Goal: Transaction & Acquisition: Purchase product/service

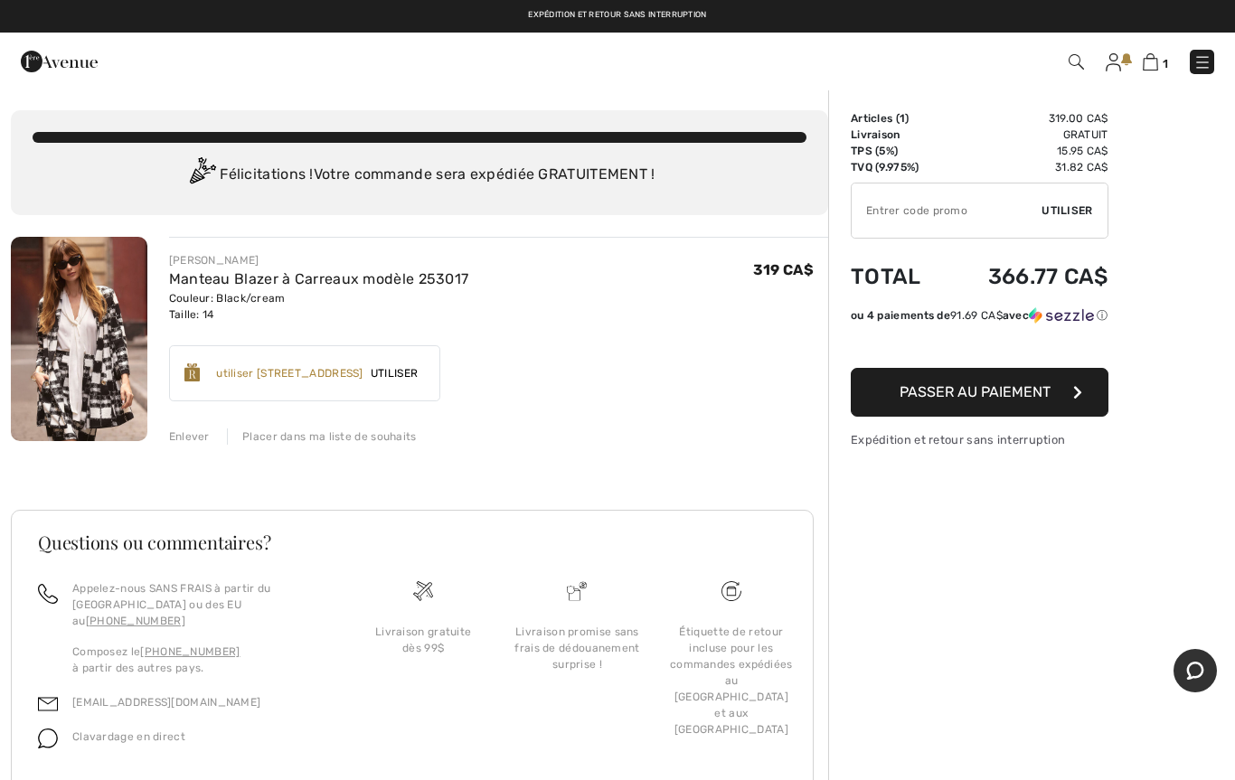
click at [86, 352] on img at bounding box center [79, 339] width 137 height 204
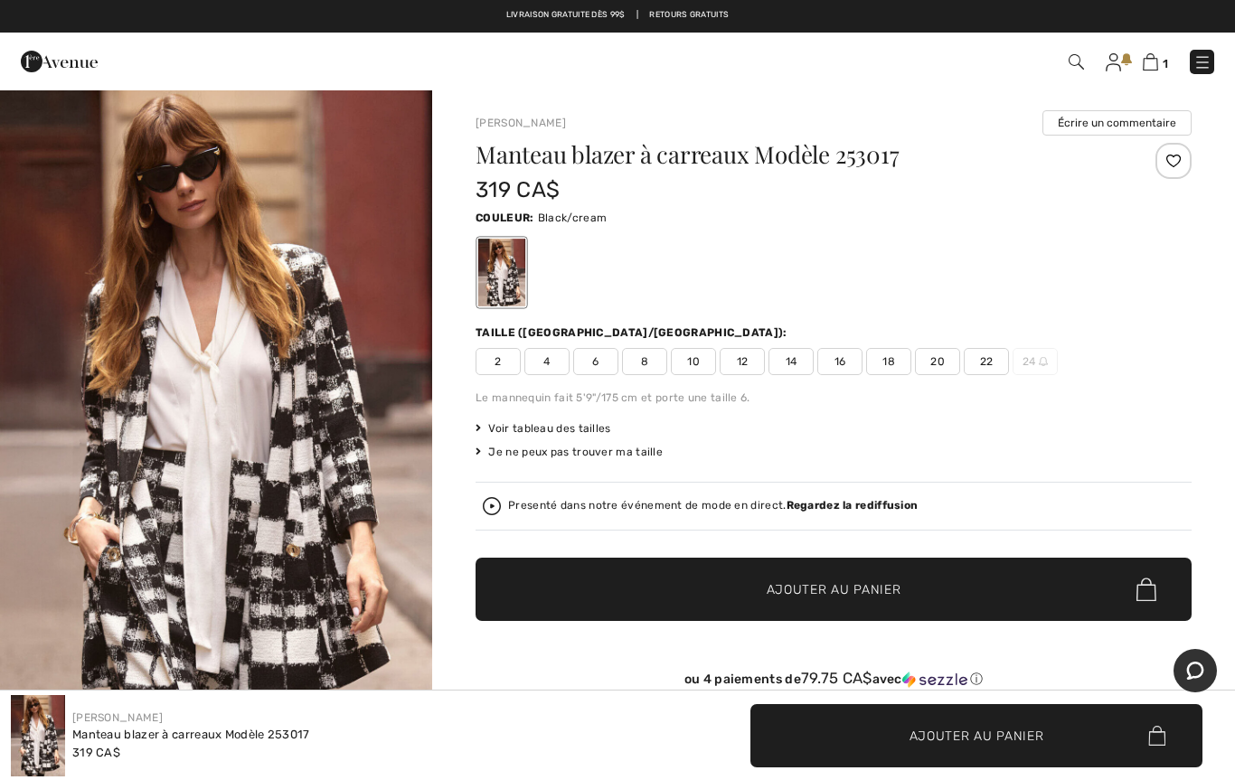
click at [492, 505] on img at bounding box center [492, 506] width 18 height 18
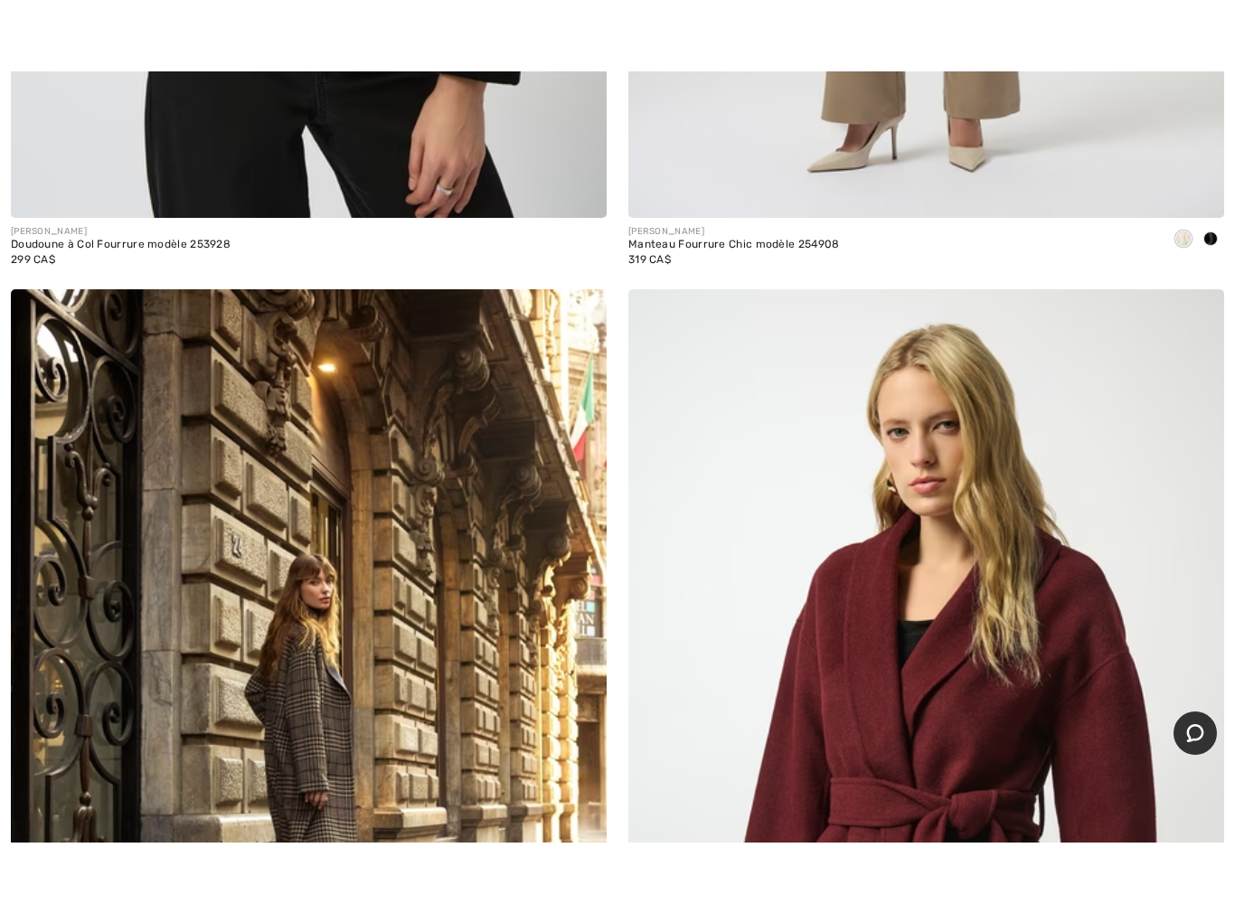
scroll to position [3908, 0]
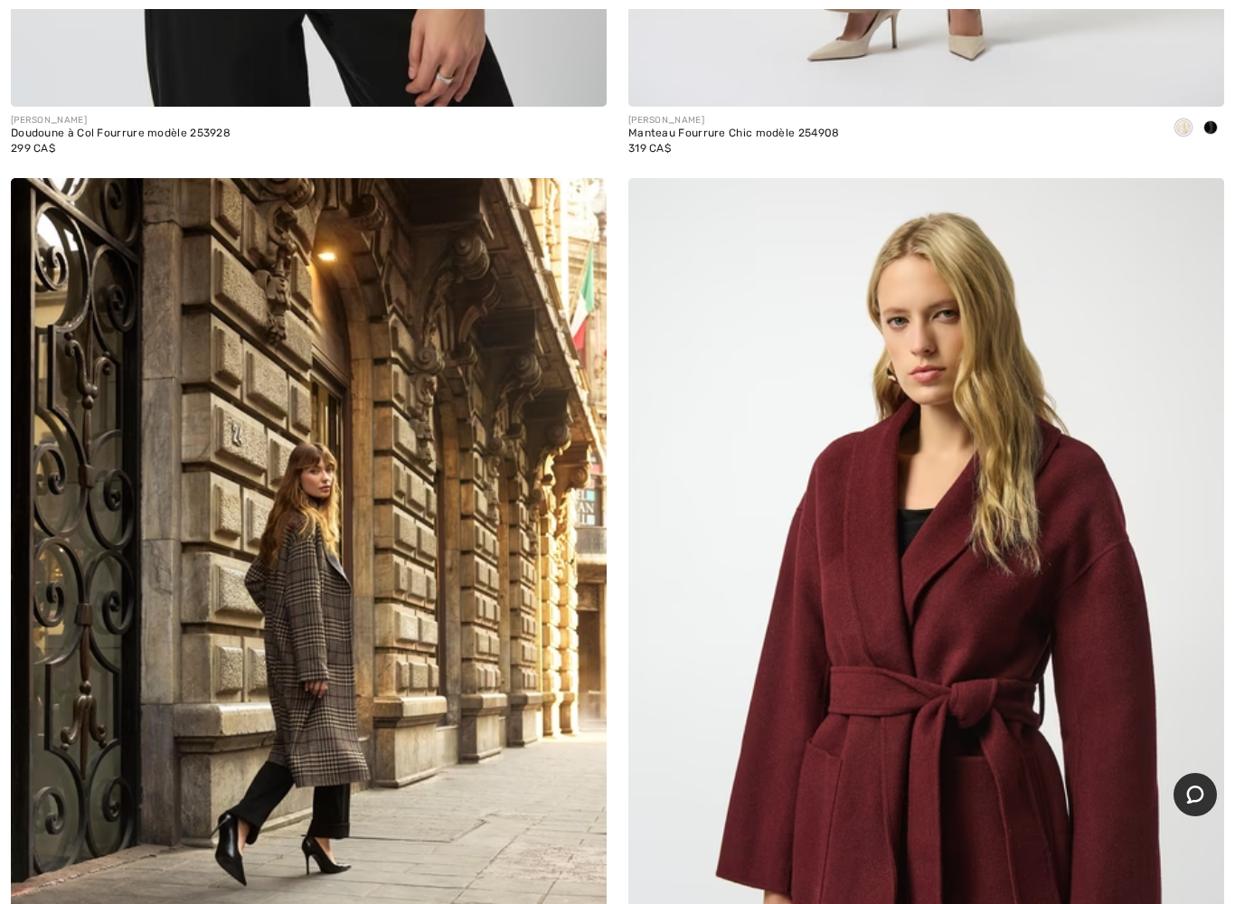
click at [373, 684] on img at bounding box center [309, 625] width 596 height 894
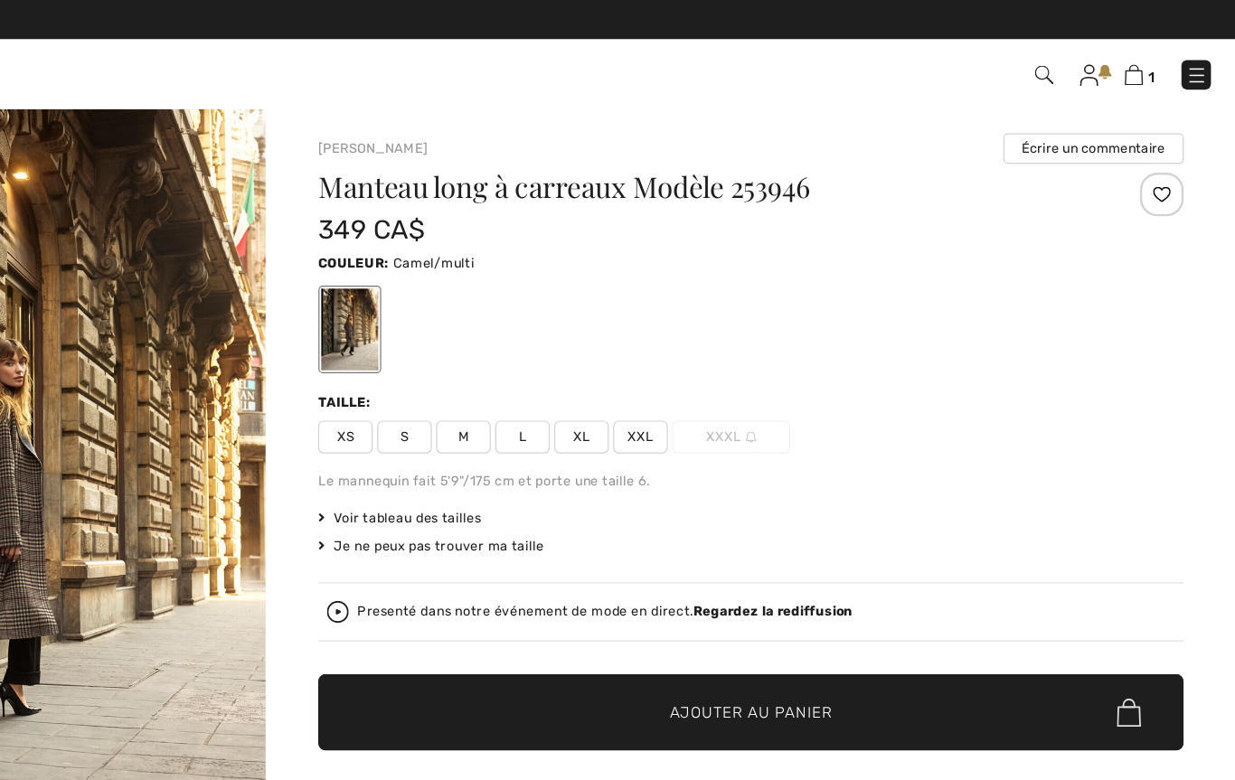
click at [508, 500] on div "Presenté dans notre événement de mode en direct. Regardez la rediffusion" at bounding box center [713, 506] width 410 height 12
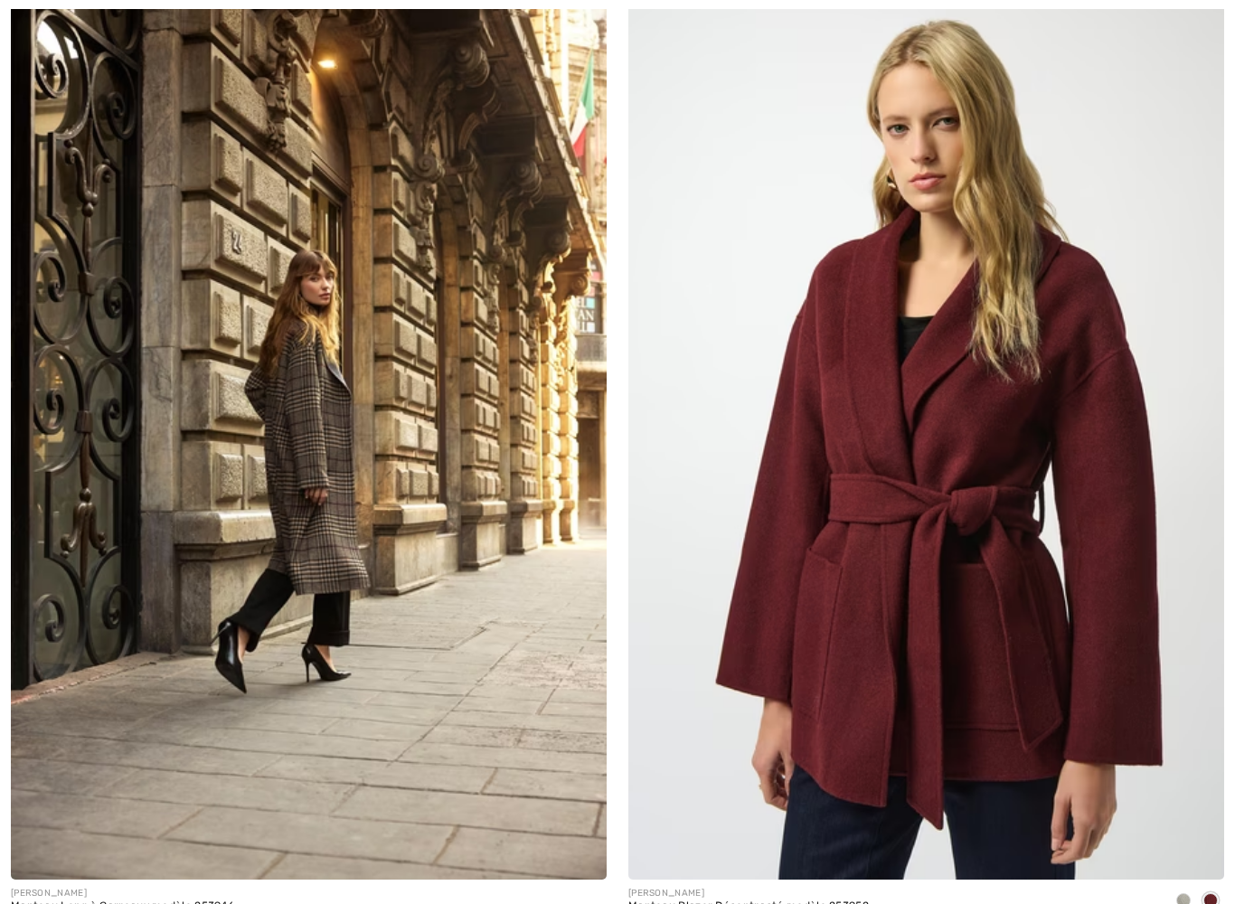
scroll to position [4171, 0]
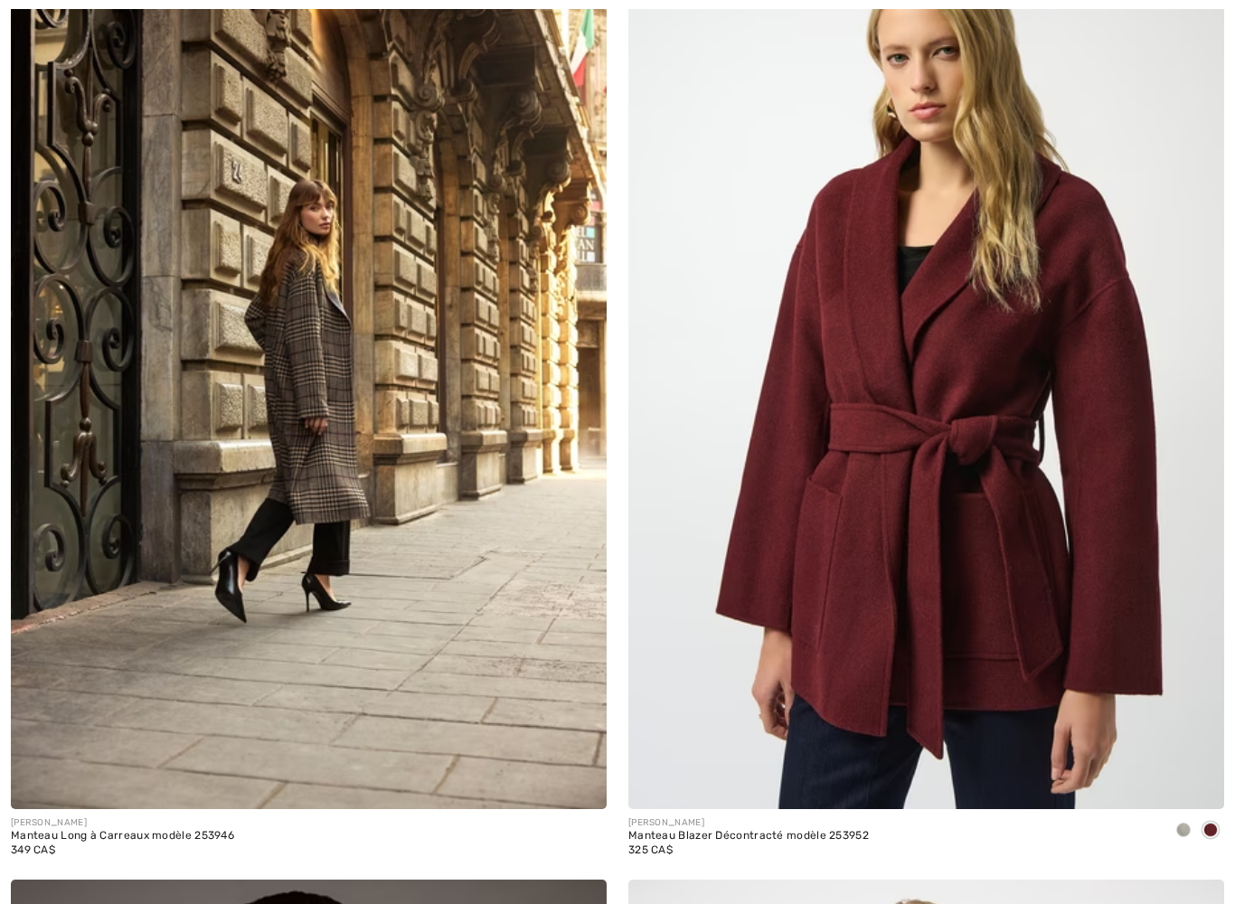
click at [344, 492] on img at bounding box center [309, 362] width 596 height 894
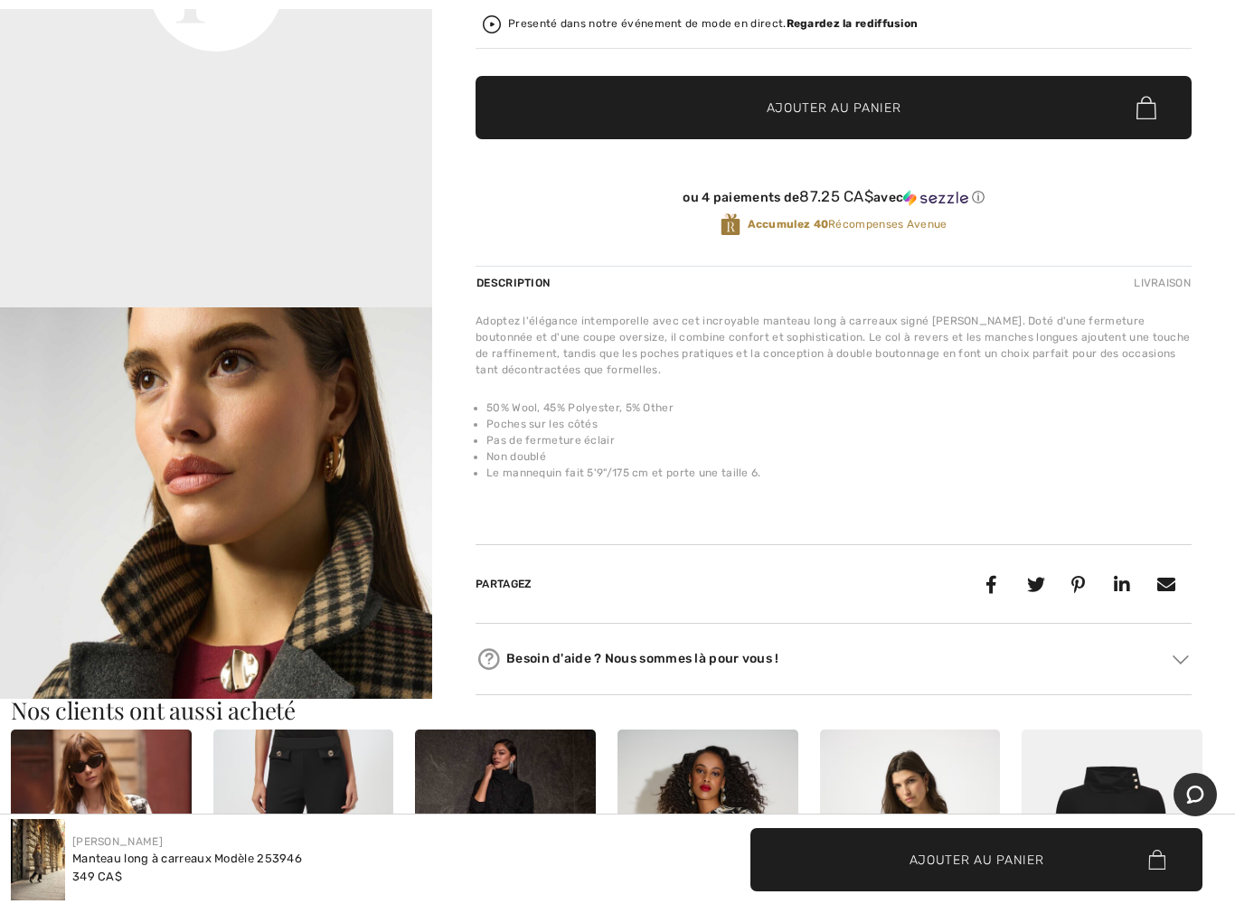
scroll to position [1272, 0]
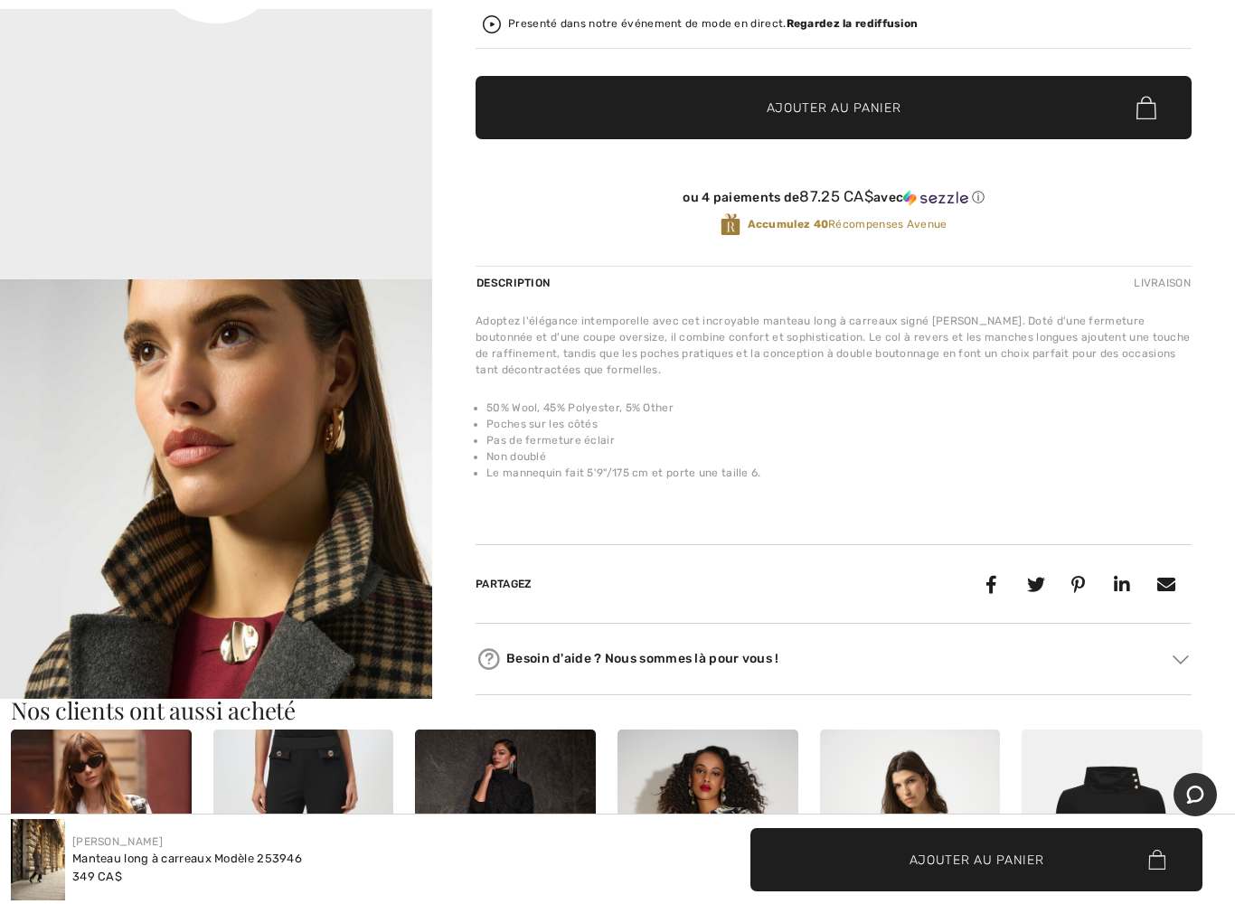
click at [347, 779] on img at bounding box center [303, 865] width 181 height 270
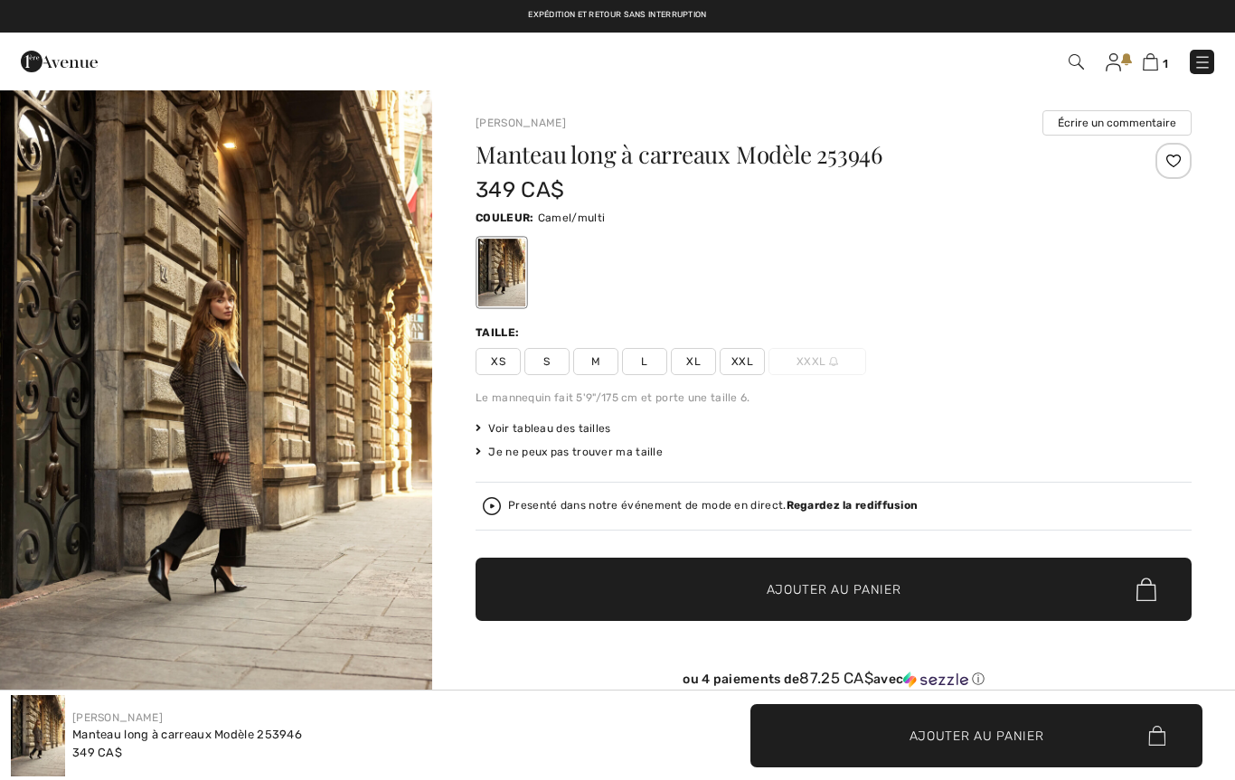
checkbox input "true"
click at [641, 358] on span "L" at bounding box center [644, 361] width 45 height 27
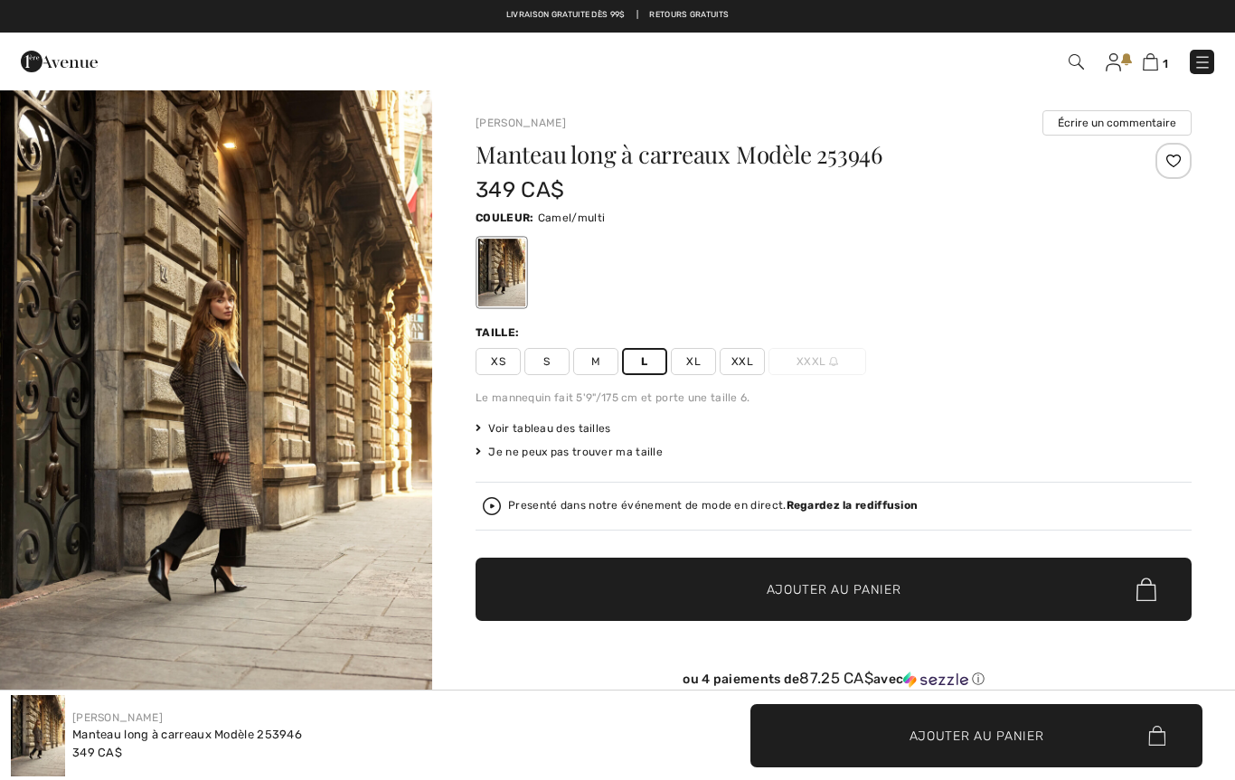
click at [792, 587] on span "Ajouter au panier" at bounding box center [834, 590] width 135 height 19
click at [1159, 56] on link "2" at bounding box center [1154, 62] width 27 height 22
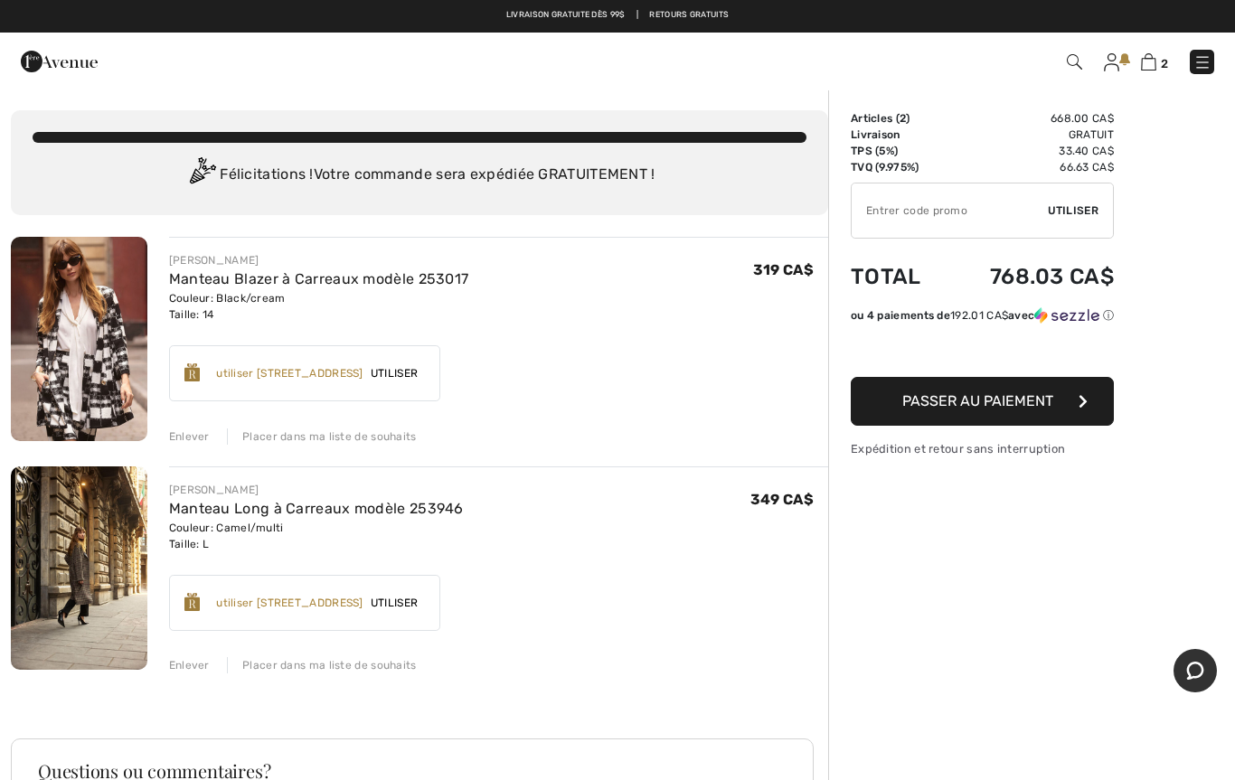
click at [425, 599] on span "Utiliser" at bounding box center [393, 603] width 61 height 16
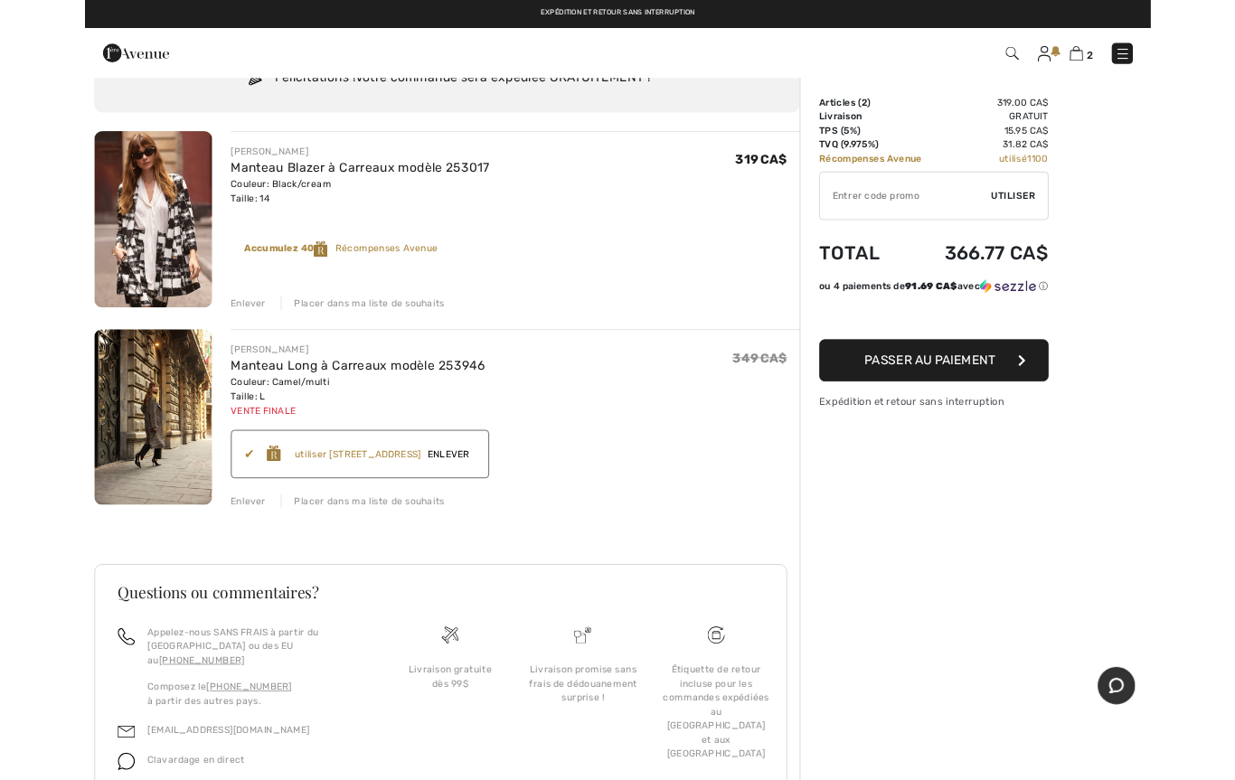
scroll to position [83, 0]
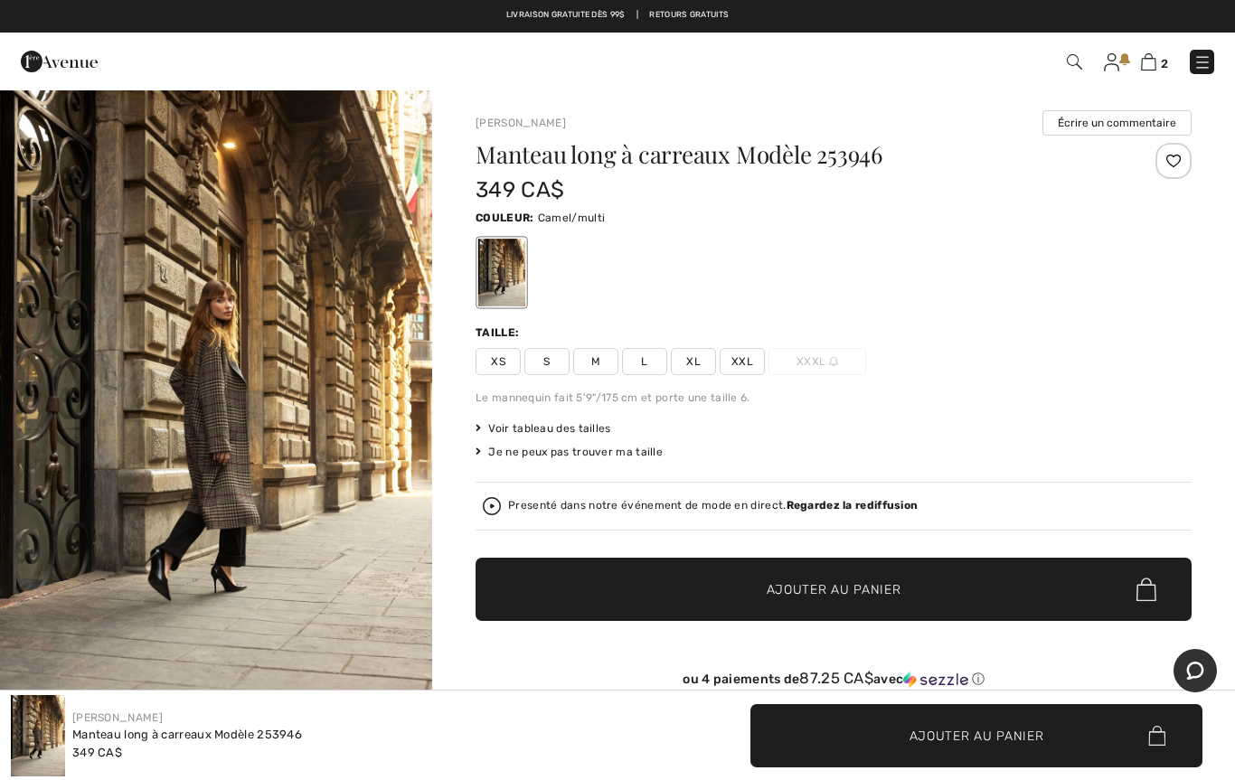
click at [222, 523] on img "1 / 6" at bounding box center [216, 412] width 432 height 647
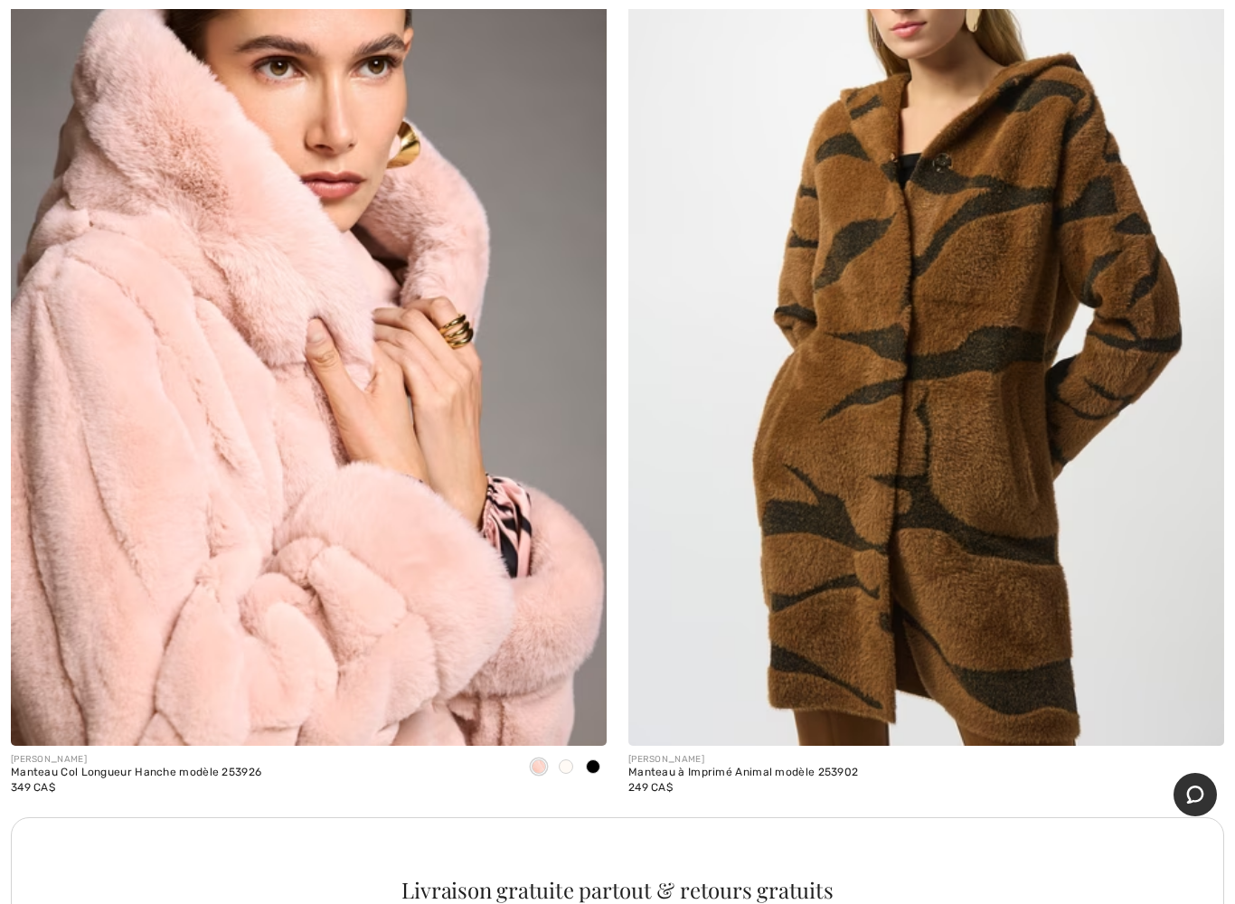
scroll to position [5205, 0]
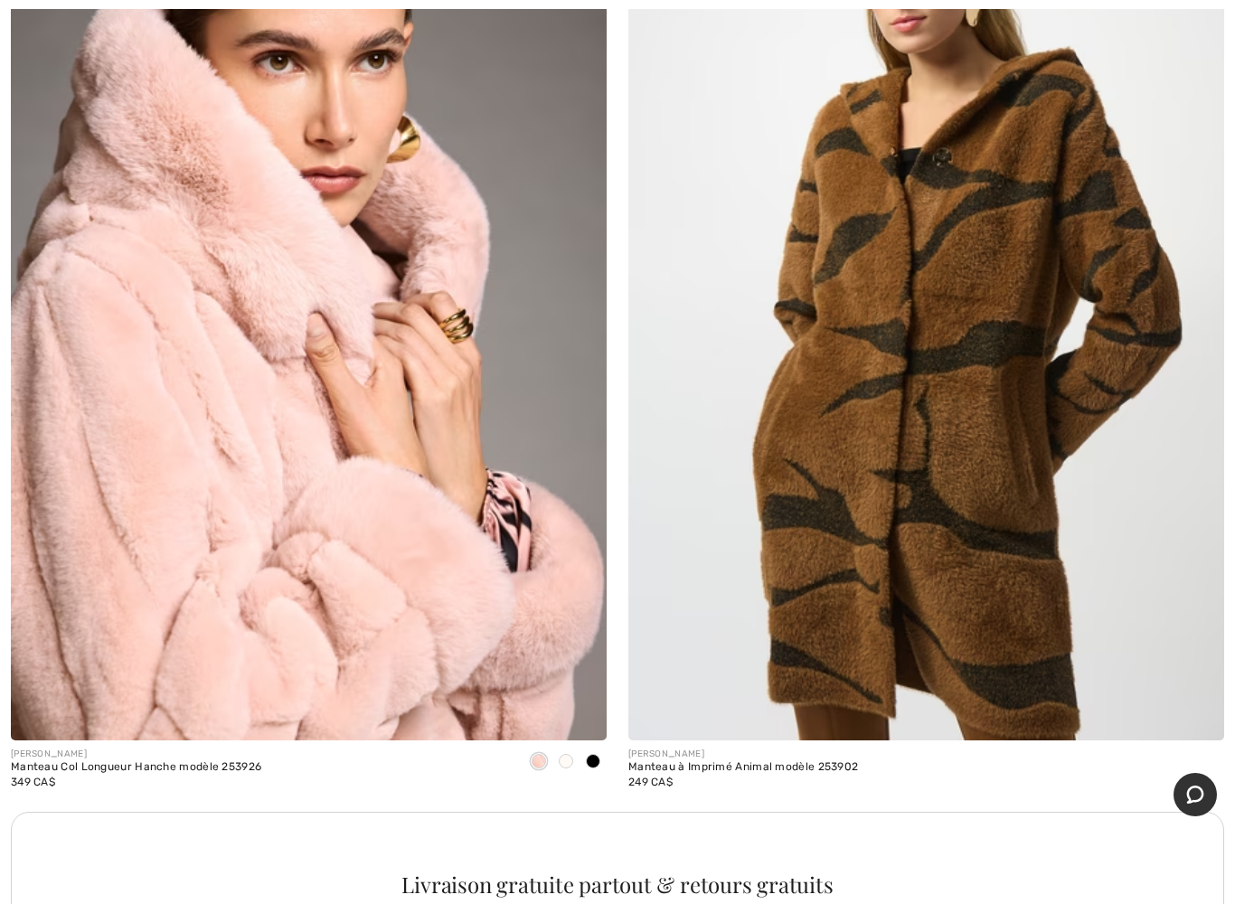
click at [735, 509] on img at bounding box center [926, 293] width 596 height 894
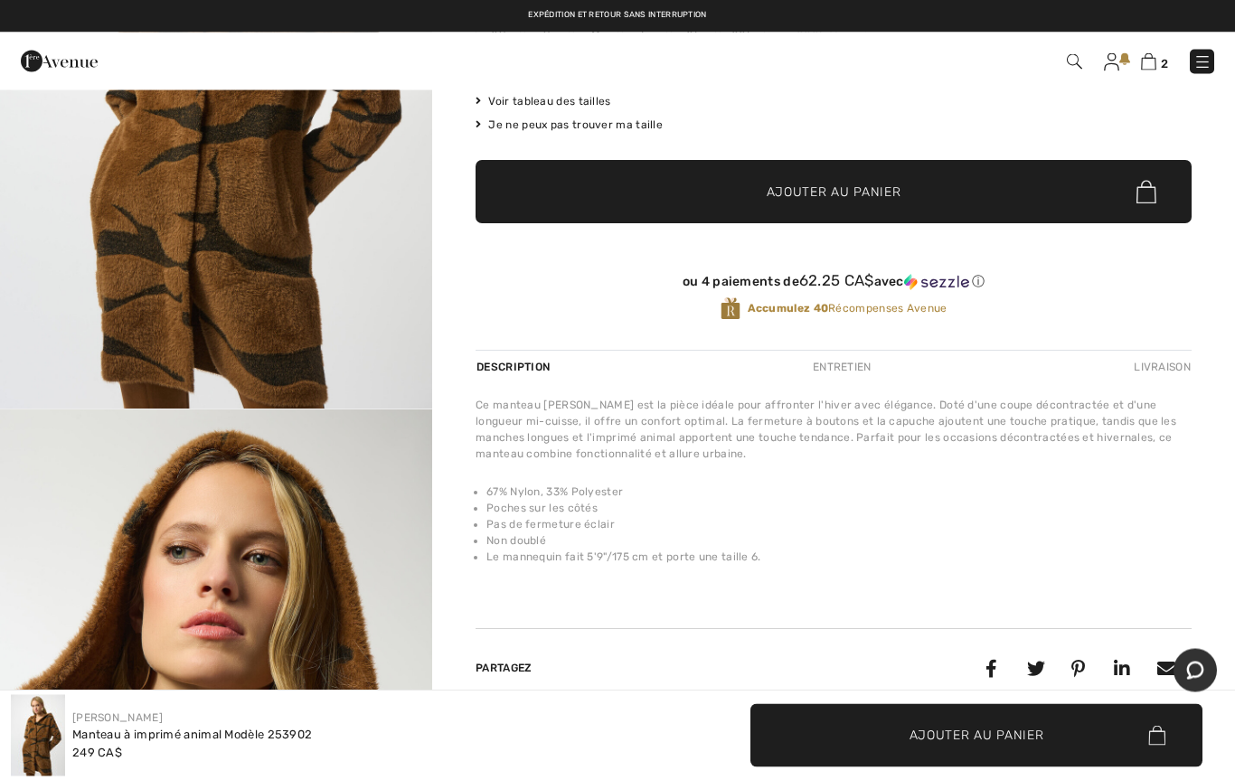
scroll to position [298, 0]
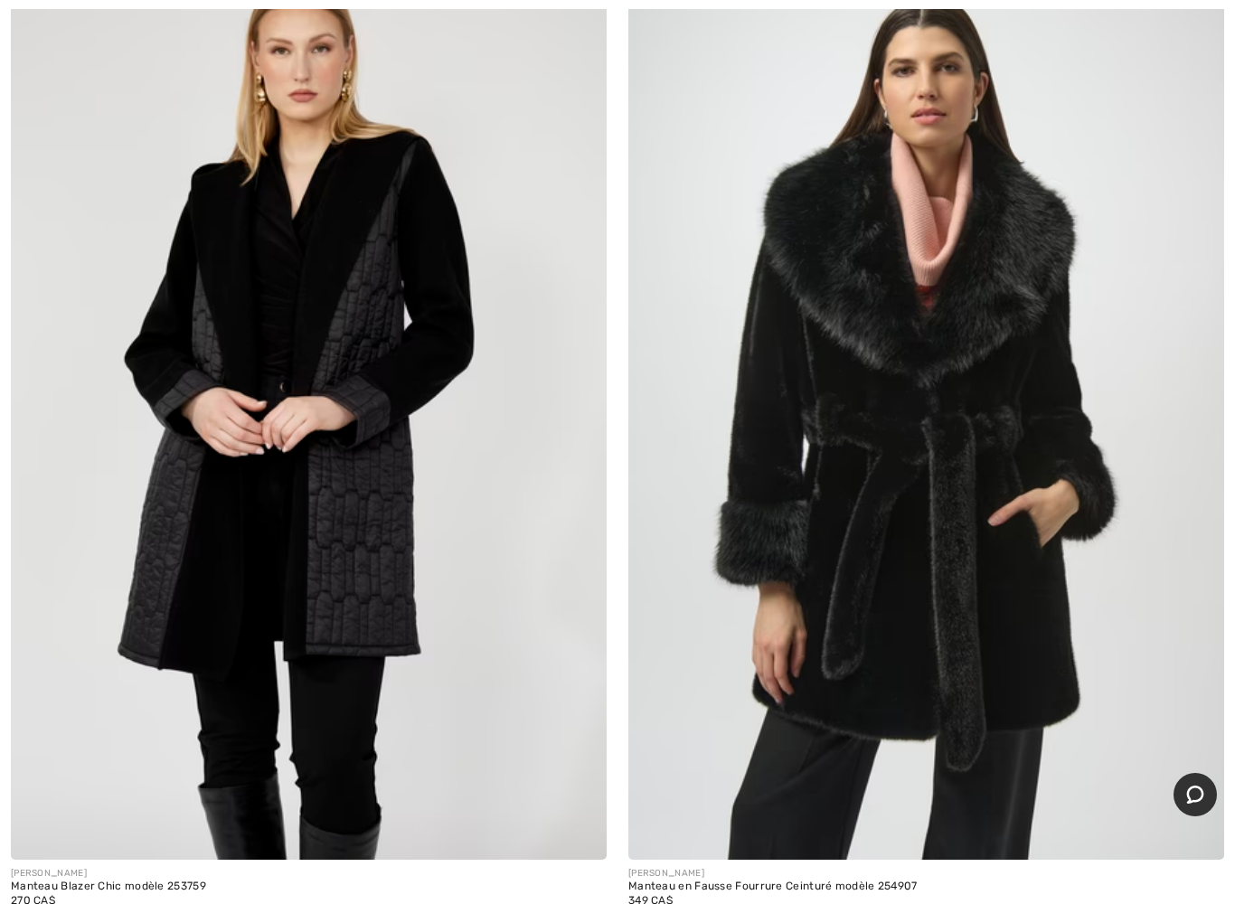
scroll to position [4138, 0]
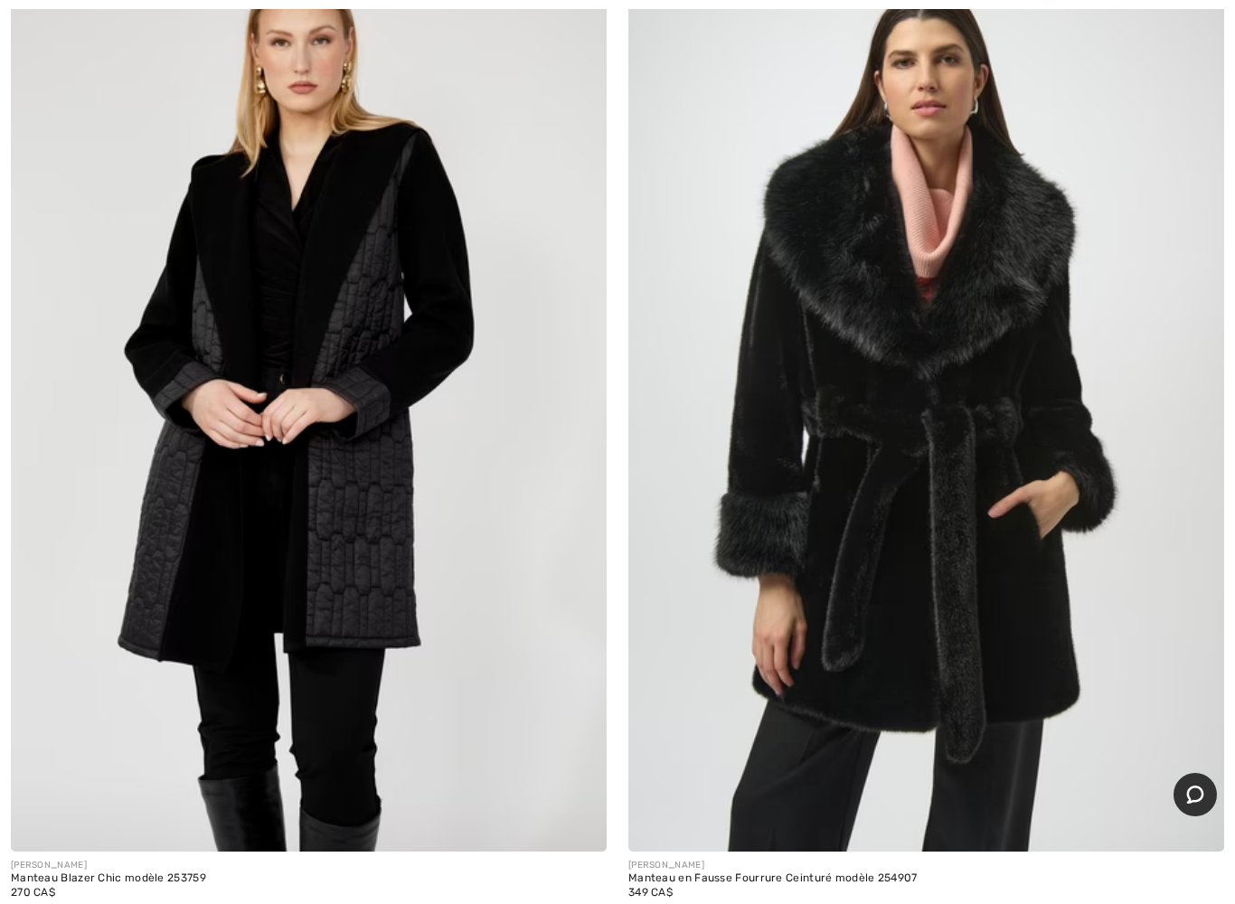
click at [323, 680] on img at bounding box center [309, 405] width 596 height 894
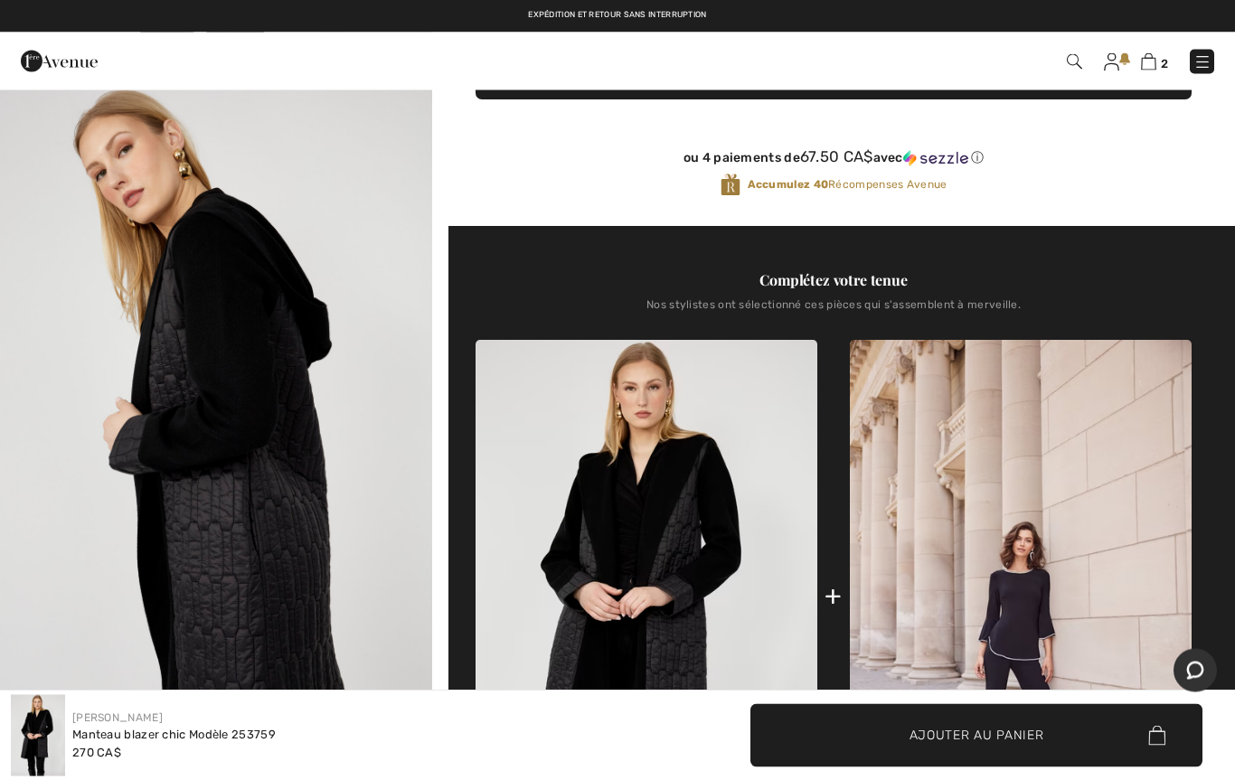
scroll to position [438, 0]
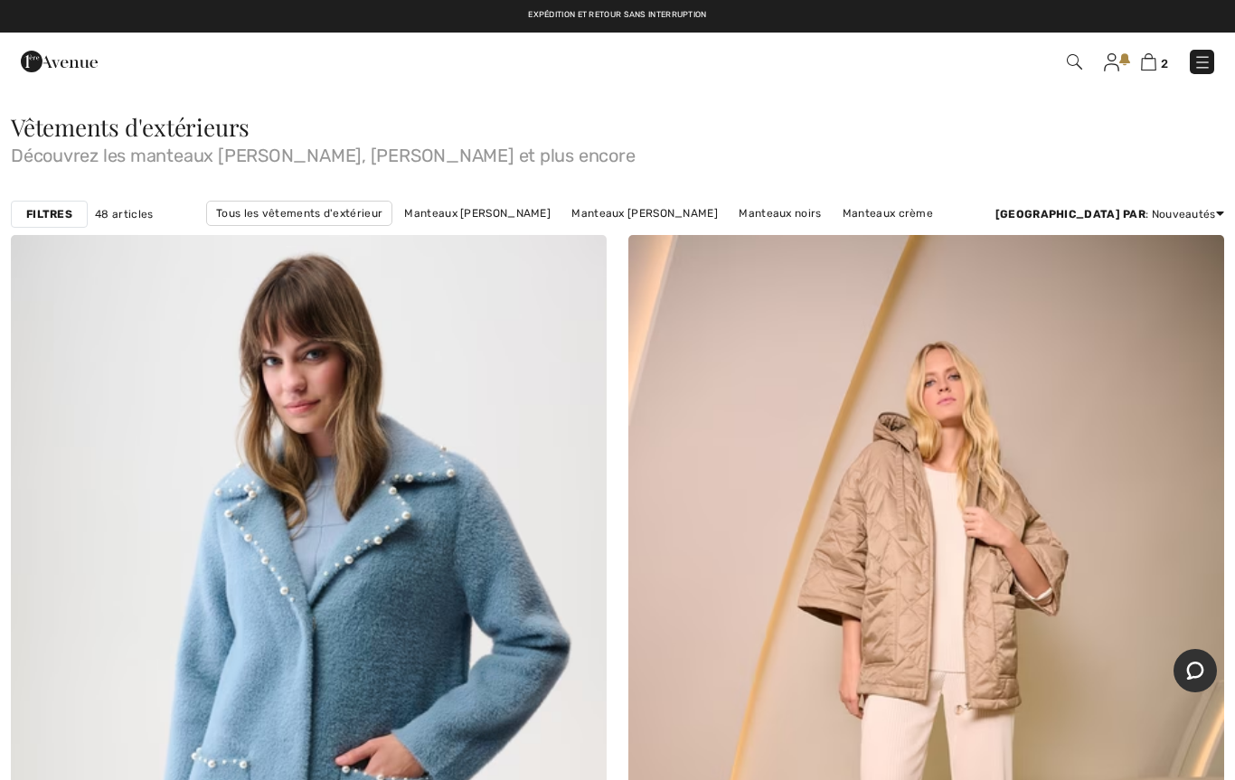
click at [45, 206] on strong "Filtres" at bounding box center [49, 214] width 46 height 16
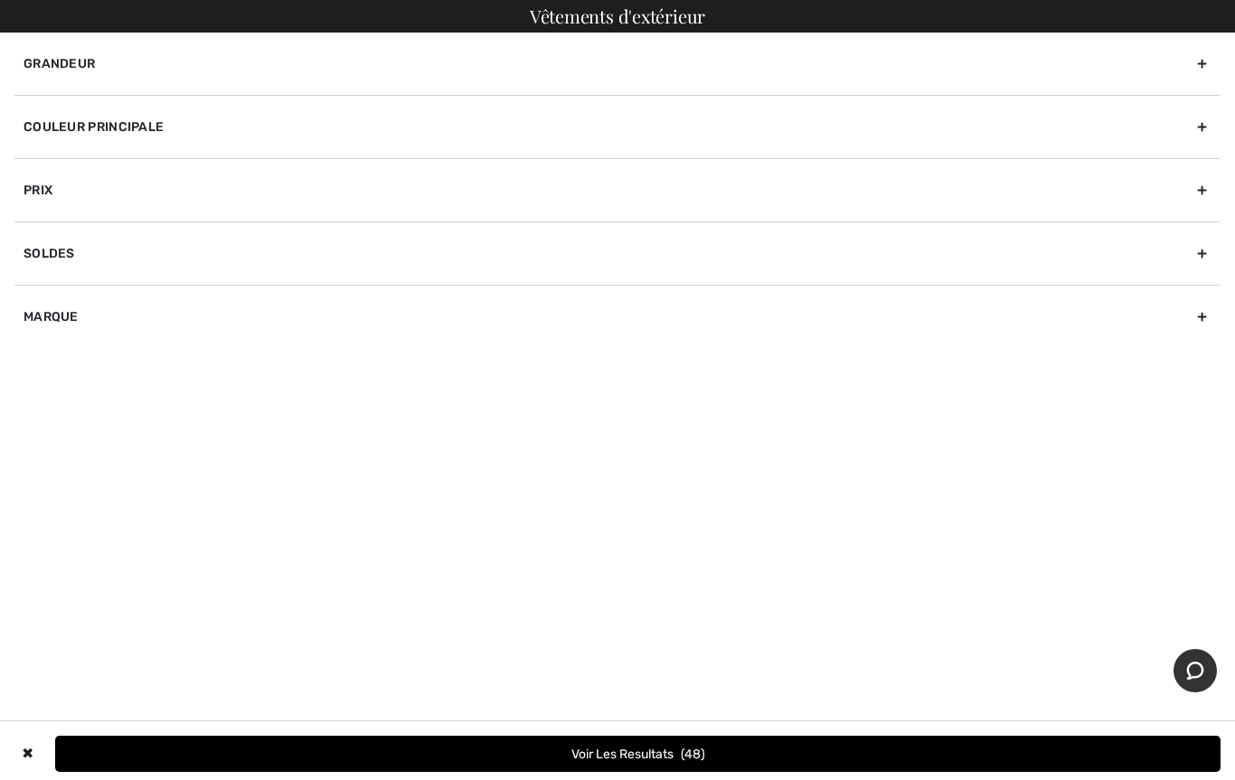
click at [45, 318] on div "Marque" at bounding box center [617, 316] width 1206 height 63
click at [648, 732] on div "✖ Dégager Voir les resultats 48" at bounding box center [617, 754] width 1235 height 65
click at [661, 753] on button "Voir les resultats 48" at bounding box center [638, 754] width 1166 height 36
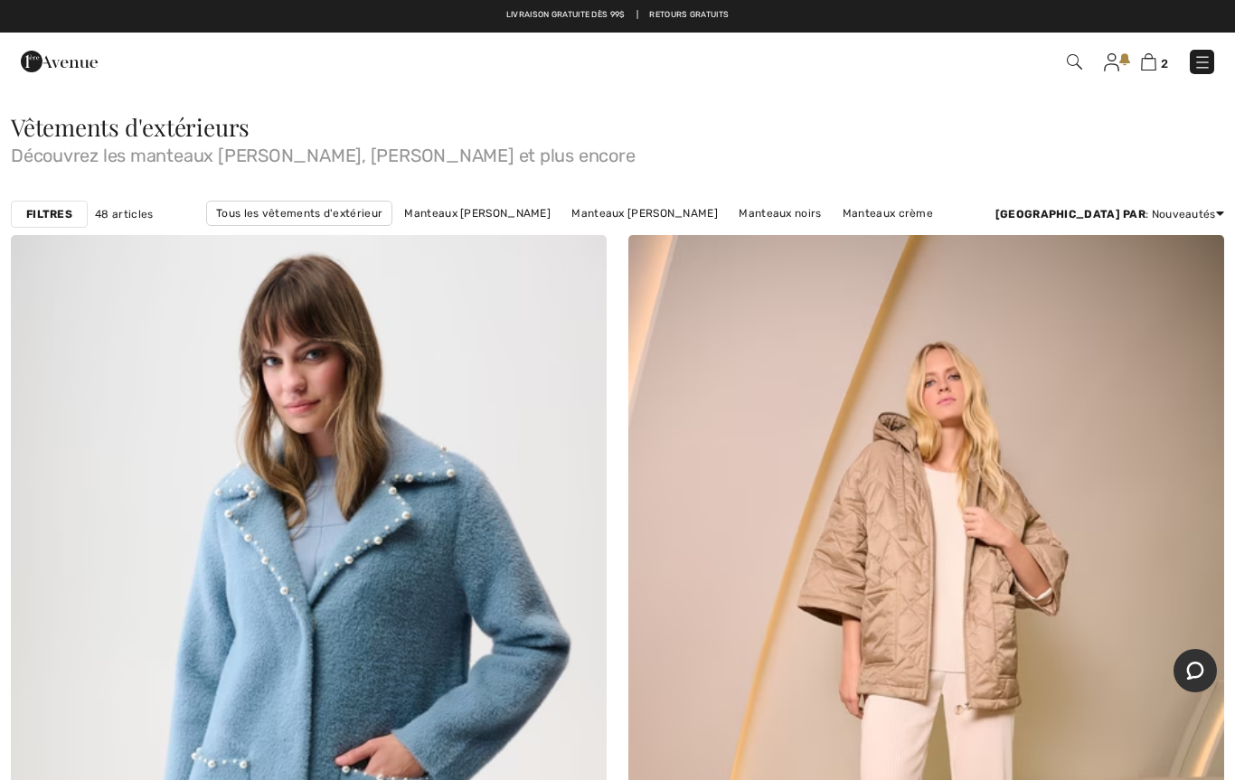
click at [51, 210] on strong "Filtres" at bounding box center [49, 214] width 46 height 16
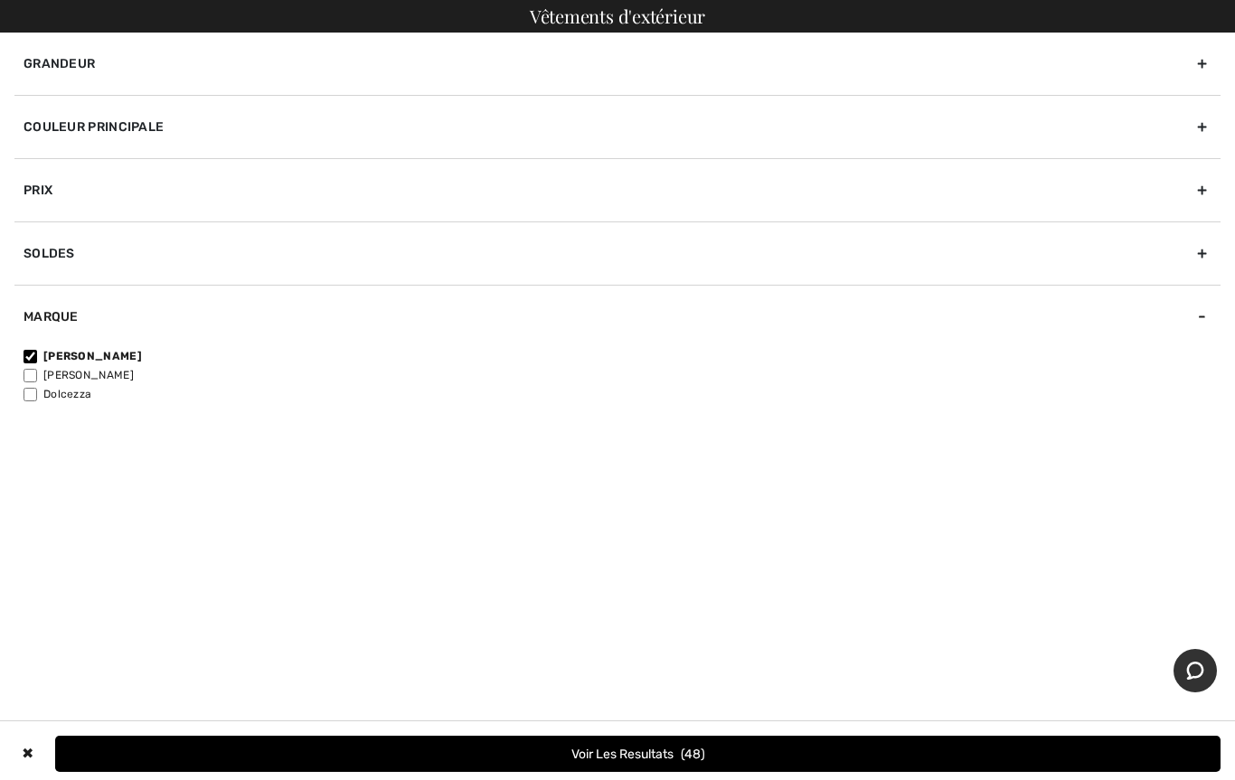
click at [37, 353] on input"] "[PERSON_NAME]" at bounding box center [31, 357] width 14 height 14
click at [32, 362] on input"] "[PERSON_NAME]" at bounding box center [31, 357] width 14 height 14
checkbox input"] "true"
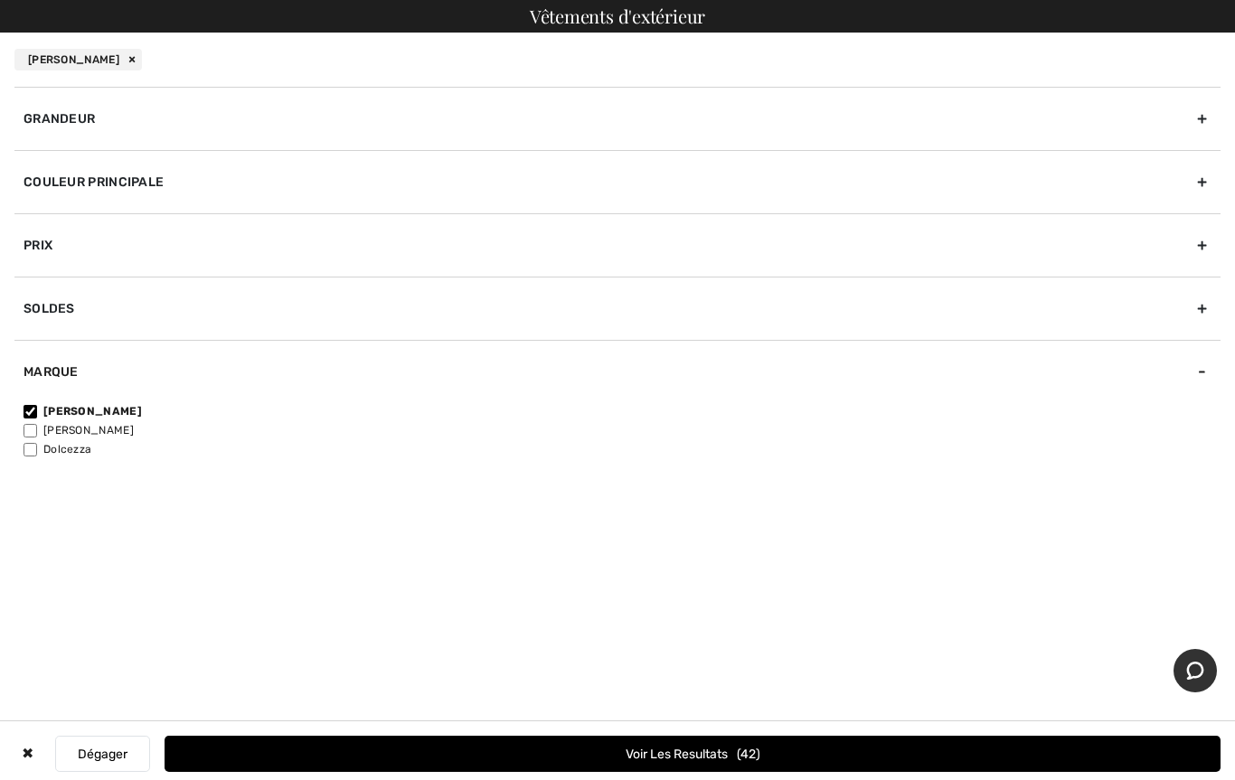
click at [634, 745] on button "Voir les resultats 42" at bounding box center [693, 754] width 1056 height 36
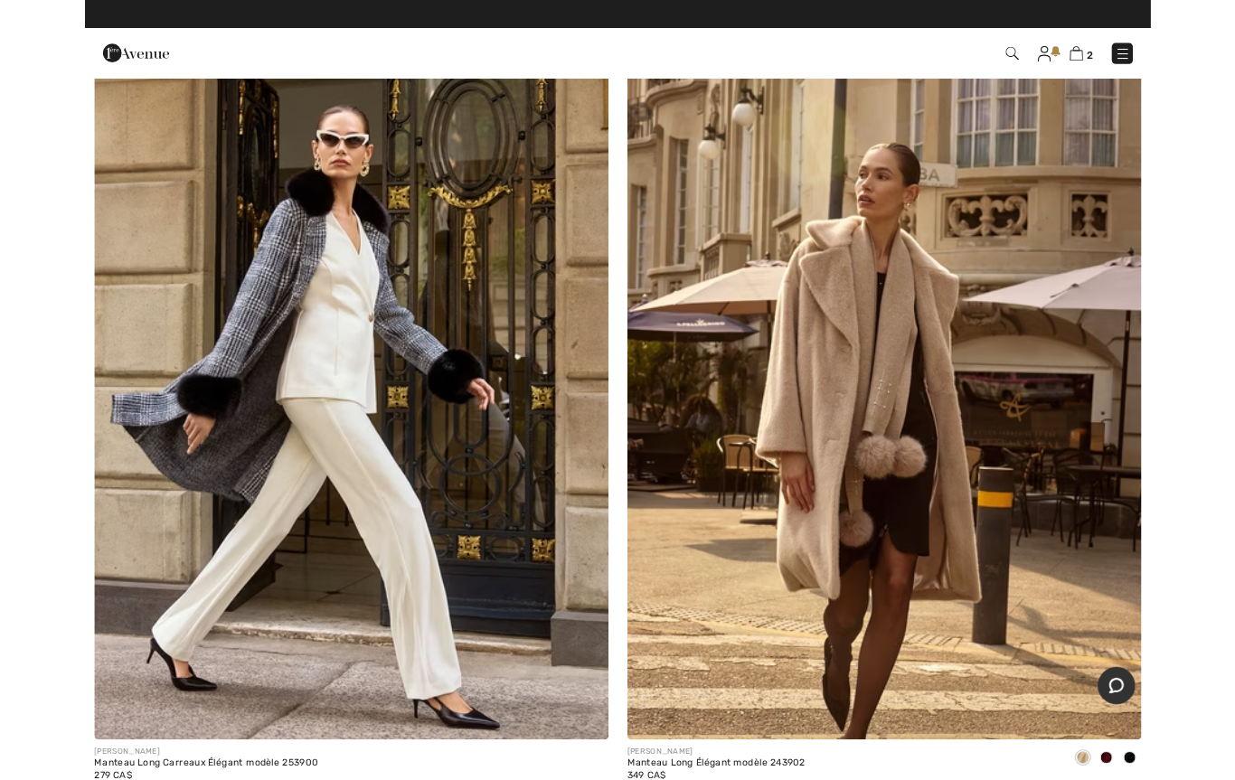
scroll to position [7204, 0]
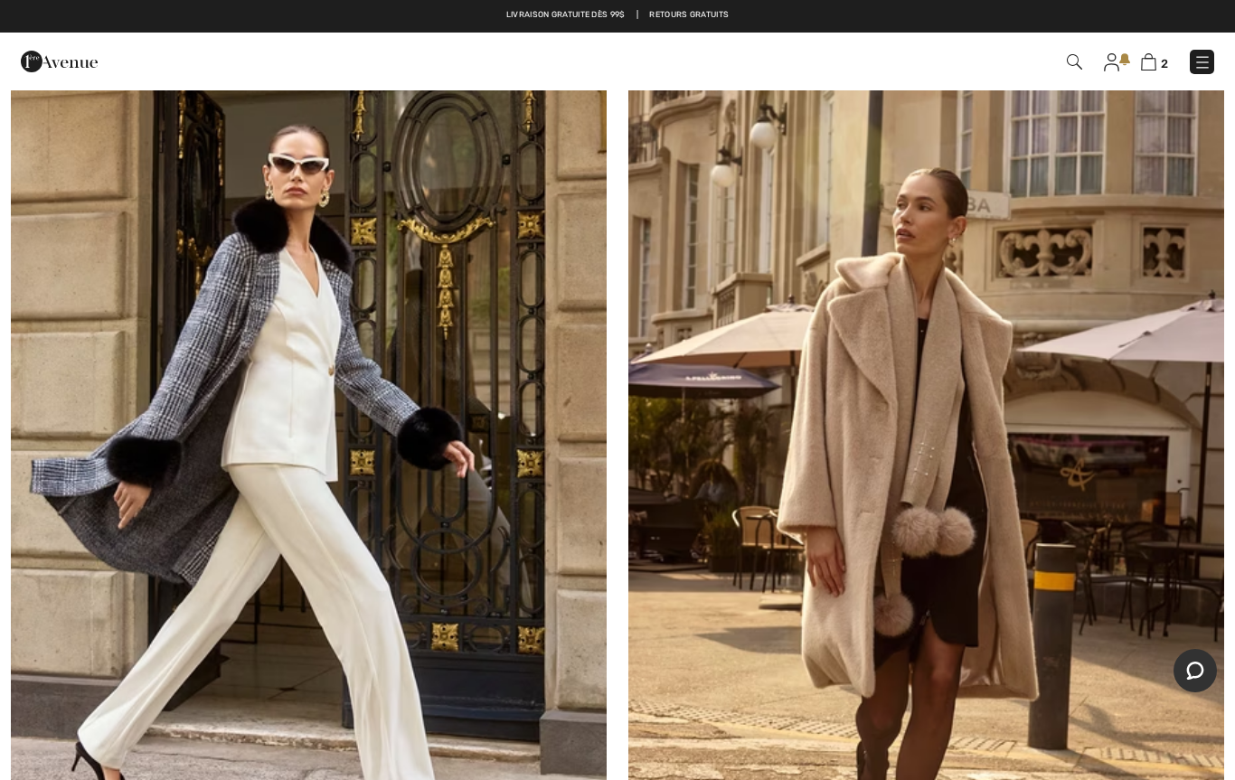
click at [351, 615] on img at bounding box center [309, 414] width 596 height 894
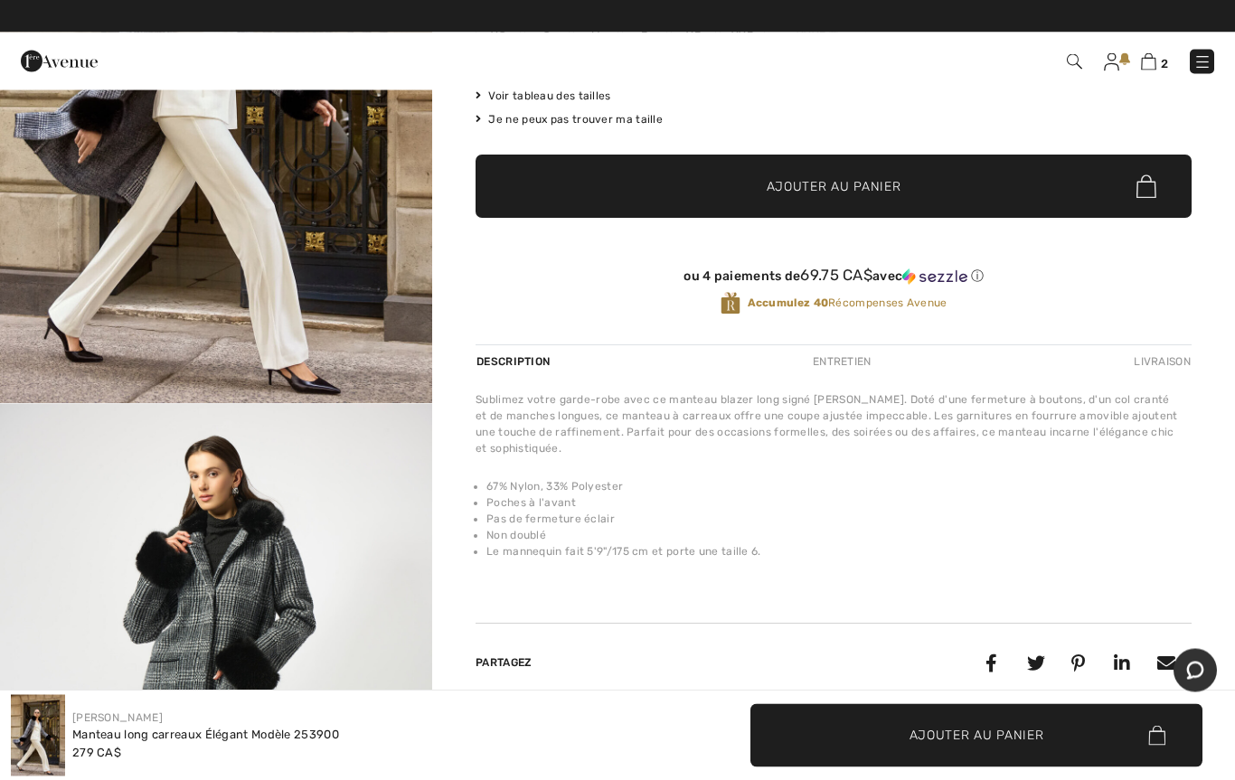
scroll to position [304, 0]
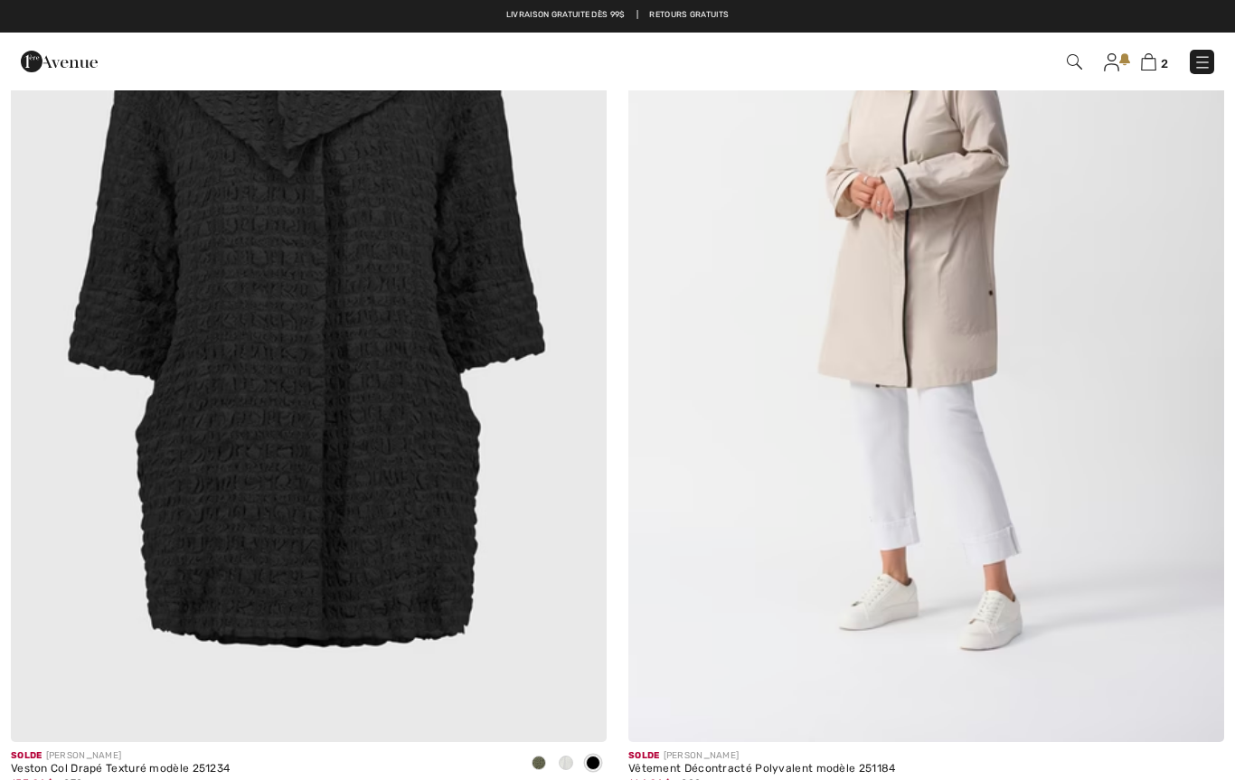
scroll to position [10215, 0]
click at [741, 548] on img at bounding box center [926, 297] width 596 height 894
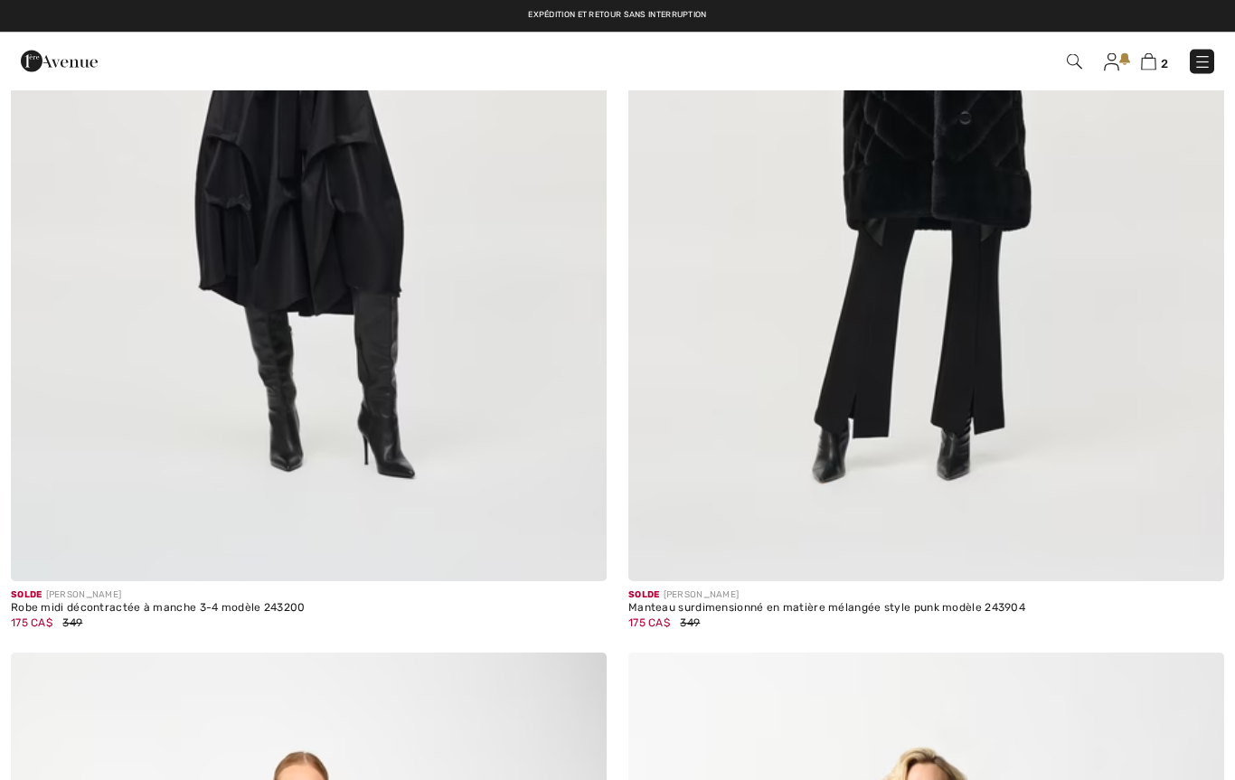
scroll to position [15392, 0]
click at [1156, 65] on img at bounding box center [1148, 61] width 15 height 17
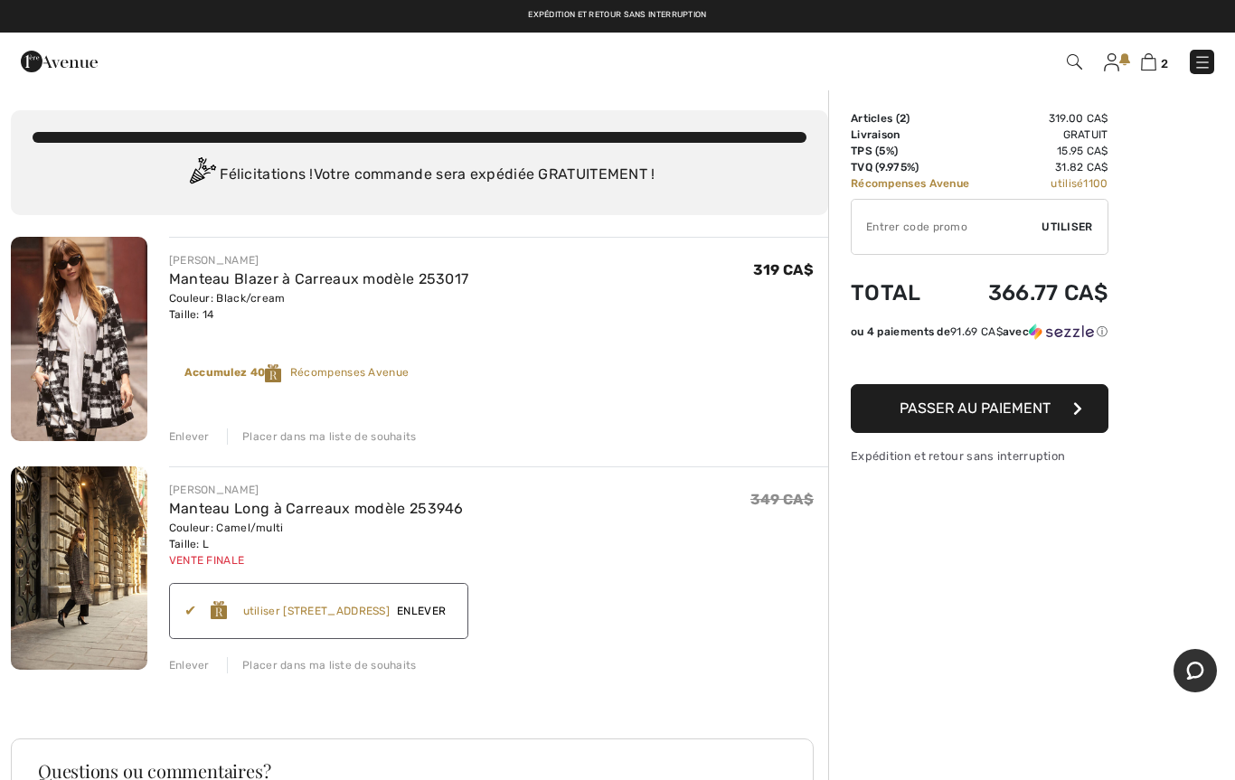
click at [99, 566] on img at bounding box center [79, 569] width 137 height 204
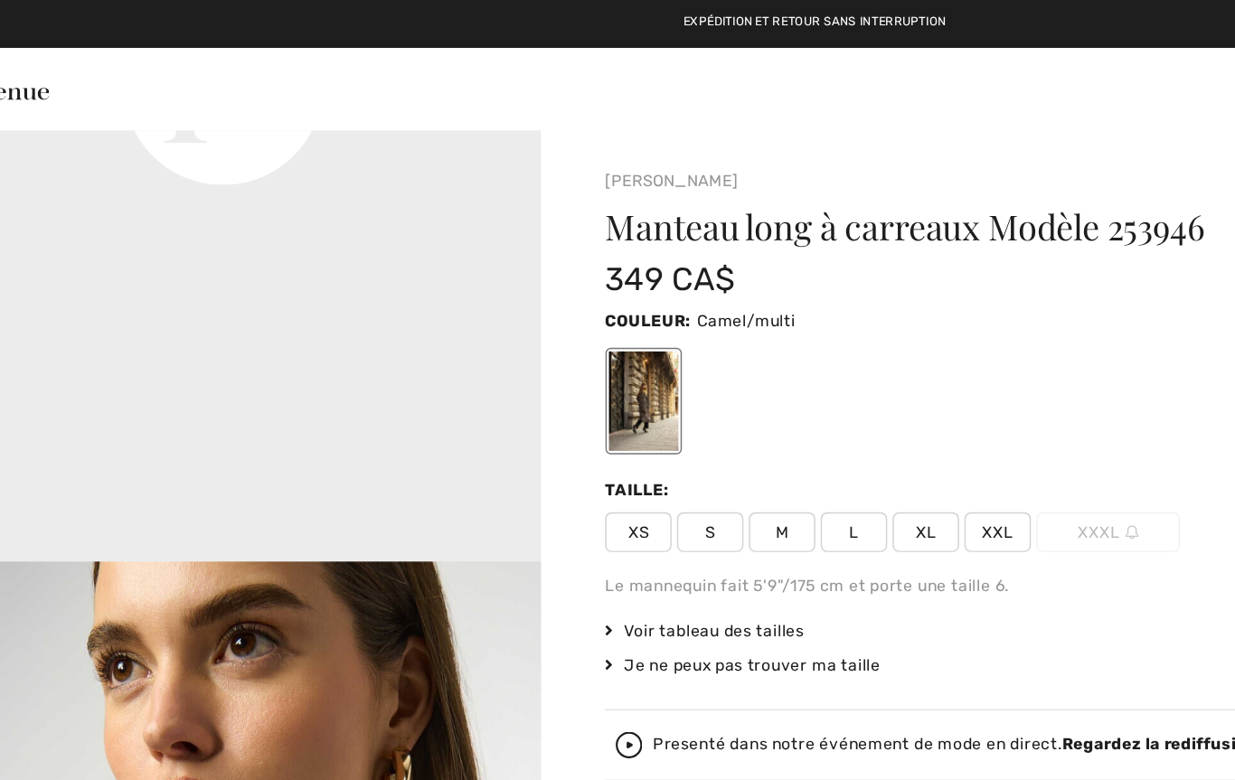
scroll to position [1651, 0]
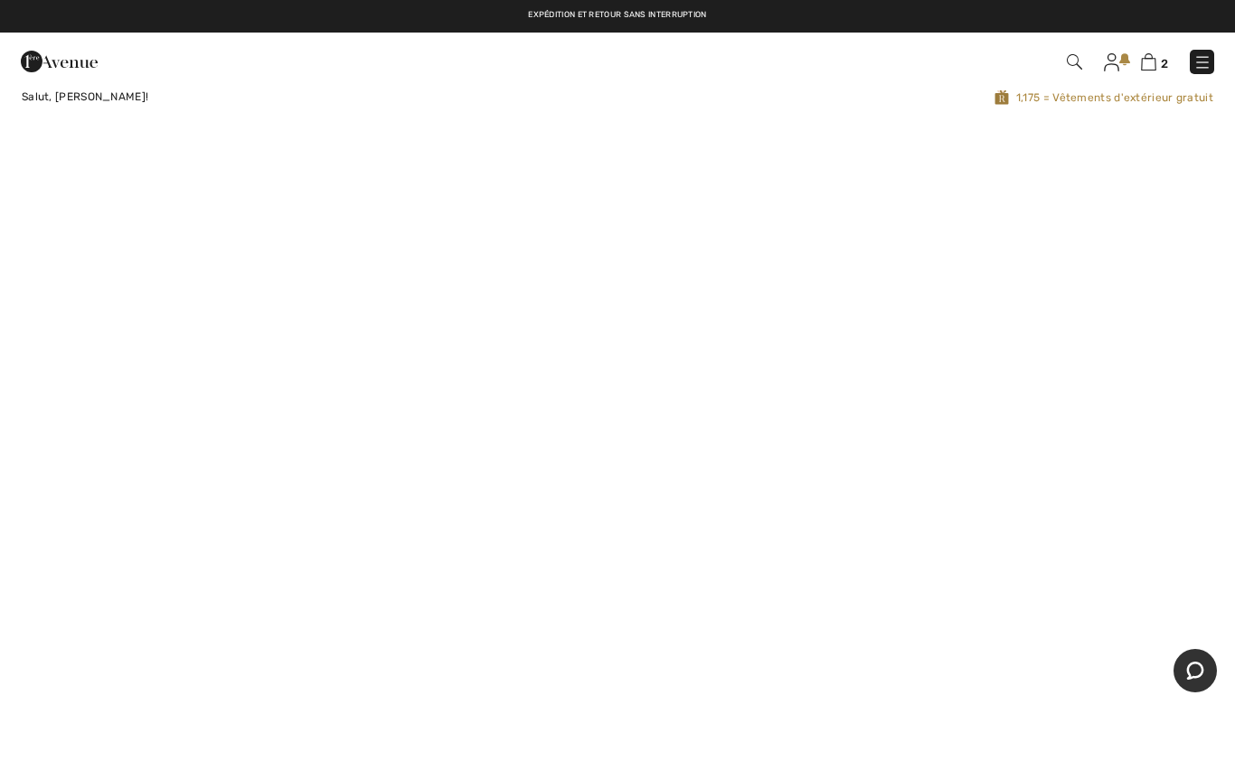
click at [1156, 66] on img at bounding box center [1148, 61] width 15 height 17
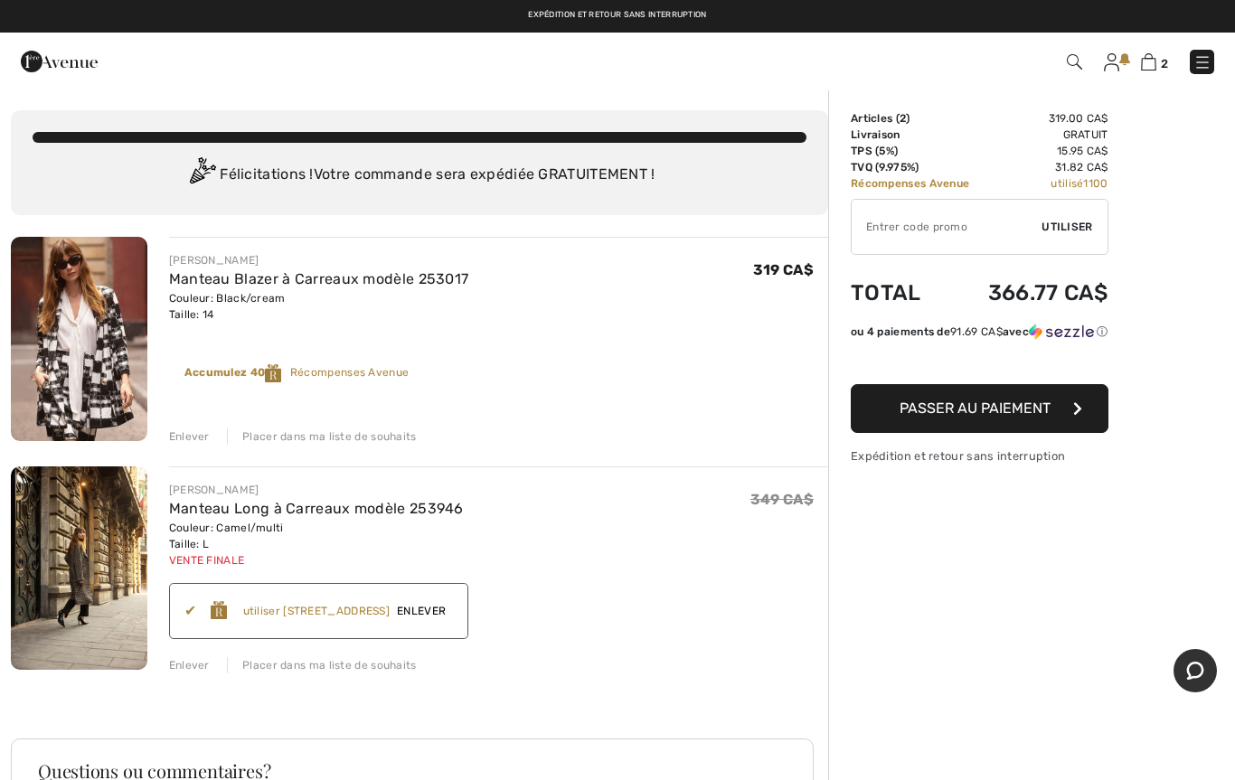
click at [185, 433] on div "Enlever" at bounding box center [189, 437] width 41 height 16
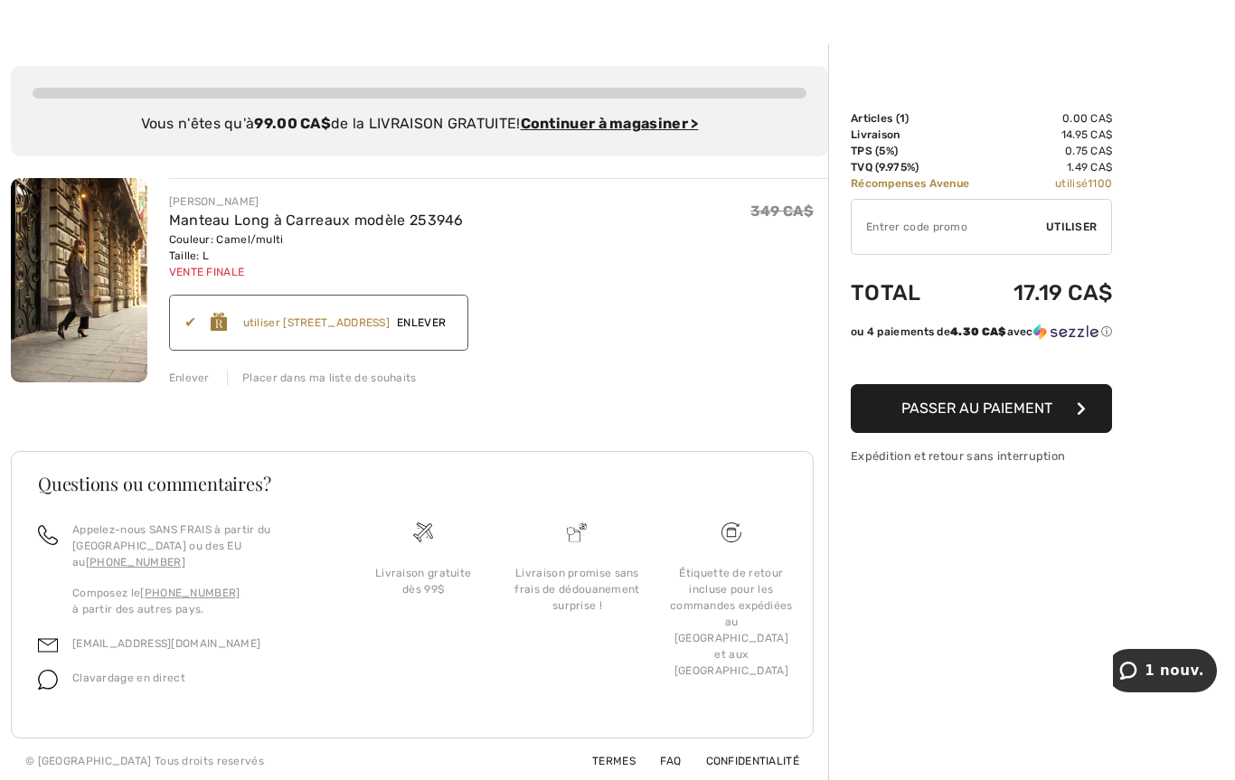
click at [65, 268] on img at bounding box center [79, 280] width 137 height 204
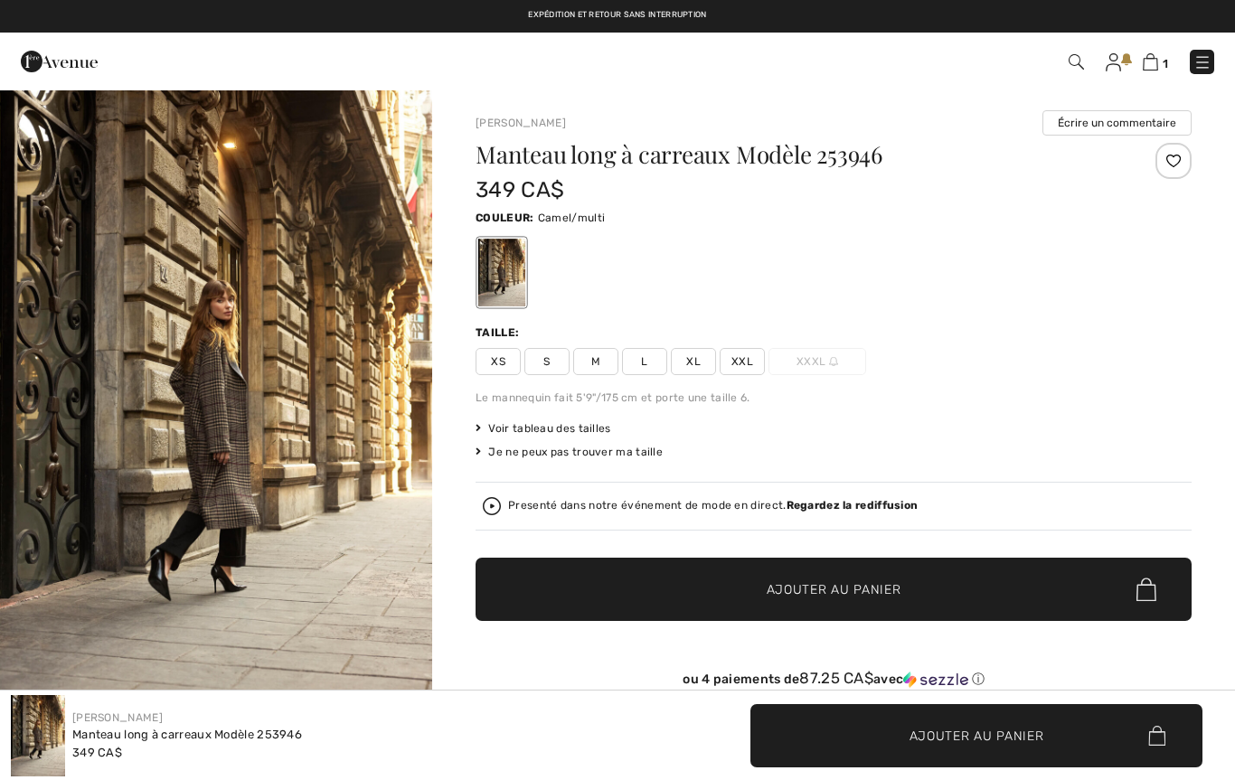
checkbox input "true"
click at [543, 426] on span "Voir tableau des tailles" at bounding box center [544, 428] width 136 height 16
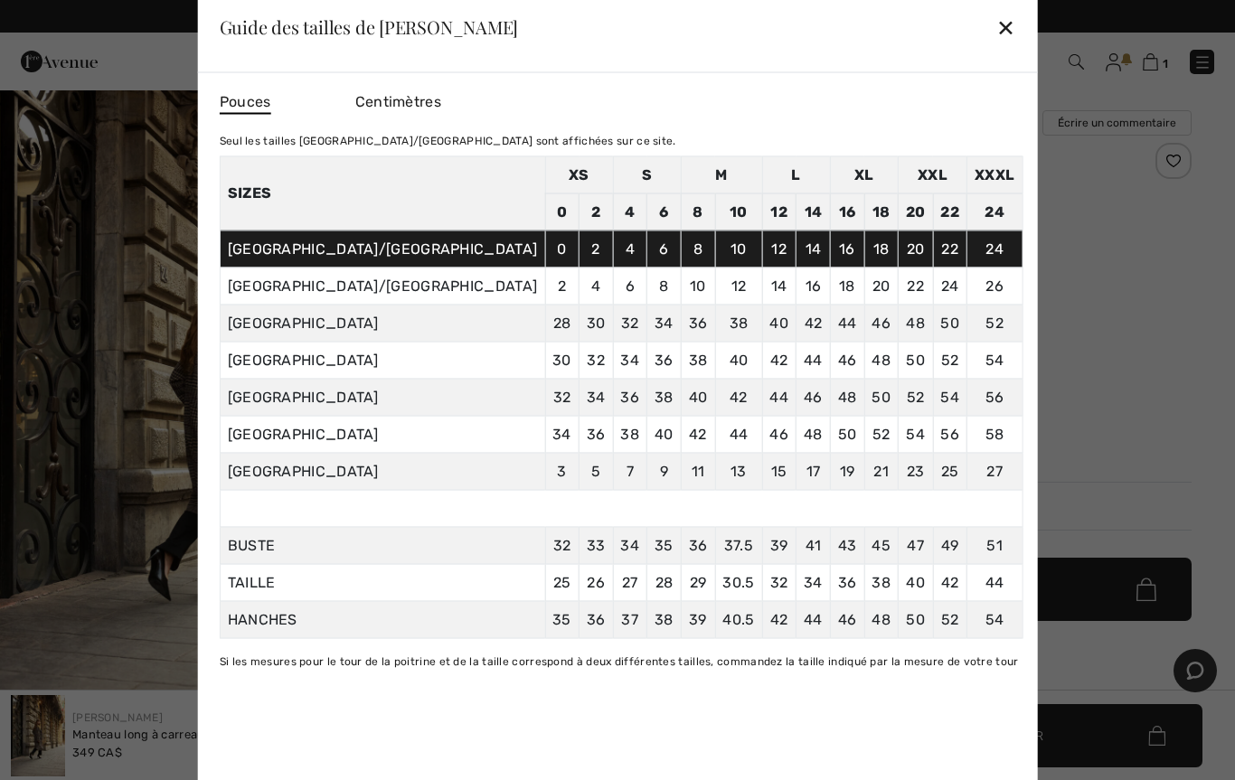
click at [996, 34] on div "✕" at bounding box center [1005, 27] width 19 height 38
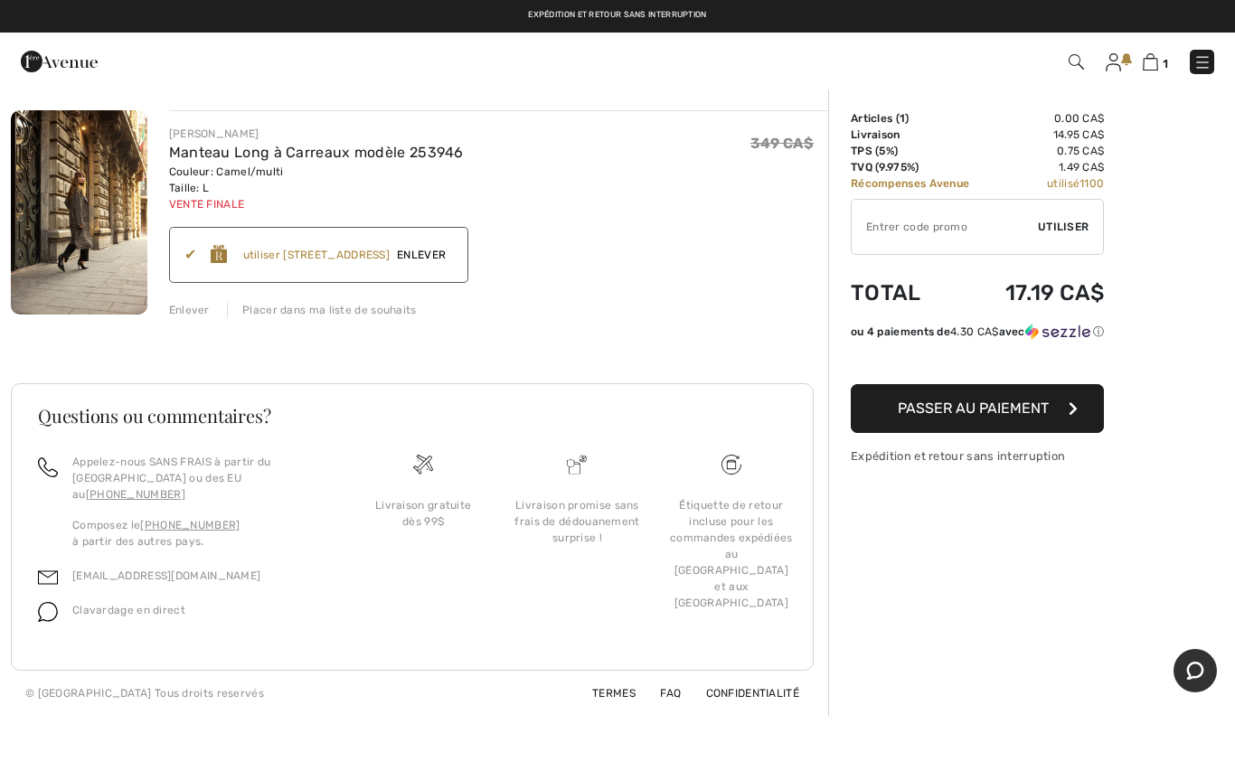
scroll to position [44, 0]
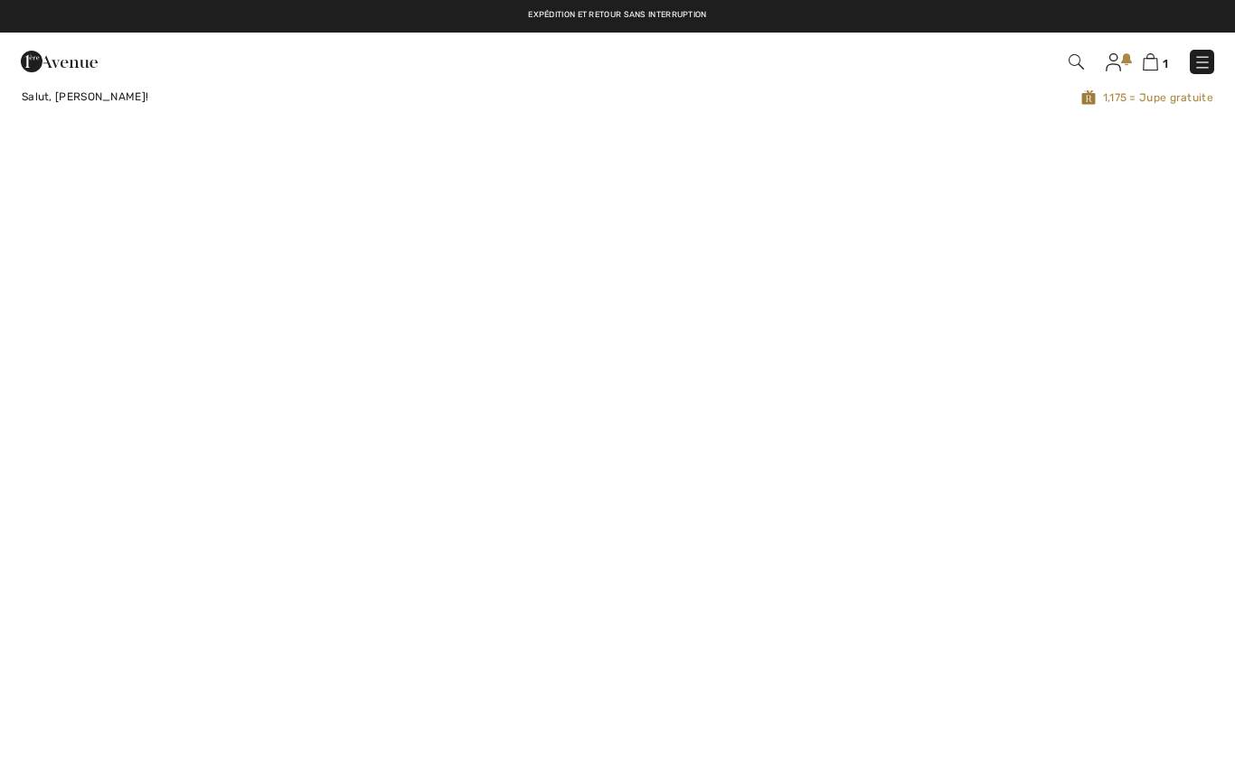
checkbox input "true"
click at [1199, 53] on img at bounding box center [1203, 62] width 18 height 18
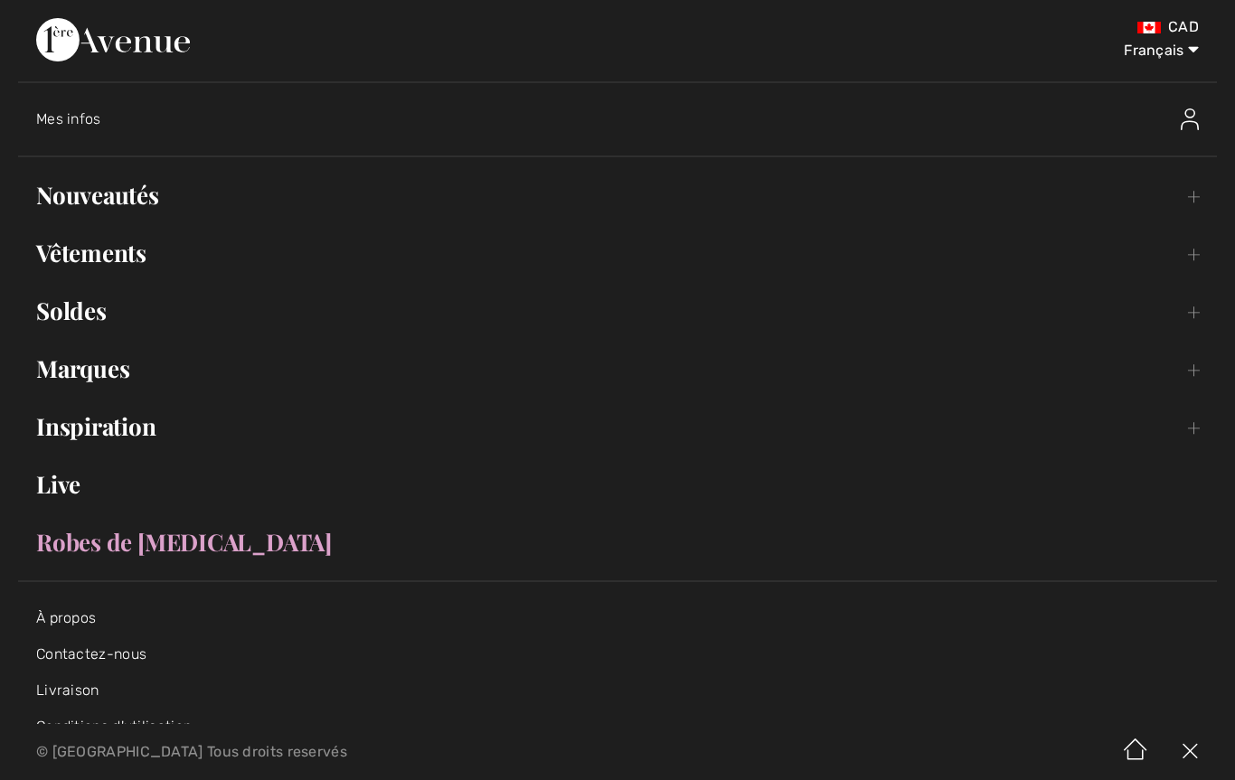
scroll to position [6, 0]
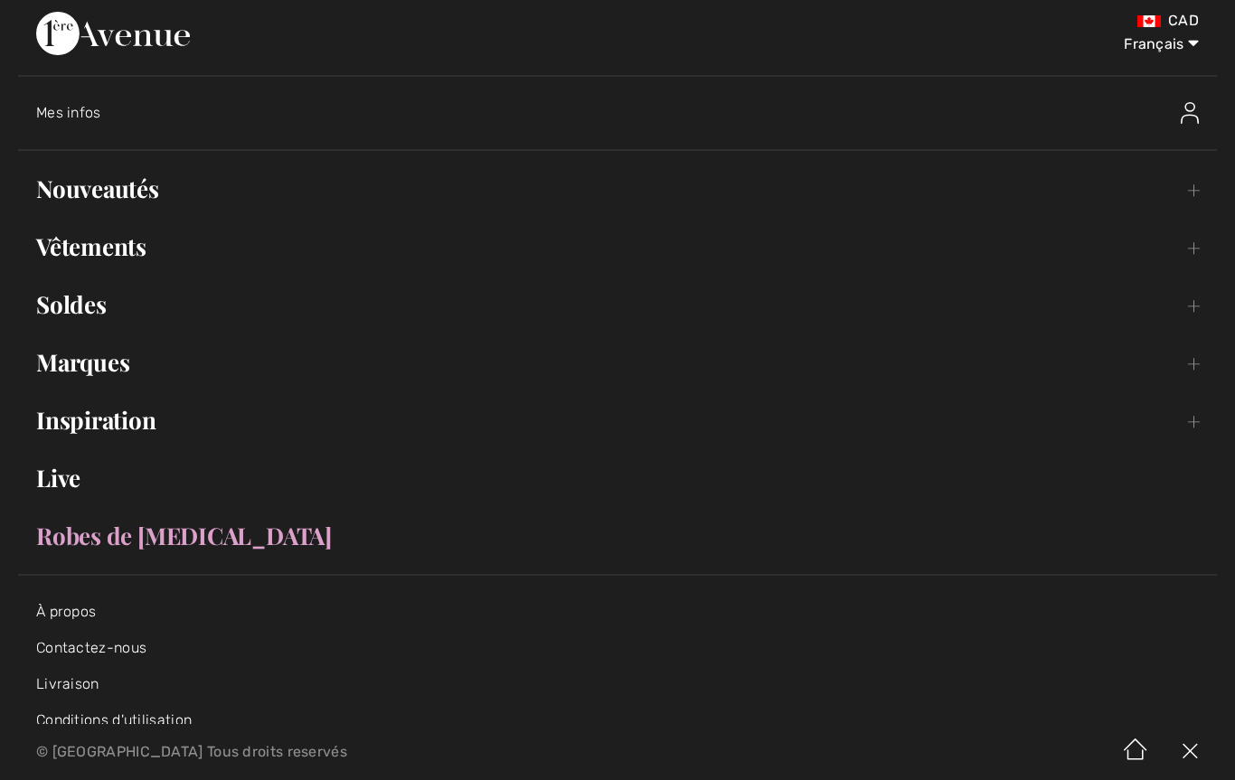
click at [86, 312] on link "Soldes Toggle submenu" at bounding box center [617, 305] width 1199 height 40
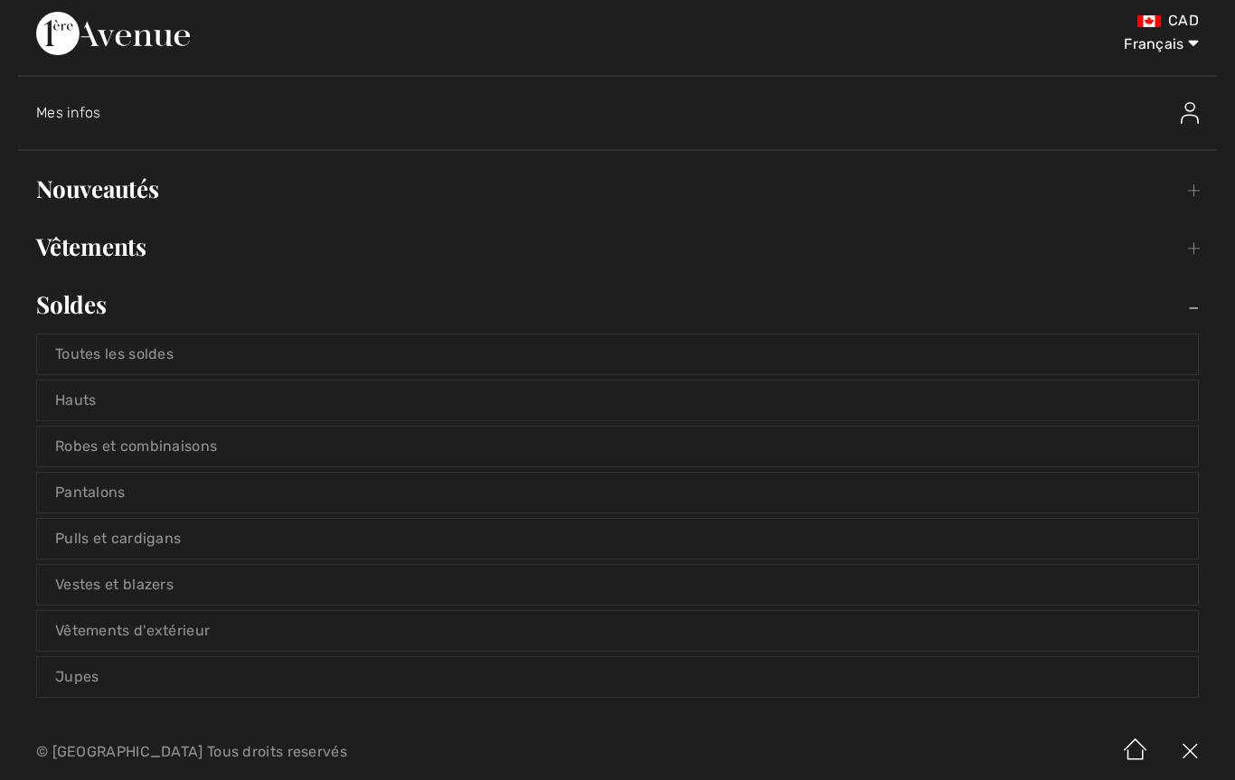
click at [145, 363] on link "Toutes les soldes" at bounding box center [617, 355] width 1161 height 40
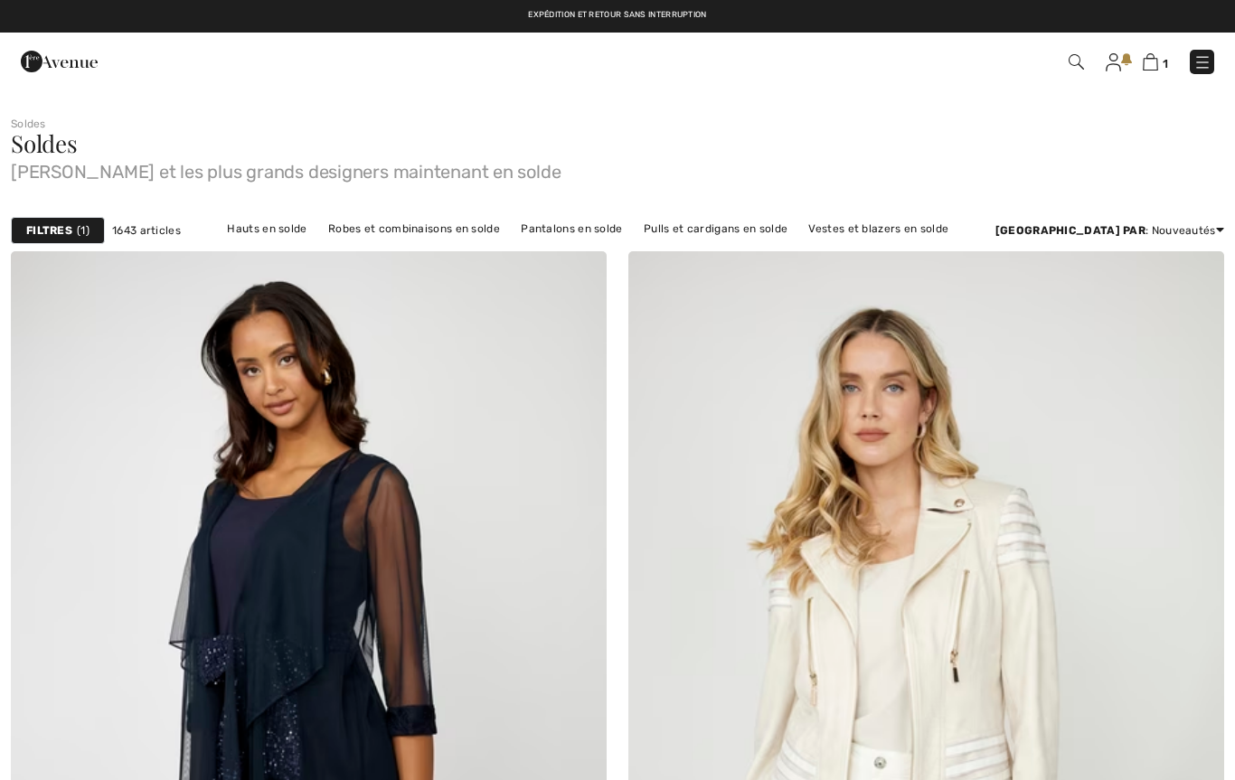
checkbox input "true"
click at [60, 223] on strong "Filtres" at bounding box center [49, 230] width 46 height 16
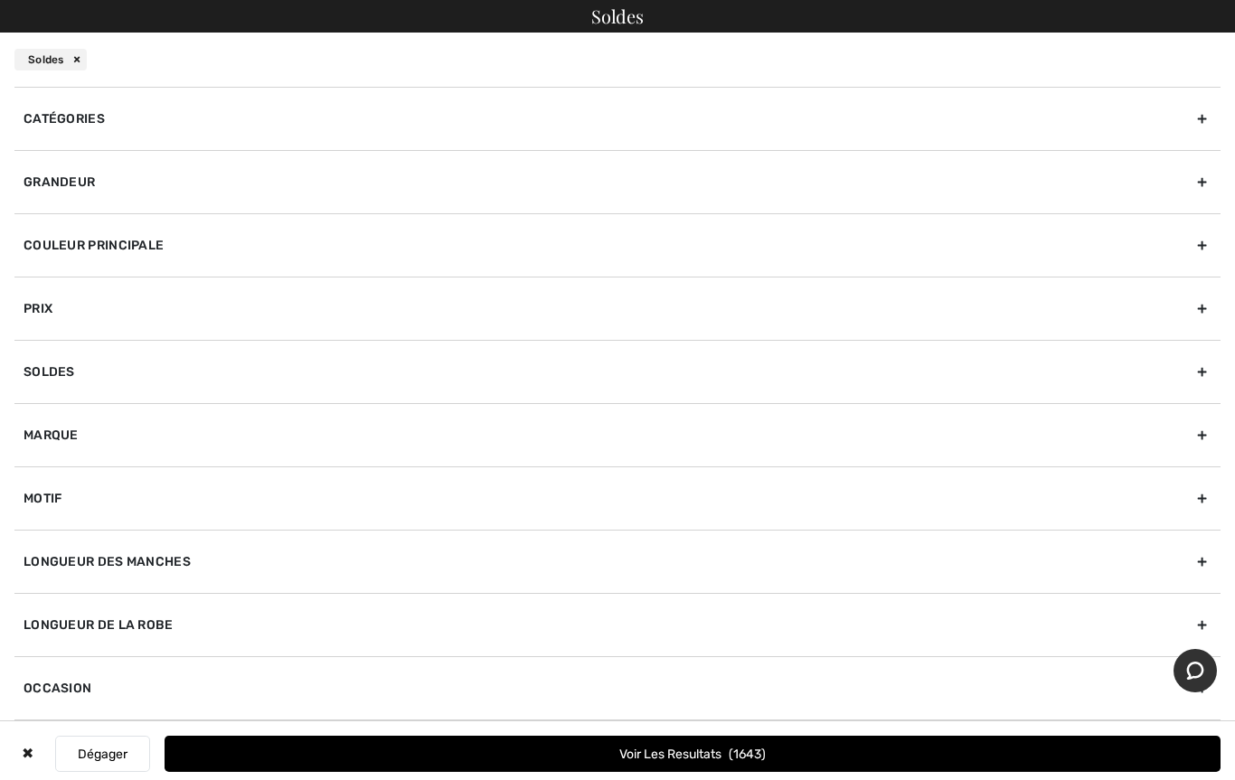
click at [71, 439] on div "Marque" at bounding box center [617, 434] width 1206 height 63
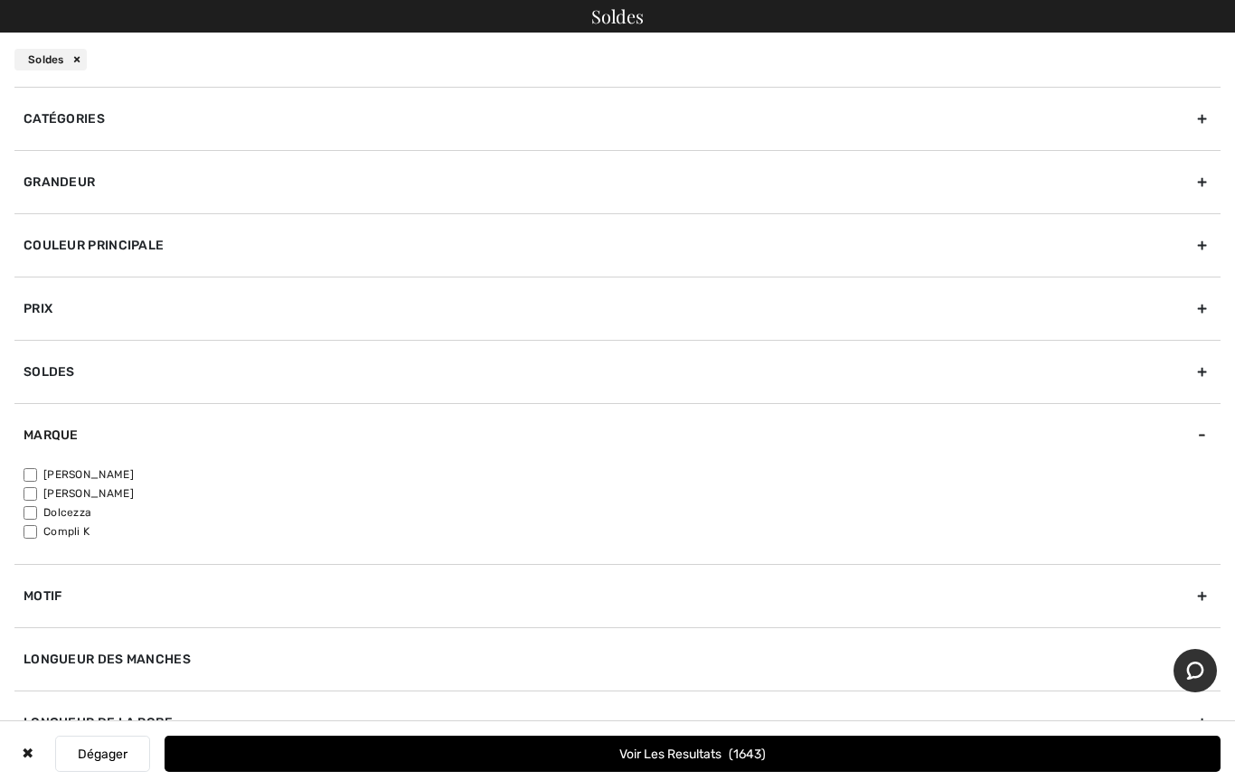
click at [37, 472] on input"] "[PERSON_NAME]" at bounding box center [31, 475] width 14 height 14
checkbox input"] "true"
click at [479, 741] on button "Voir les resultats 1266" at bounding box center [693, 754] width 1056 height 36
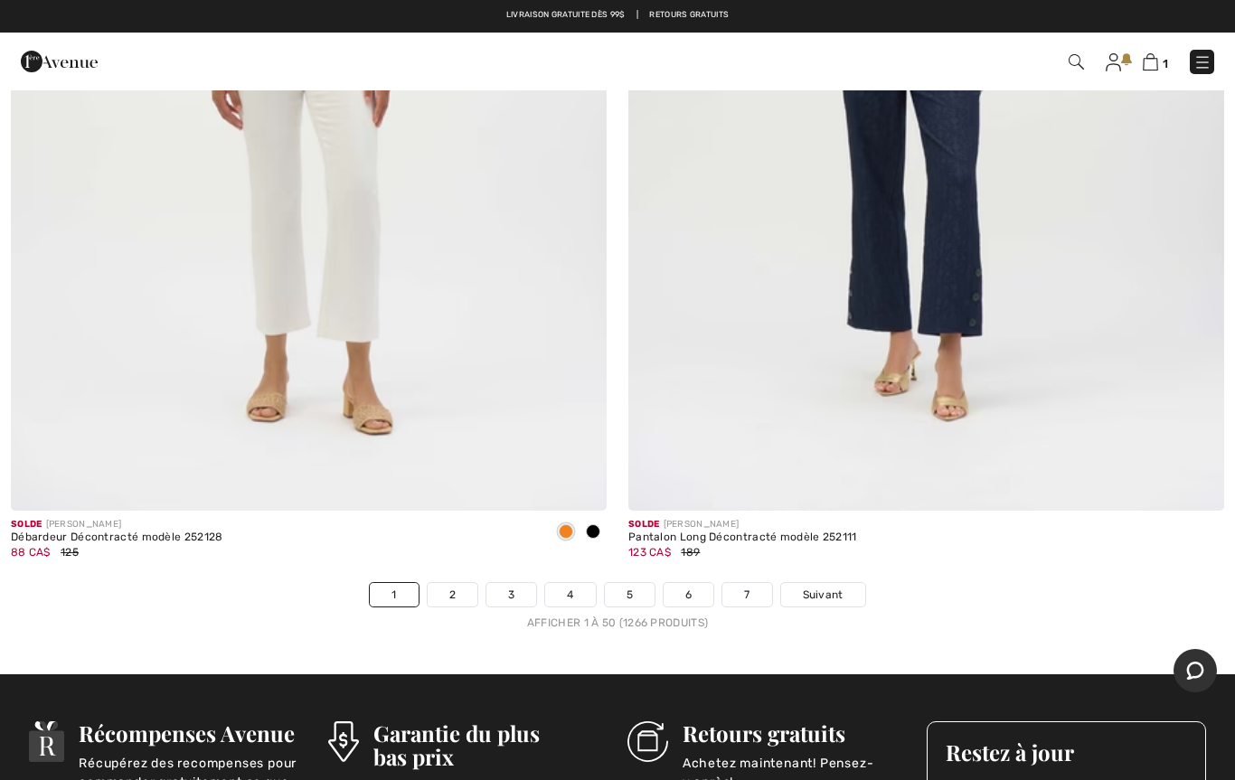
scroll to position [24541, 0]
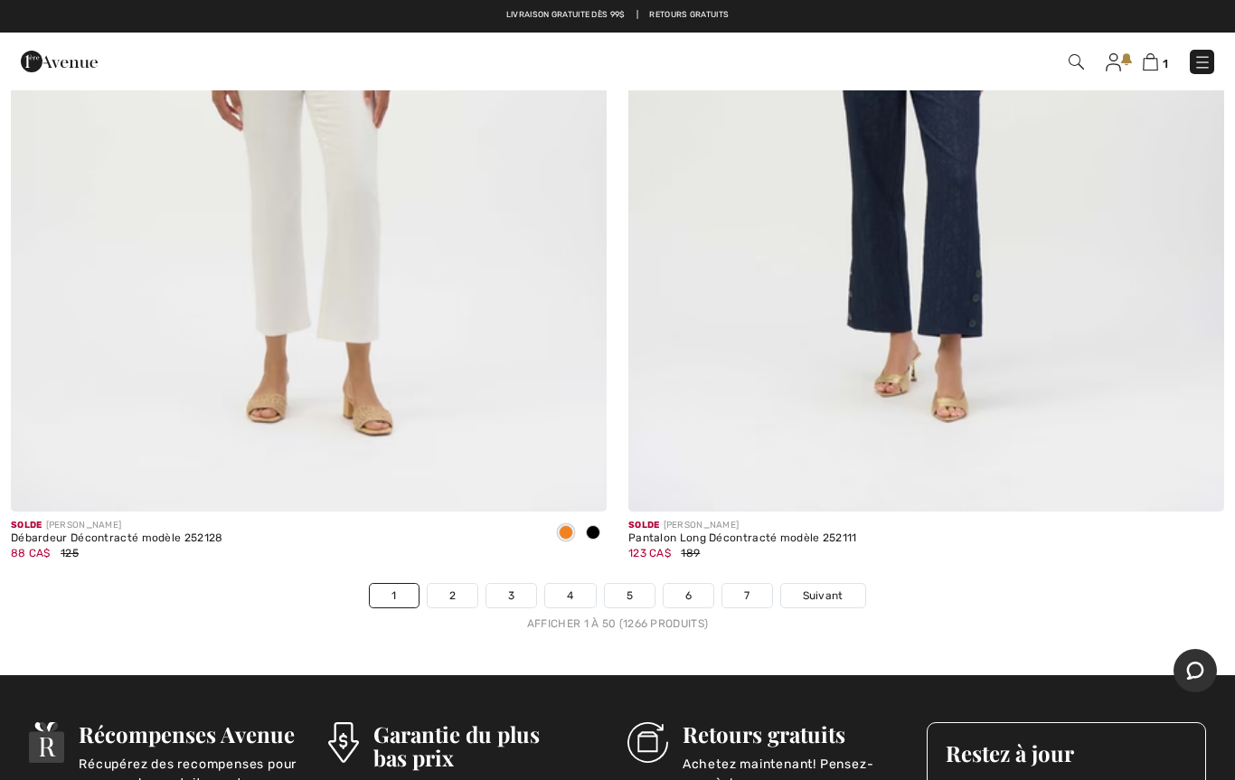
click at [459, 584] on link "2" at bounding box center [453, 596] width 50 height 24
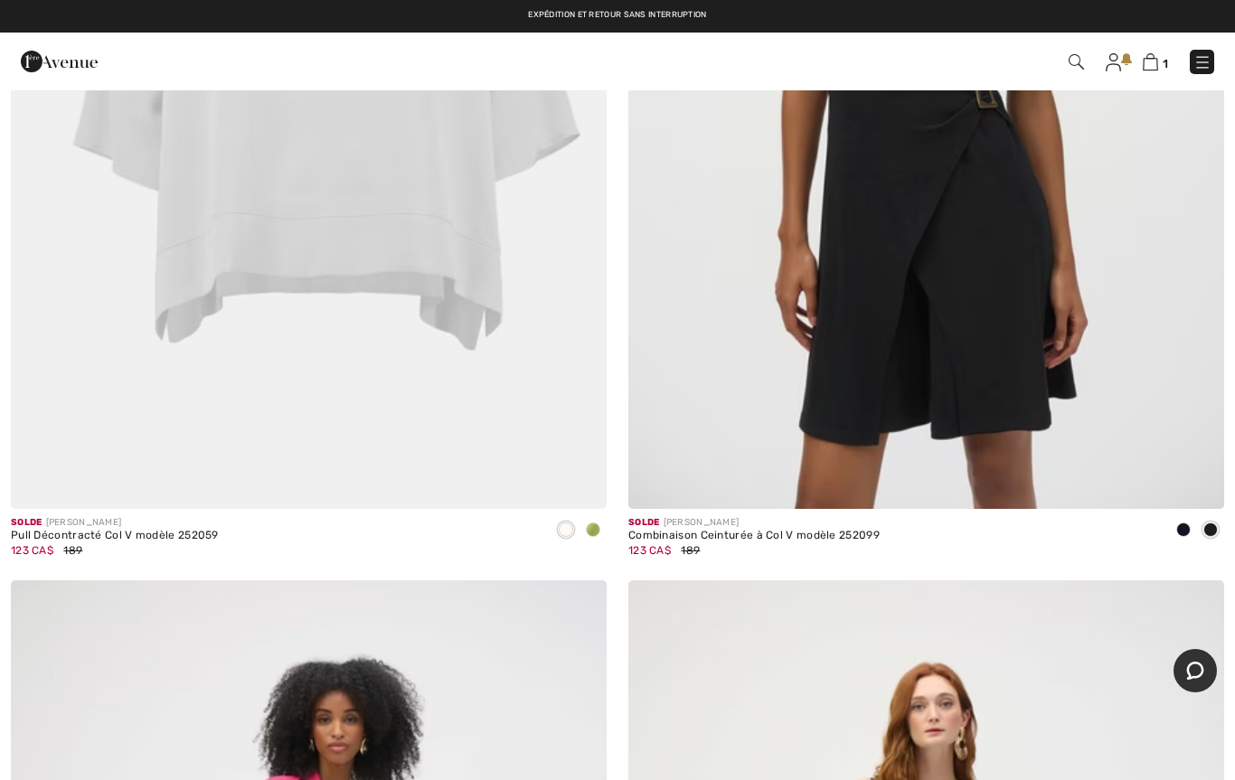
scroll to position [10467, 0]
click at [1203, 67] on img at bounding box center [1203, 62] width 18 height 18
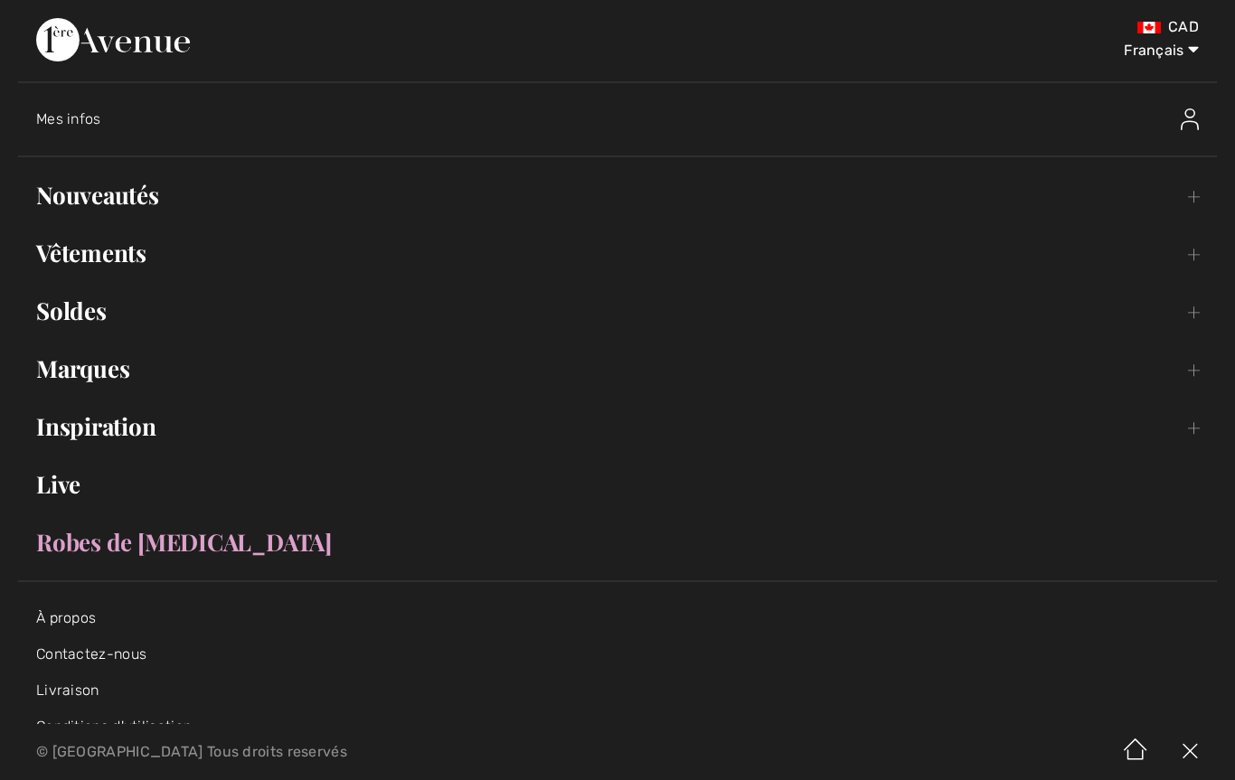
click at [103, 314] on link "Soldes Toggle submenu" at bounding box center [617, 311] width 1199 height 40
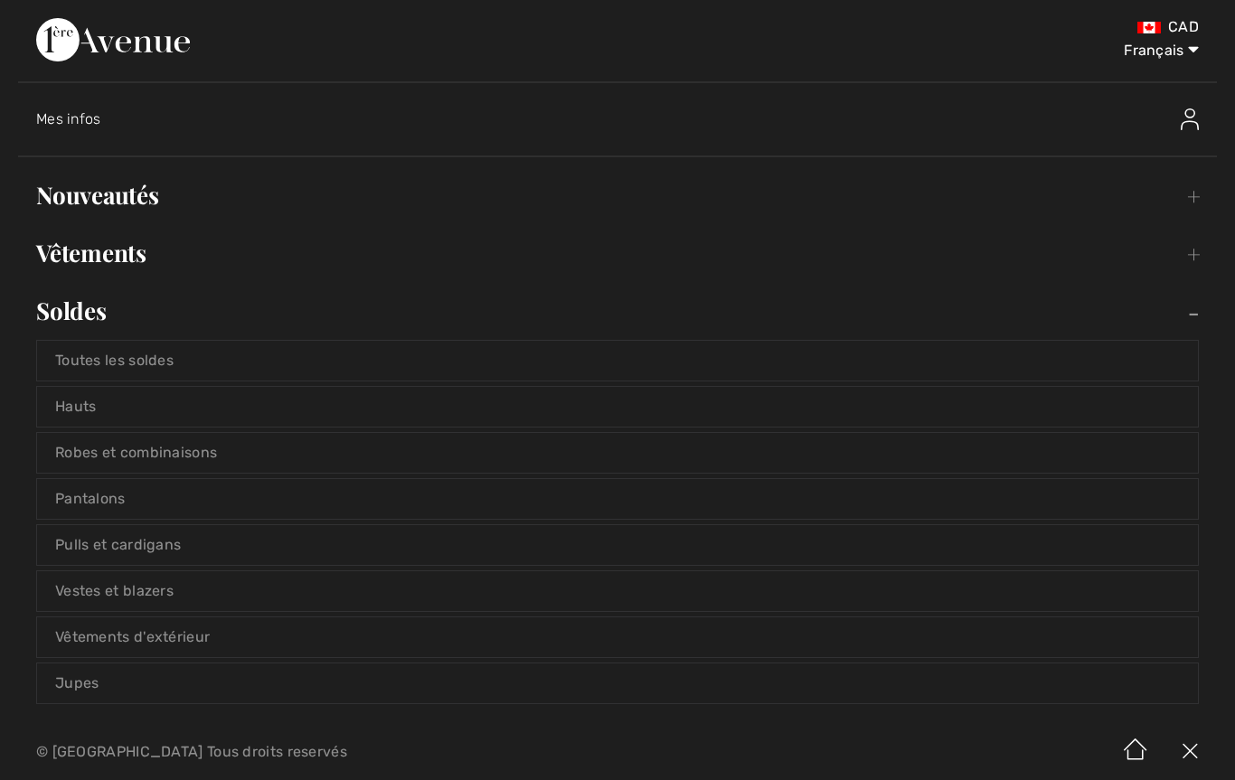
click at [163, 587] on link "Vestes et blazers" at bounding box center [617, 591] width 1161 height 40
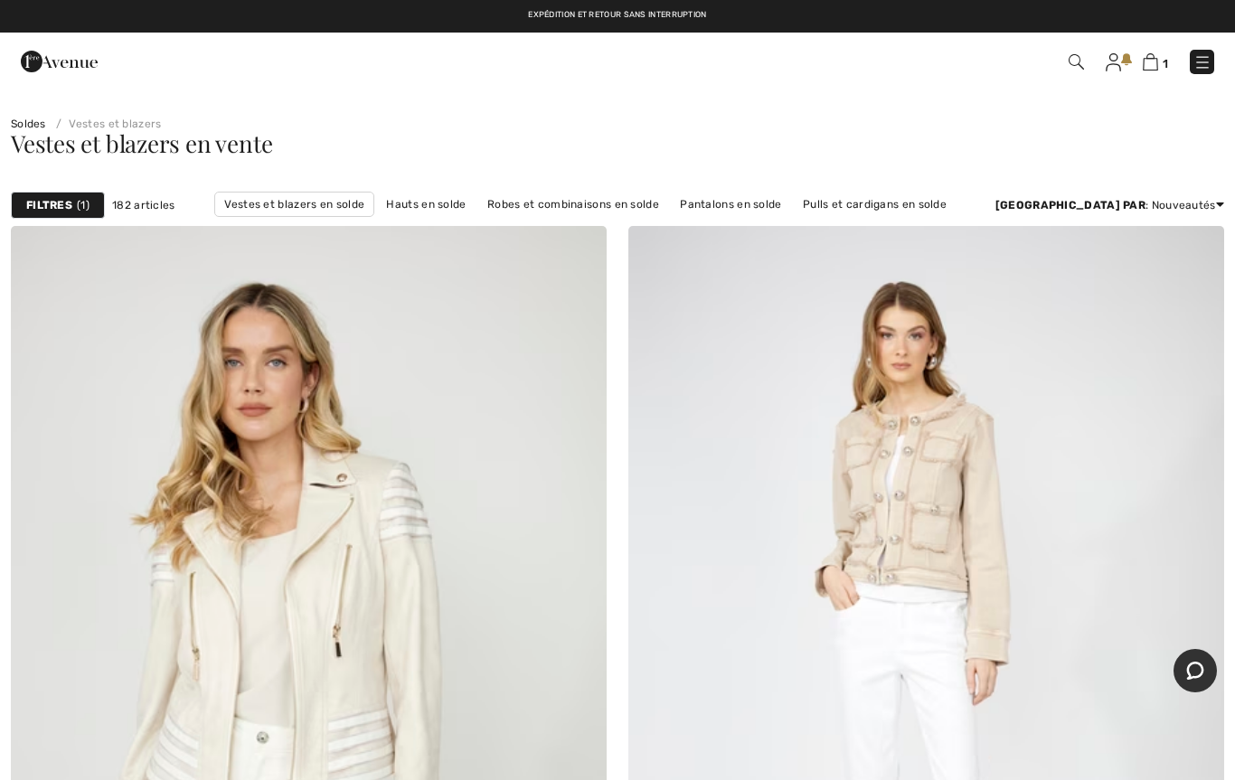
click at [54, 212] on strong "Filtres" at bounding box center [49, 205] width 46 height 16
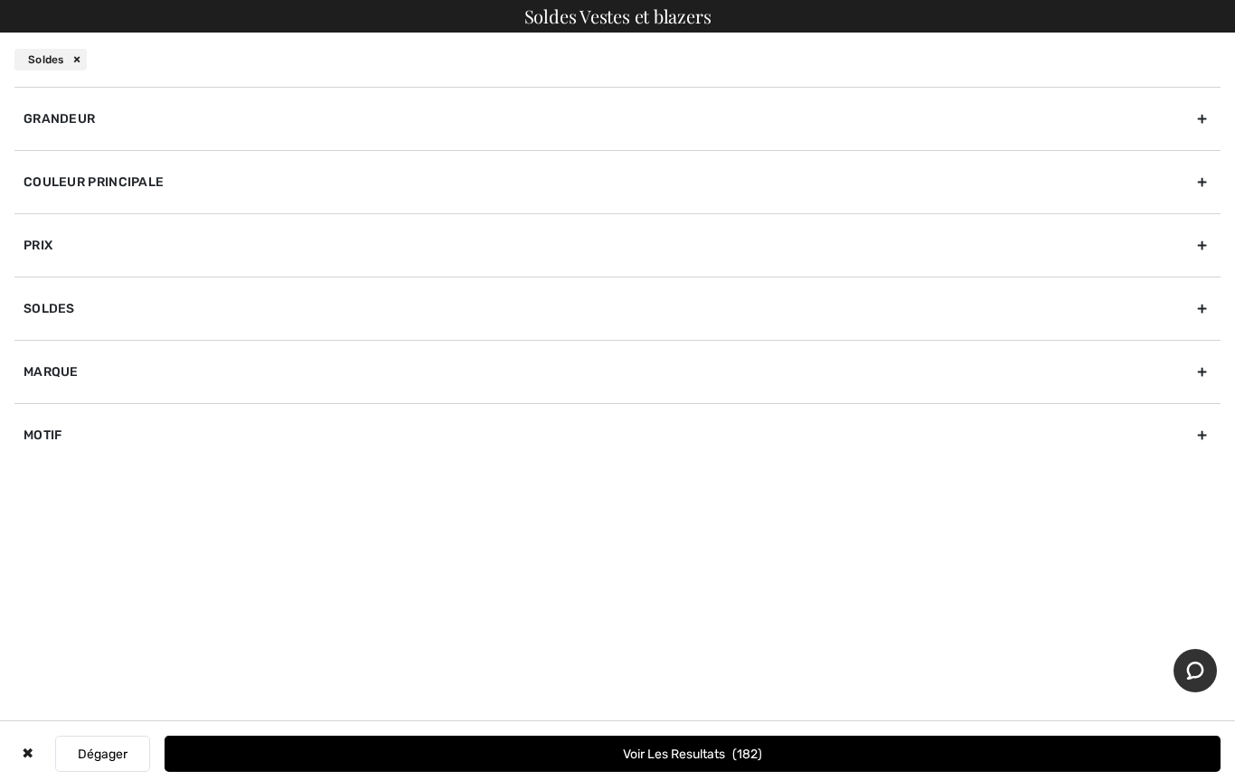
click at [50, 382] on div "Marque" at bounding box center [617, 371] width 1206 height 63
click at [37, 413] on input"] "[PERSON_NAME]" at bounding box center [31, 412] width 14 height 14
checkbox input"] "true"
click at [668, 764] on button "Voir les resultats 142" at bounding box center [693, 754] width 1056 height 36
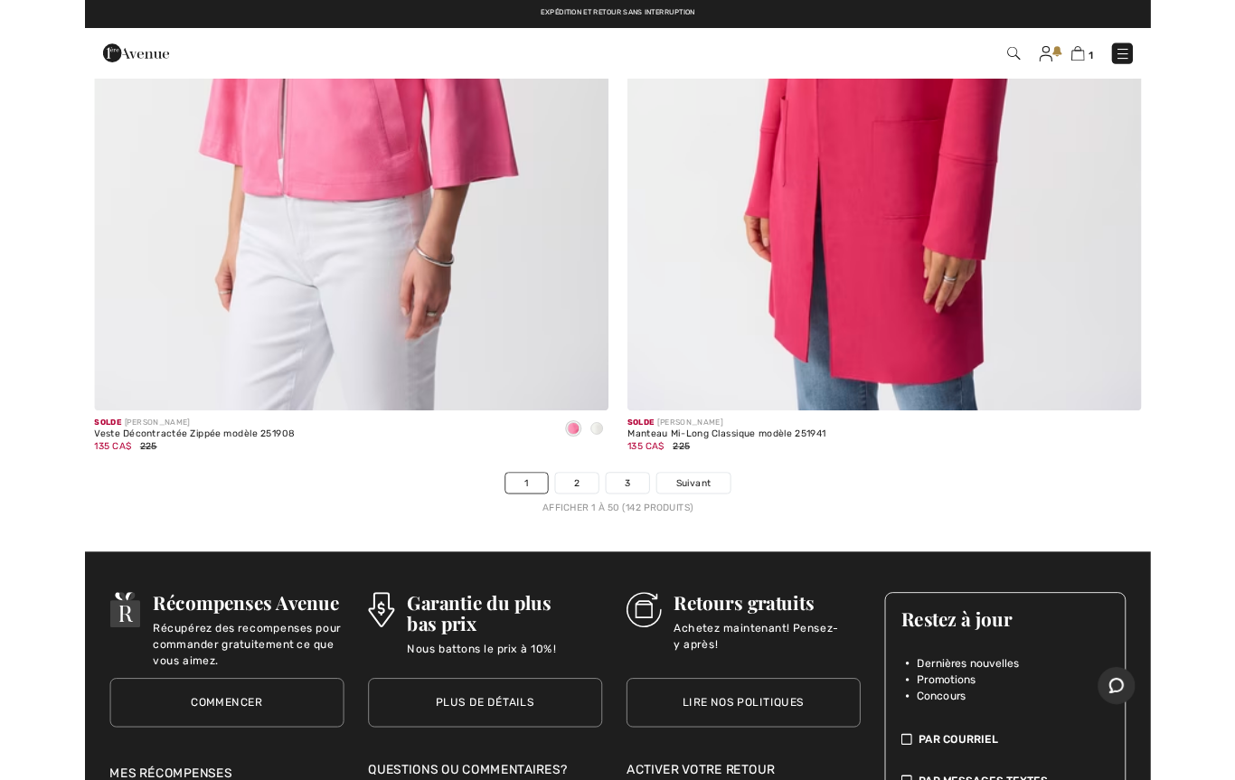
scroll to position [24558, 0]
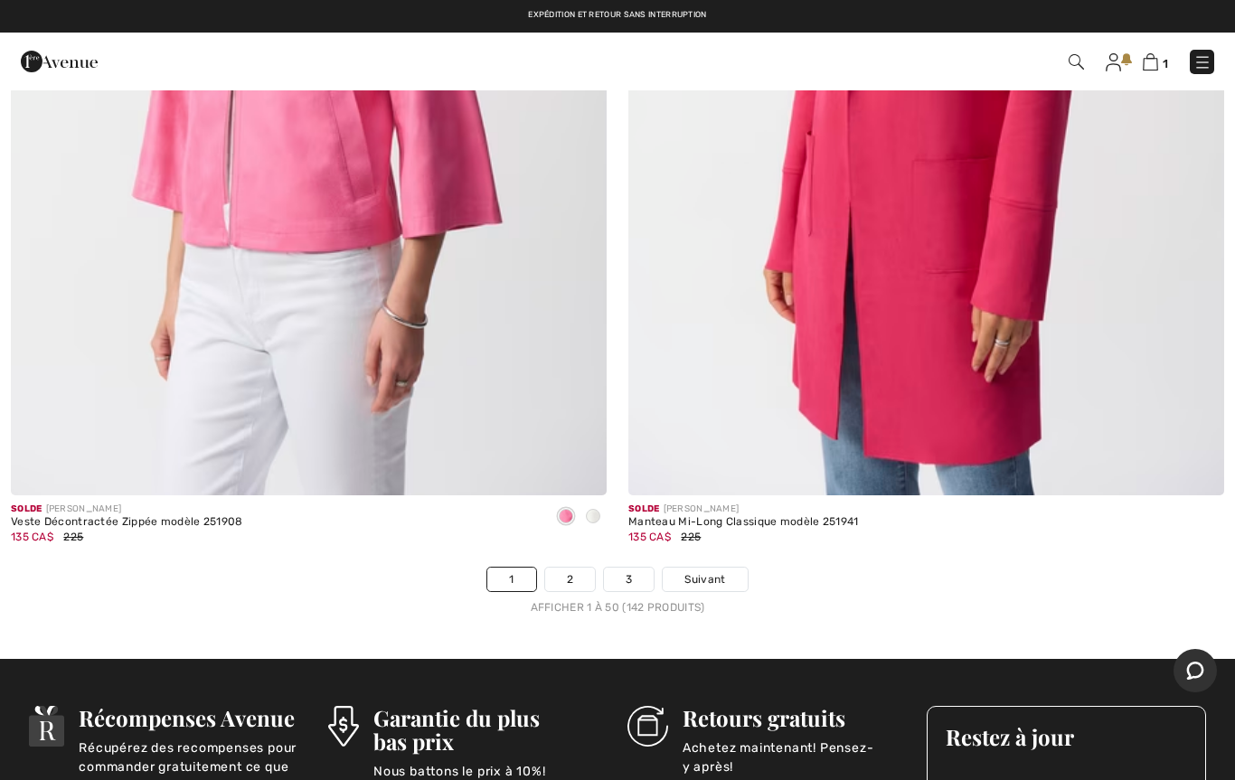
click at [568, 568] on link "2" at bounding box center [570, 580] width 50 height 24
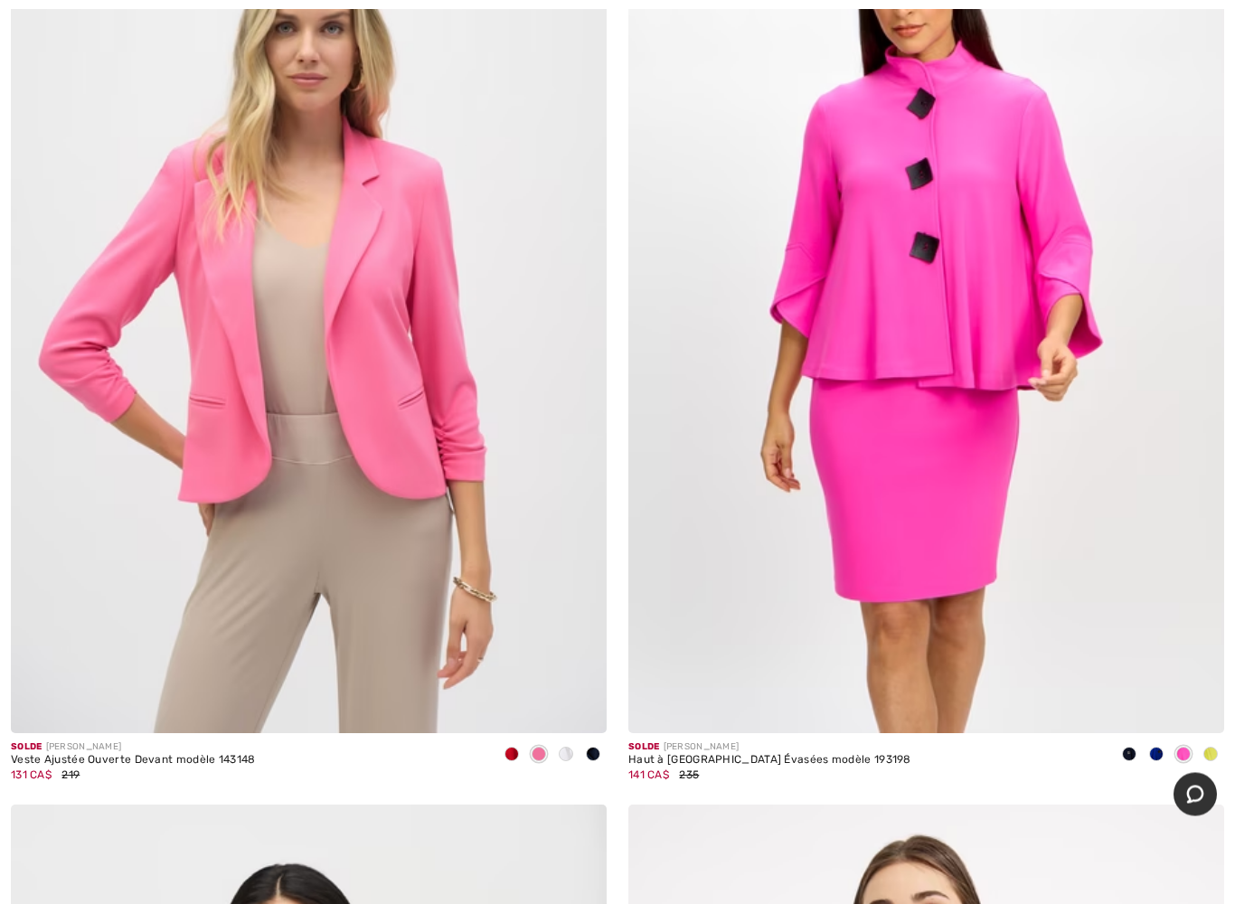
scroll to position [8313, 0]
click at [1128, 751] on span at bounding box center [1129, 754] width 14 height 14
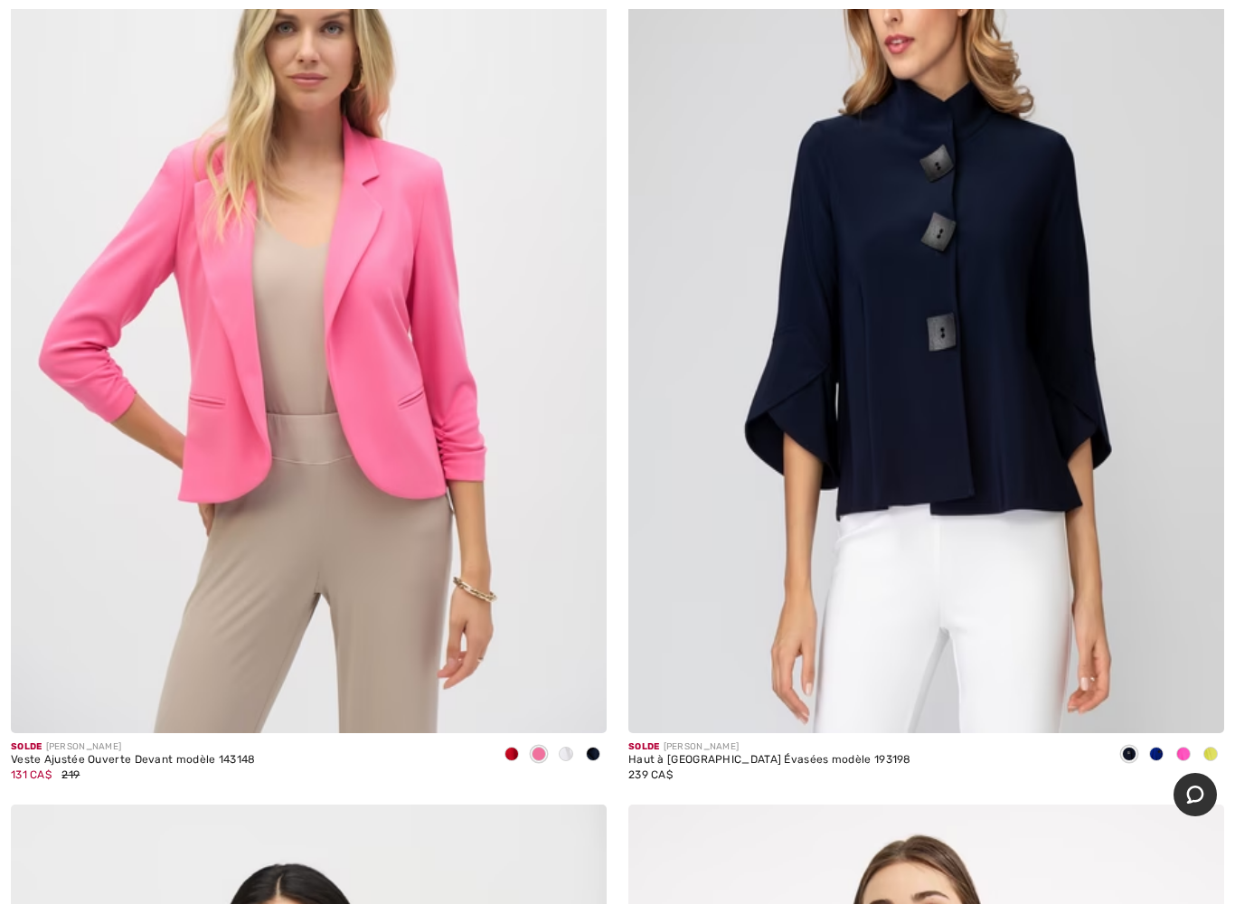
click at [1158, 752] on span at bounding box center [1156, 754] width 14 height 14
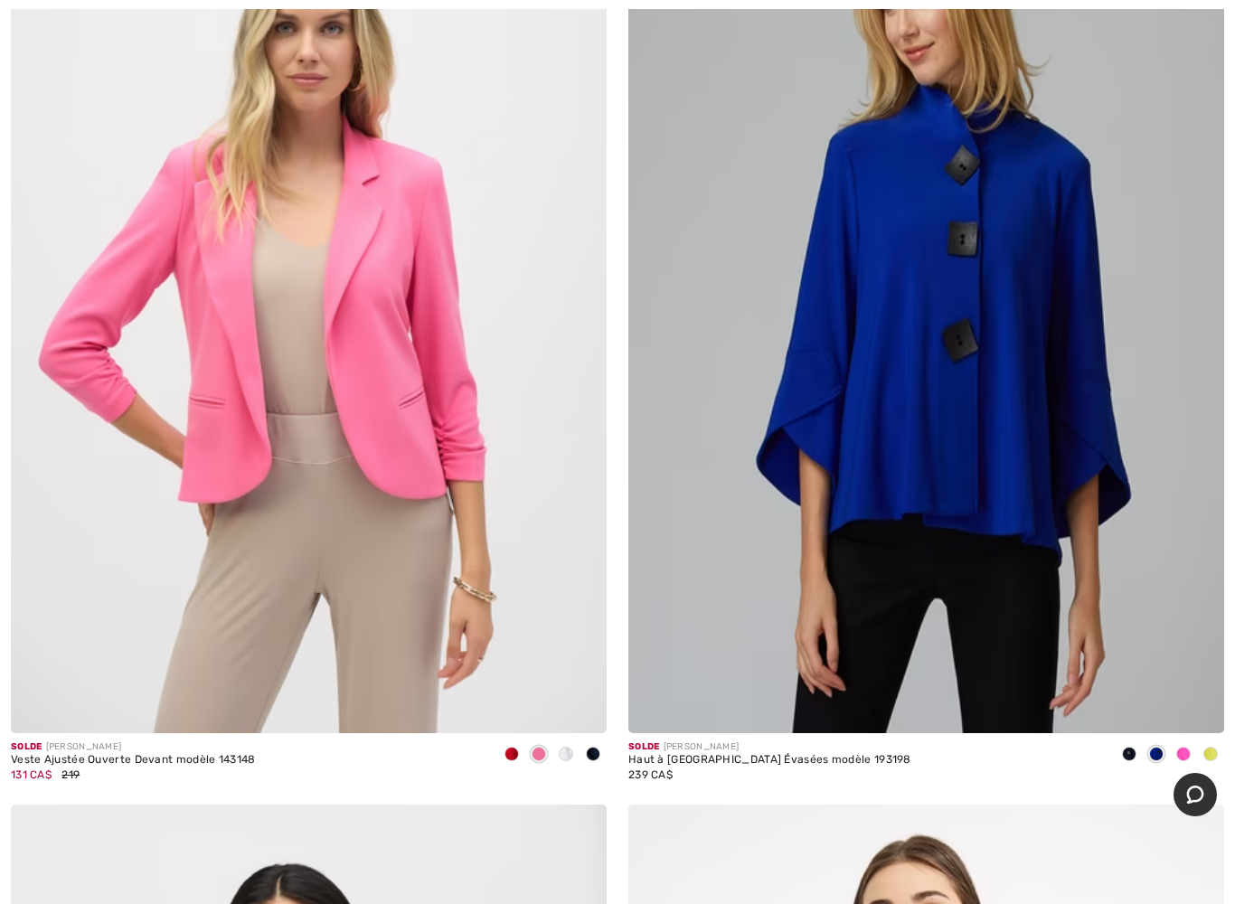
click at [1176, 750] on span at bounding box center [1183, 754] width 14 height 14
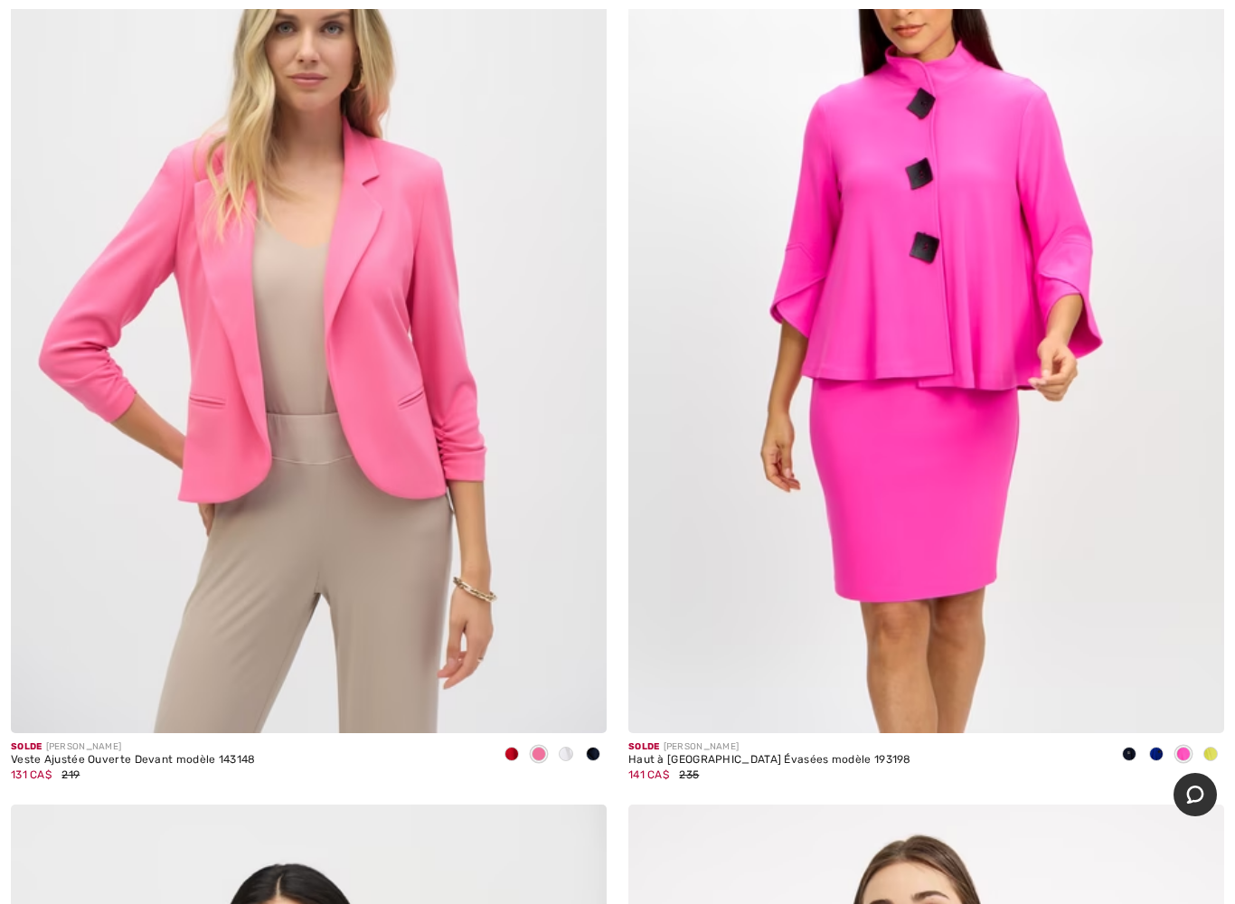
click at [1205, 747] on span at bounding box center [1211, 754] width 14 height 14
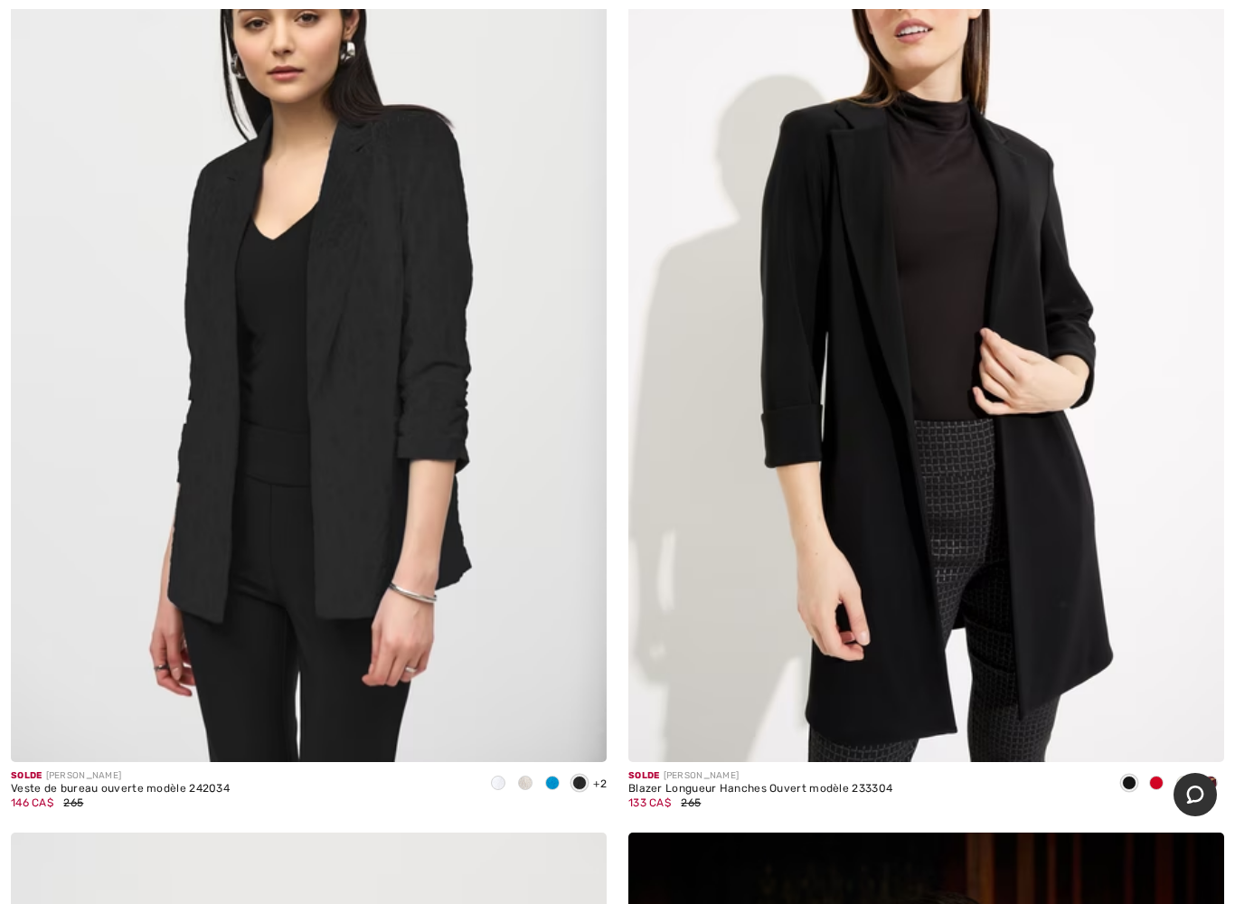
scroll to position [9254, 0]
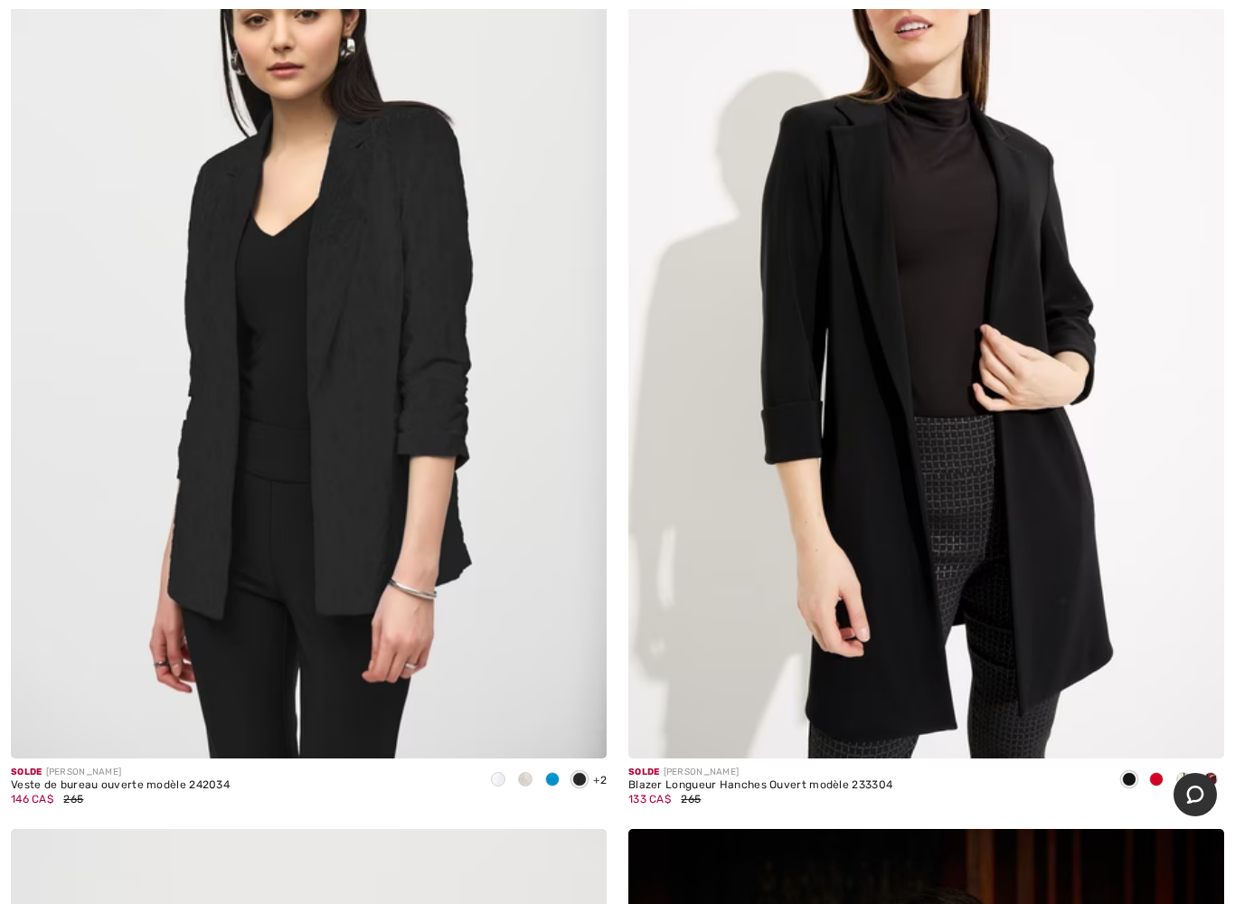
click at [556, 772] on span at bounding box center [552, 779] width 14 height 14
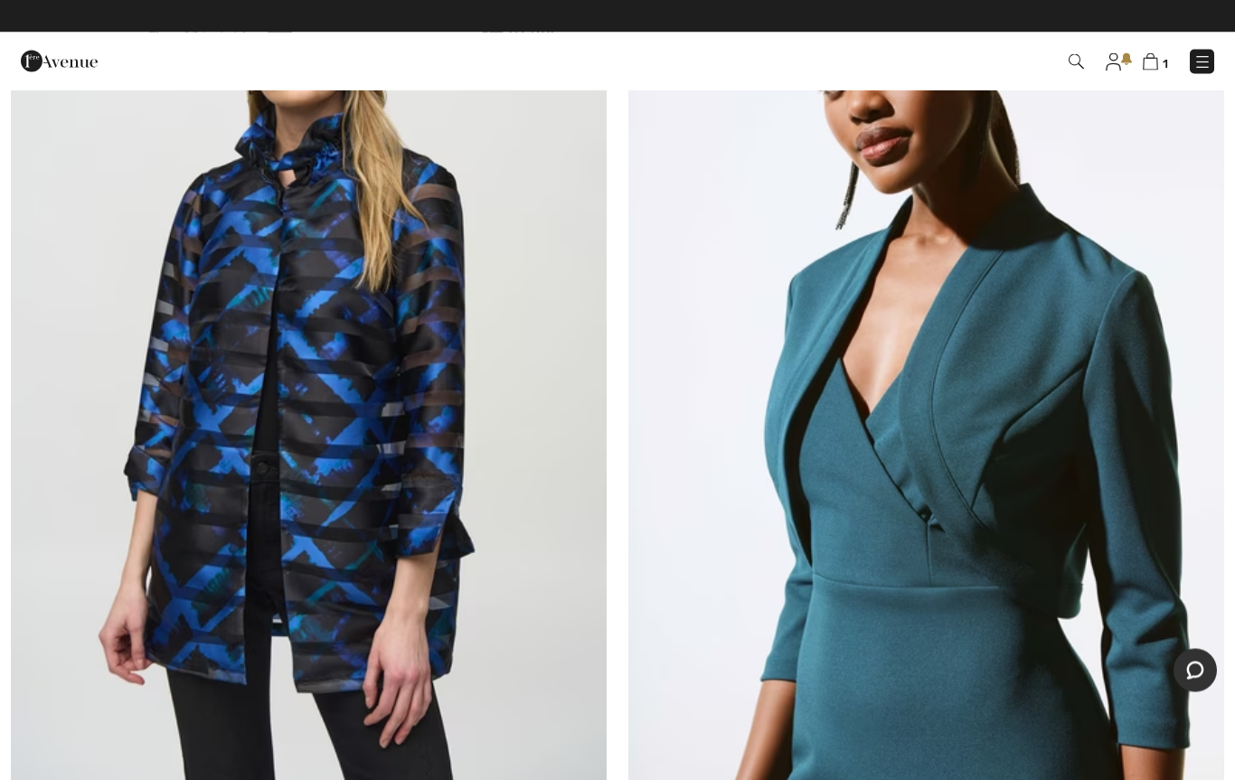
scroll to position [11132, 0]
click at [410, 522] on img at bounding box center [309, 364] width 596 height 894
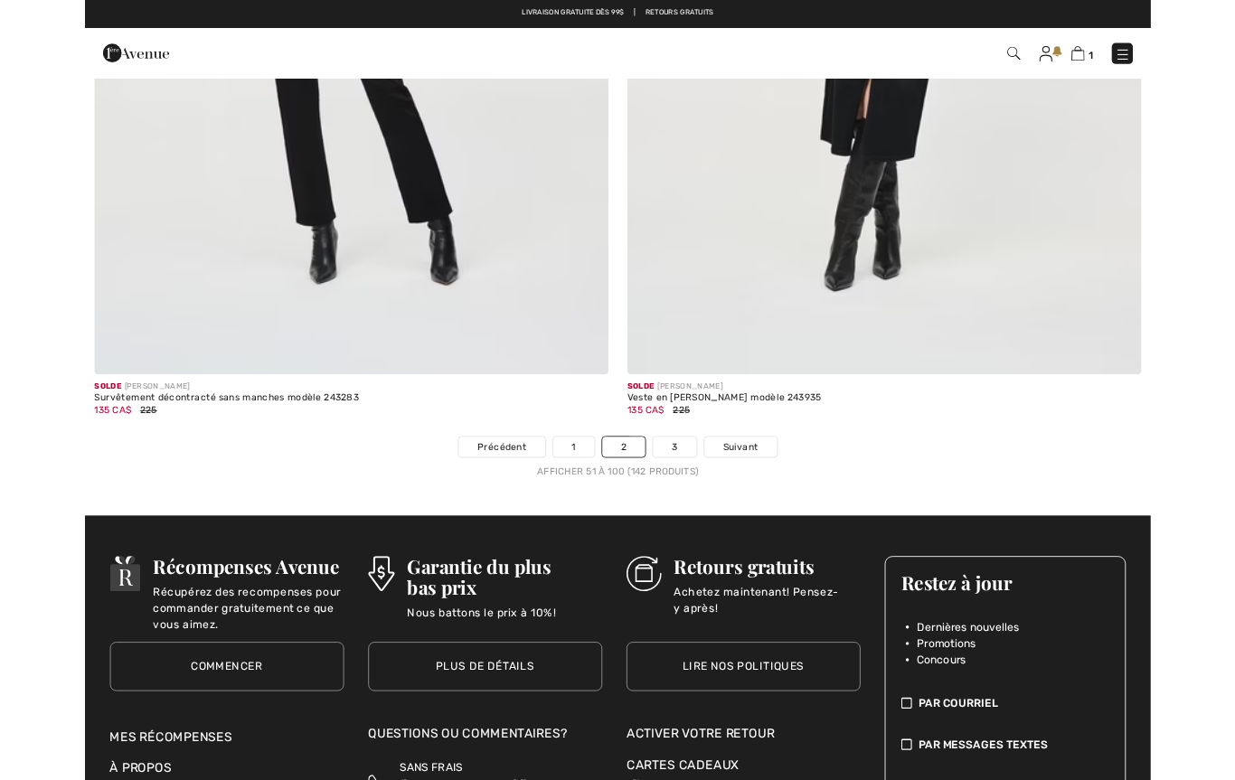
scroll to position [24617, 0]
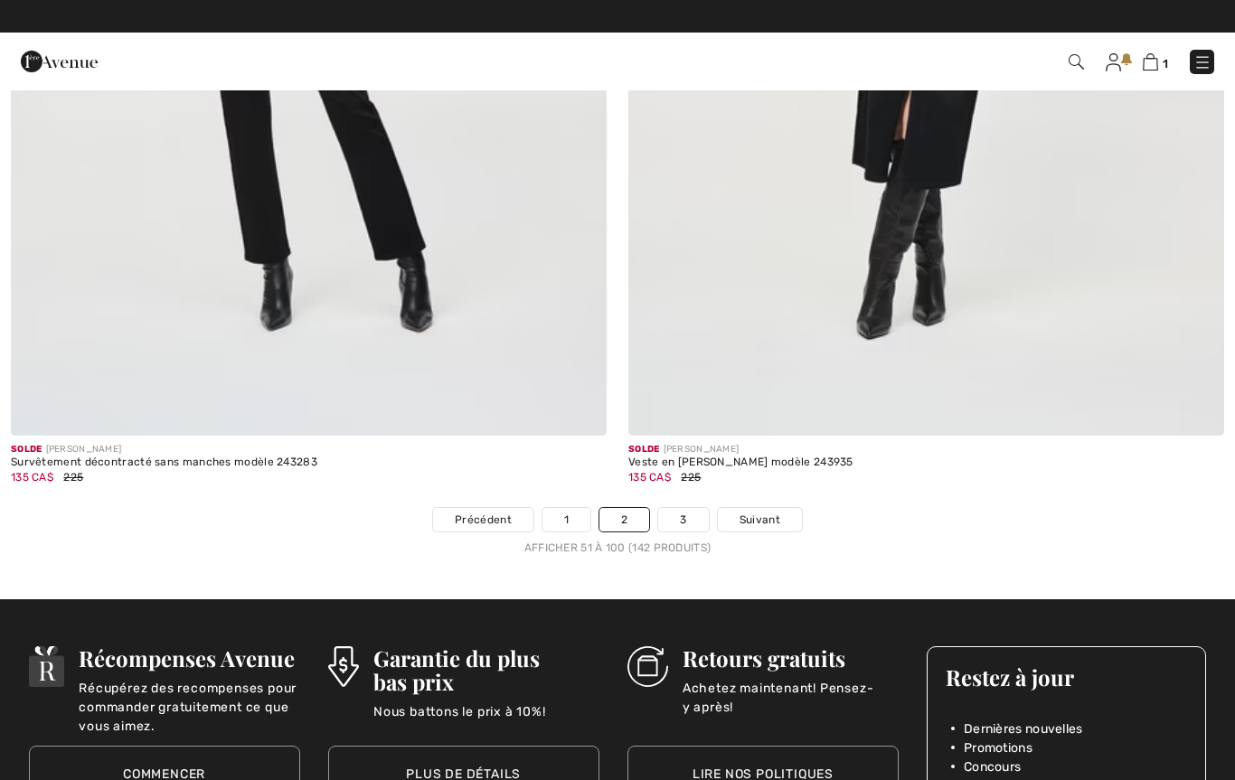
click at [682, 510] on link "3" at bounding box center [683, 520] width 50 height 24
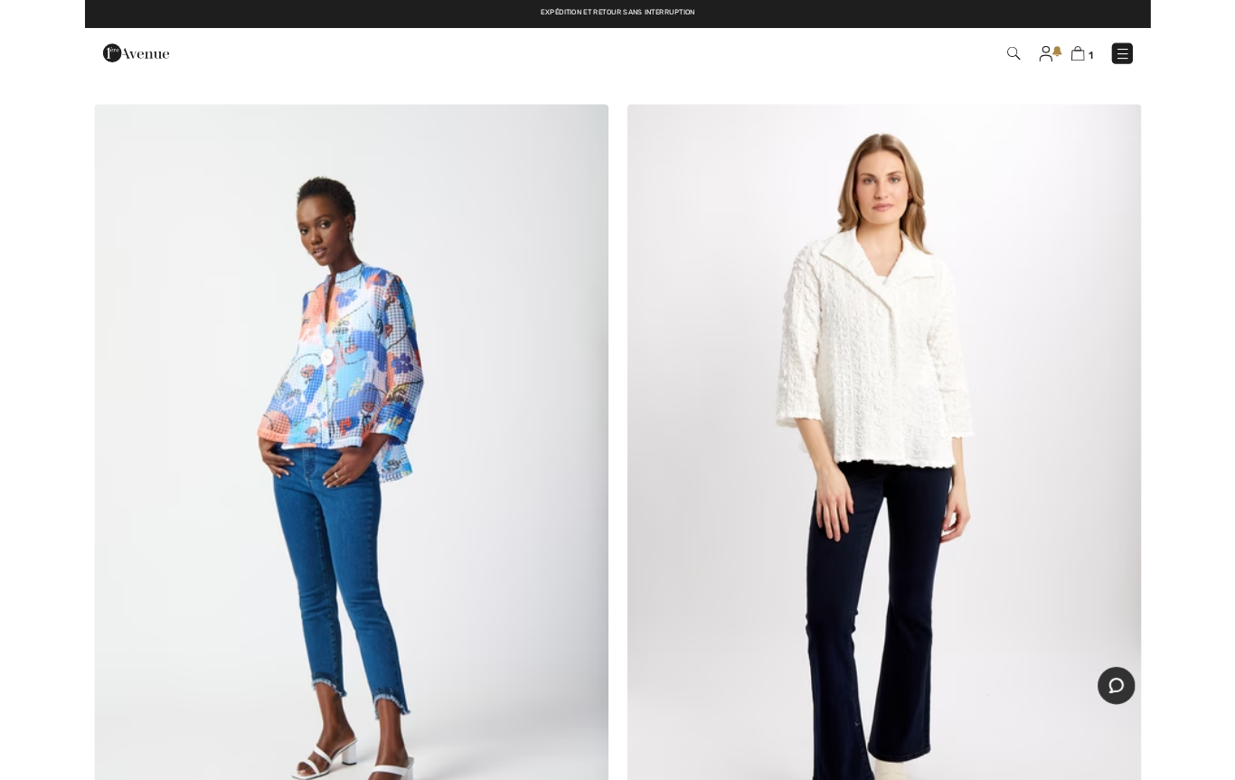
scroll to position [12079, 0]
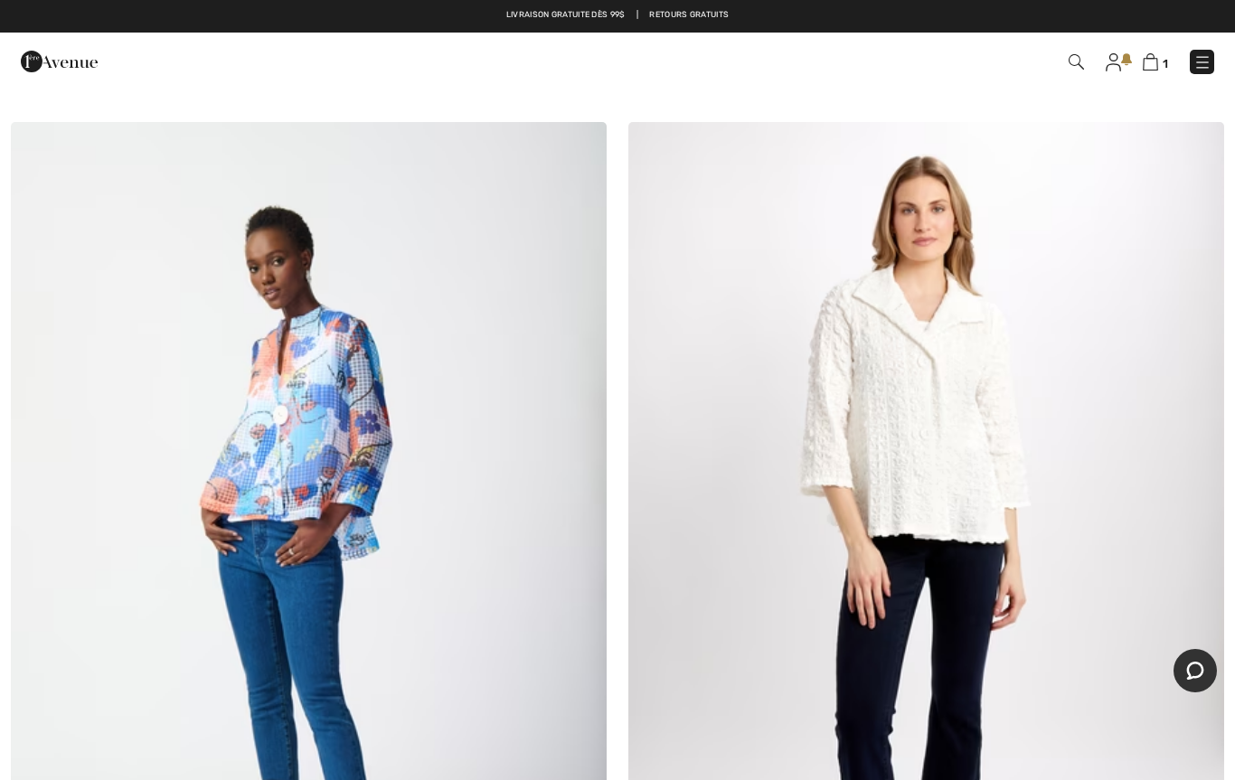
click at [383, 552] on img at bounding box center [309, 569] width 596 height 894
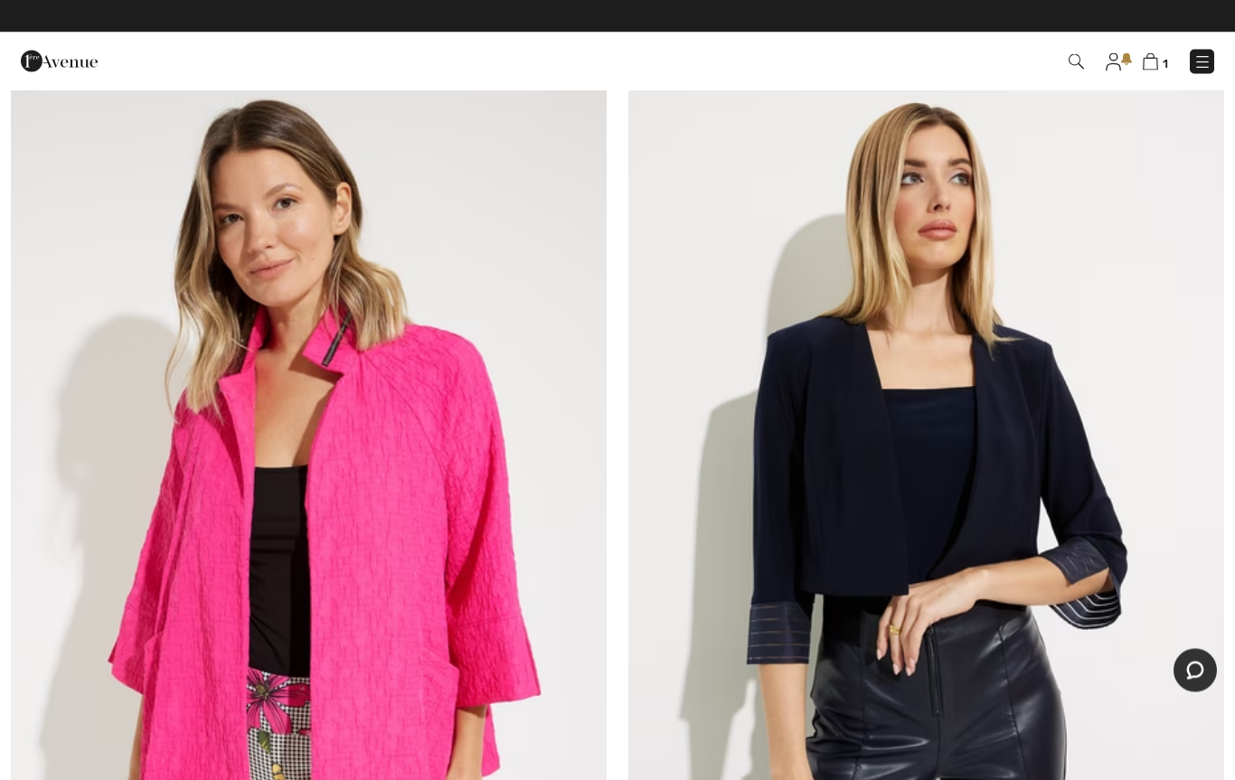
scroll to position [19080, 0]
click at [416, 694] on img at bounding box center [309, 513] width 596 height 894
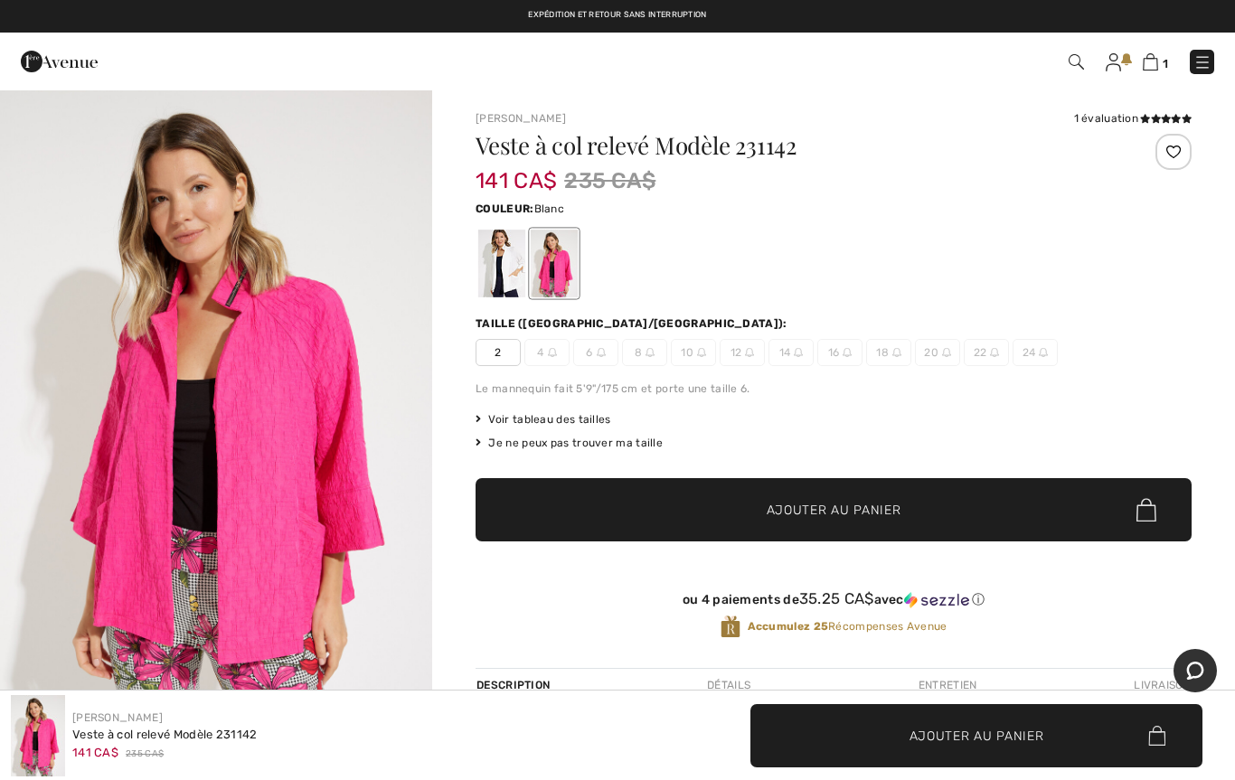
click at [486, 278] on div at bounding box center [501, 264] width 47 height 68
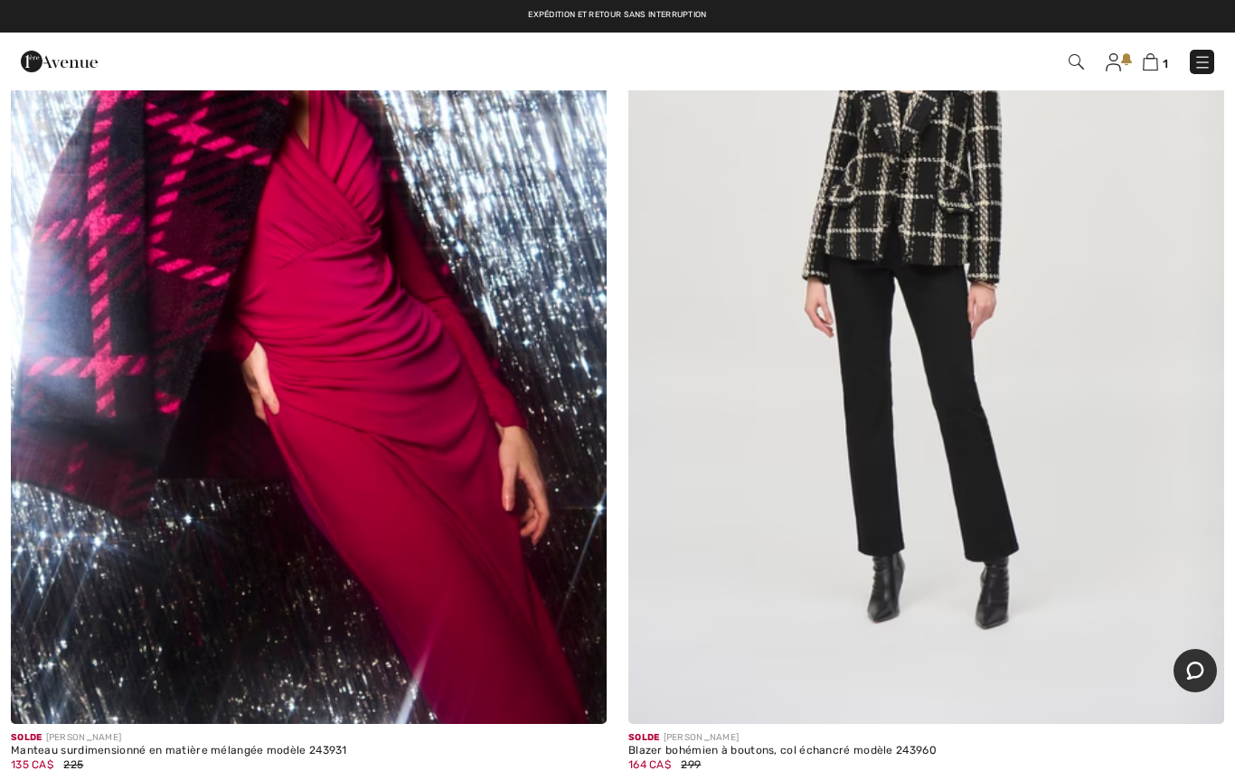
scroll to position [382, 0]
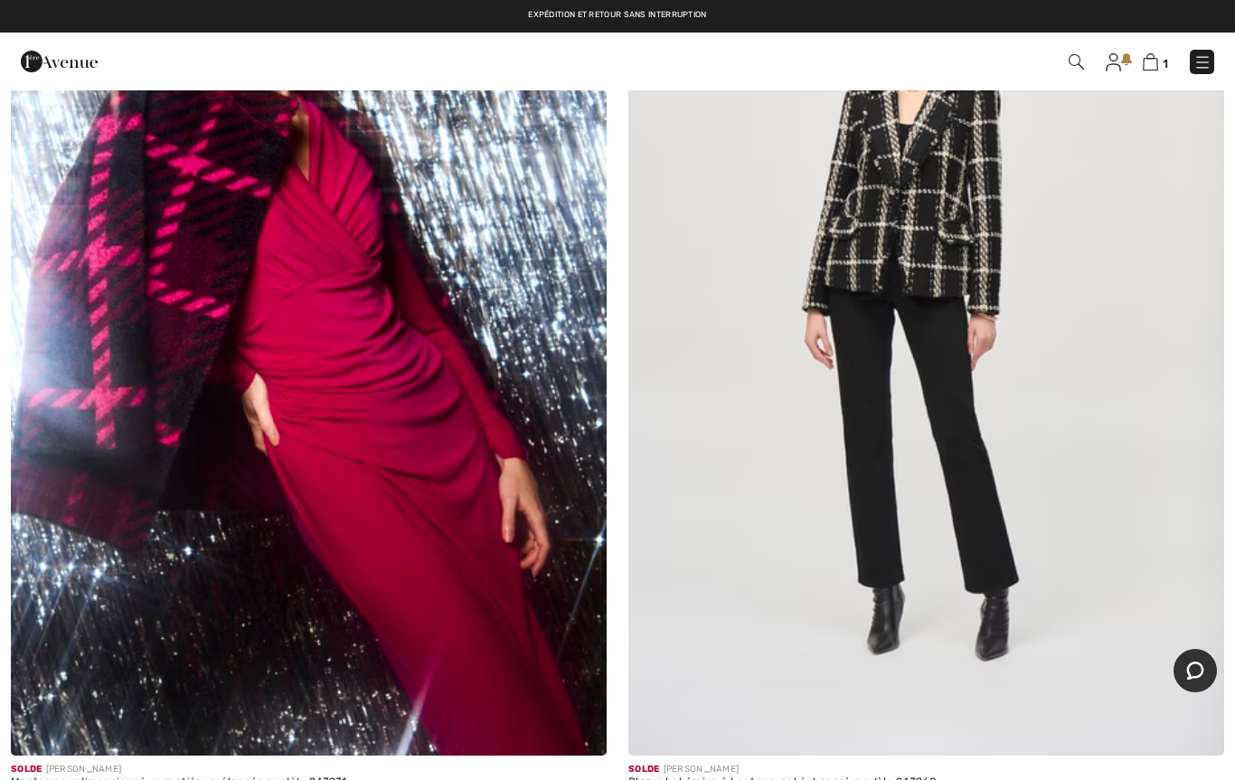
click at [1198, 56] on img at bounding box center [1203, 62] width 18 height 18
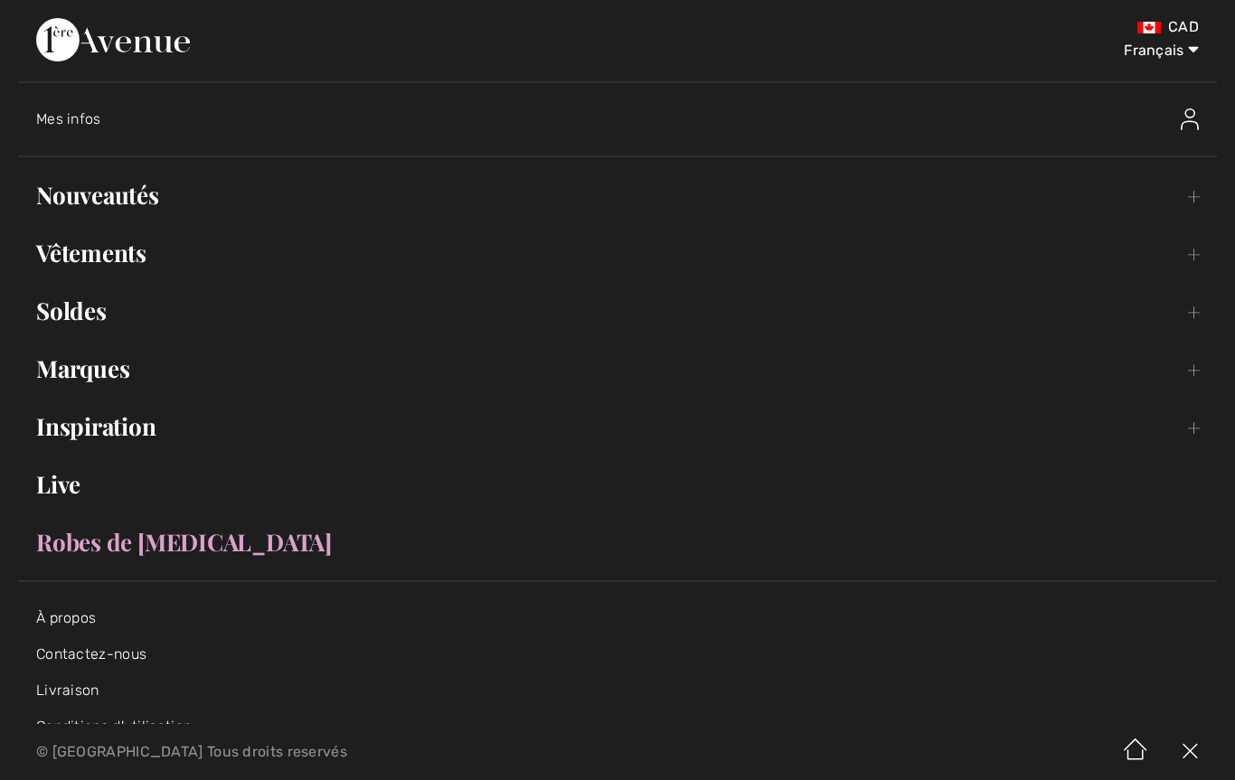
click at [88, 324] on link "Soldes Toggle submenu" at bounding box center [617, 311] width 1199 height 40
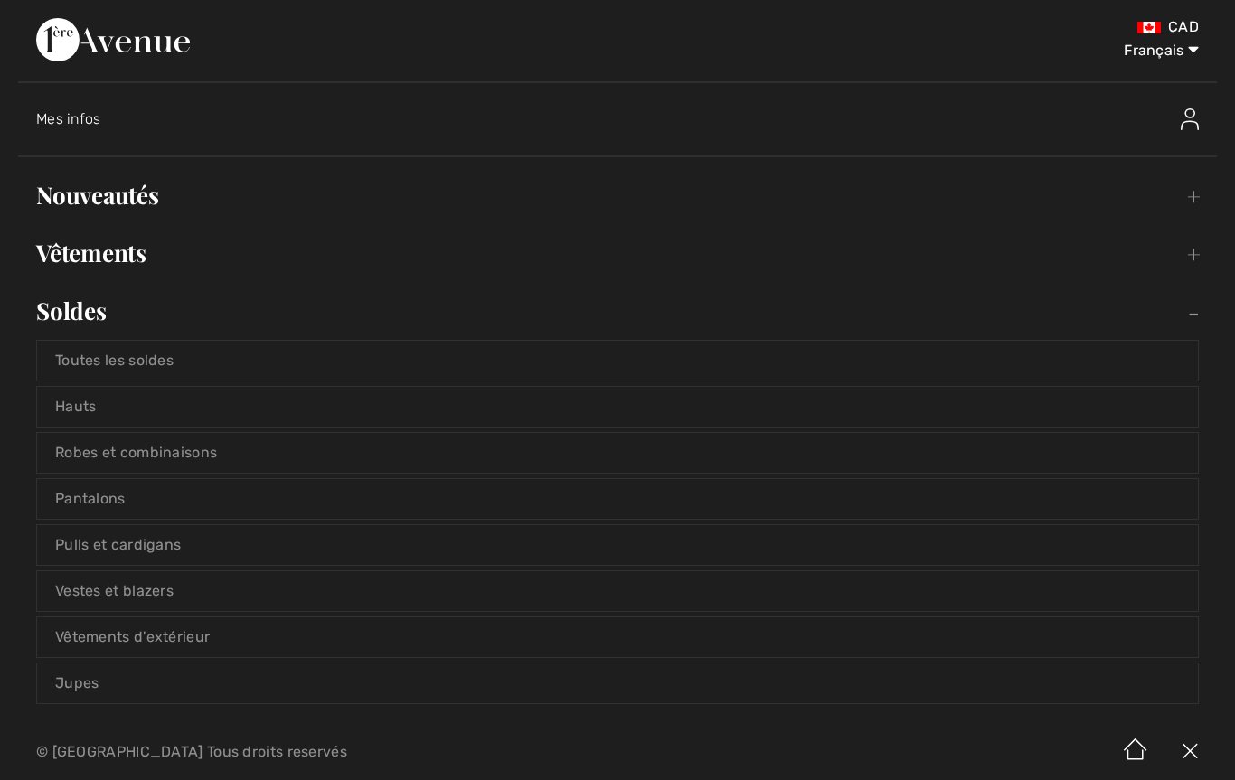
click at [165, 545] on link "Pulls et cardigans" at bounding box center [617, 545] width 1161 height 40
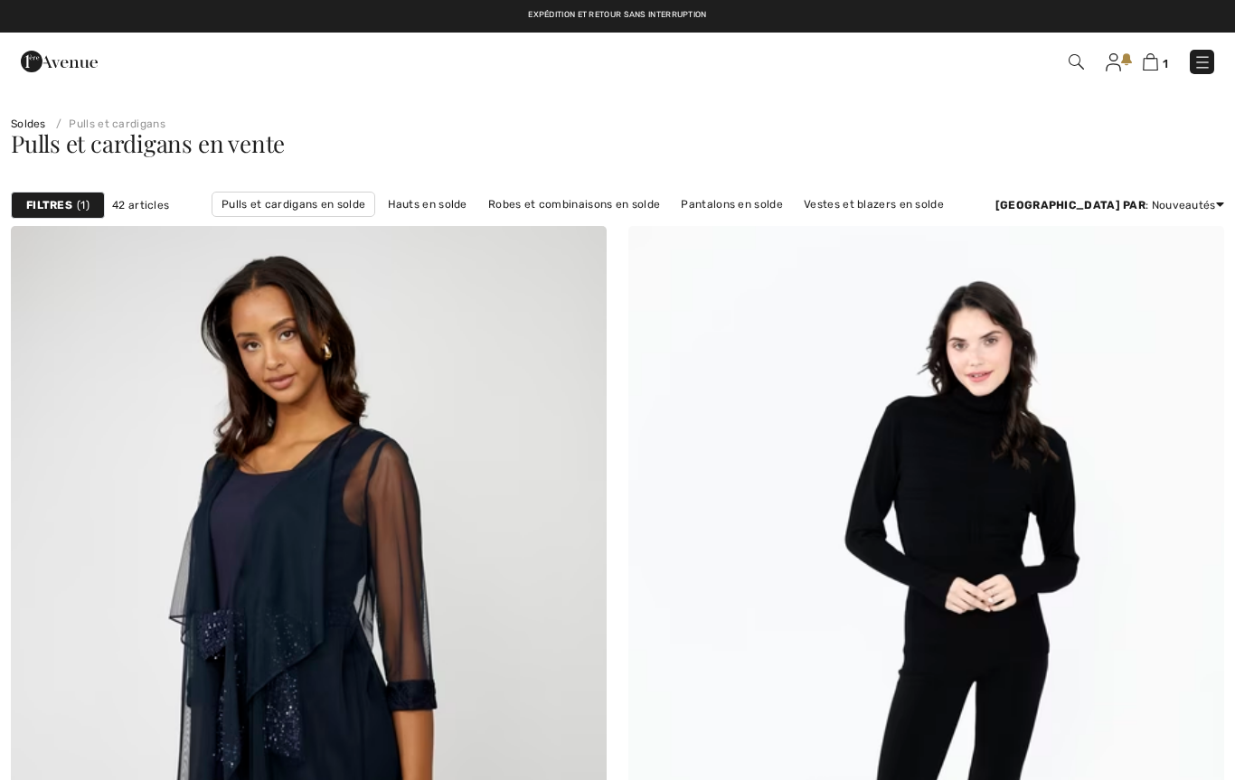
checkbox input "true"
click at [53, 195] on div "Filtres 1" at bounding box center [58, 205] width 94 height 27
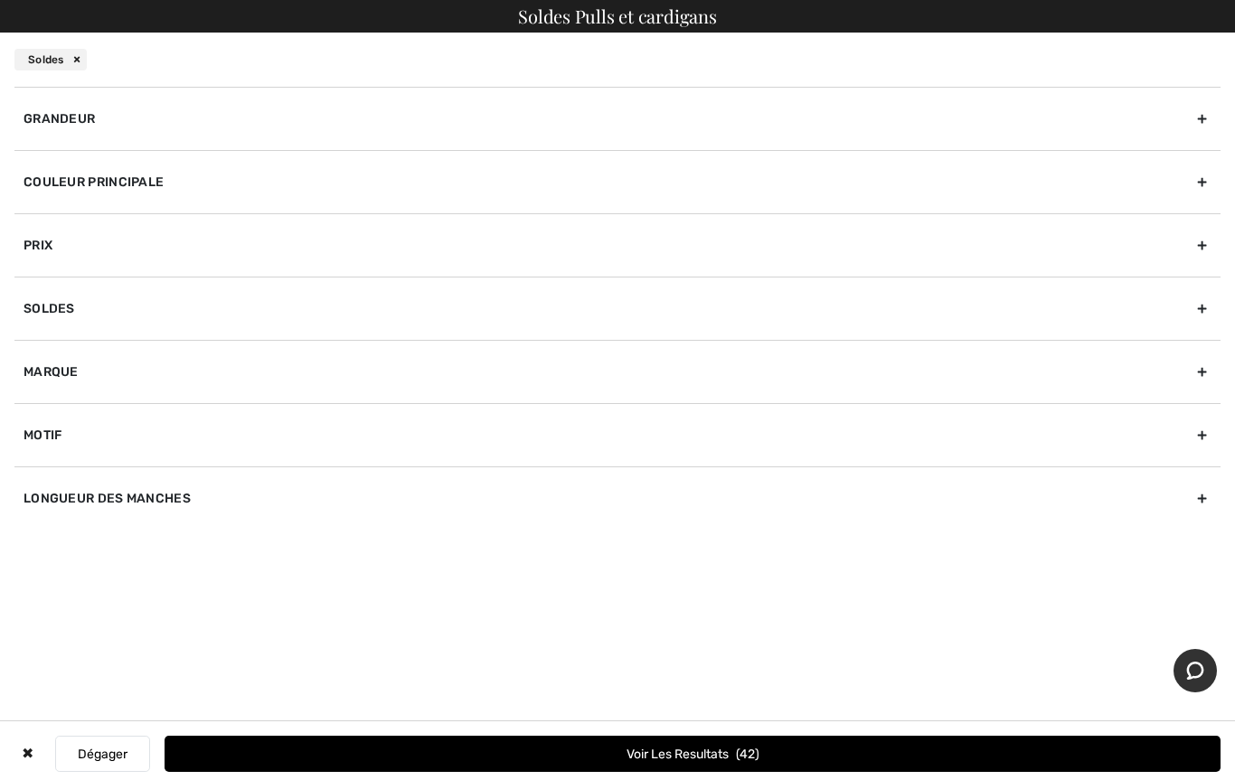
click at [45, 370] on div "Marque" at bounding box center [617, 371] width 1206 height 63
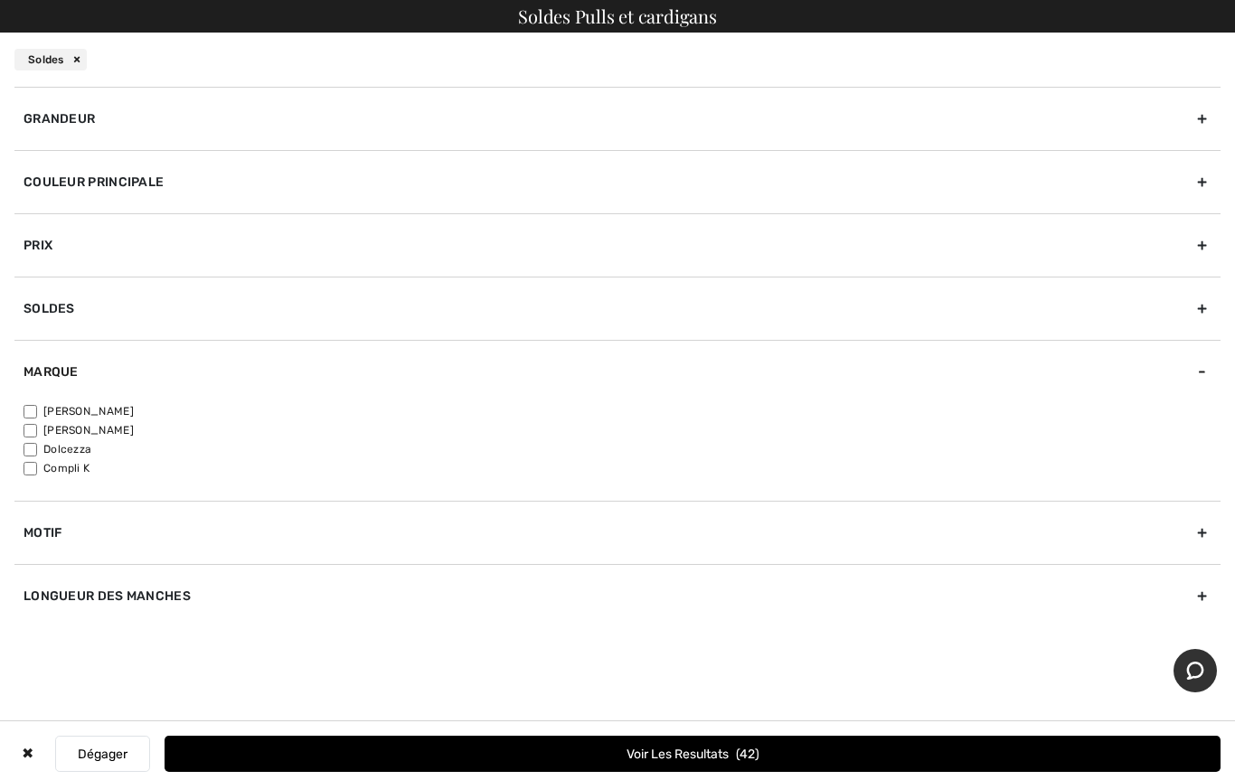
click at [33, 407] on input"] "[PERSON_NAME]" at bounding box center [31, 412] width 14 height 14
checkbox input"] "true"
click at [680, 766] on button "Voir les resultats 23" at bounding box center [693, 754] width 1056 height 36
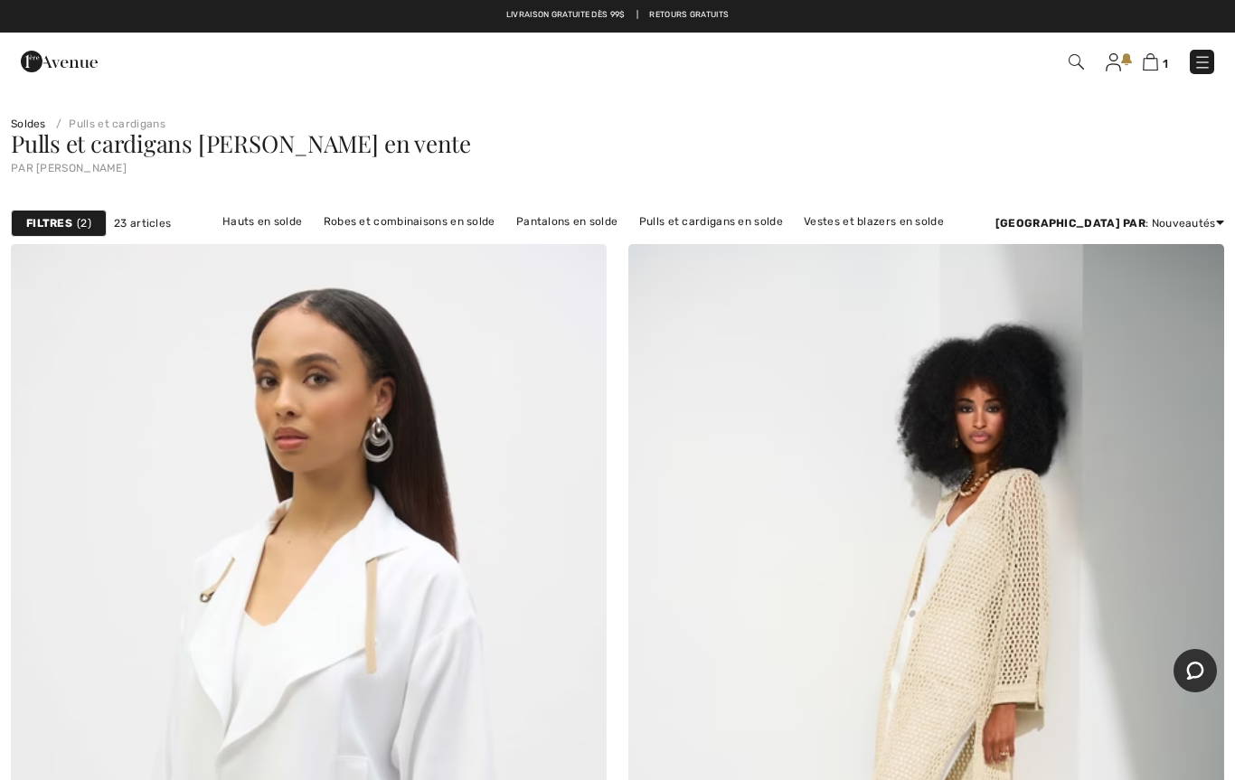
click at [1198, 54] on img at bounding box center [1203, 62] width 18 height 18
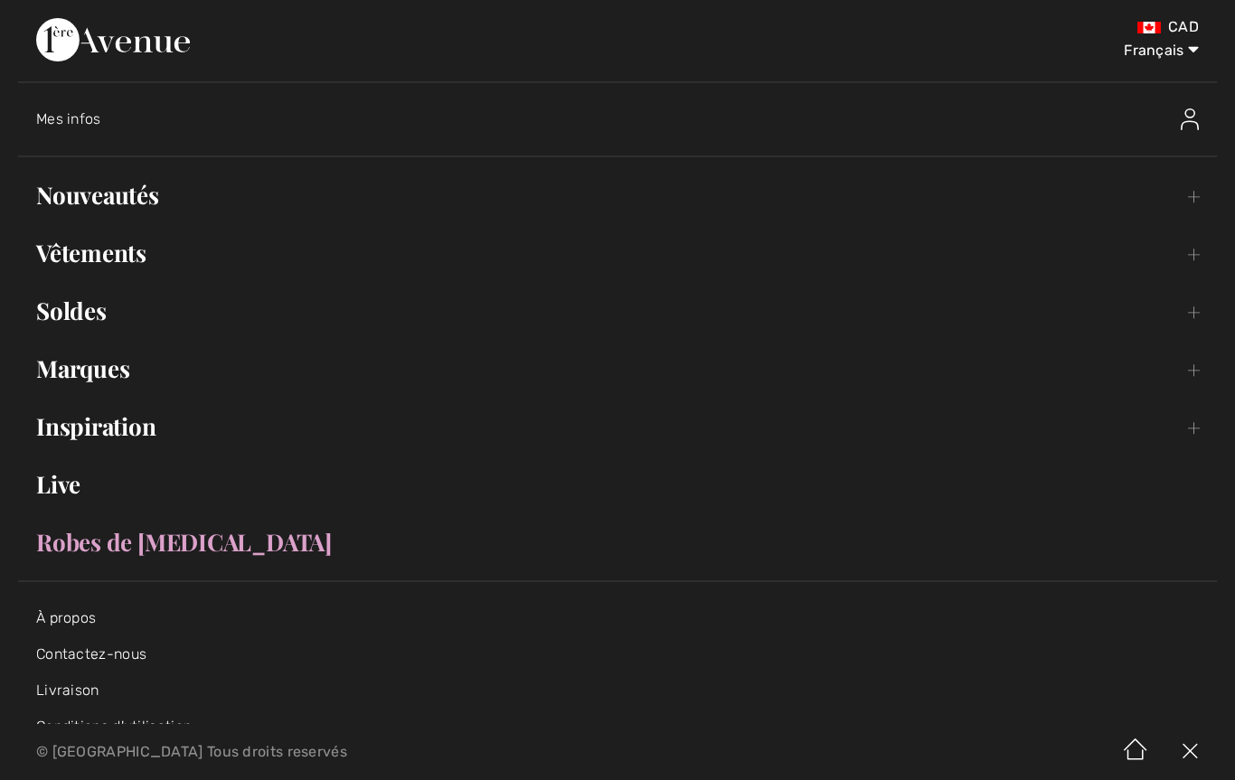
click at [90, 316] on link "Soldes Toggle submenu" at bounding box center [617, 311] width 1199 height 40
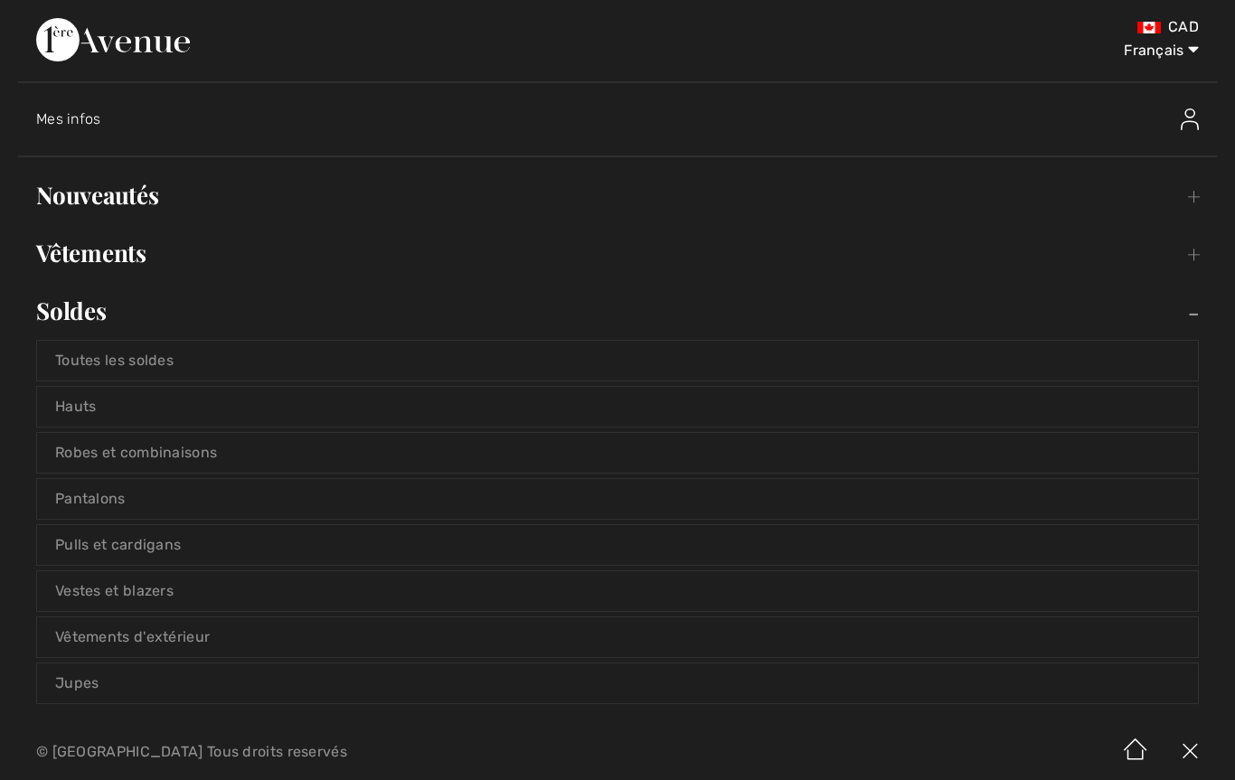
click at [184, 588] on link "Vestes et blazers" at bounding box center [617, 591] width 1161 height 40
click at [177, 589] on link "Vestes et blazers" at bounding box center [617, 591] width 1161 height 40
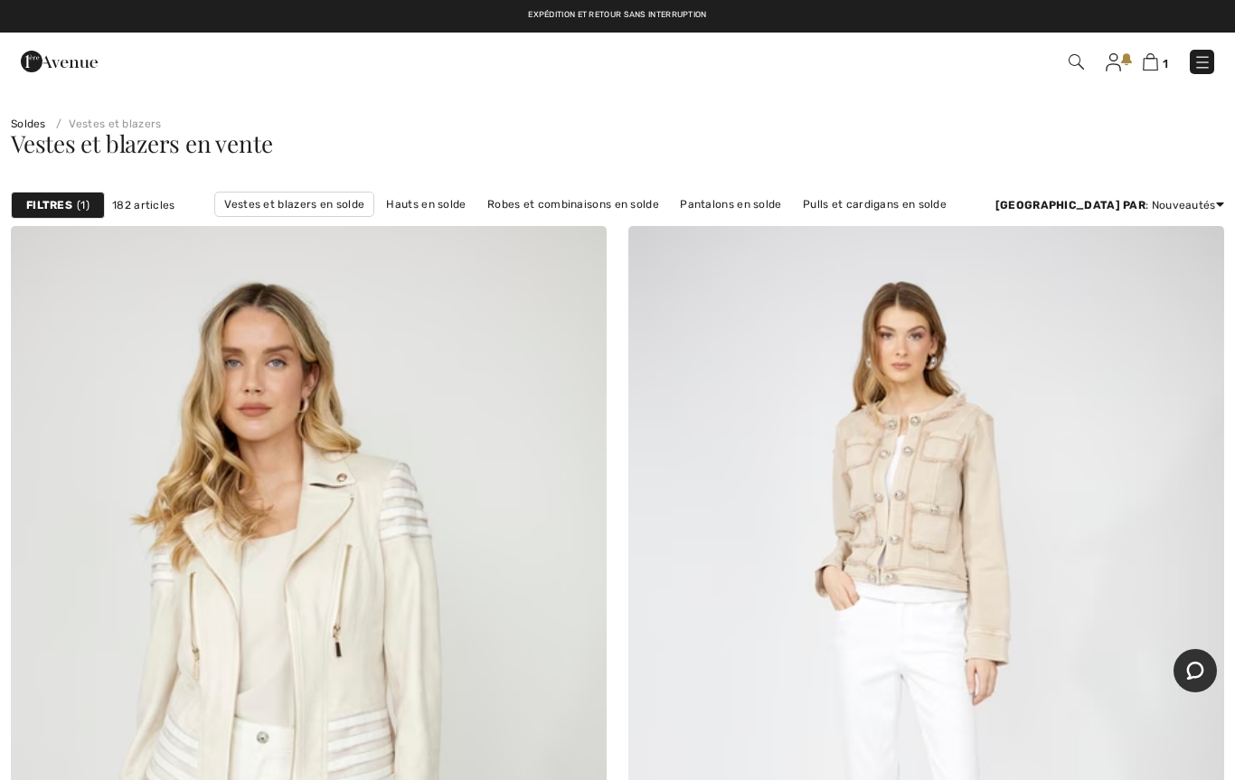
click at [75, 196] on div "Filtres 1" at bounding box center [58, 205] width 94 height 27
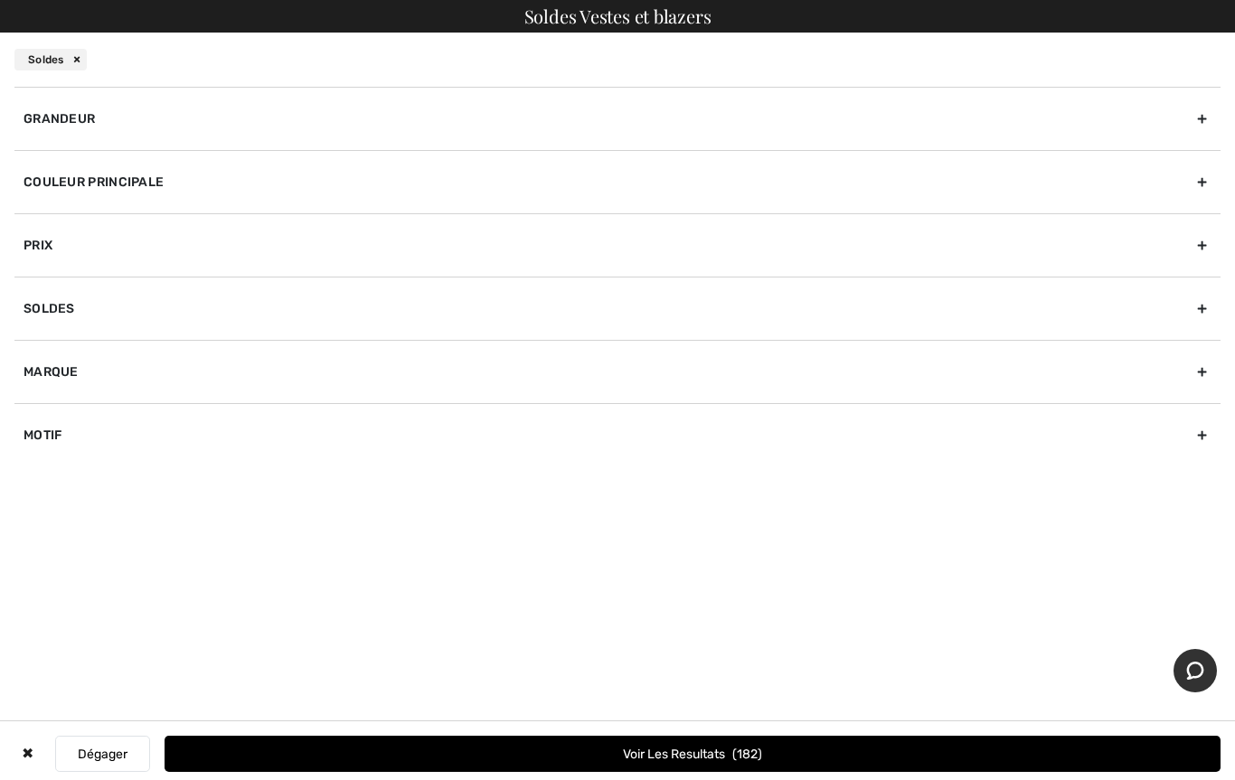
click at [53, 440] on div "Motif" at bounding box center [617, 434] width 1206 height 63
click at [37, 366] on div "Marque" at bounding box center [617, 371] width 1206 height 63
click at [35, 414] on input"] "[PERSON_NAME]" at bounding box center [31, 412] width 14 height 14
checkbox input"] "true"
click at [442, 741] on button "Voir les resultats 142" at bounding box center [693, 754] width 1056 height 36
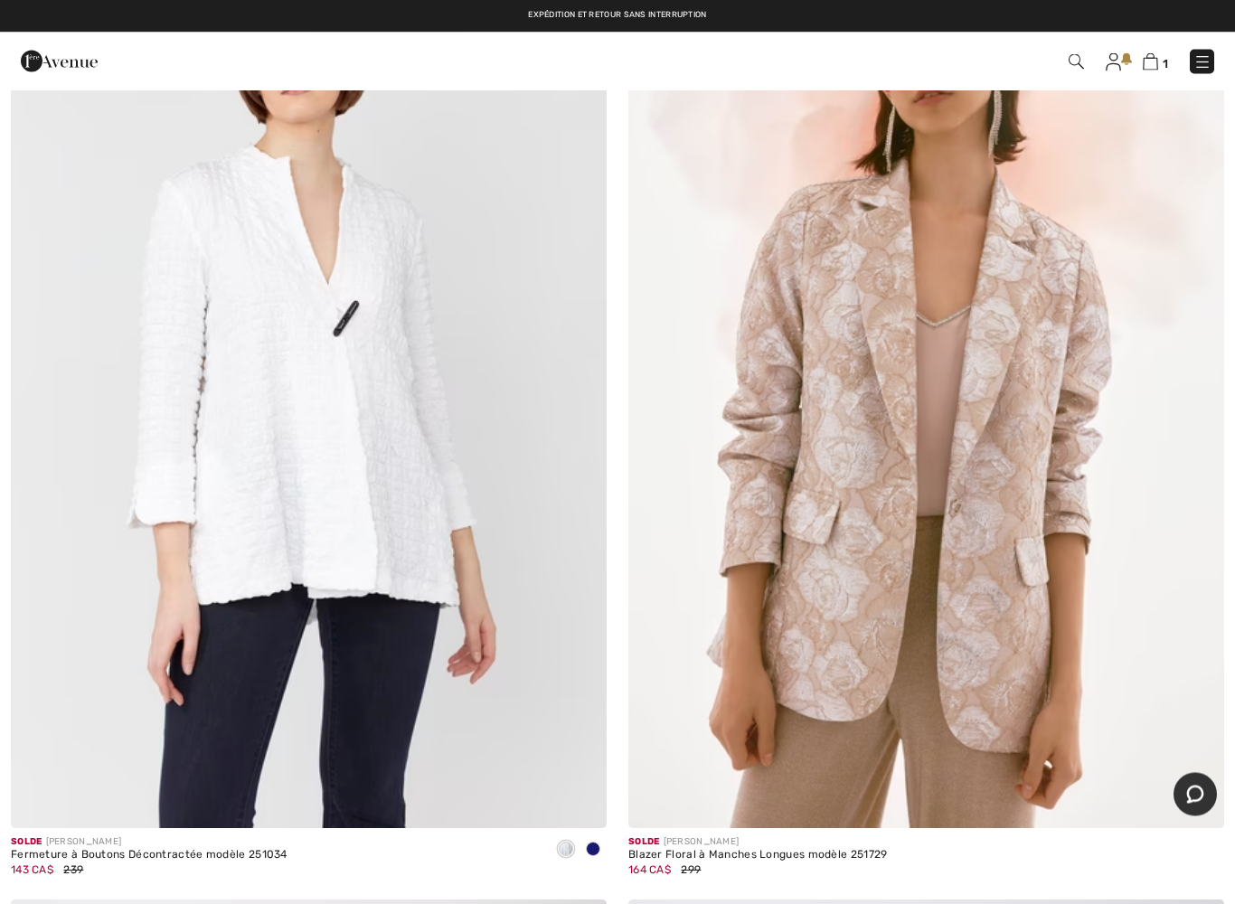
scroll to position [15166, 0]
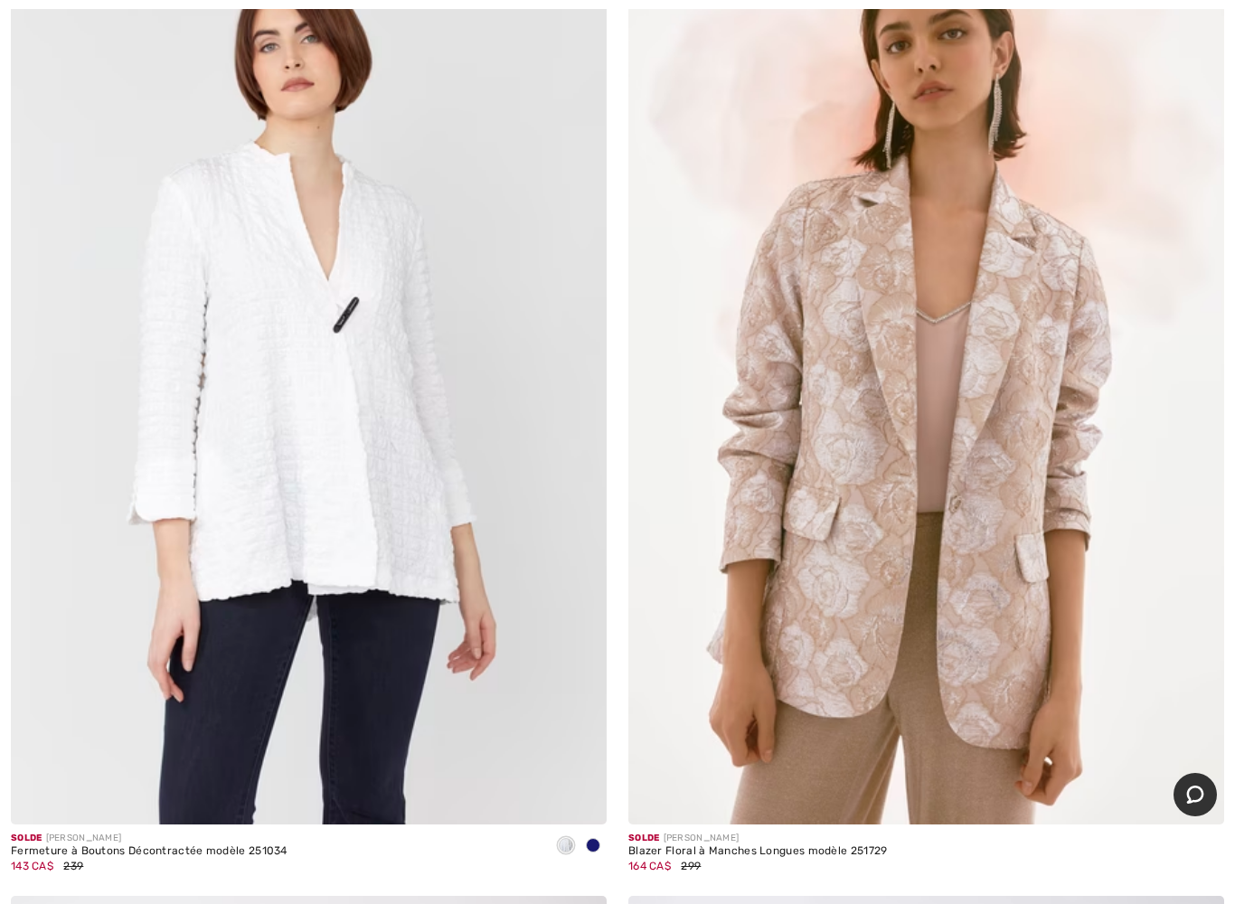
click at [386, 525] on img at bounding box center [309, 377] width 596 height 894
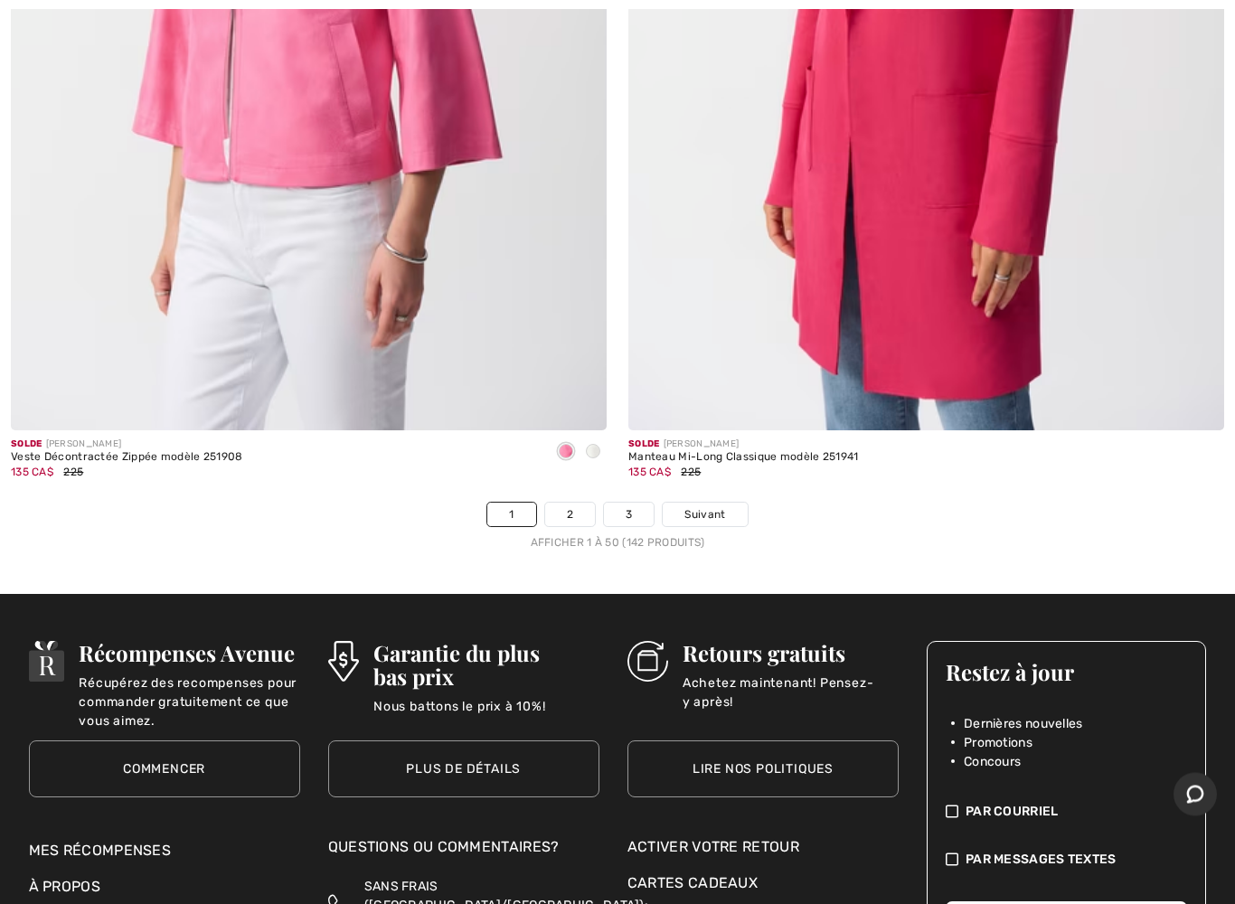
scroll to position [24623, 0]
click at [568, 503] on link "2" at bounding box center [570, 515] width 50 height 24
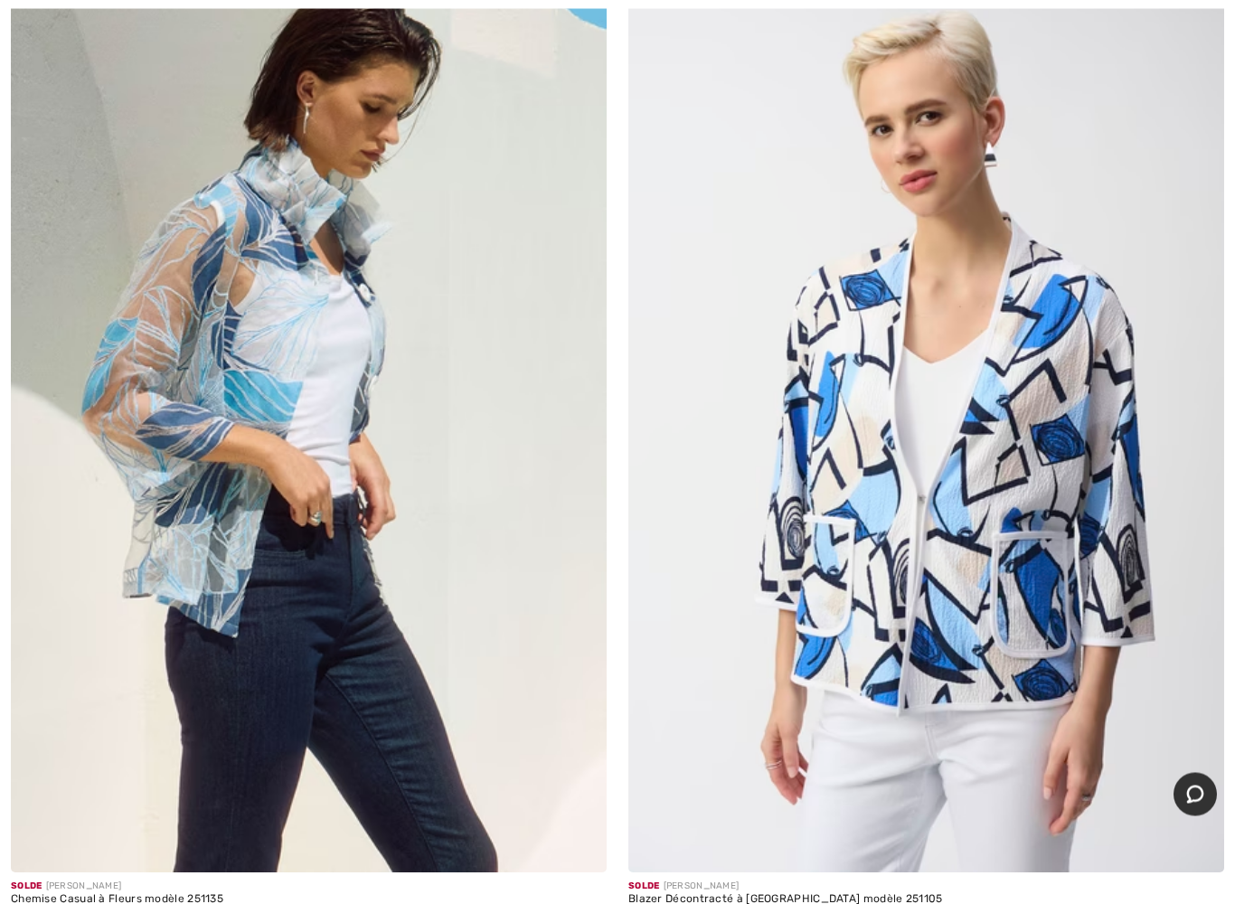
scroll to position [268, 0]
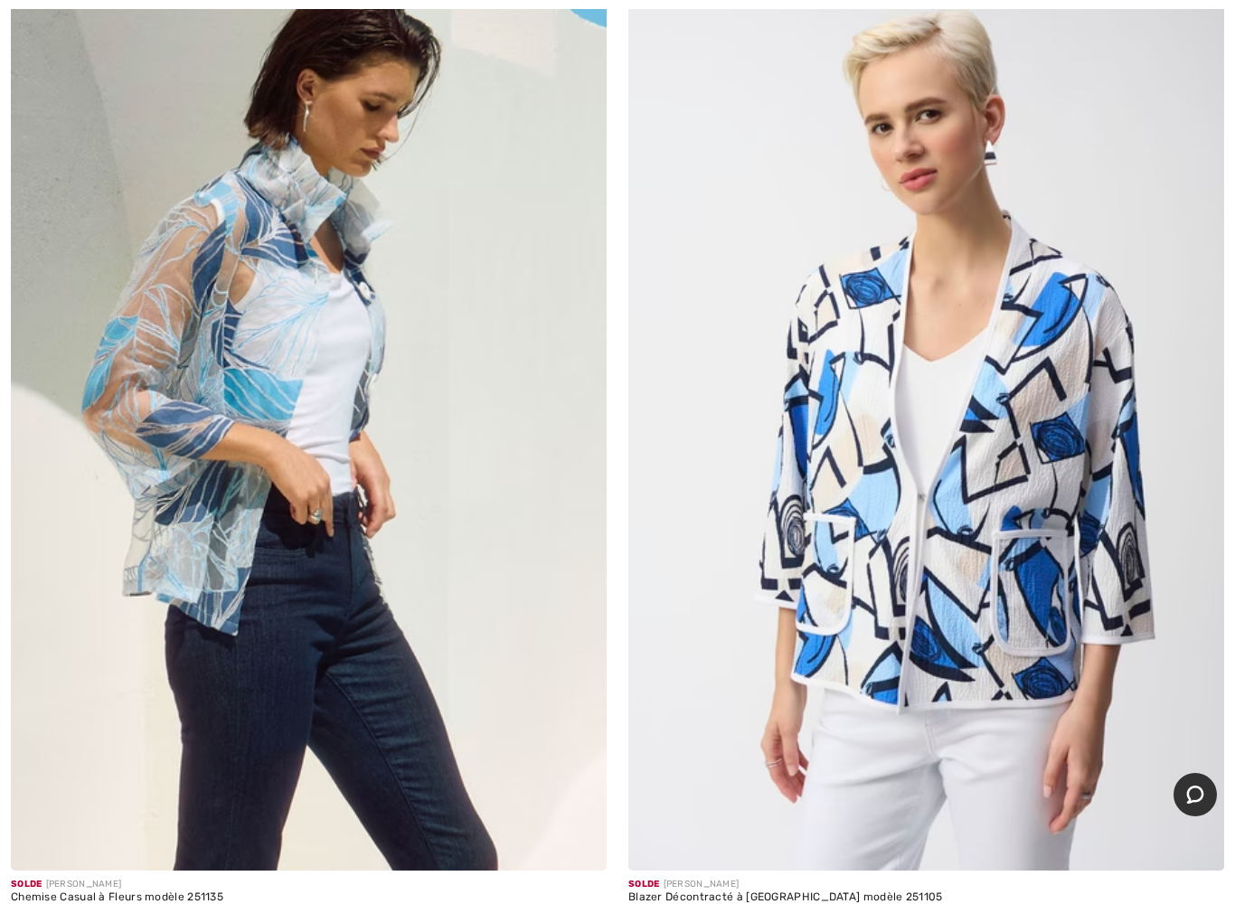
click at [272, 567] on img at bounding box center [309, 423] width 596 height 894
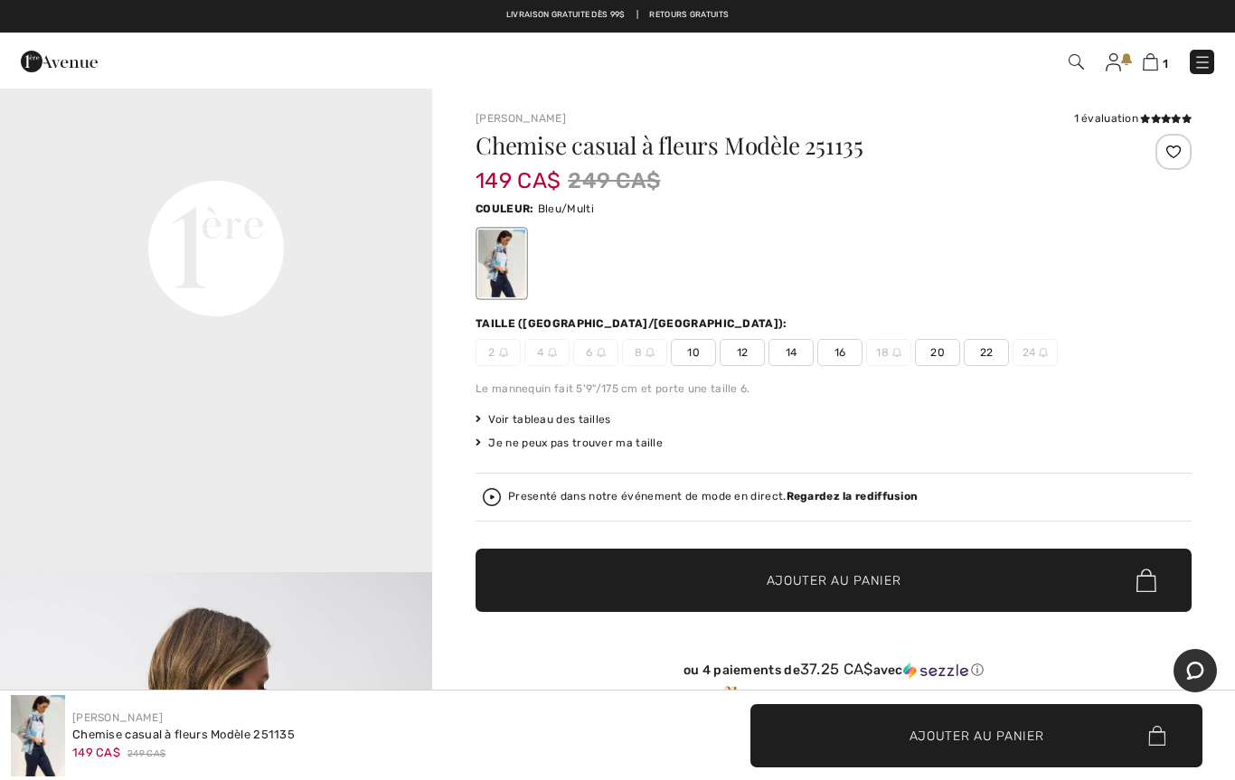
scroll to position [1449, 0]
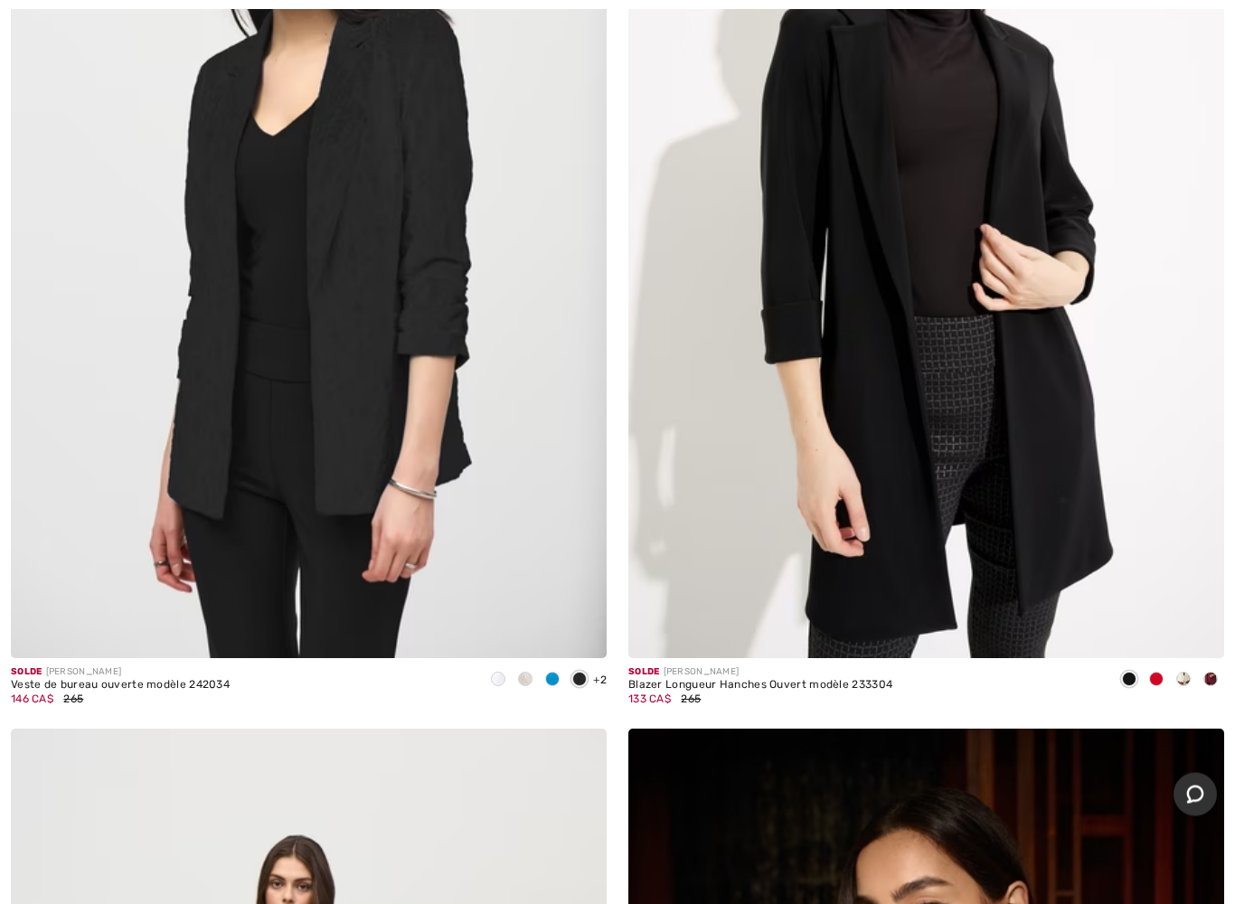
scroll to position [9355, 0]
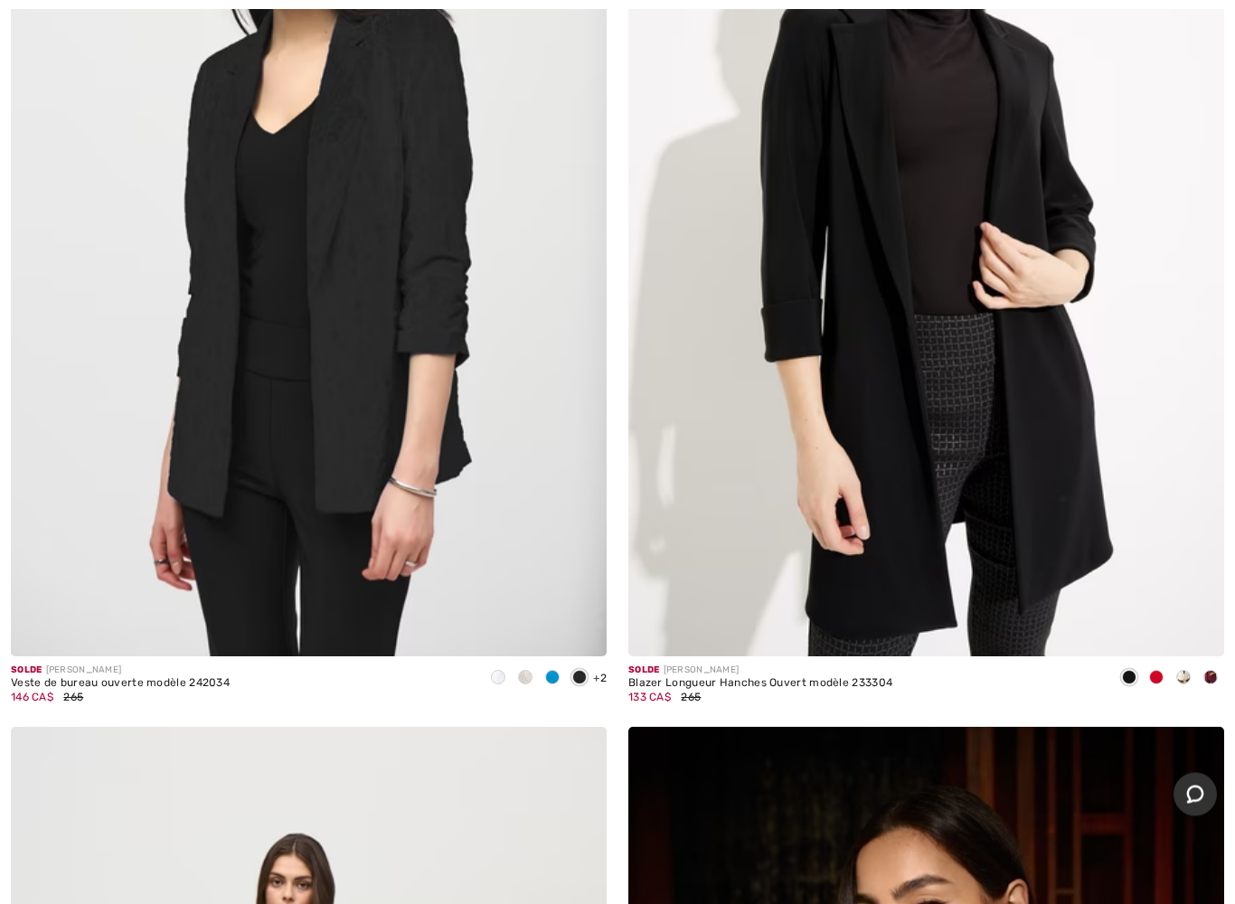
click at [389, 532] on img at bounding box center [309, 210] width 596 height 894
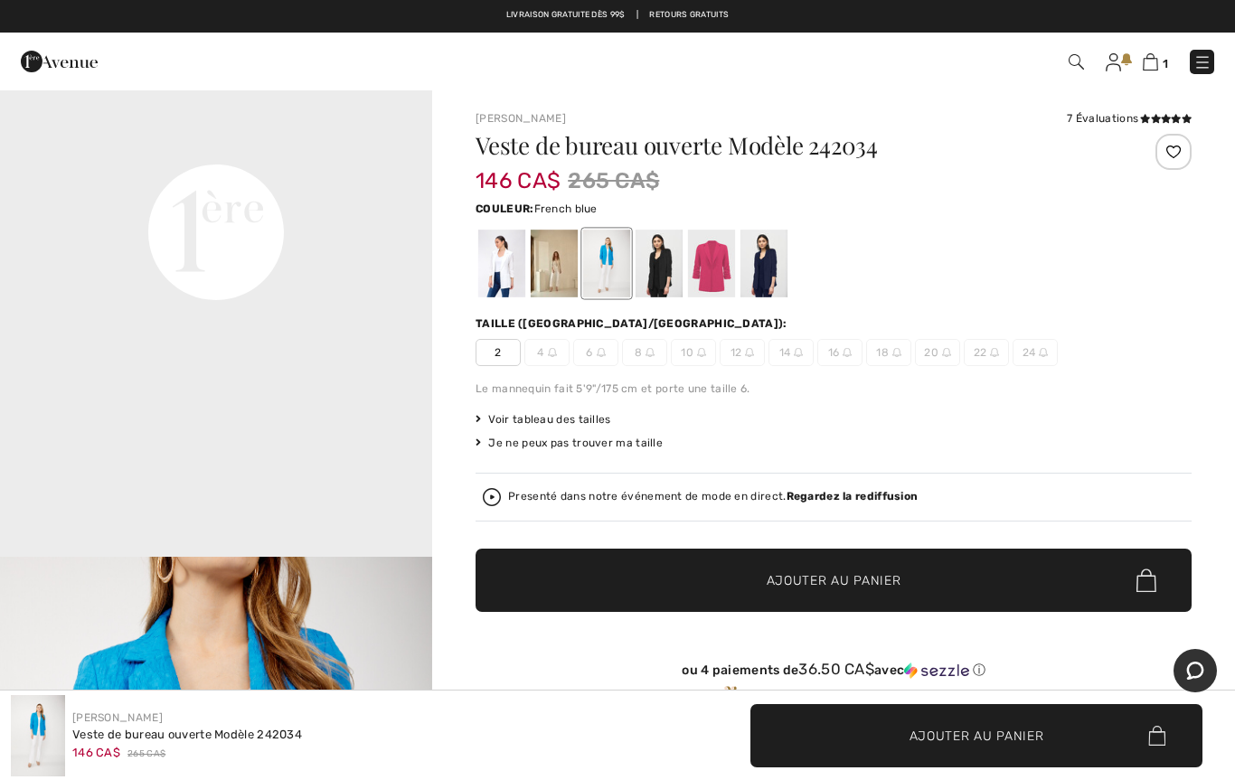
scroll to position [1457, 0]
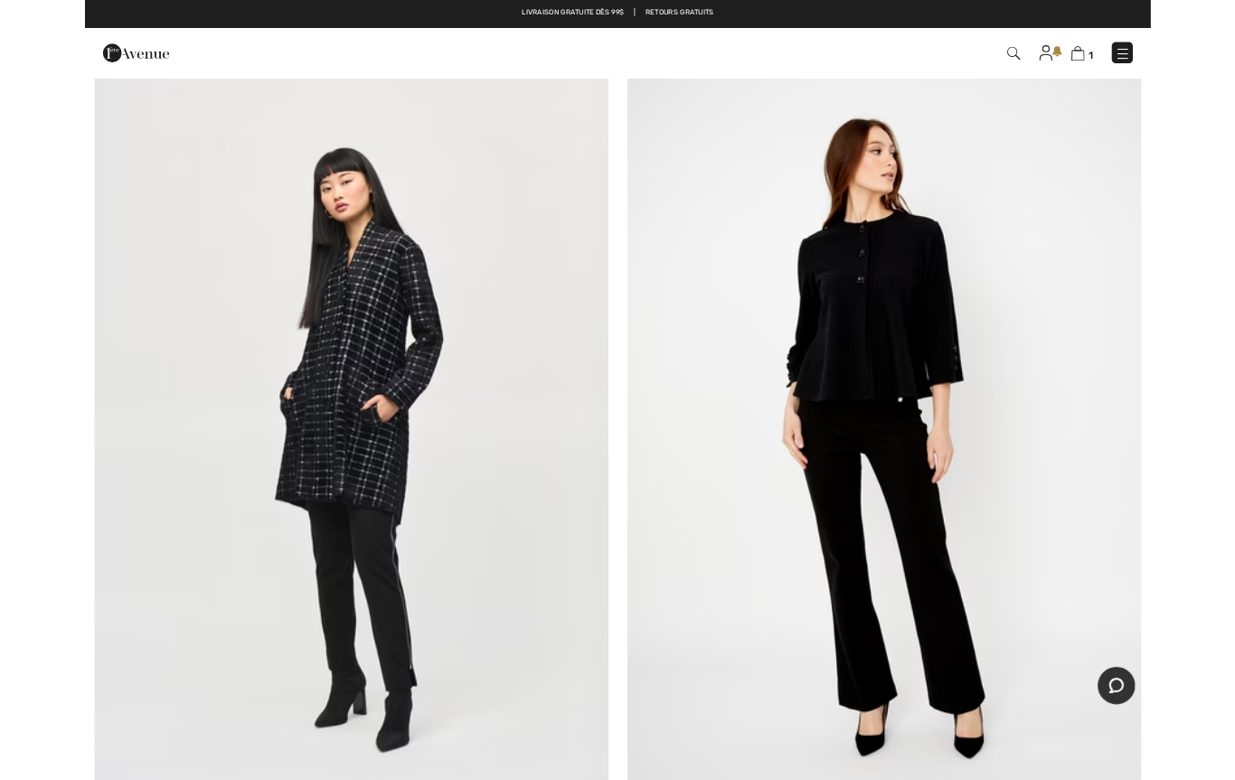
scroll to position [21002, 0]
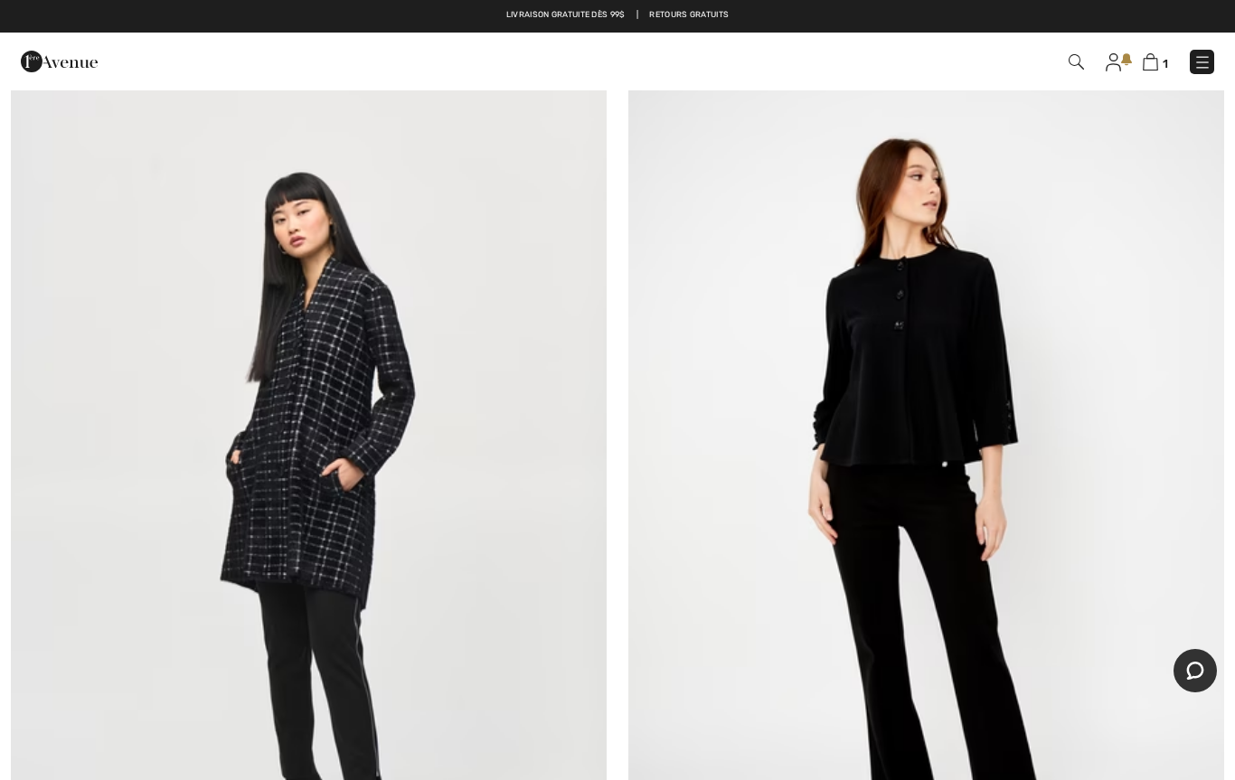
click at [349, 575] on img at bounding box center [309, 521] width 596 height 894
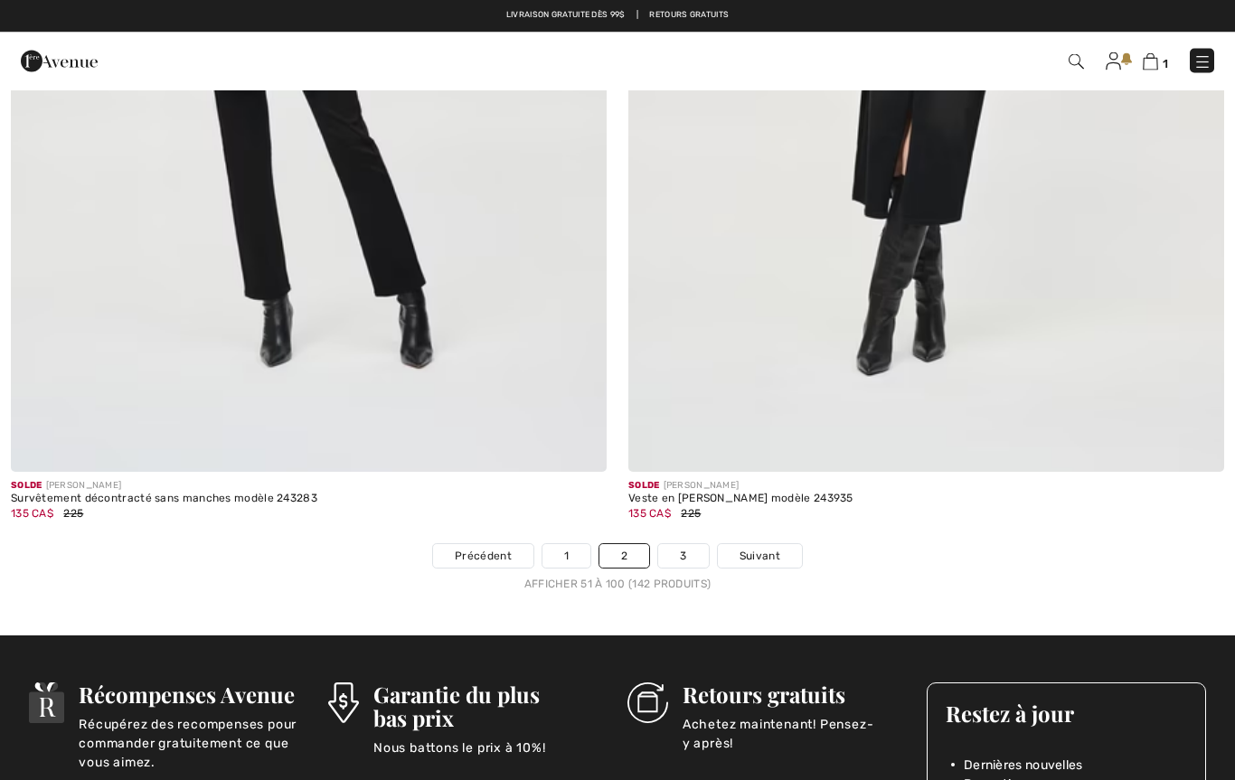
scroll to position [24581, 0]
click at [687, 544] on link "3" at bounding box center [683, 556] width 50 height 24
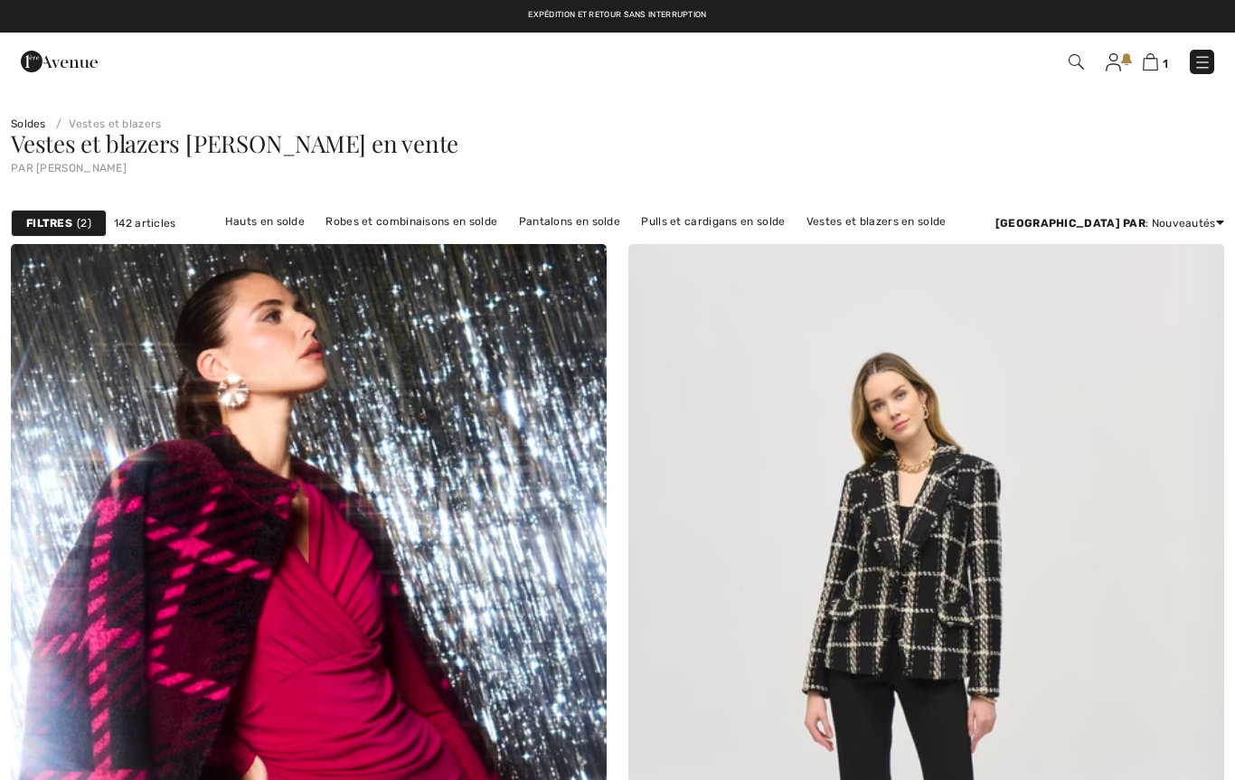
checkbox input "true"
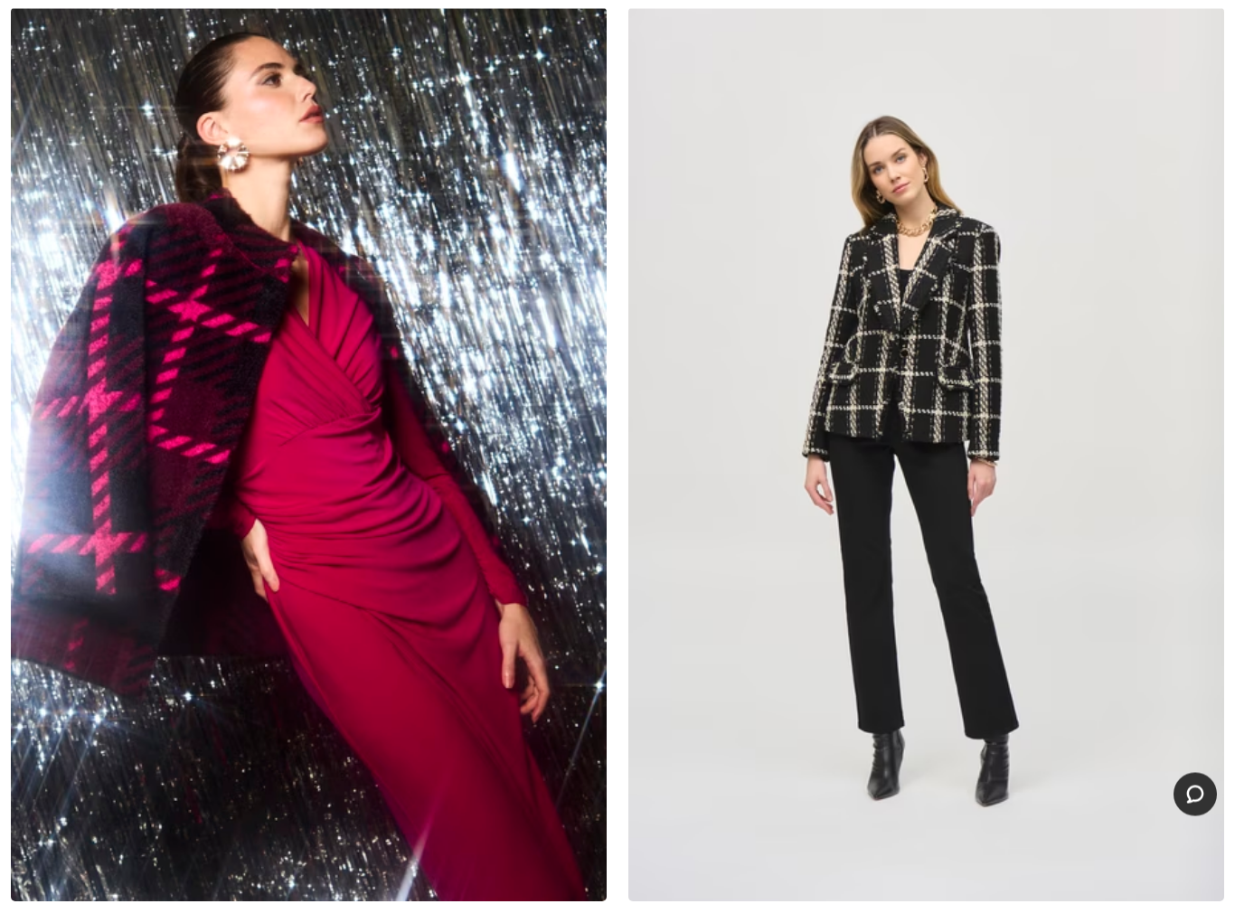
scroll to position [240, 0]
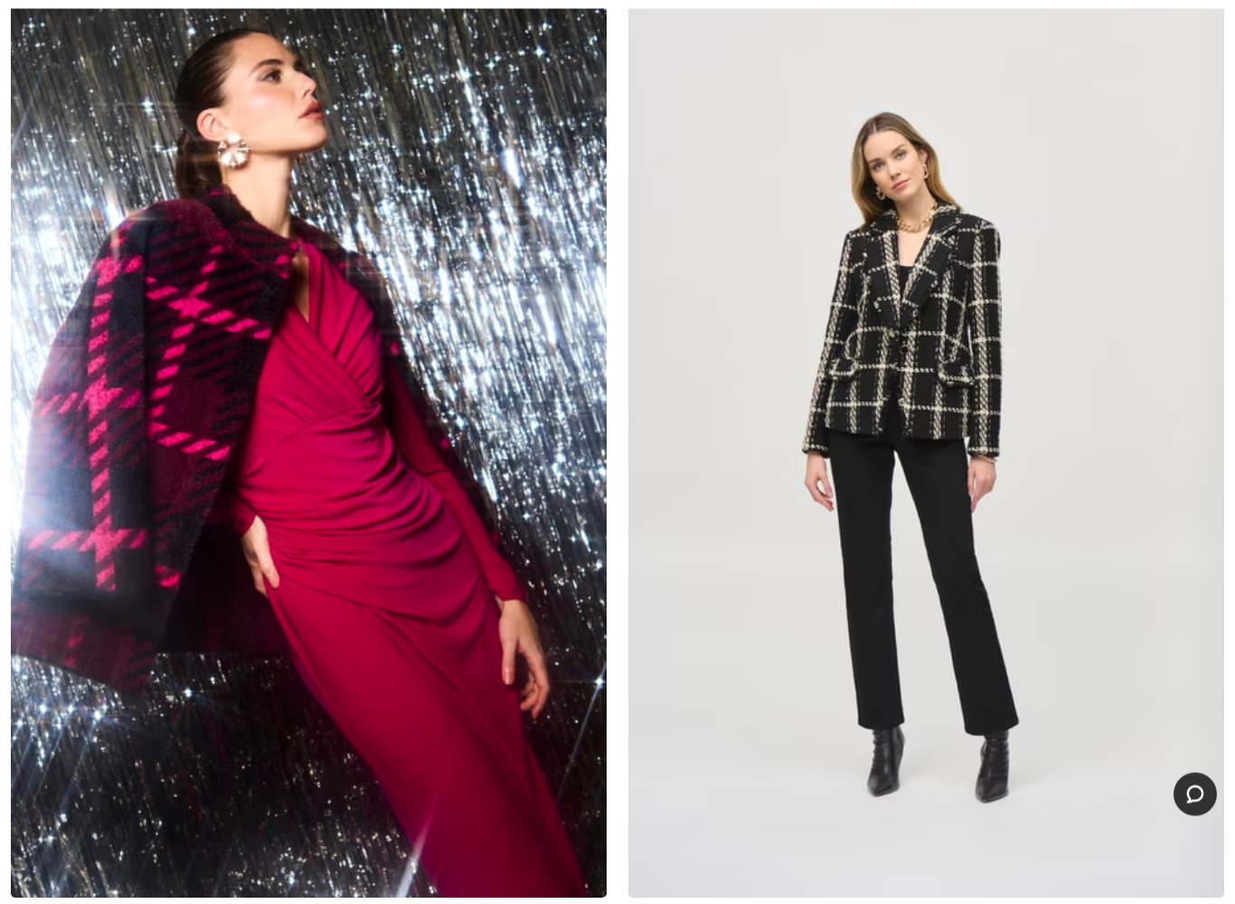
click at [189, 591] on img at bounding box center [309, 452] width 596 height 894
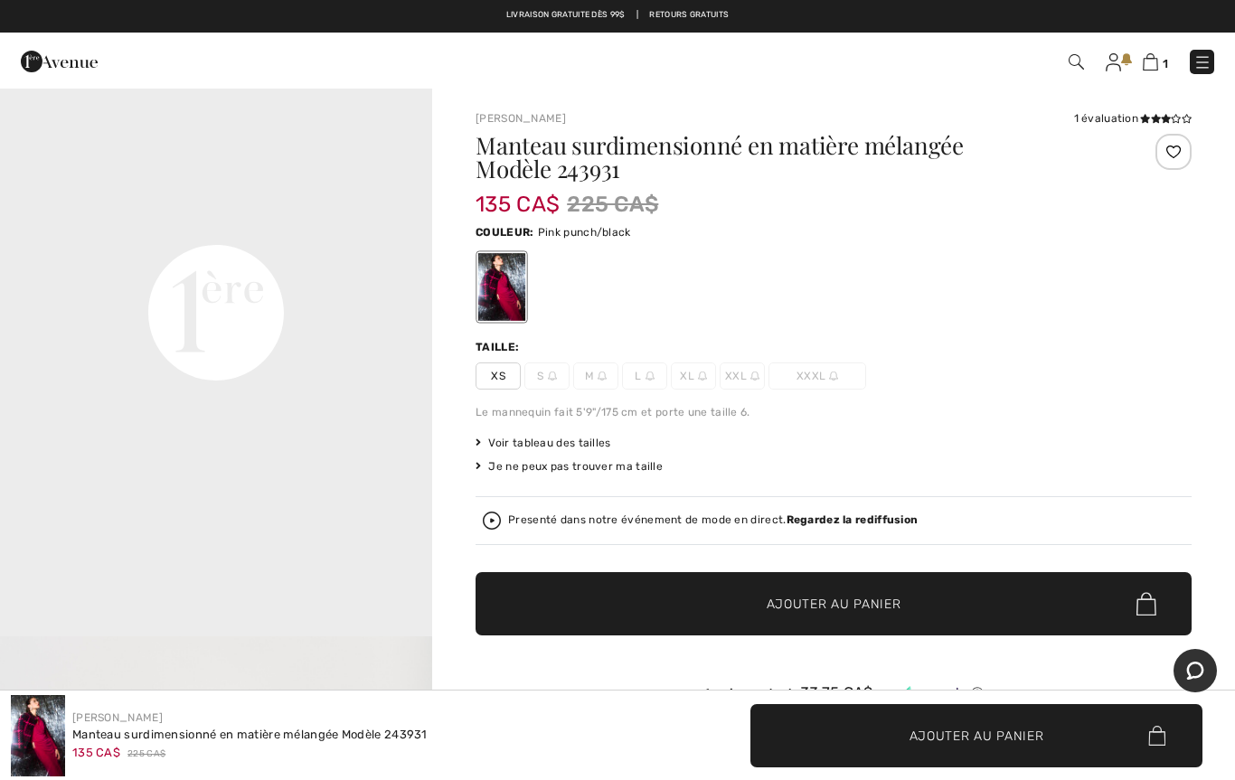
scroll to position [1398, 0]
click at [500, 524] on img at bounding box center [492, 521] width 18 height 18
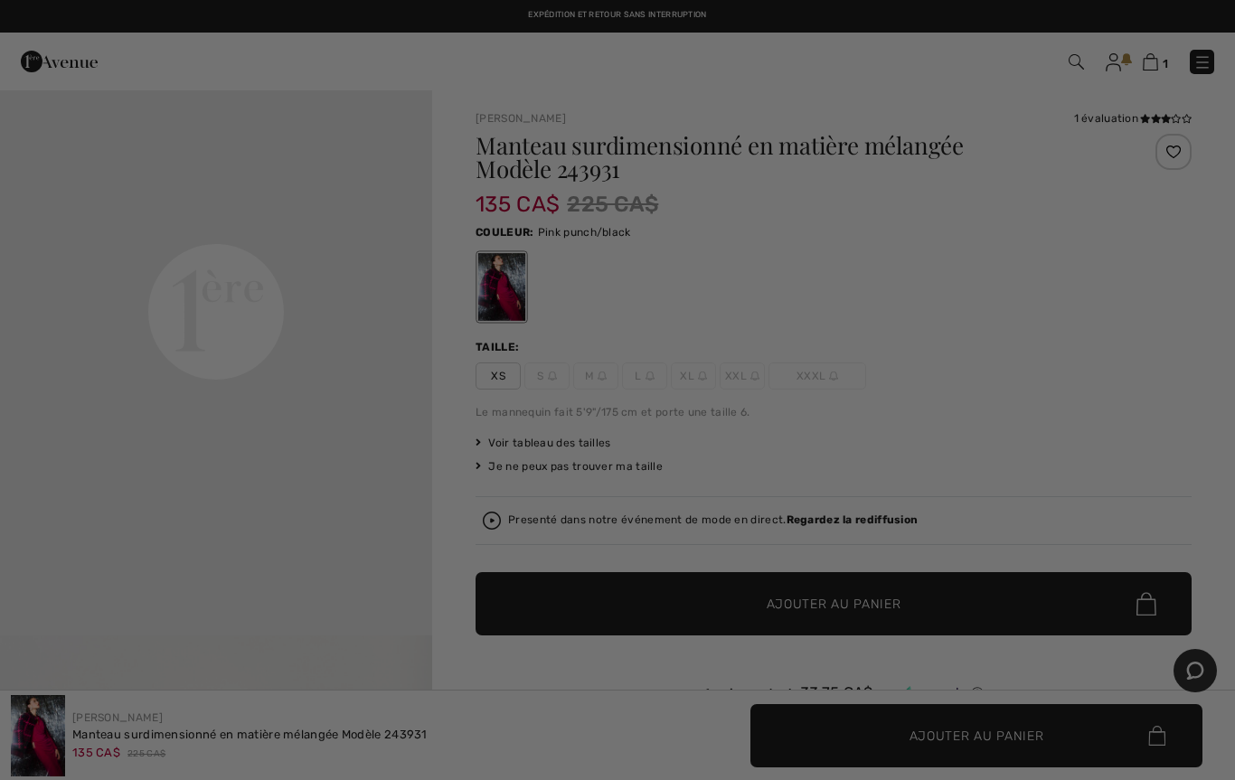
scroll to position [0, 0]
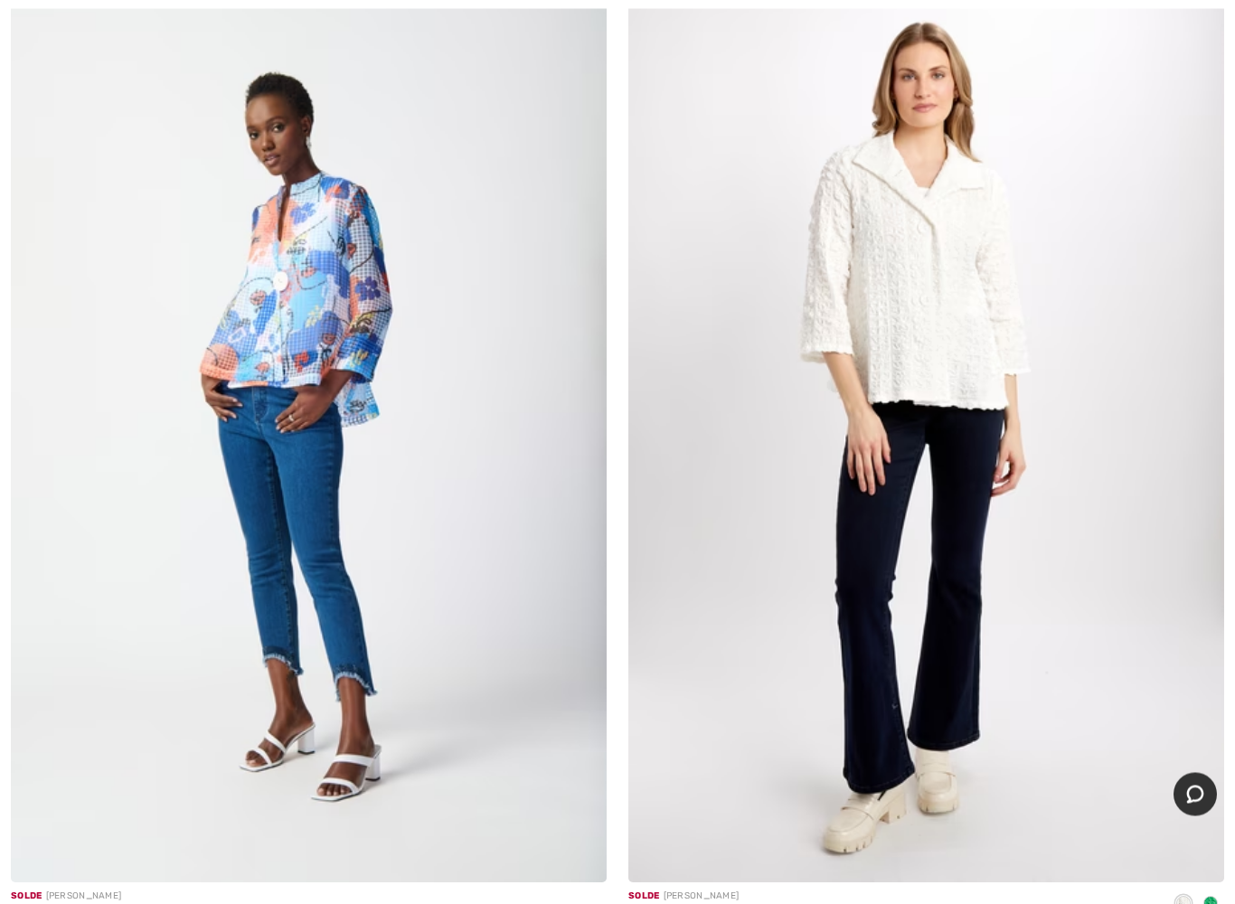
scroll to position [12213, 0]
click at [354, 433] on img at bounding box center [309, 435] width 596 height 894
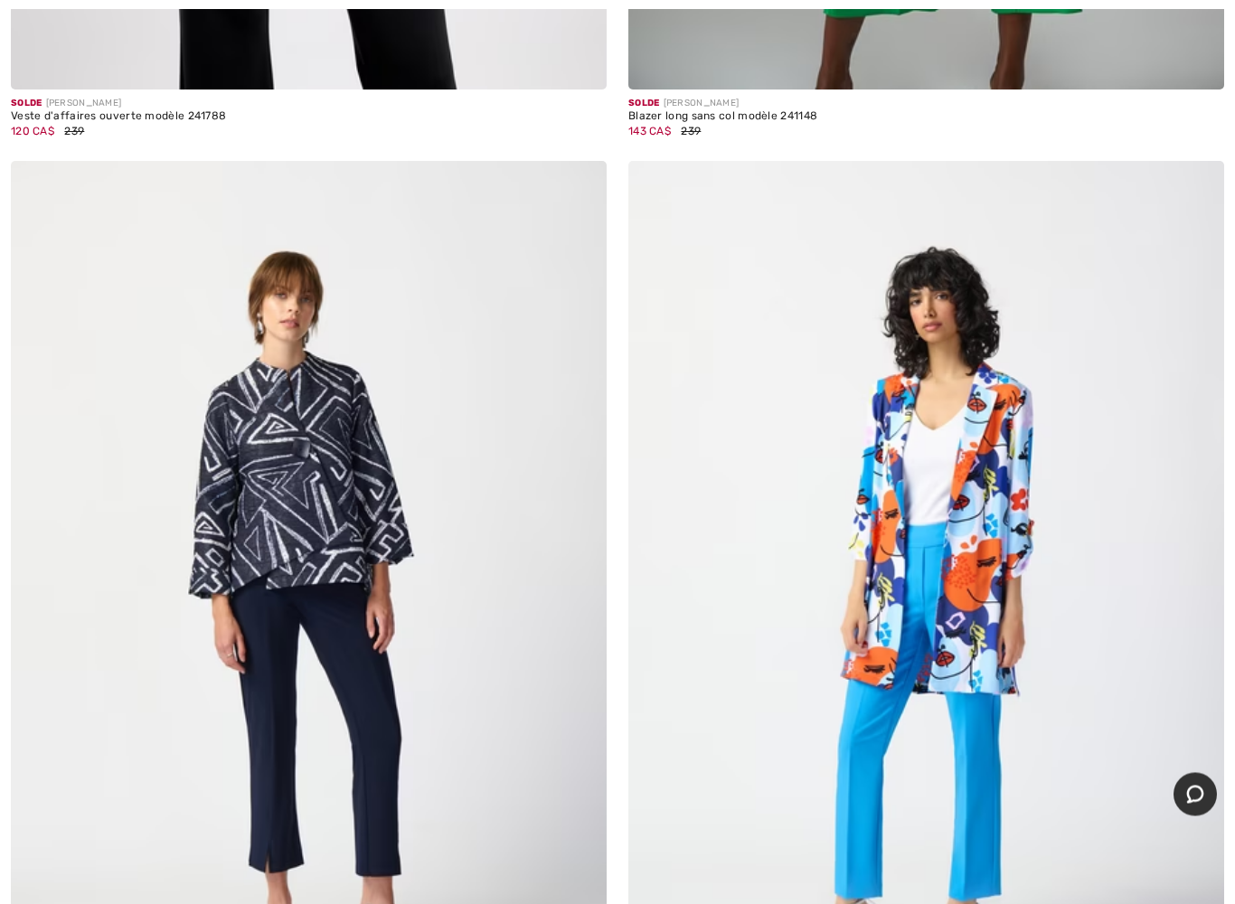
scroll to position [13971, 0]
click at [373, 571] on img at bounding box center [309, 608] width 596 height 894
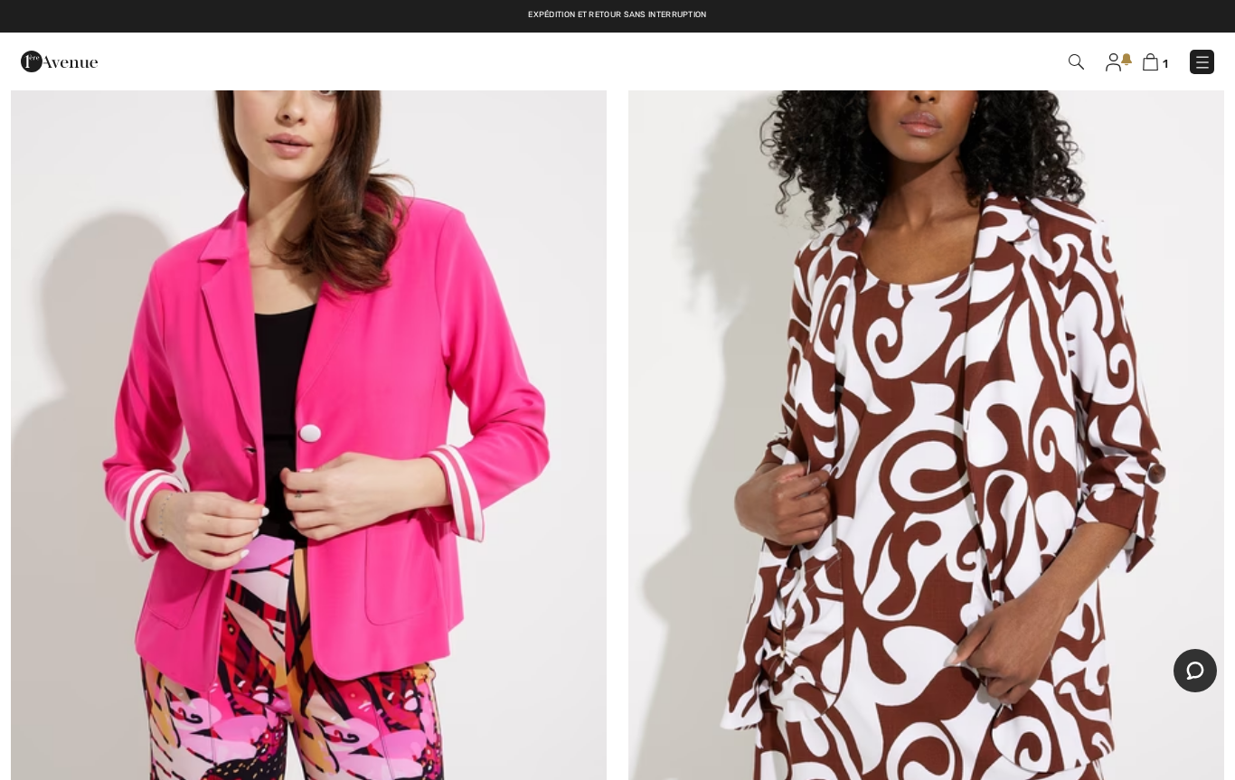
scroll to position [17106, 0]
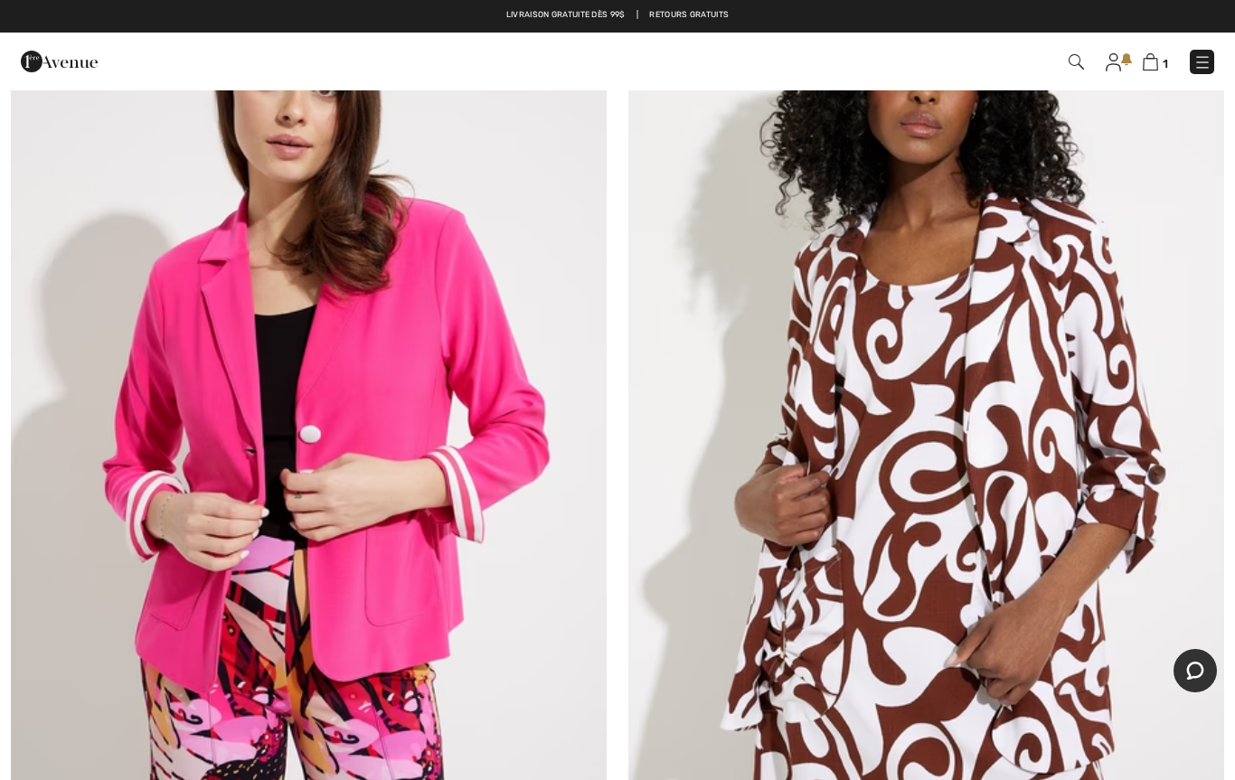
click at [354, 599] on img at bounding box center [309, 368] width 596 height 894
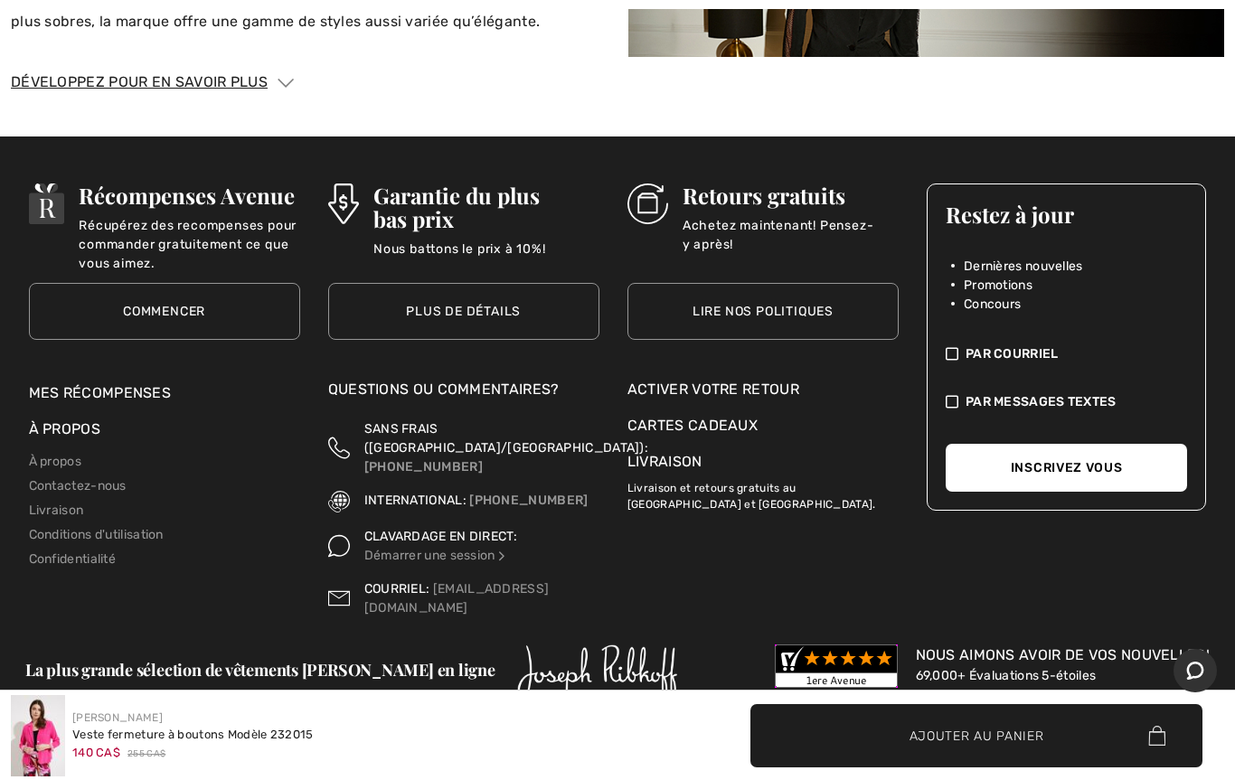
scroll to position [3364, 0]
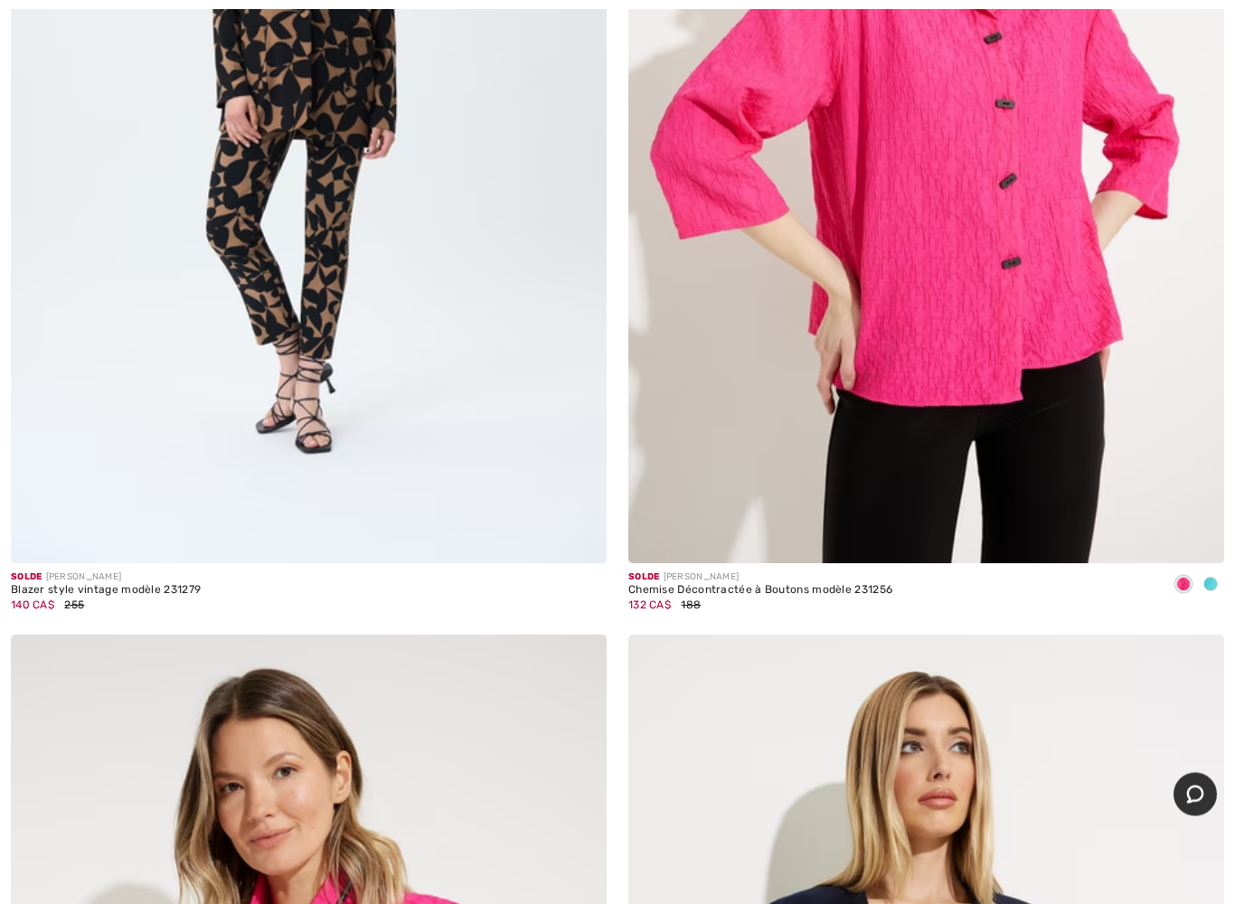
scroll to position [18511, 0]
click at [1218, 571] on div at bounding box center [1210, 586] width 27 height 30
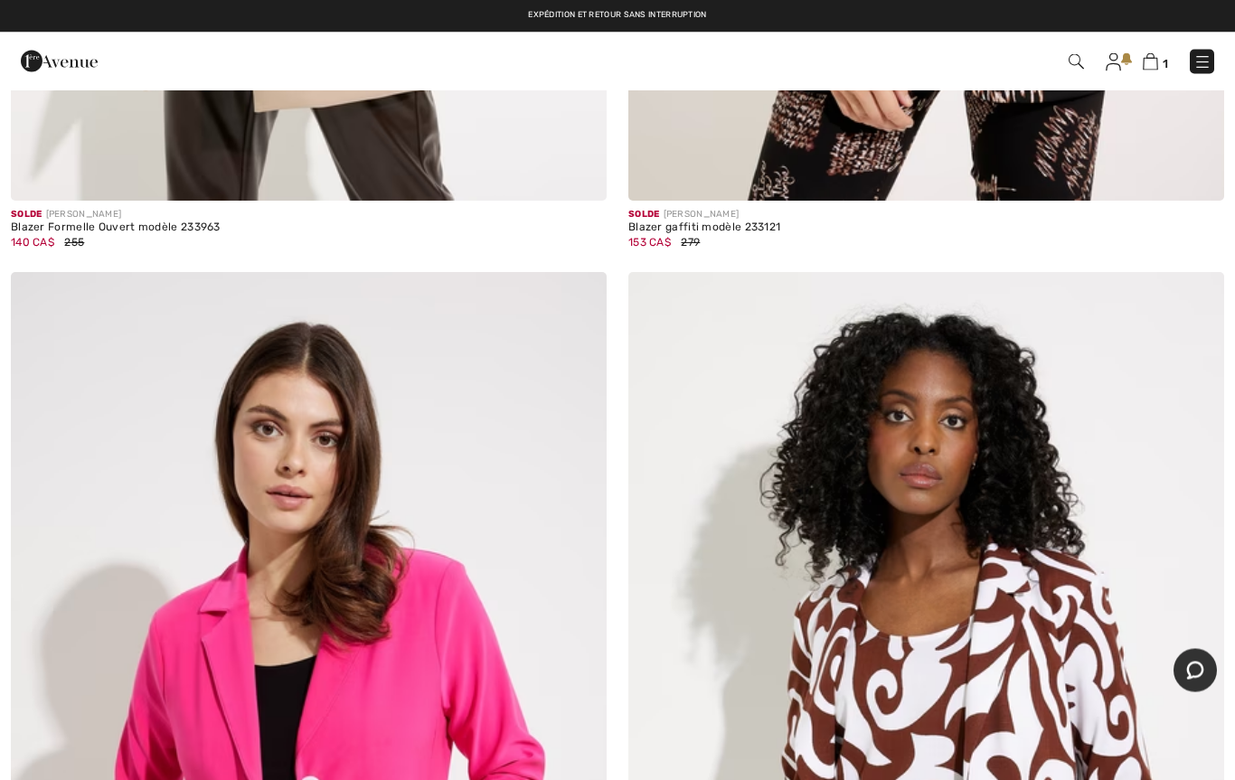
scroll to position [16752, 0]
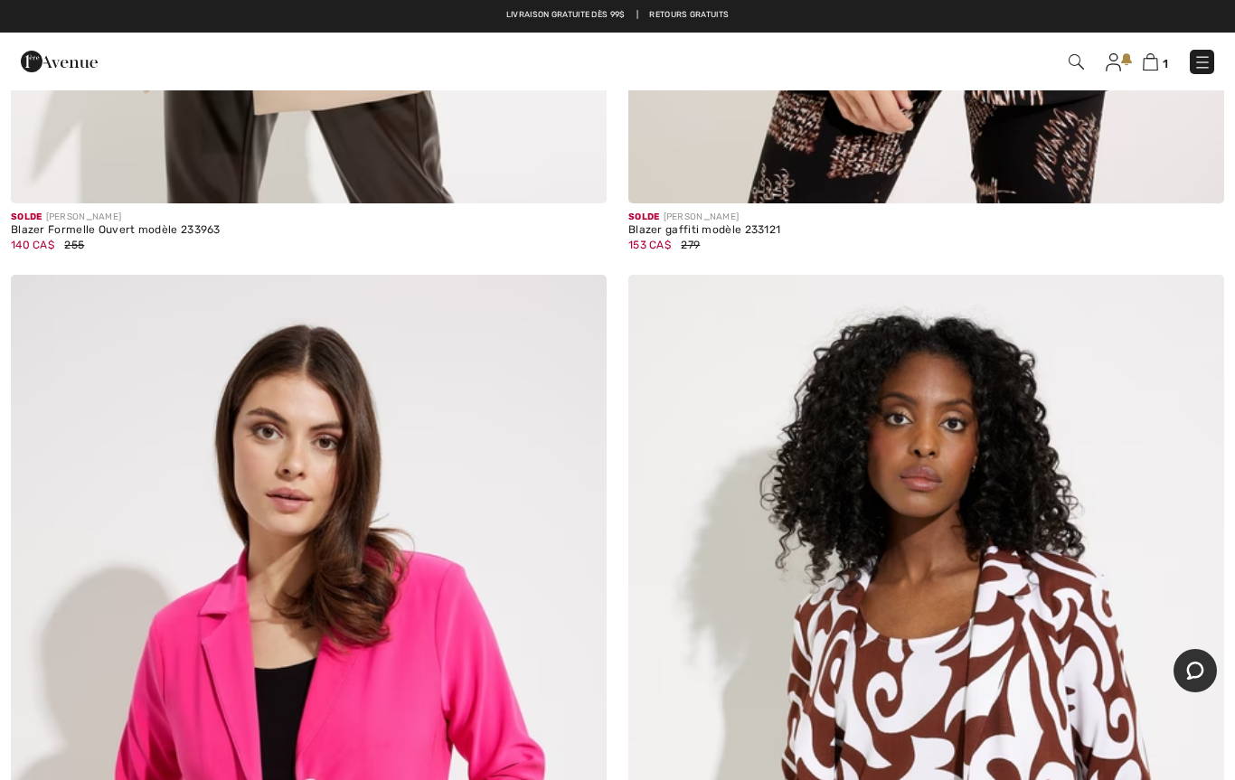
click at [1200, 53] on img at bounding box center [1203, 62] width 18 height 18
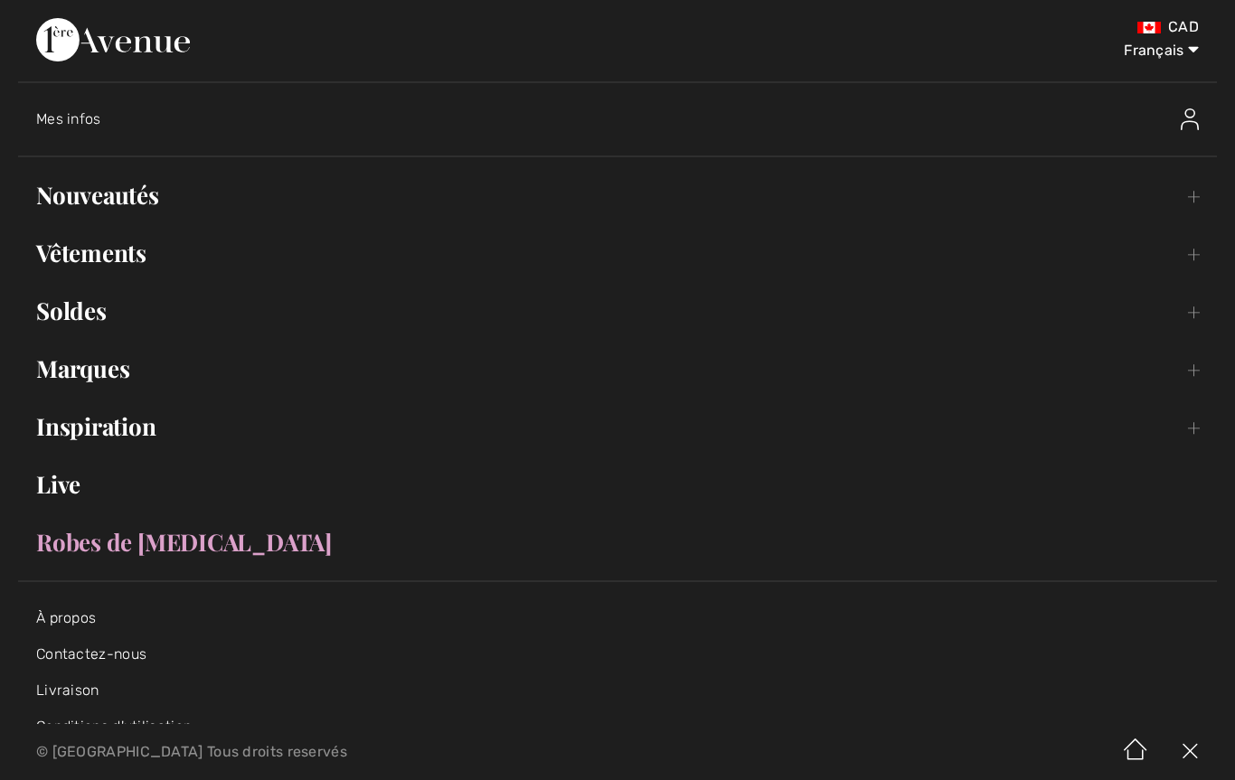
click at [139, 316] on link "Soldes Toggle submenu" at bounding box center [617, 311] width 1199 height 40
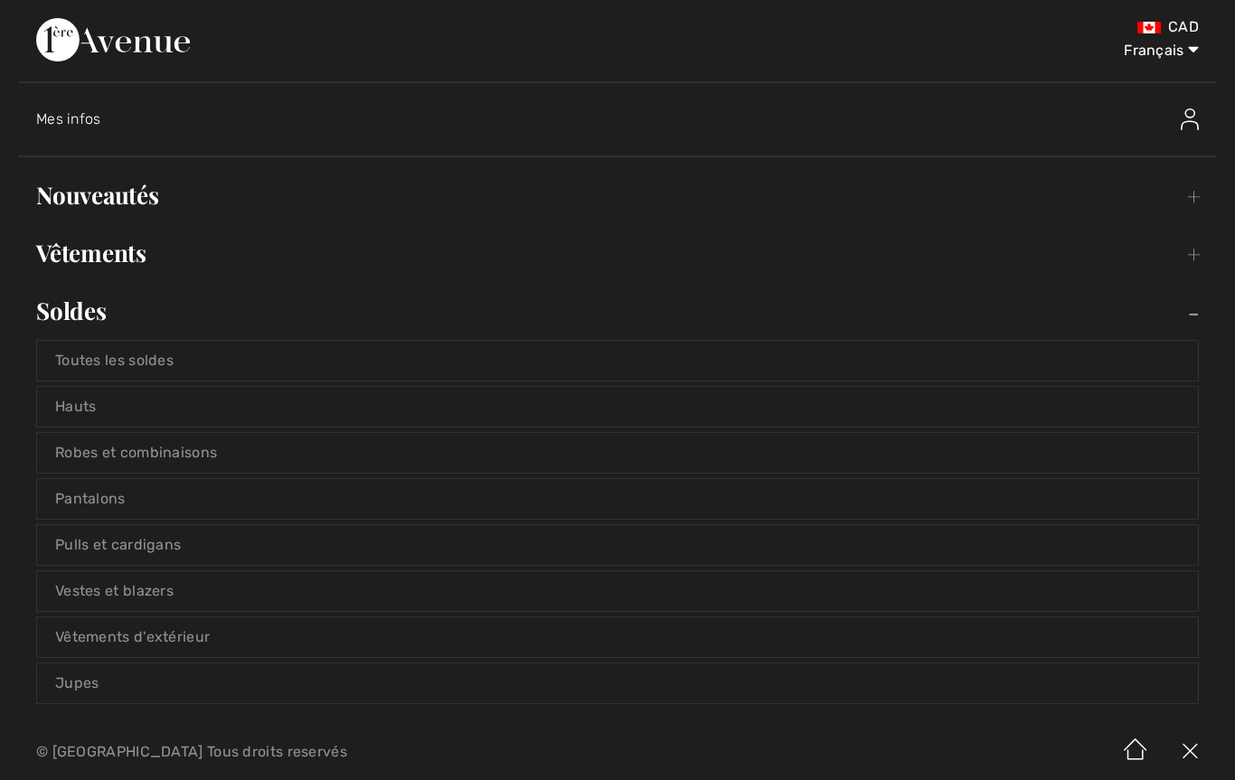
click at [90, 310] on link "Soldes Toggle submenu" at bounding box center [617, 311] width 1199 height 40
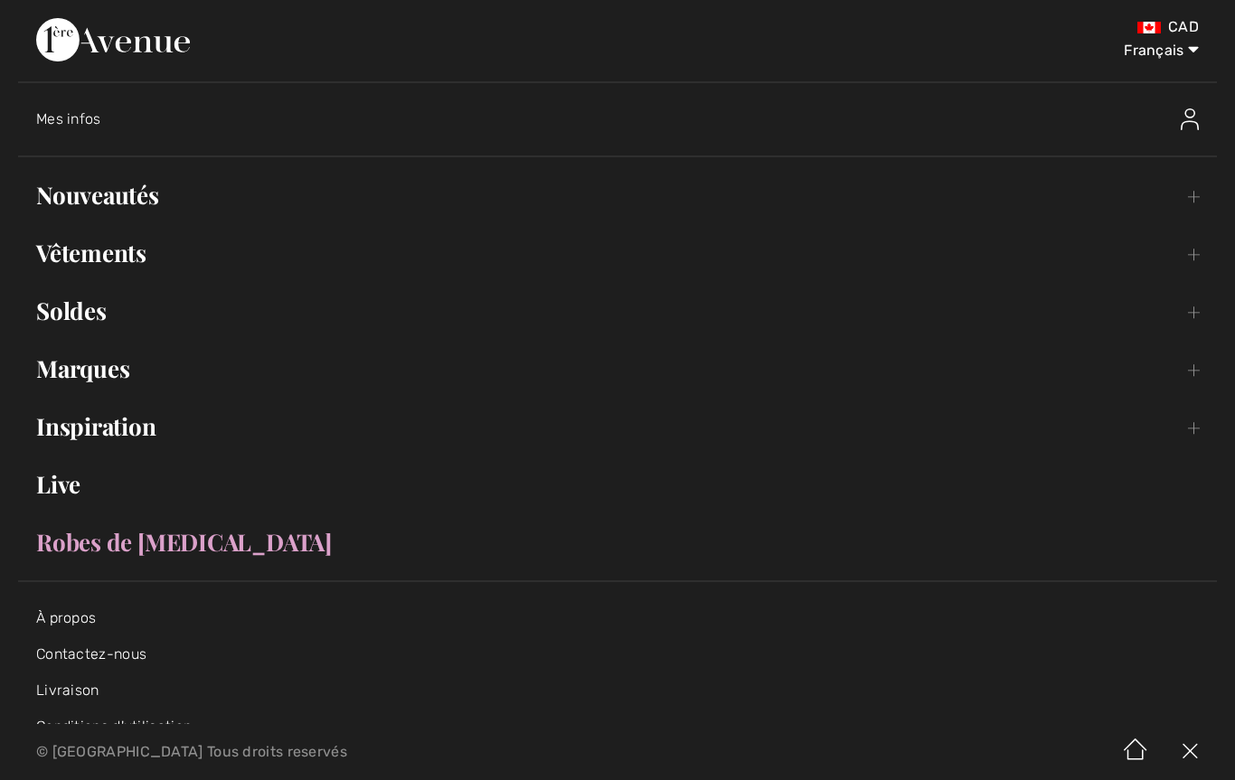
click at [88, 307] on link "Soldes Toggle submenu" at bounding box center [617, 311] width 1199 height 40
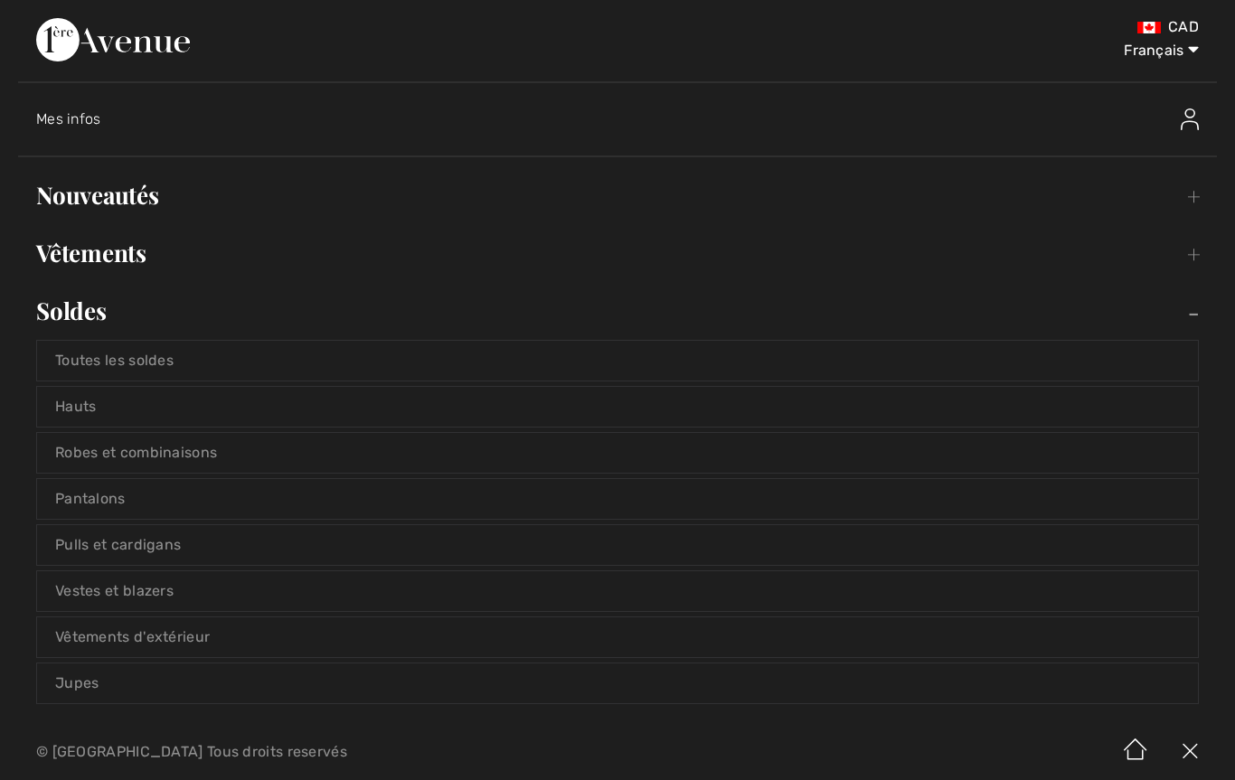
click at [112, 495] on link "Pantalons" at bounding box center [617, 499] width 1161 height 40
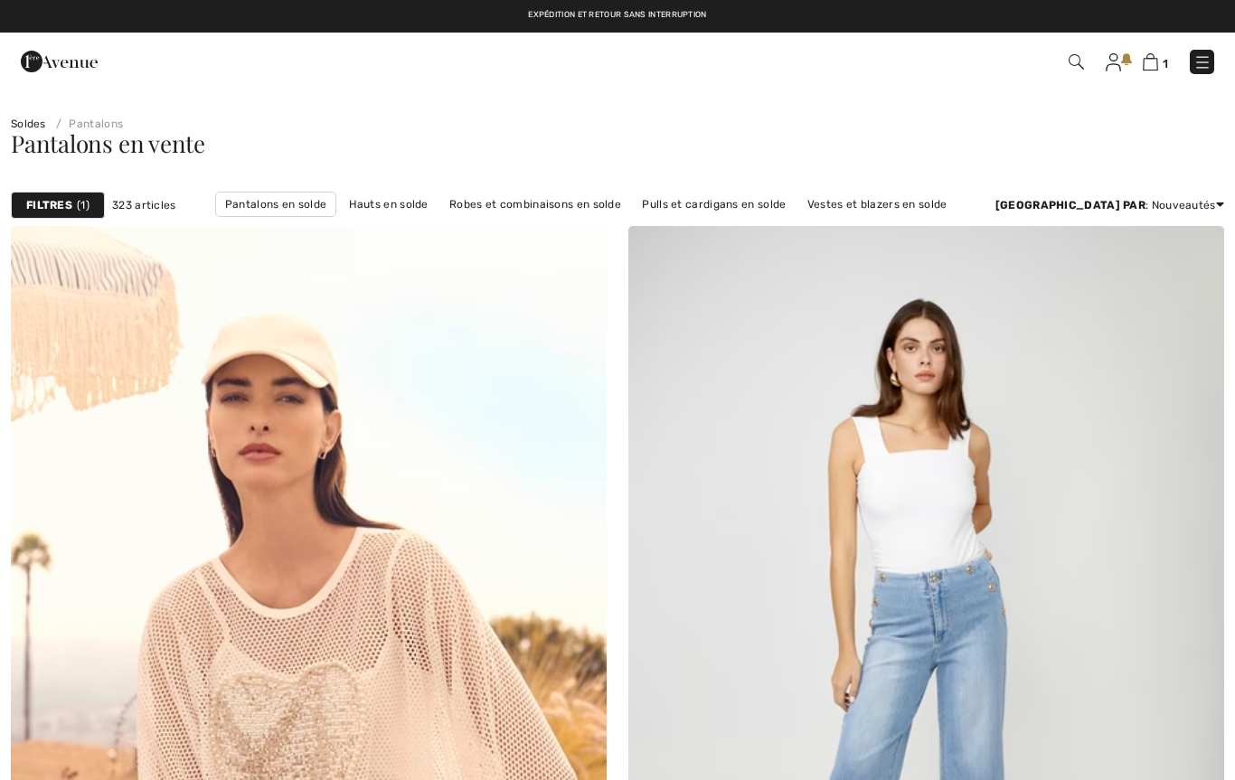
checkbox input "true"
click at [67, 201] on strong "Filtres" at bounding box center [49, 205] width 46 height 16
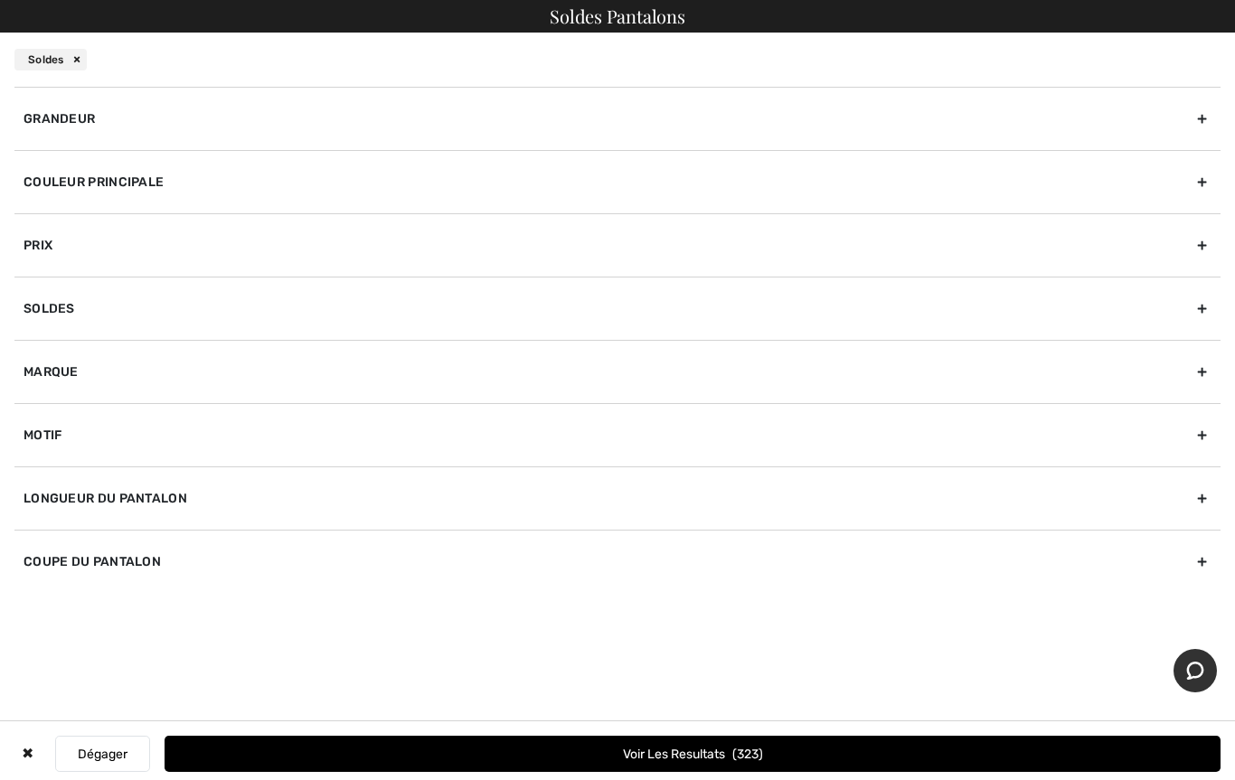
click at [64, 382] on div "Marque" at bounding box center [617, 371] width 1206 height 63
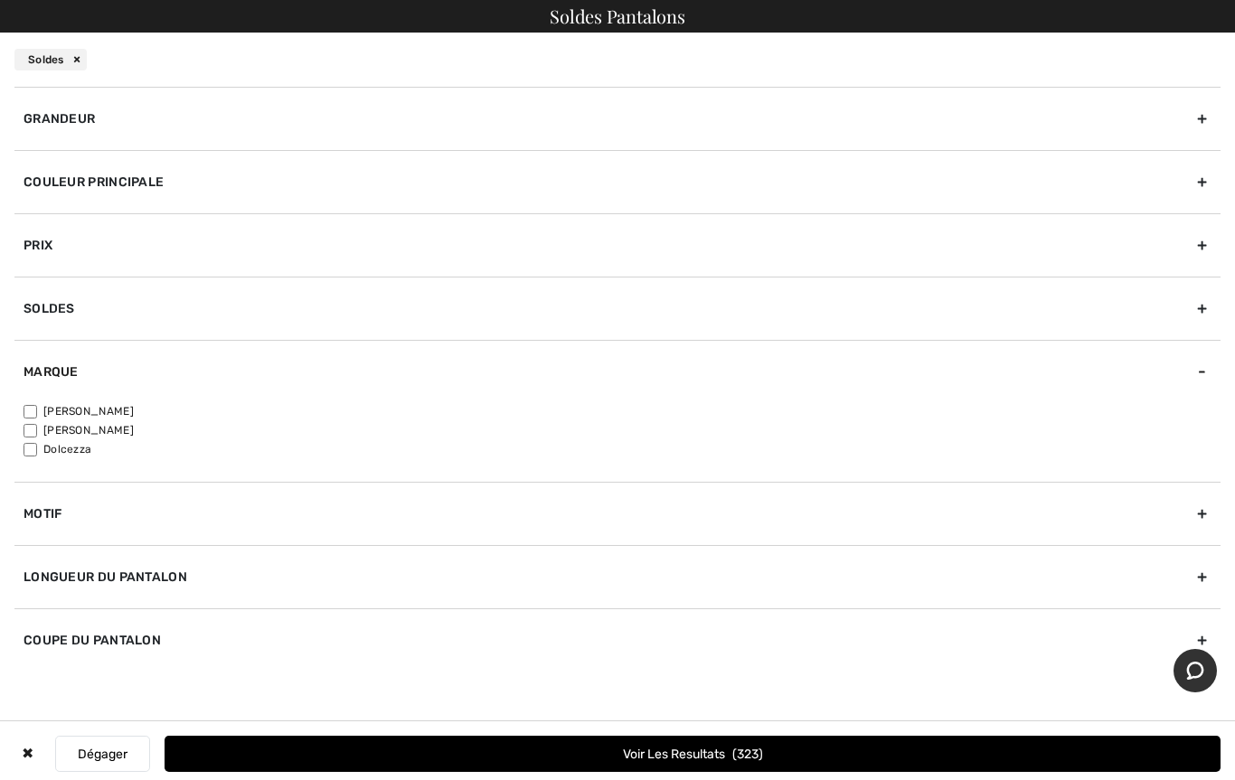
click at [32, 416] on input"] "[PERSON_NAME]" at bounding box center [31, 412] width 14 height 14
checkbox input"] "true"
click at [721, 754] on button "Voir les resultats 251" at bounding box center [693, 754] width 1056 height 36
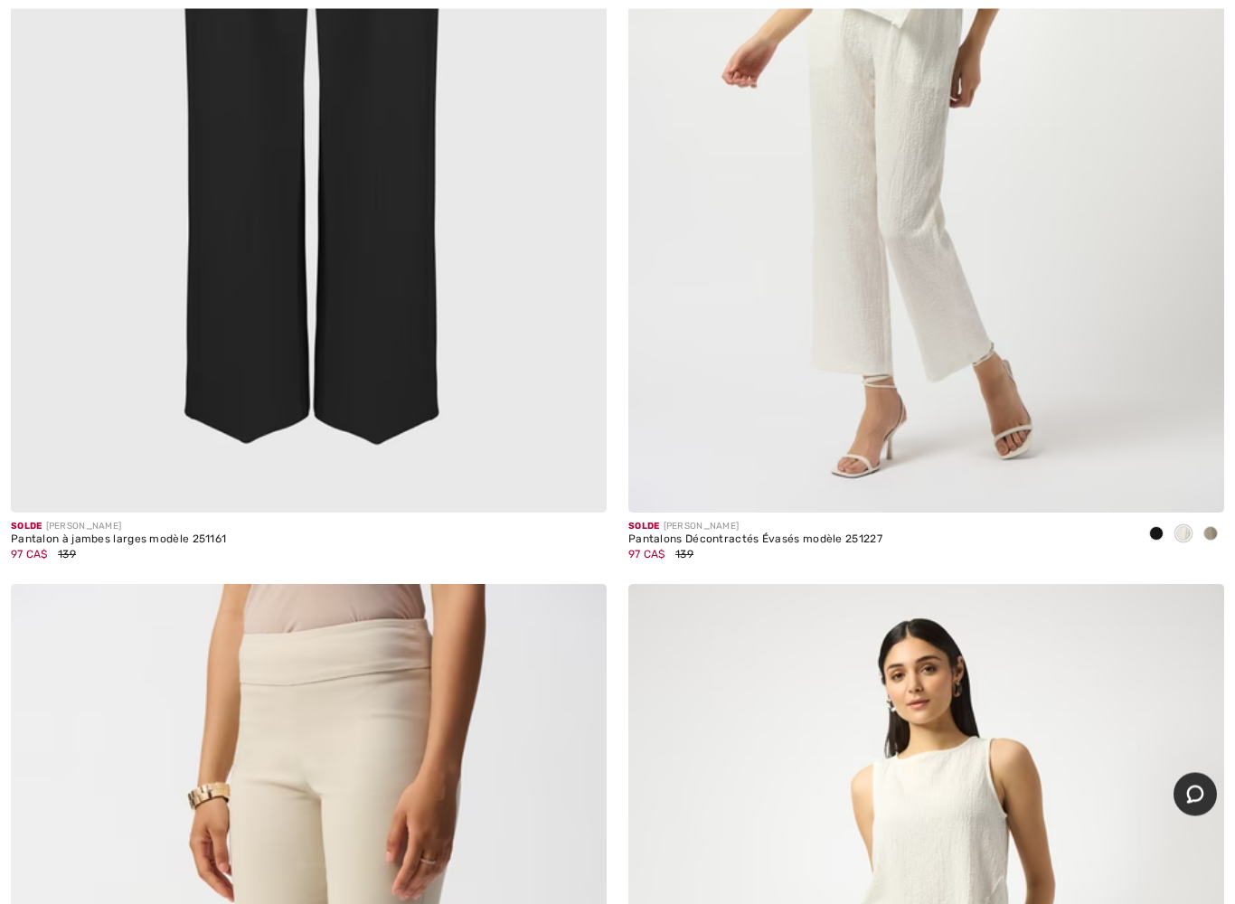
scroll to position [22422, 0]
click at [1210, 526] on span at bounding box center [1211, 533] width 14 height 14
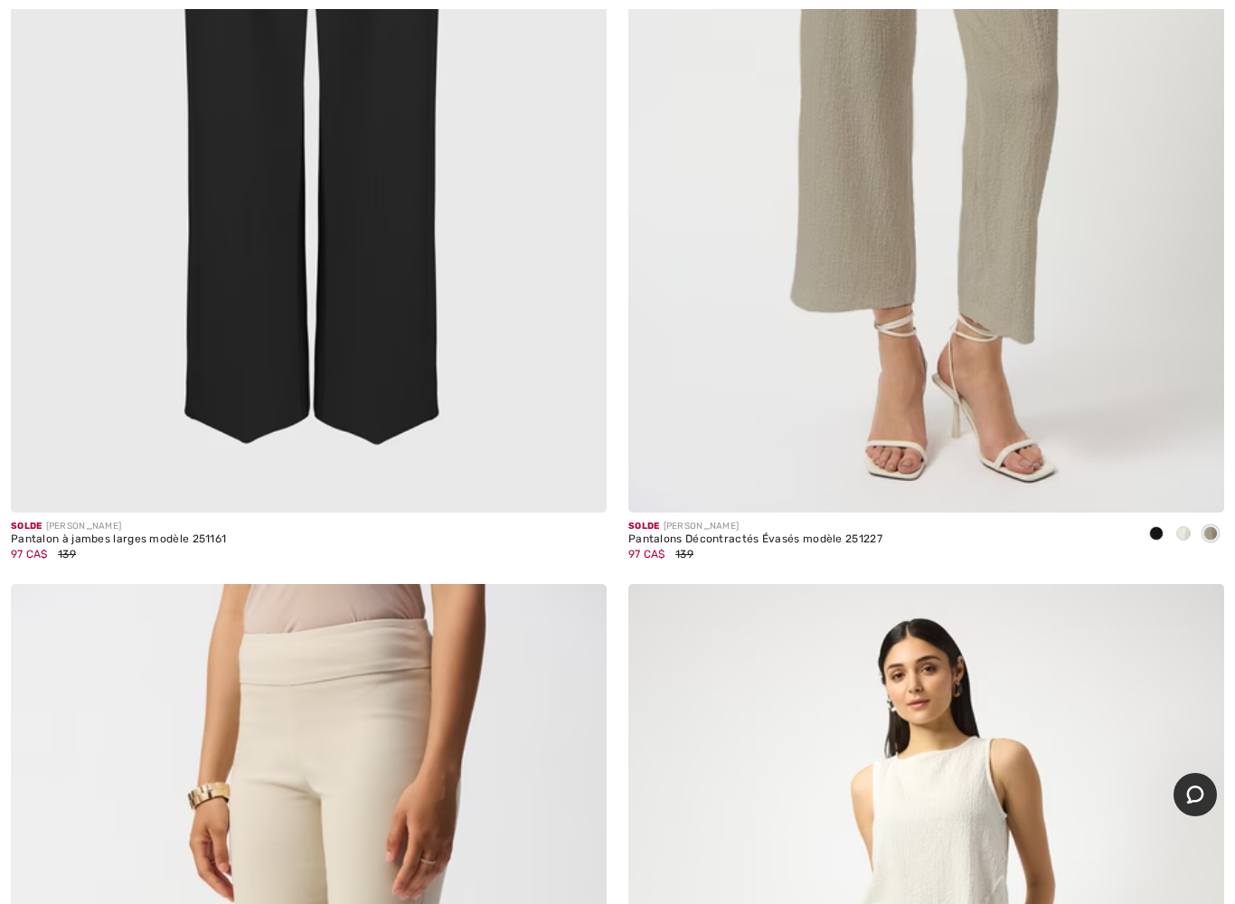
click at [1216, 526] on span at bounding box center [1211, 533] width 14 height 14
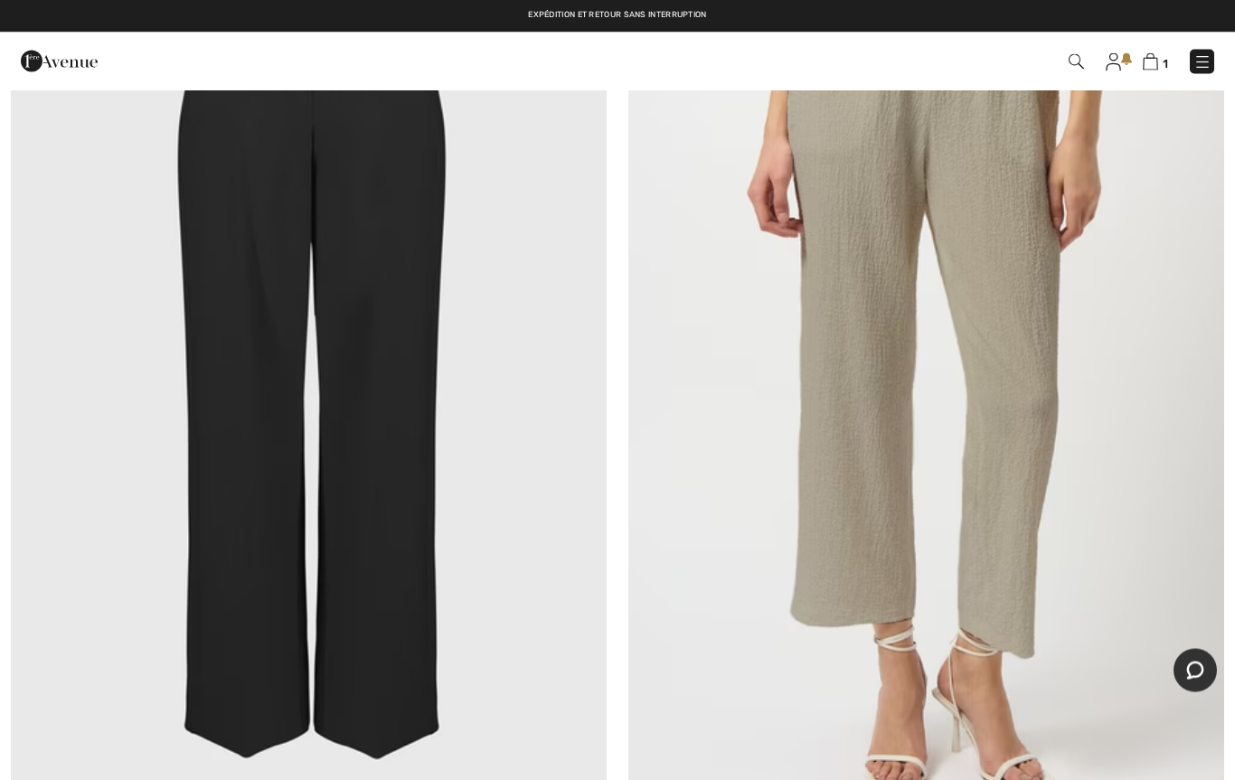
scroll to position [22088, 0]
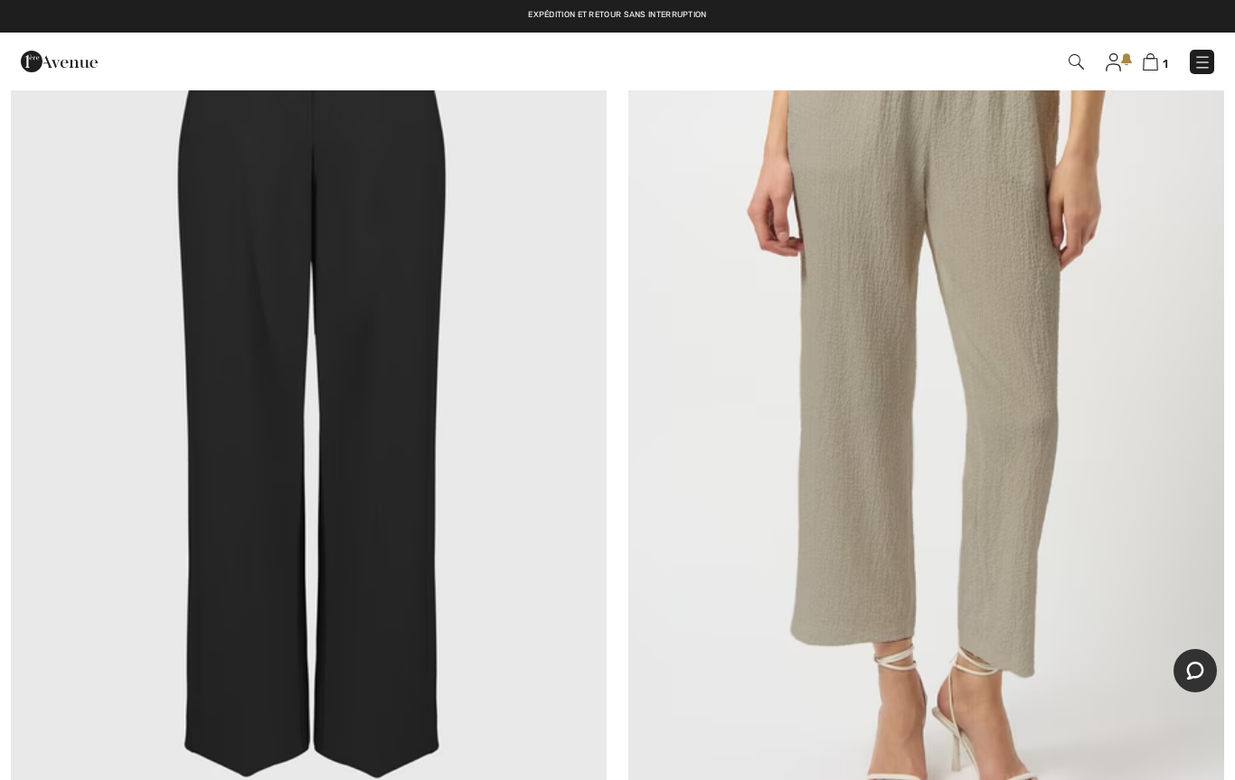
click at [846, 505] on img at bounding box center [926, 400] width 596 height 894
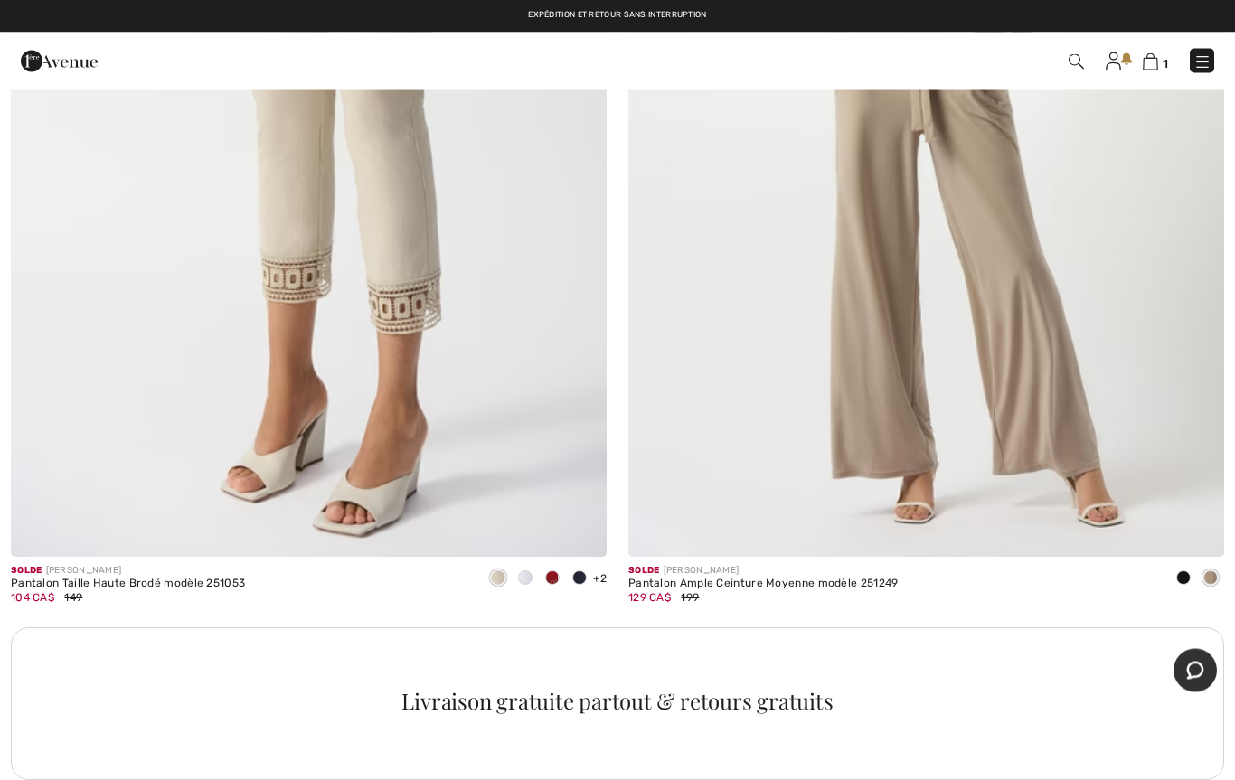
scroll to position [23297, 0]
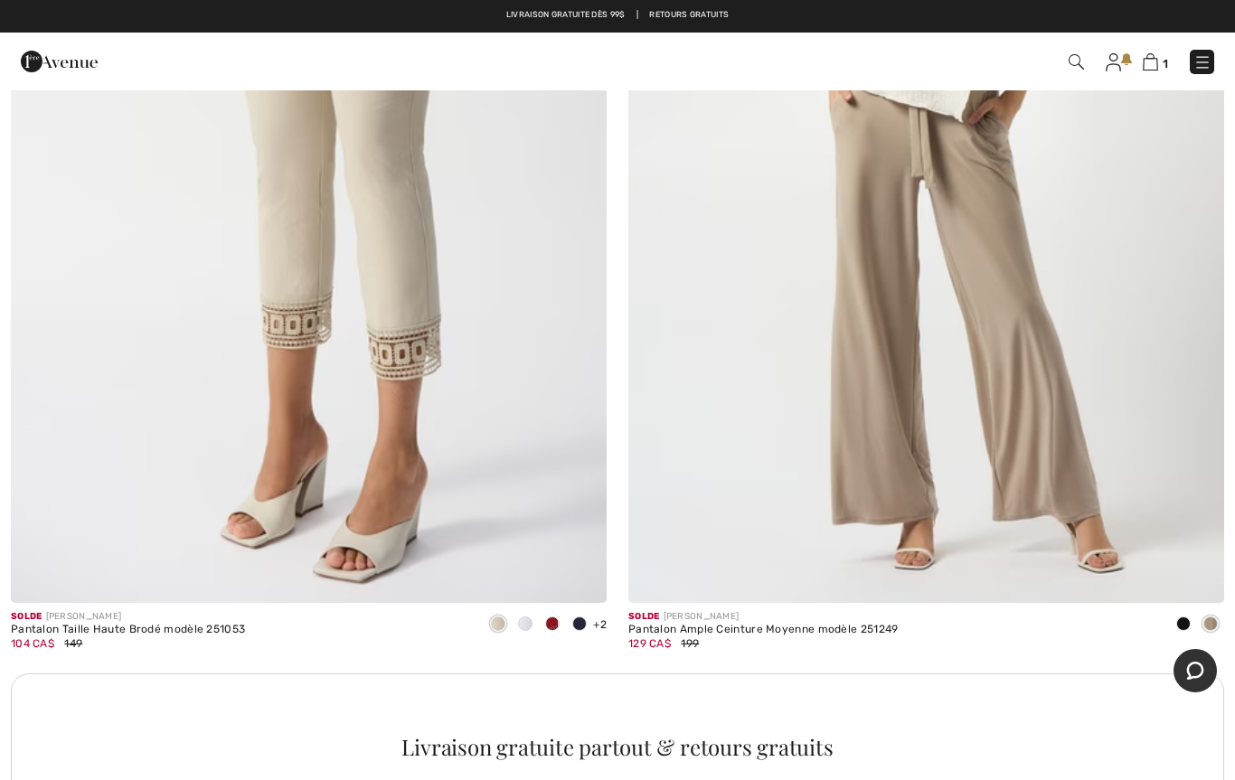
click at [865, 448] on img at bounding box center [926, 156] width 596 height 894
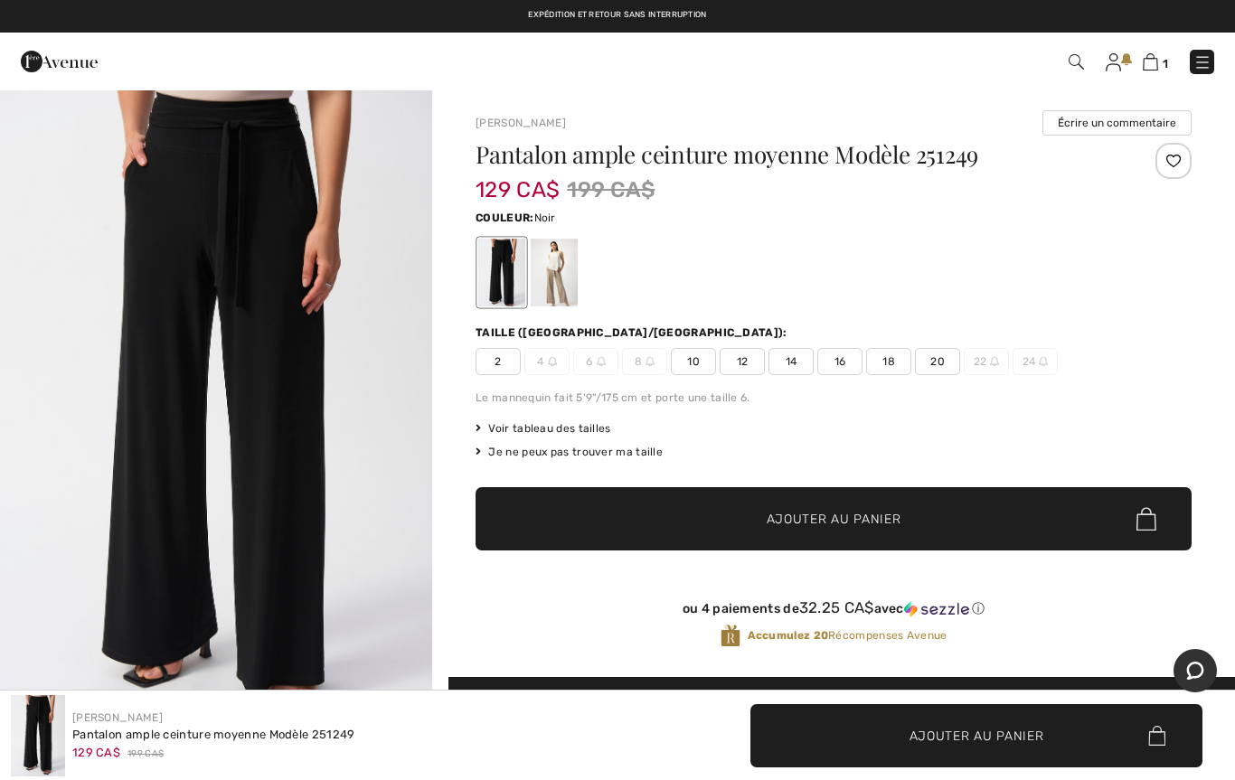
checkbox input "true"
click at [548, 297] on div at bounding box center [554, 273] width 47 height 68
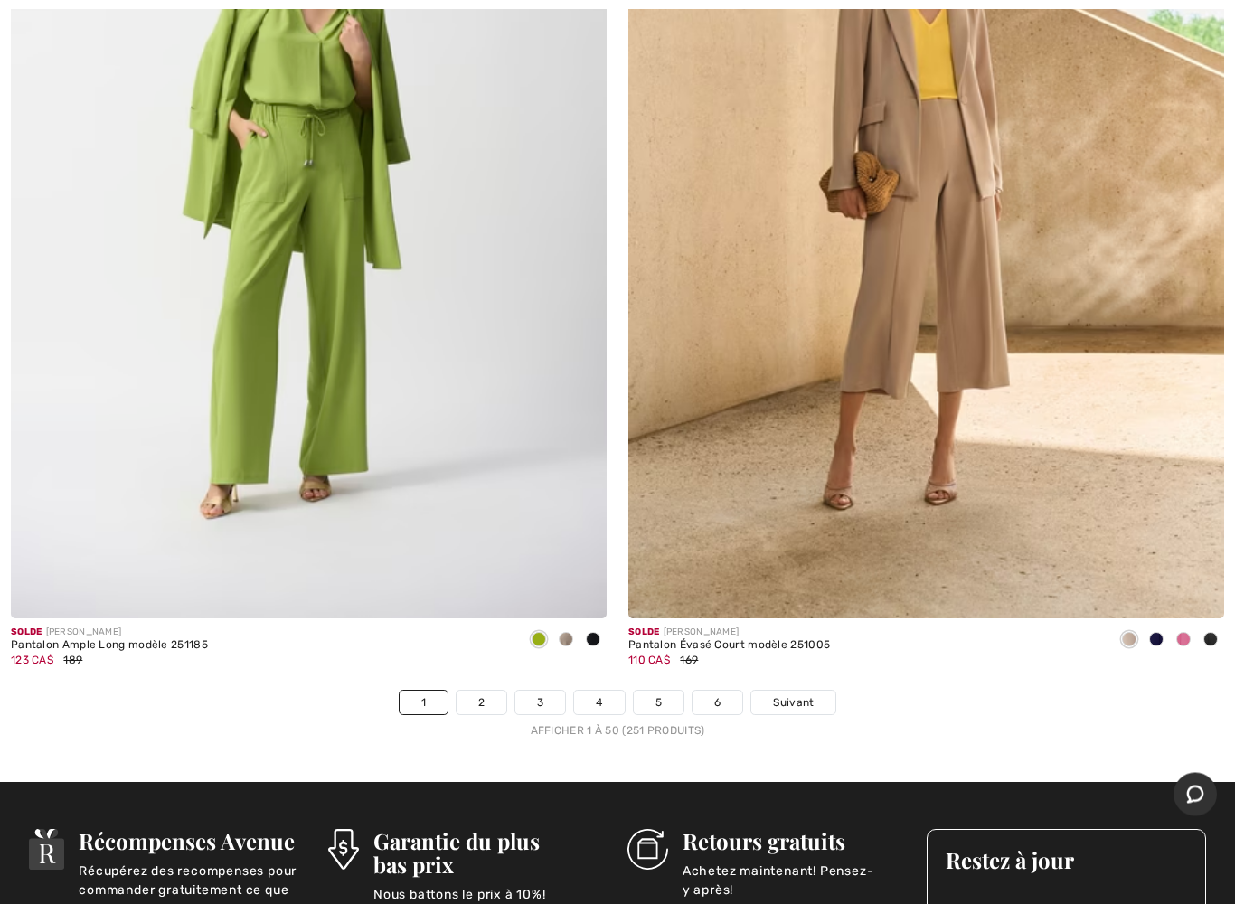
scroll to position [24435, 0]
click at [569, 636] on div at bounding box center [565, 641] width 27 height 30
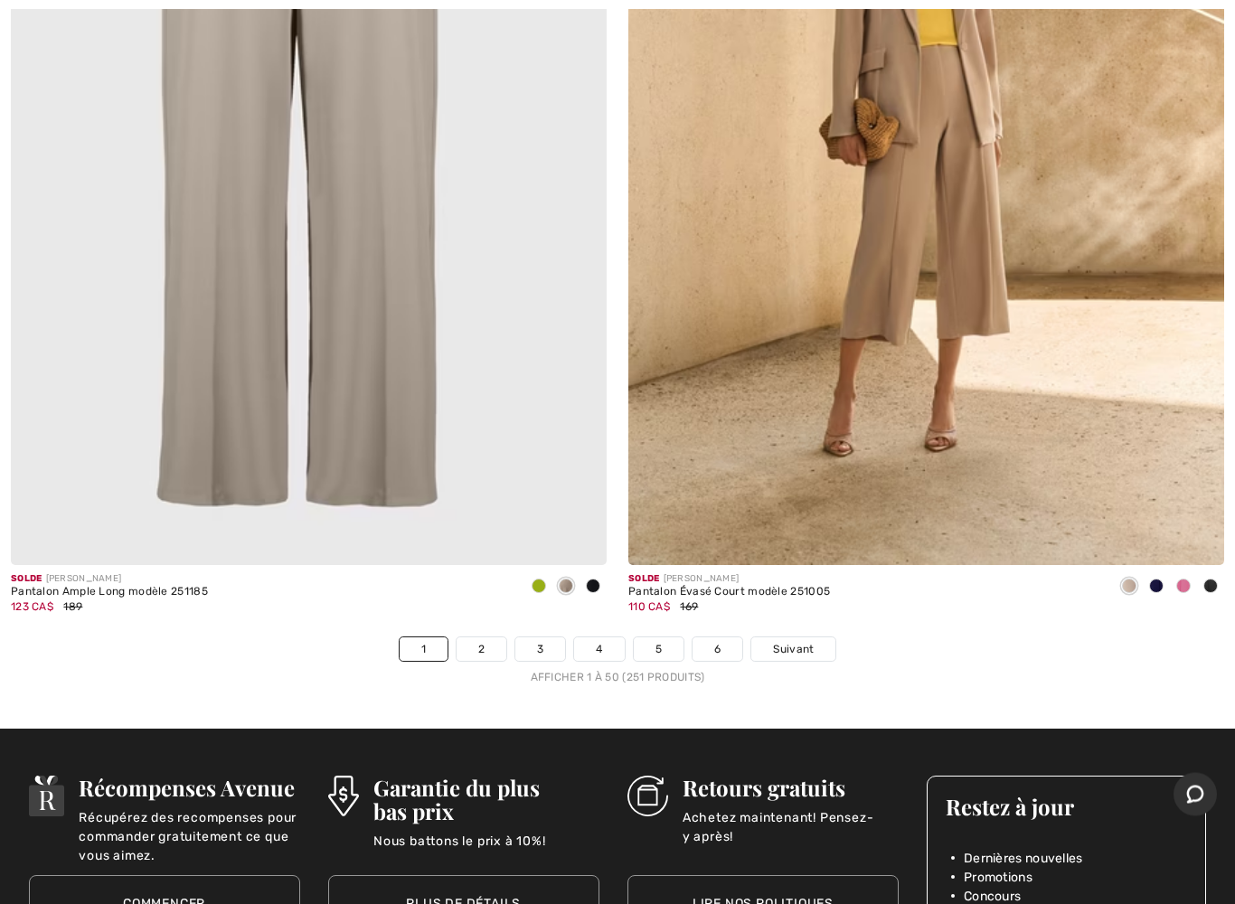
scroll to position [24489, 0]
click at [809, 504] on img at bounding box center [926, 118] width 596 height 894
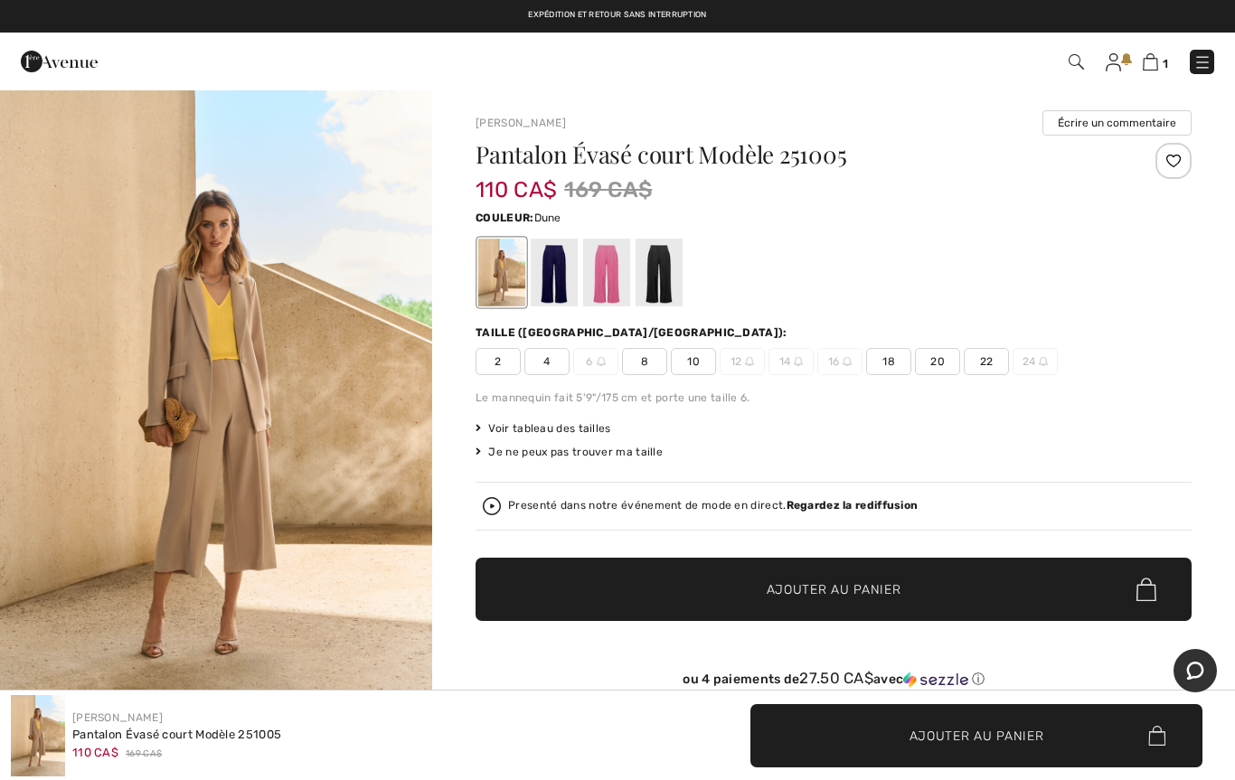
click at [496, 281] on div at bounding box center [501, 273] width 47 height 68
click at [564, 297] on div at bounding box center [554, 273] width 47 height 68
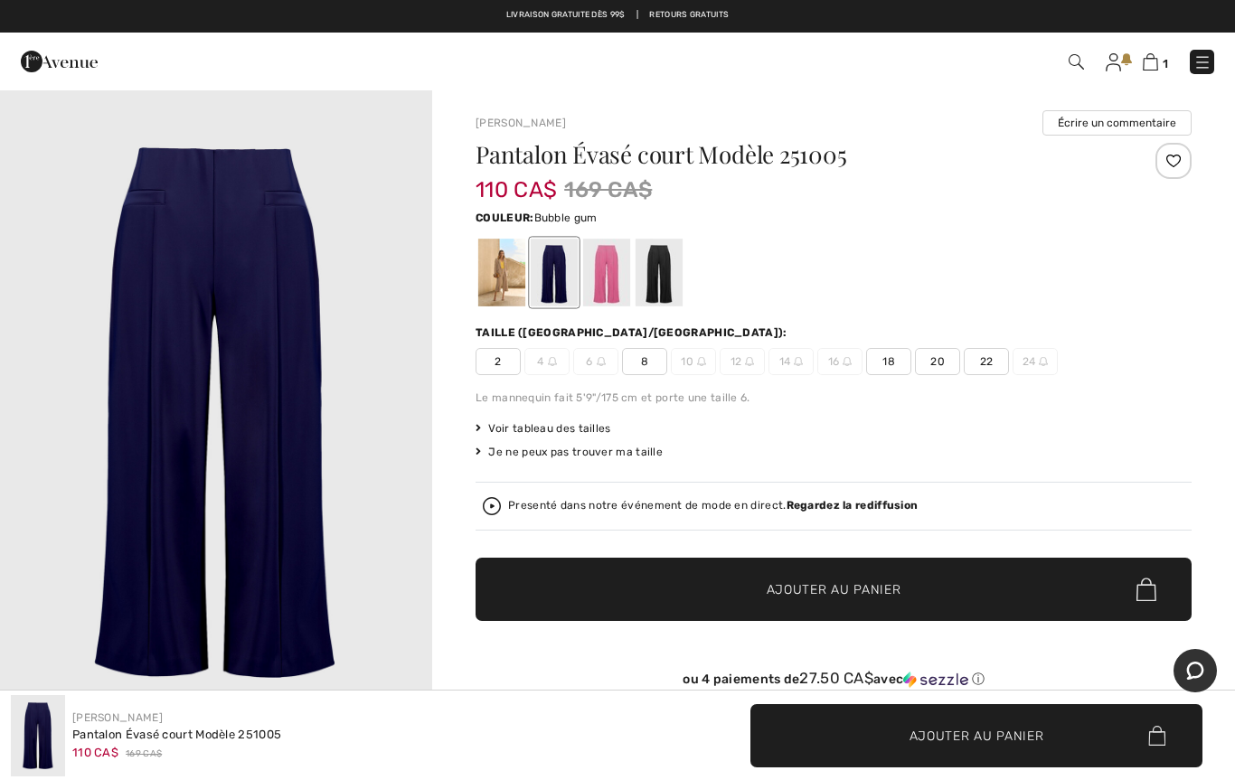
click at [614, 293] on div at bounding box center [606, 273] width 47 height 68
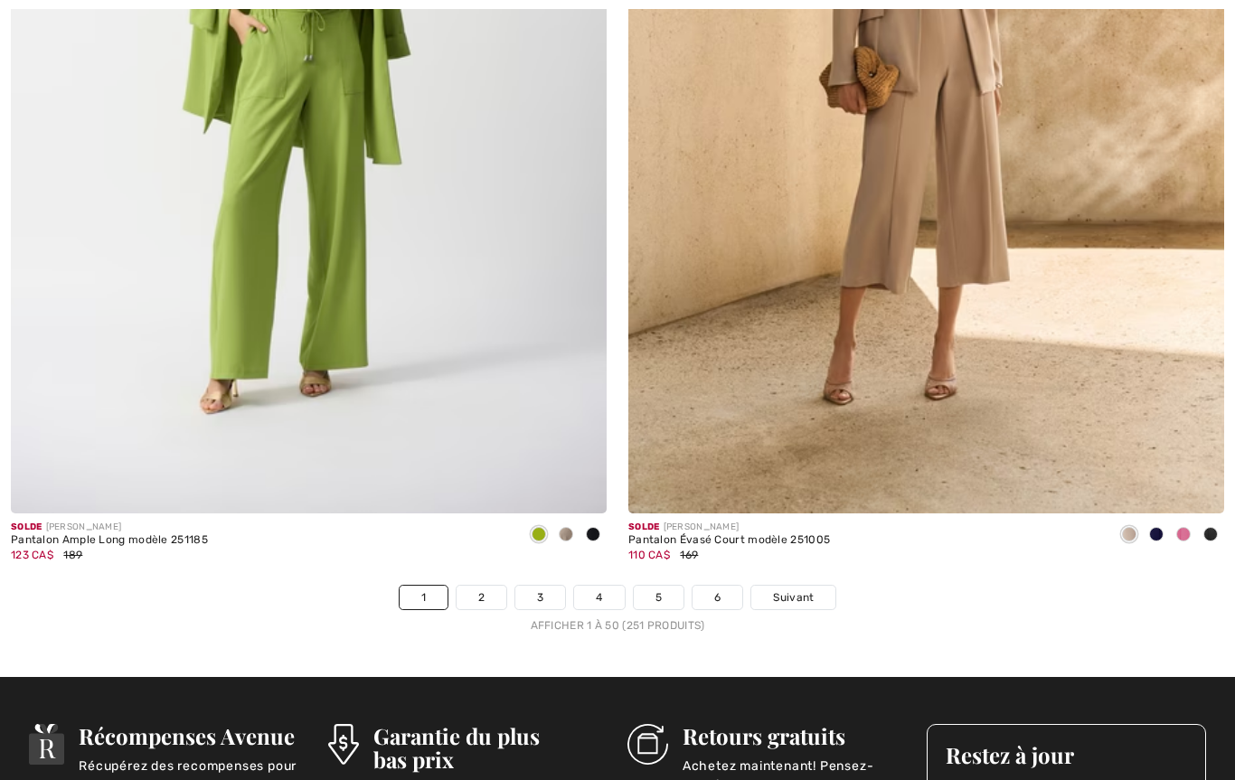
scroll to position [24540, 0]
click at [477, 586] on link "2" at bounding box center [482, 598] width 50 height 24
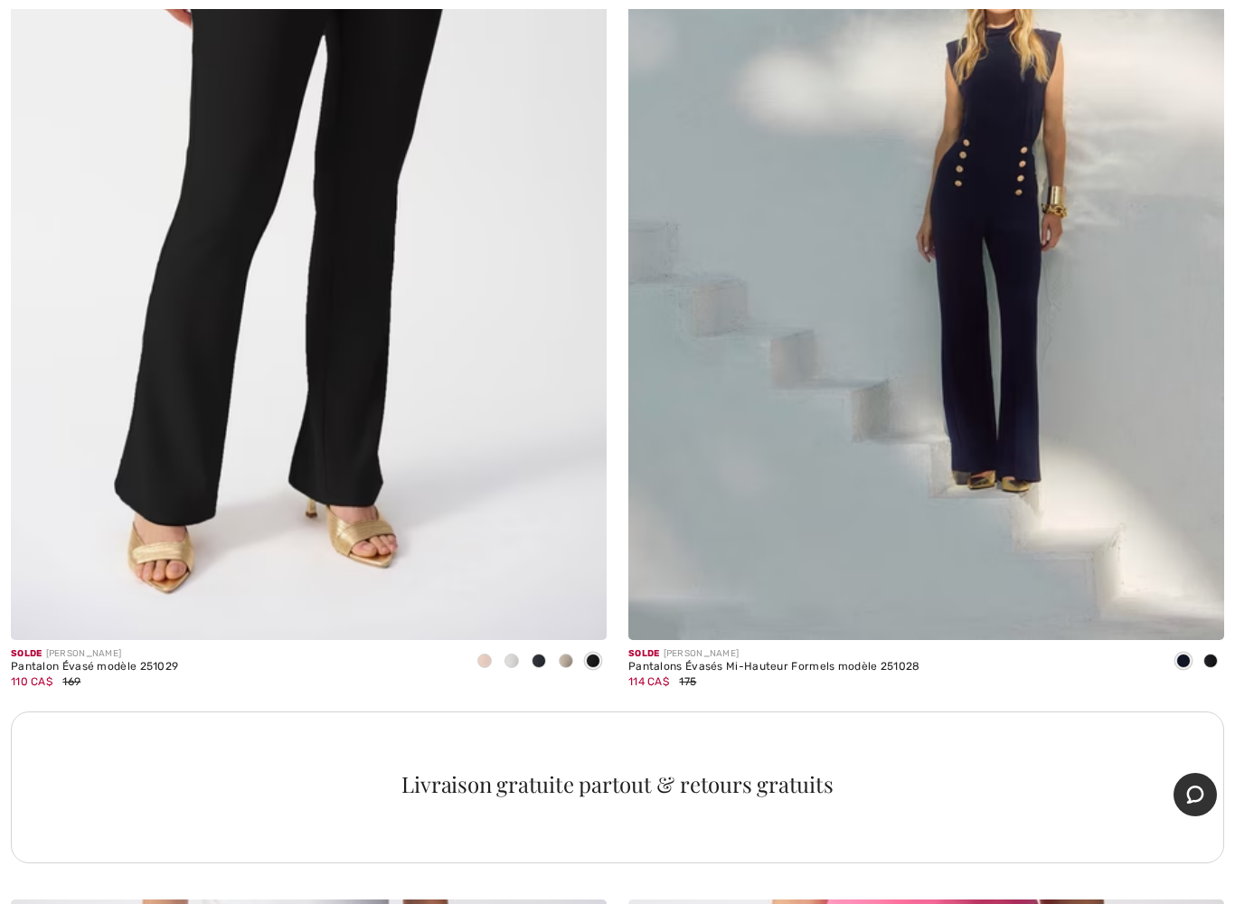
scroll to position [11305, 0]
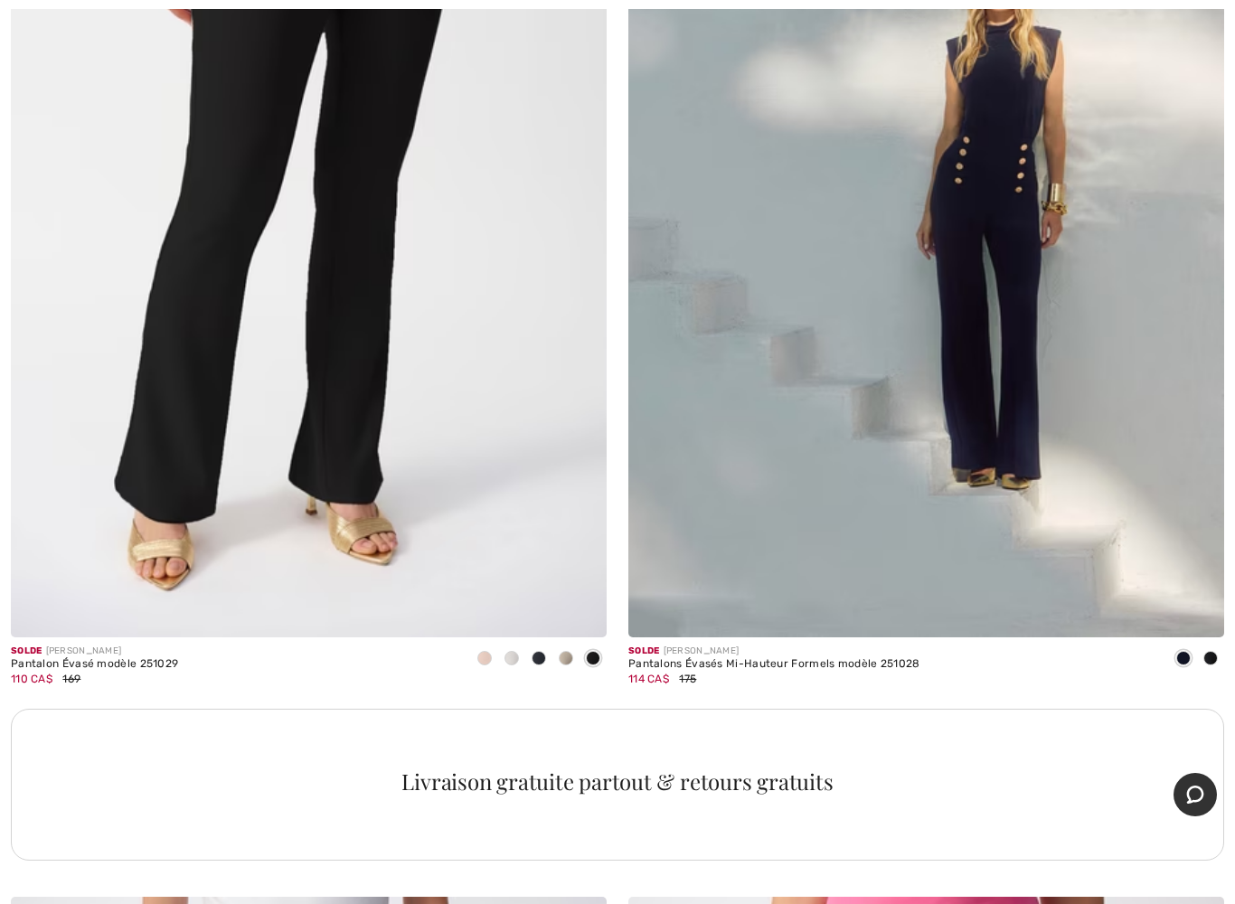
click at [486, 655] on span at bounding box center [484, 658] width 14 height 14
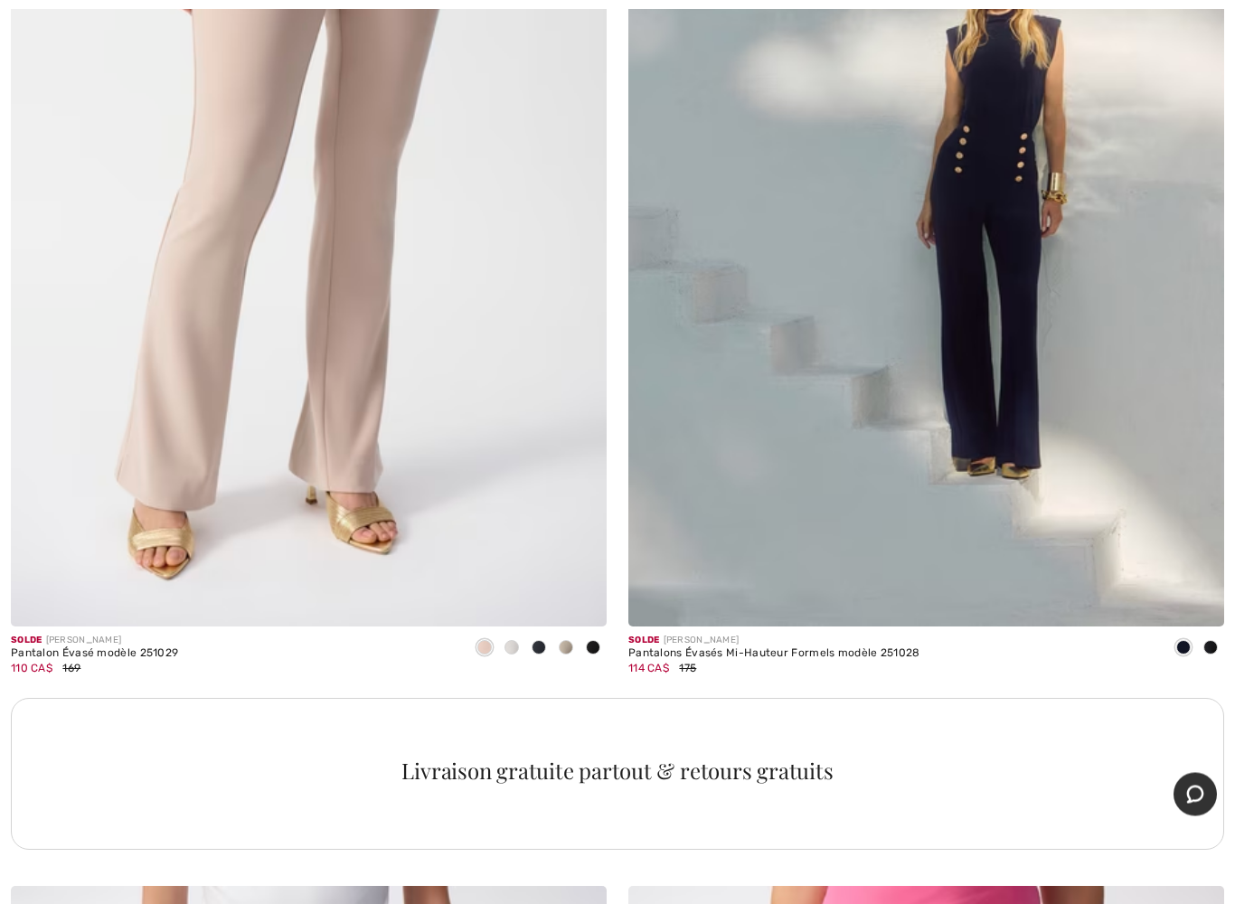
click at [514, 642] on span at bounding box center [512, 648] width 14 height 14
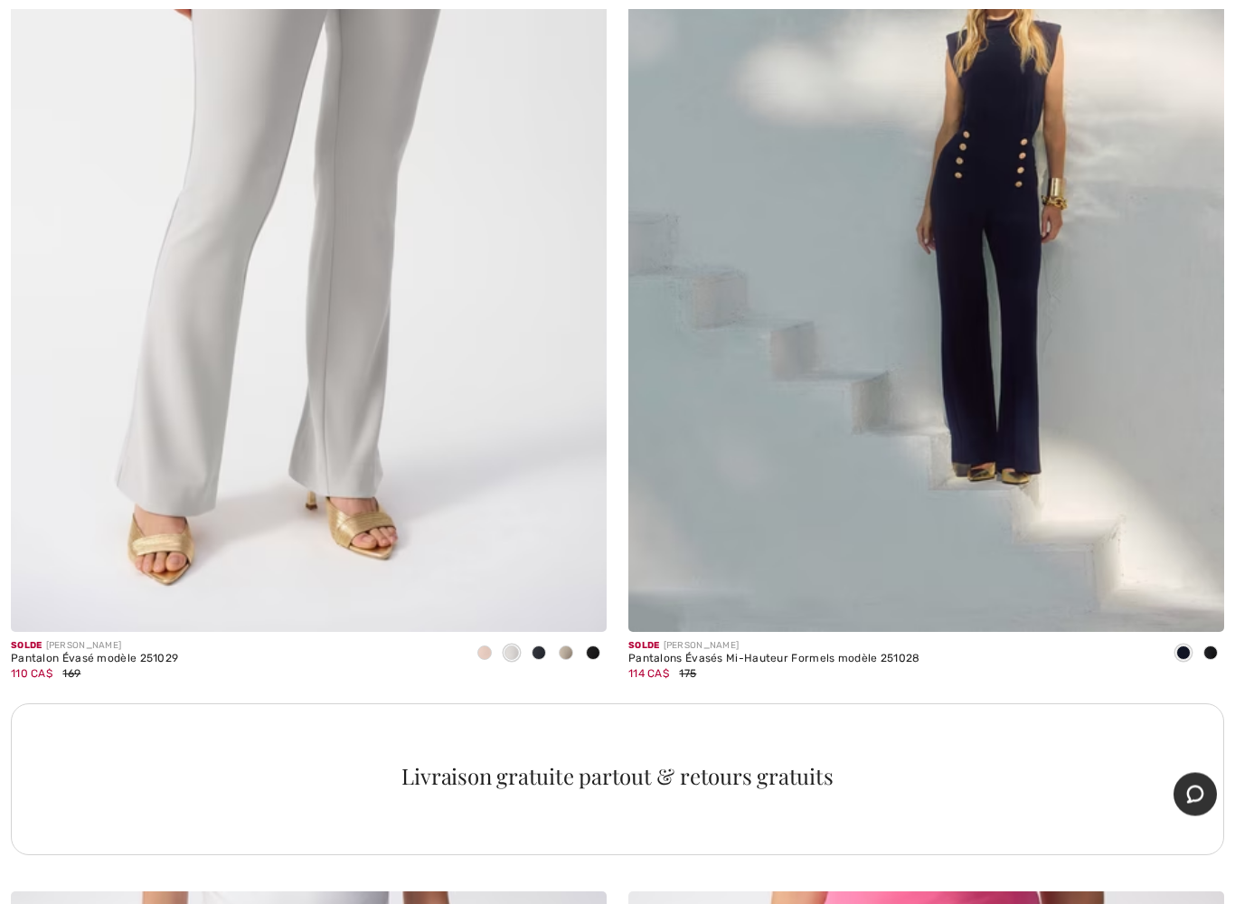
click at [482, 648] on span at bounding box center [484, 654] width 14 height 14
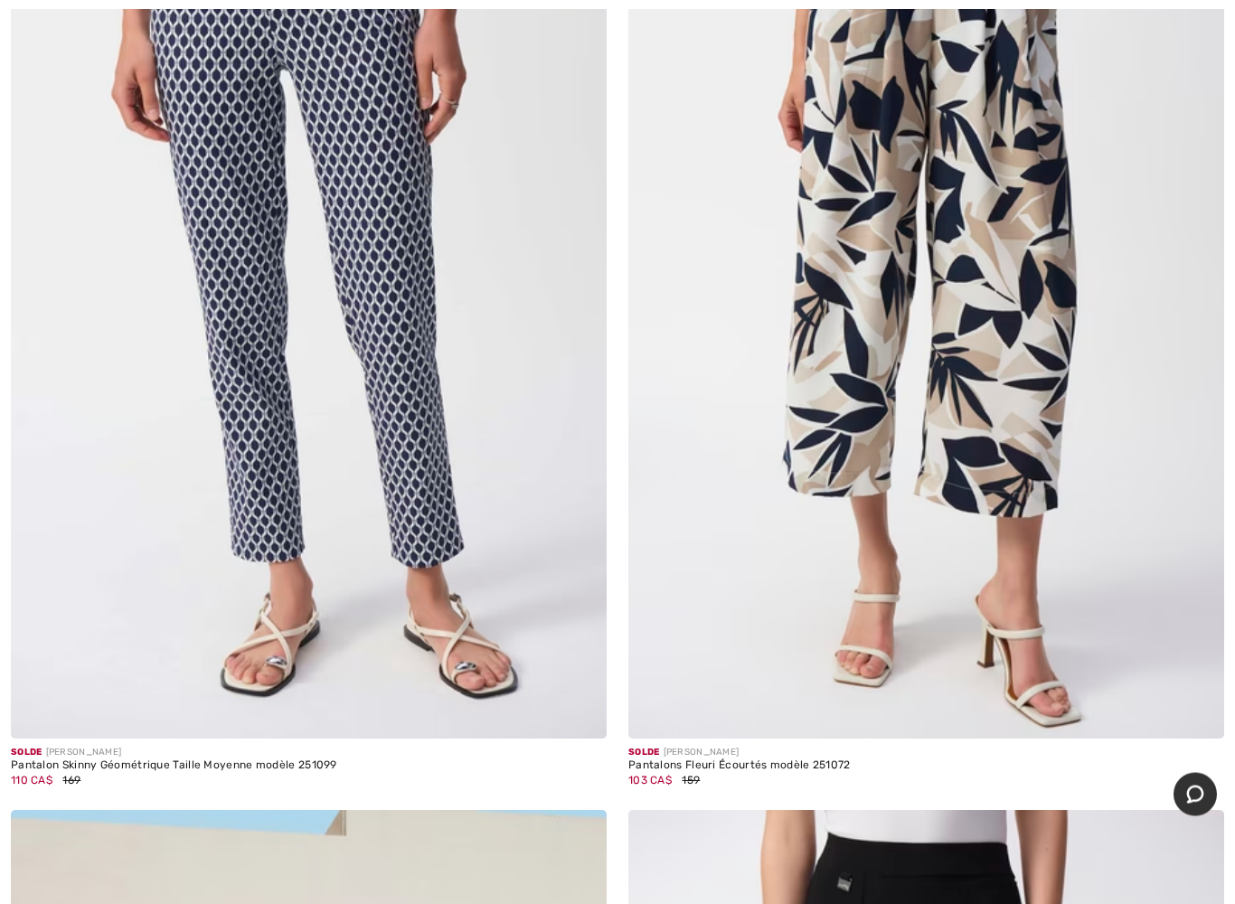
scroll to position [21231, 0]
click at [848, 411] on img at bounding box center [926, 292] width 596 height 894
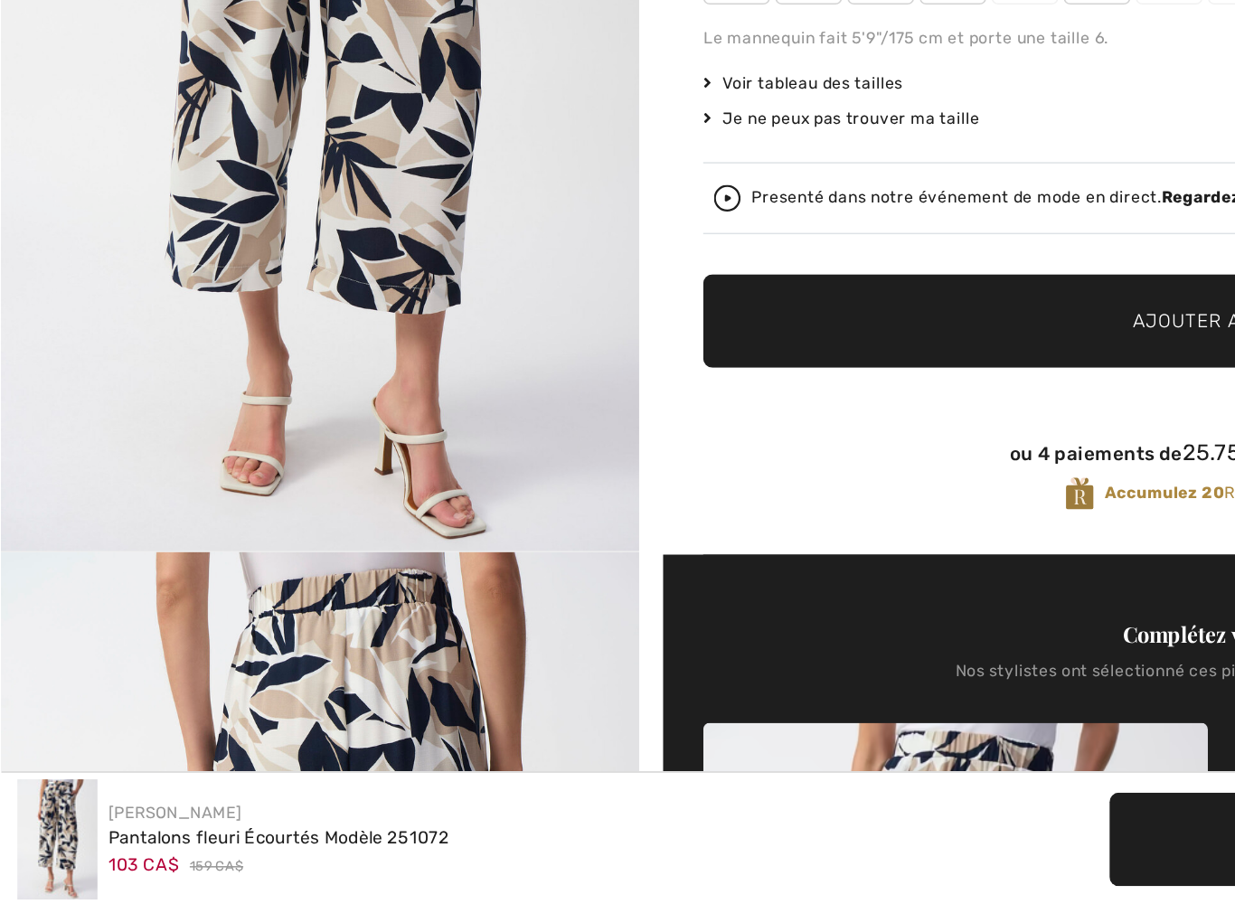
scroll to position [82, 0]
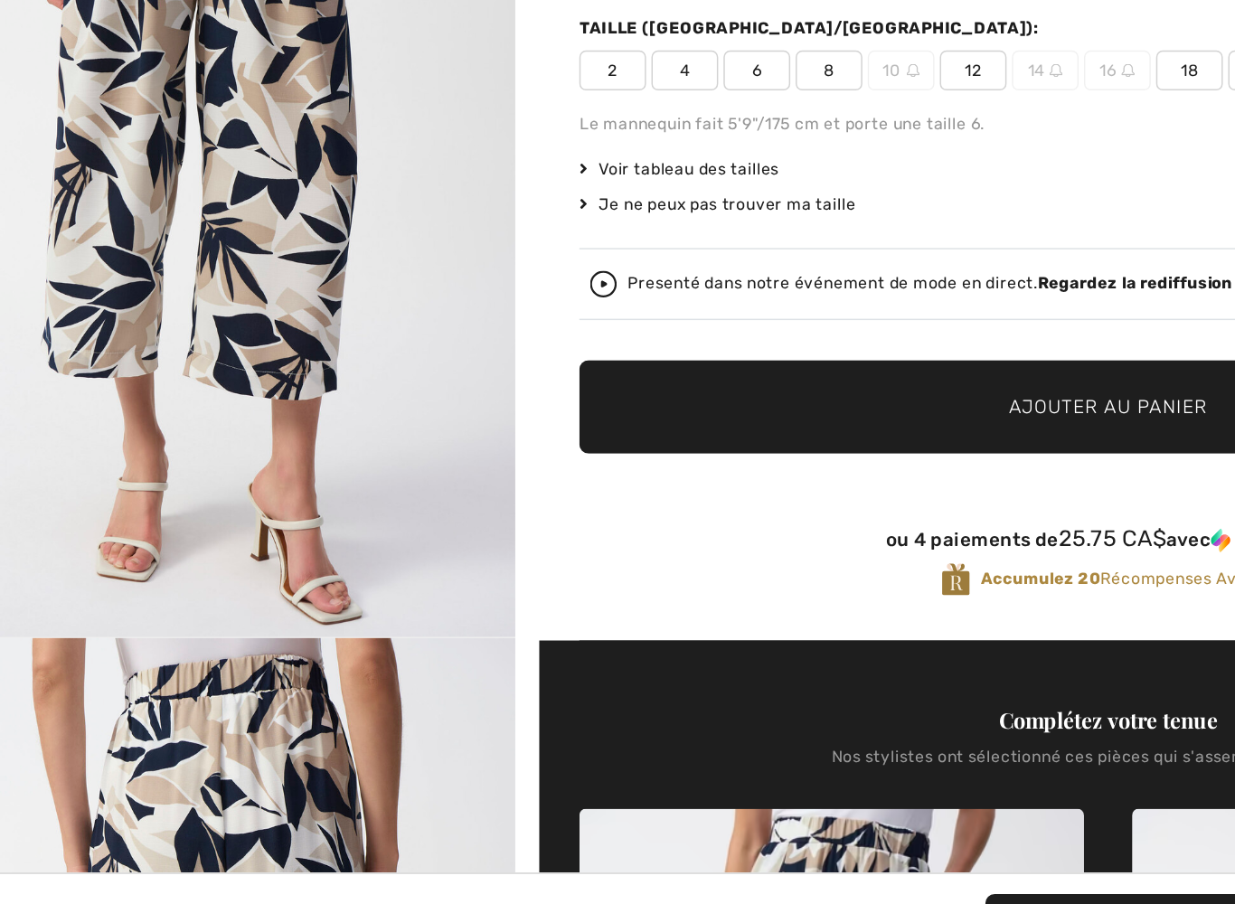
click at [483, 406] on div "Presenté dans notre événement de mode en direct. Regardez la rediffusion" at bounding box center [834, 415] width 702 height 18
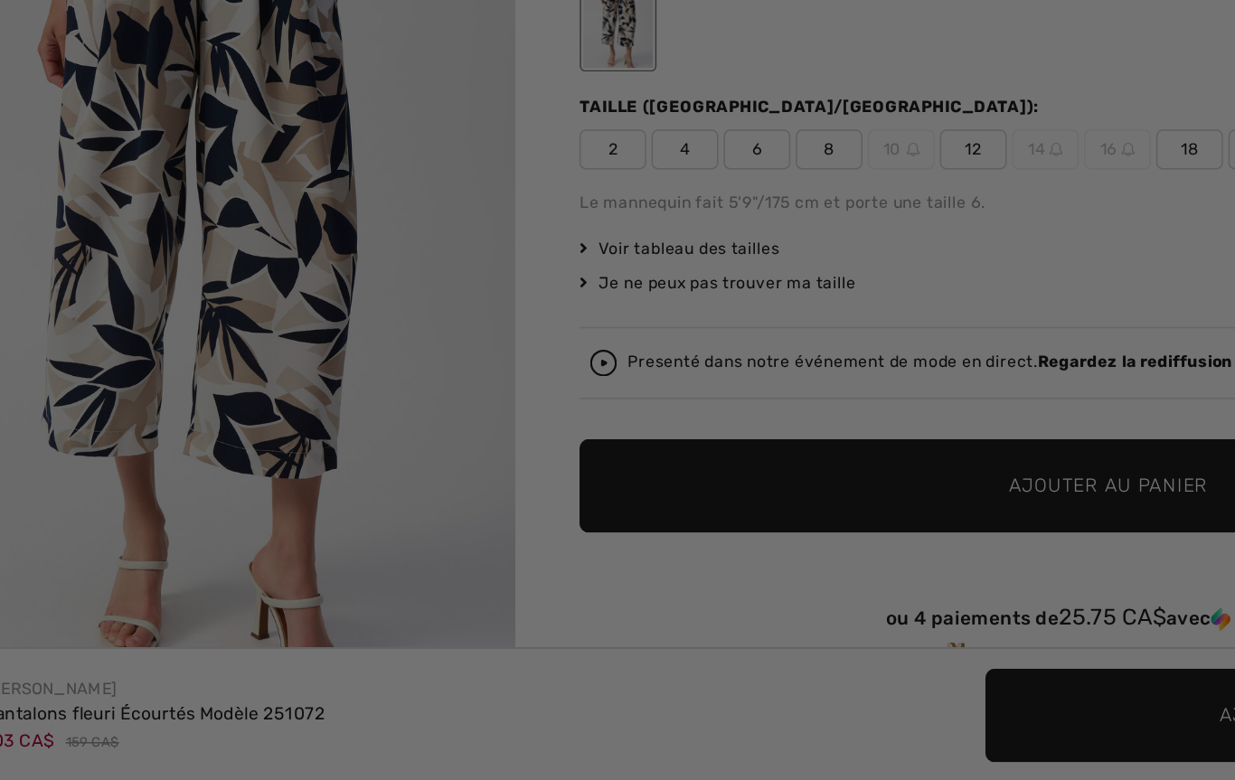
scroll to position [0, 0]
checkbox input "true"
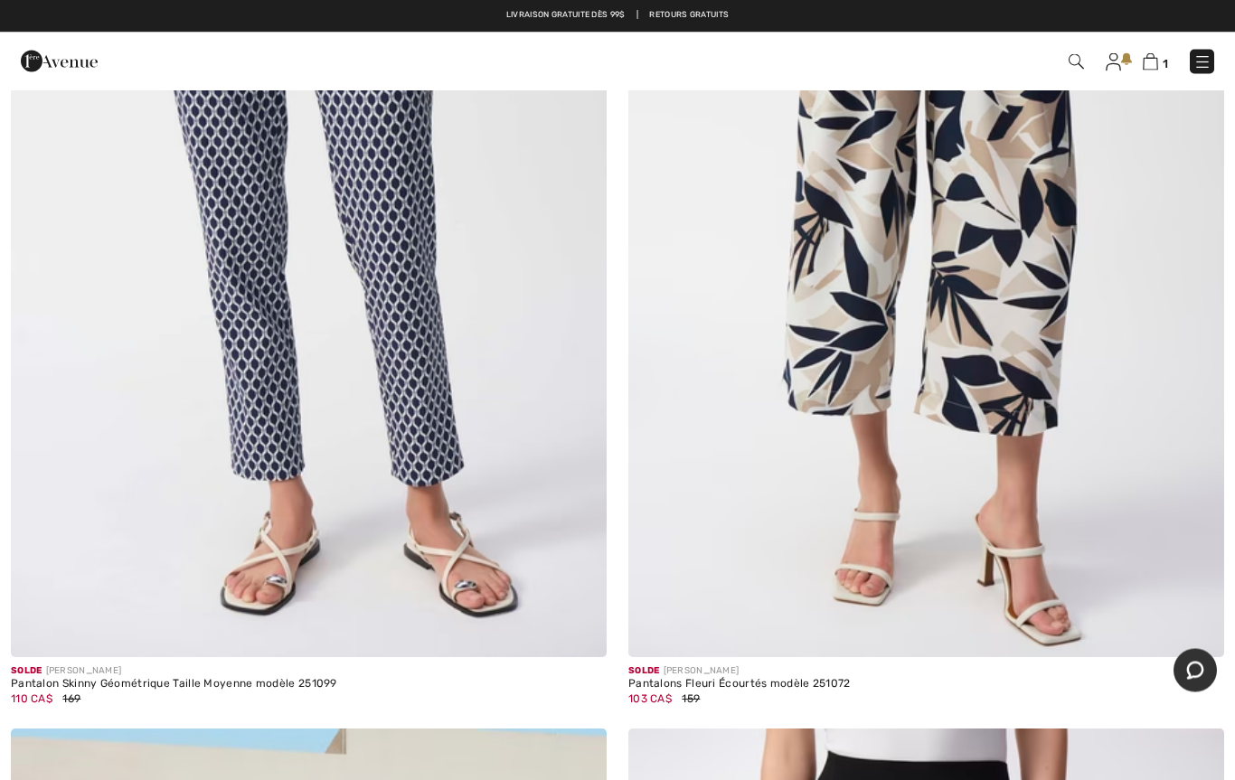
scroll to position [21235, 0]
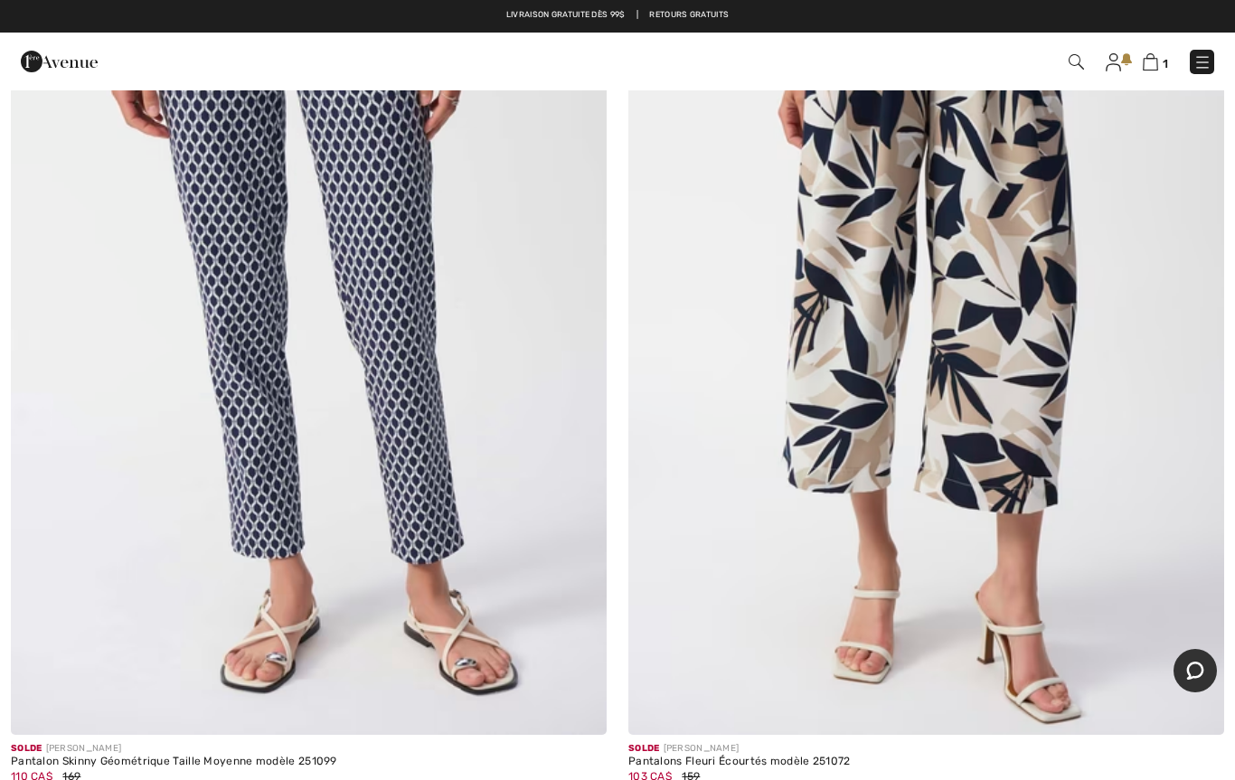
click at [857, 489] on img at bounding box center [926, 289] width 596 height 894
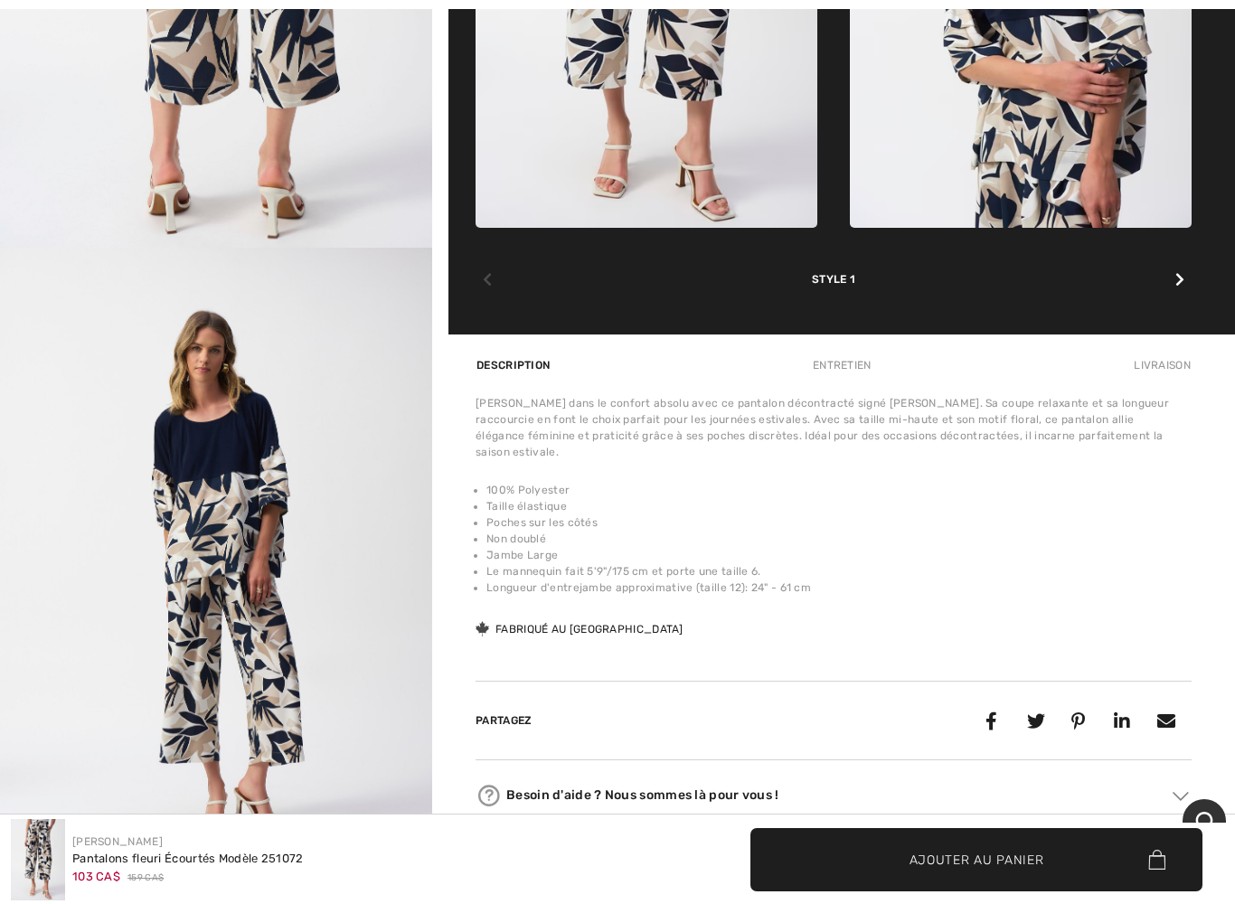
click at [357, 740] on img "3 / 7" at bounding box center [216, 571] width 432 height 647
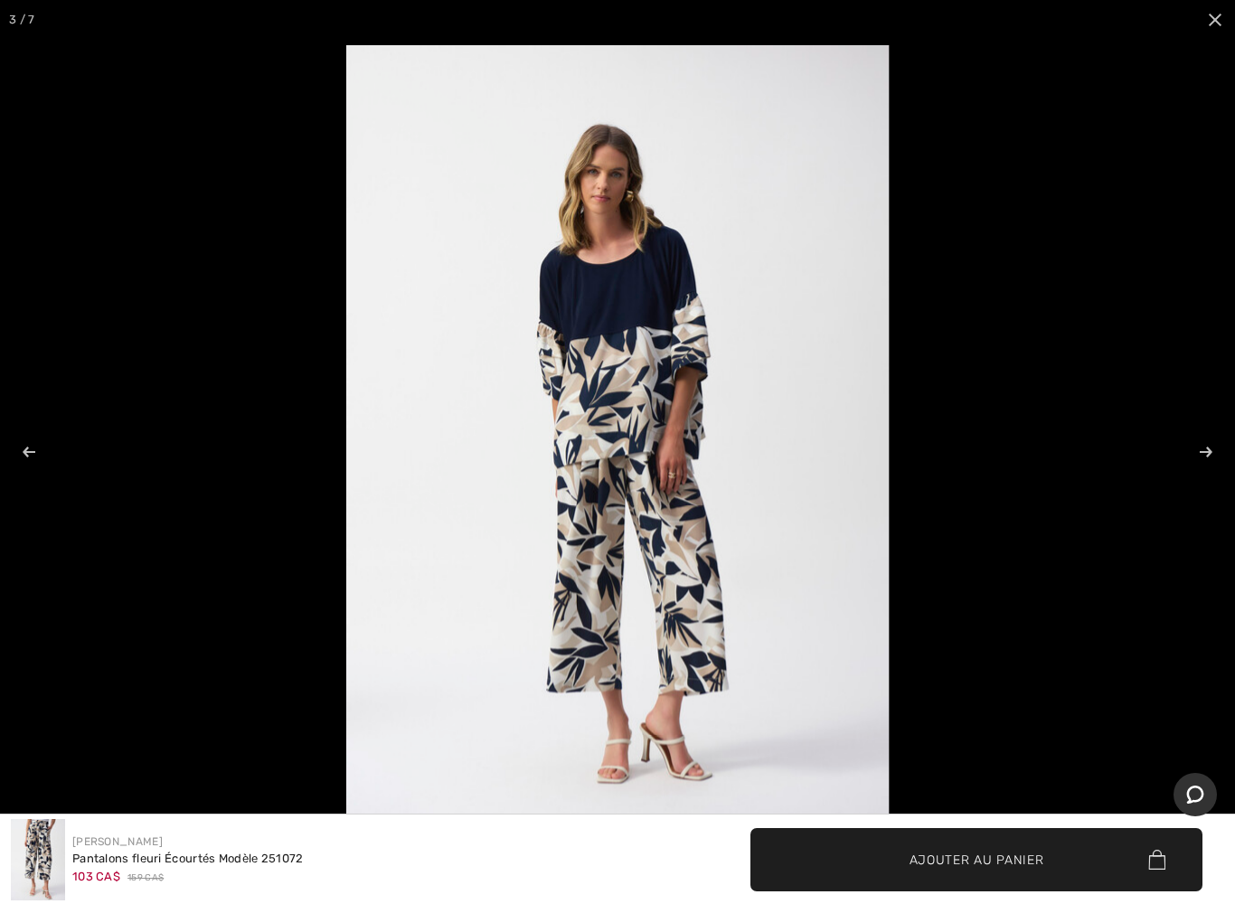
click at [340, 779] on div "Joseph Ribkoff Pantalons fleuri Écourtés Modèle 251072 103 CA$ 159 CA$" at bounding box center [309, 859] width 596 height 81
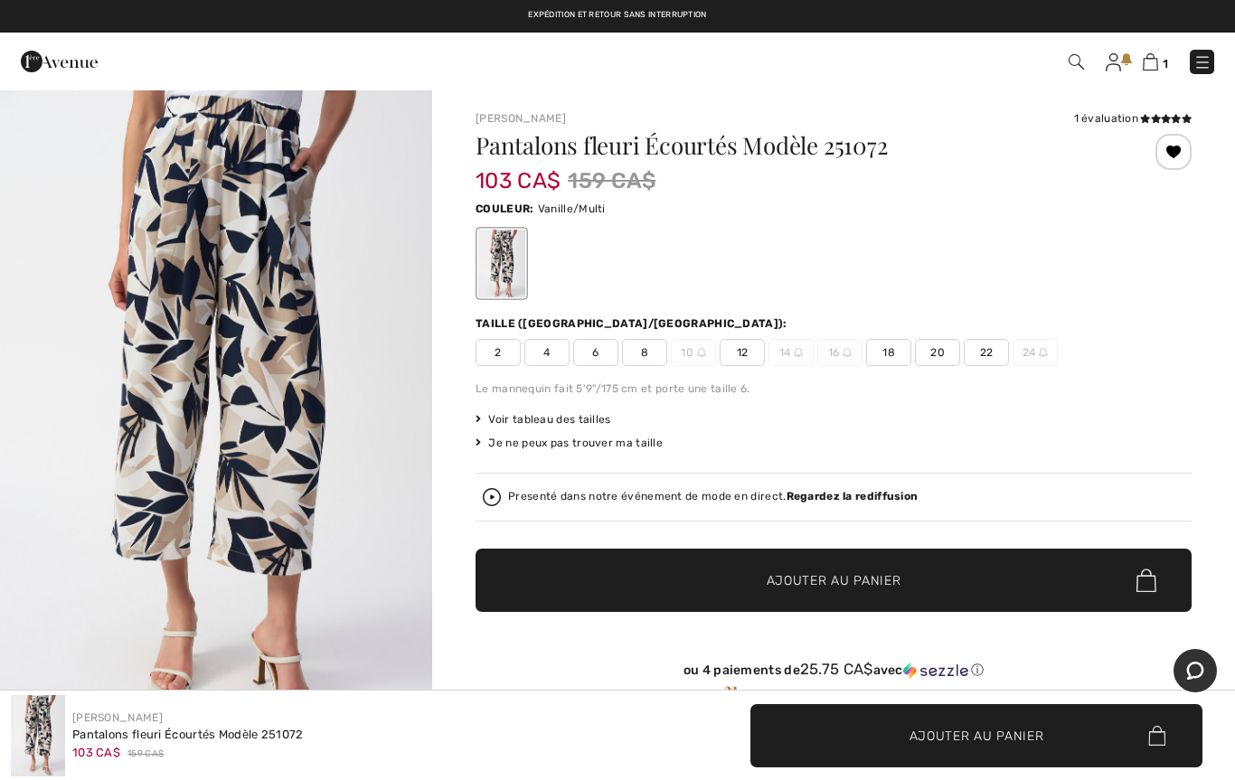
click at [743, 345] on span "12" at bounding box center [742, 352] width 45 height 27
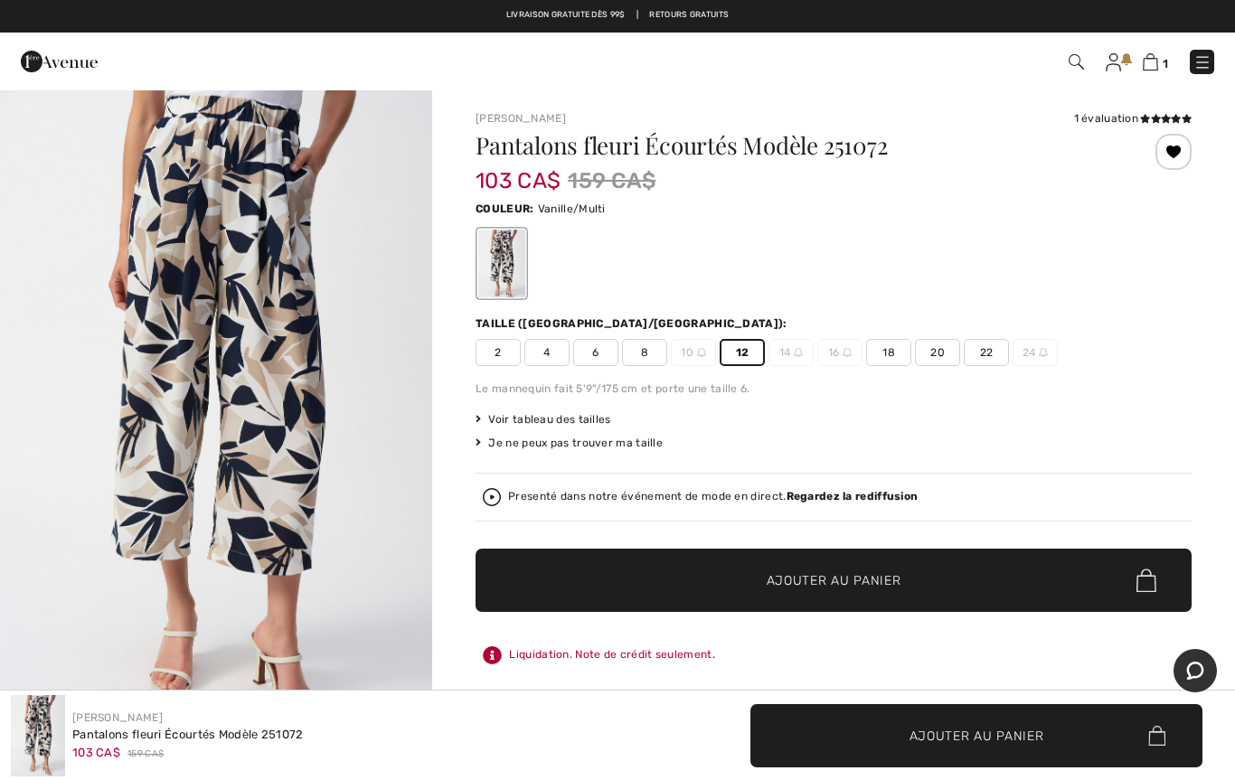
click at [794, 581] on span "Ajouter au panier" at bounding box center [834, 580] width 135 height 19
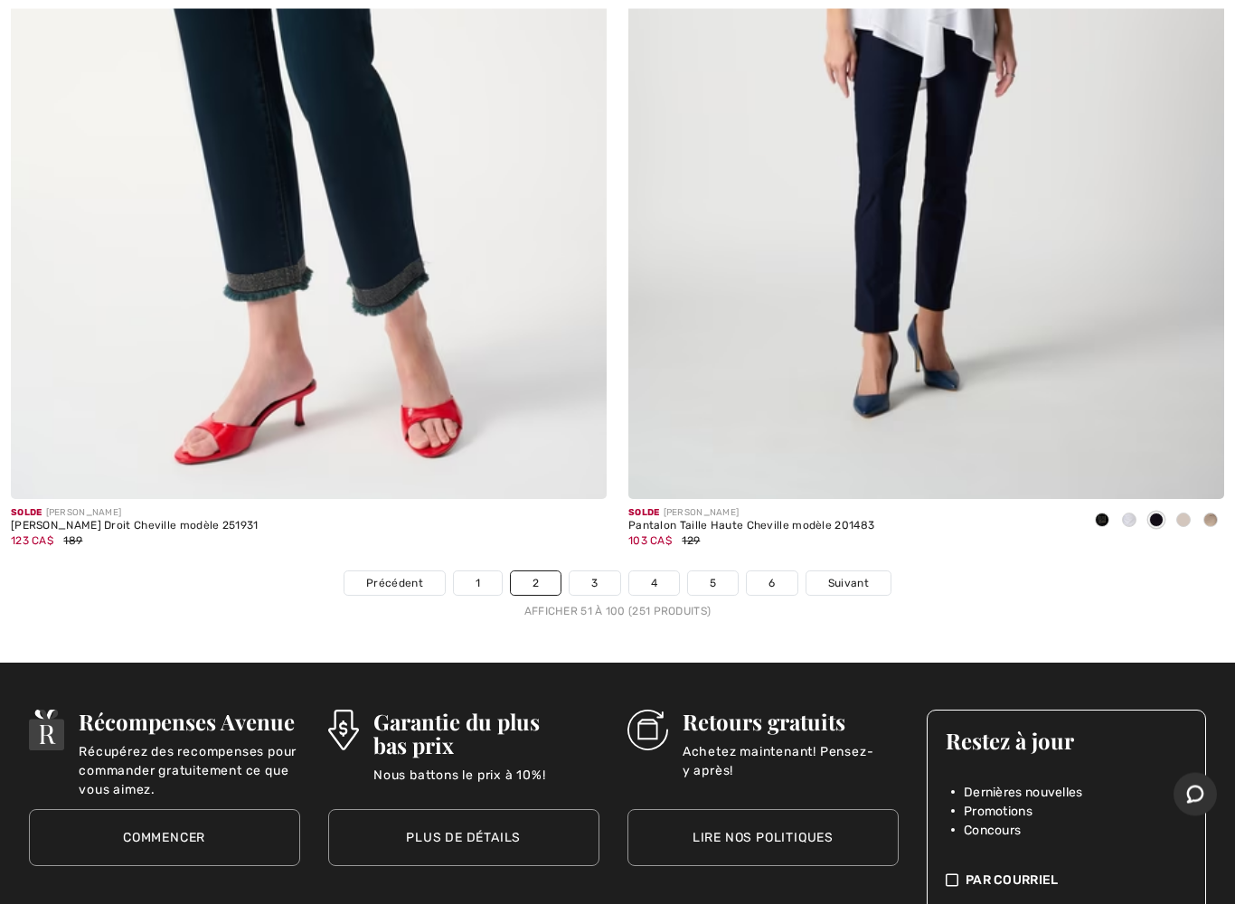
scroll to position [24554, 0]
click at [598, 571] on link "3" at bounding box center [595, 583] width 50 height 24
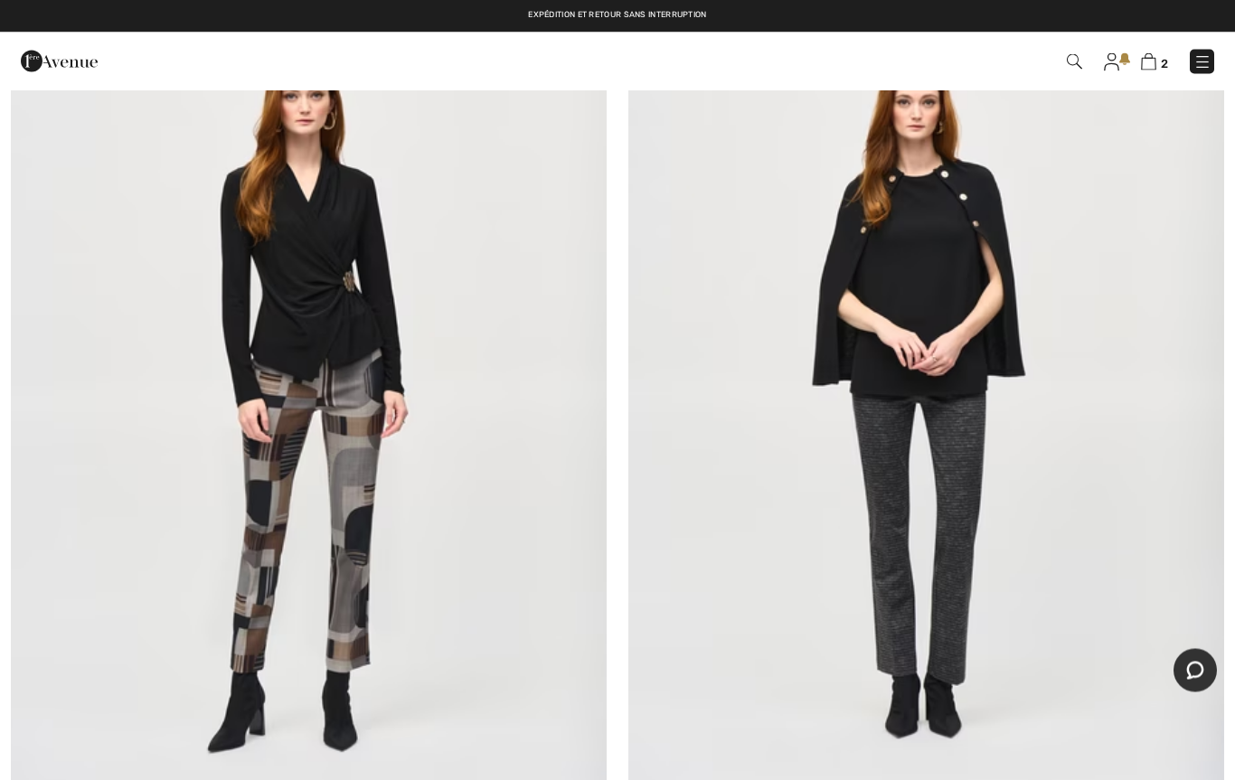
scroll to position [22072, 0]
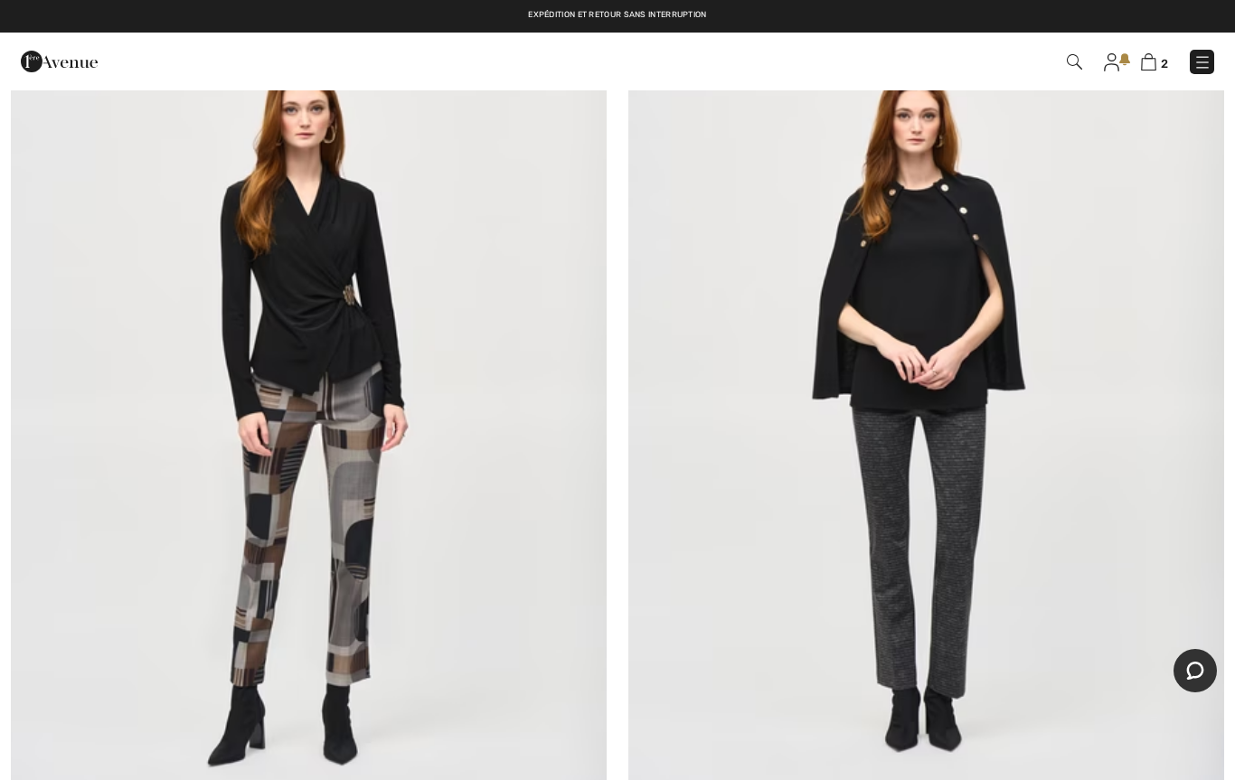
click at [1147, 67] on img at bounding box center [1148, 61] width 15 height 17
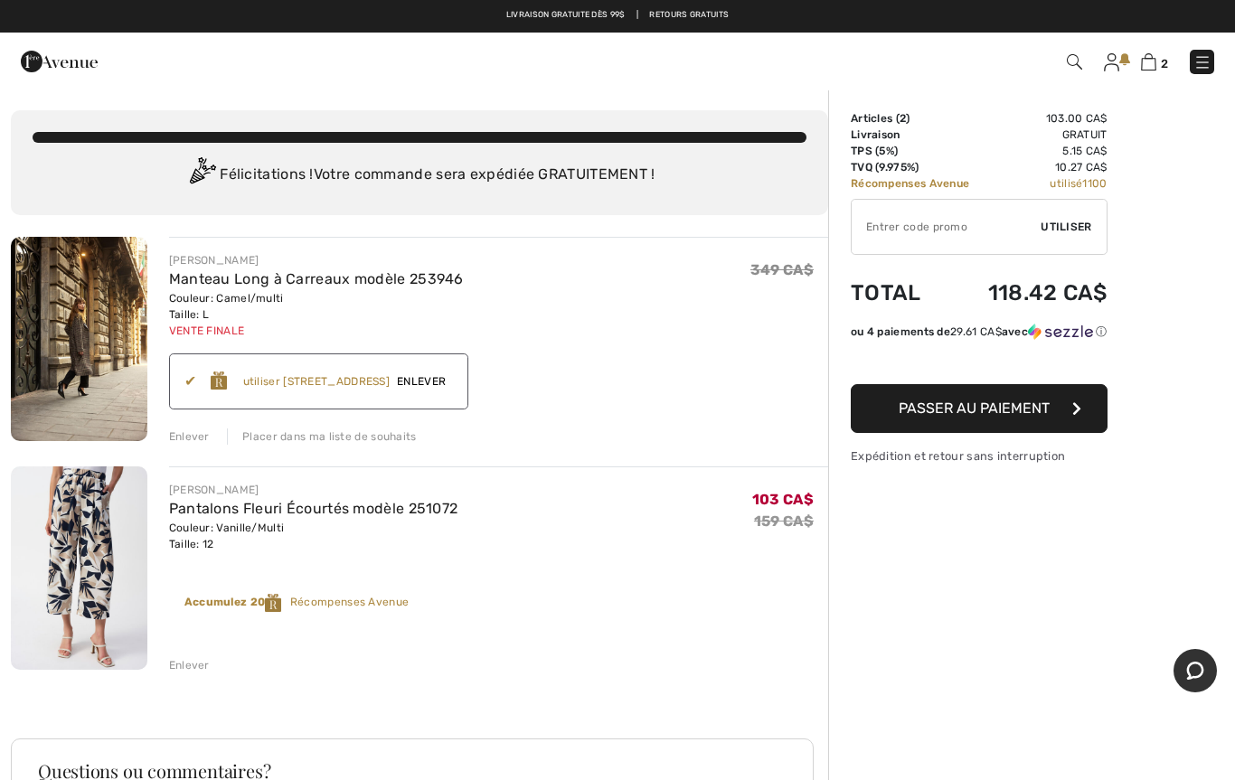
click at [91, 377] on img at bounding box center [79, 339] width 137 height 204
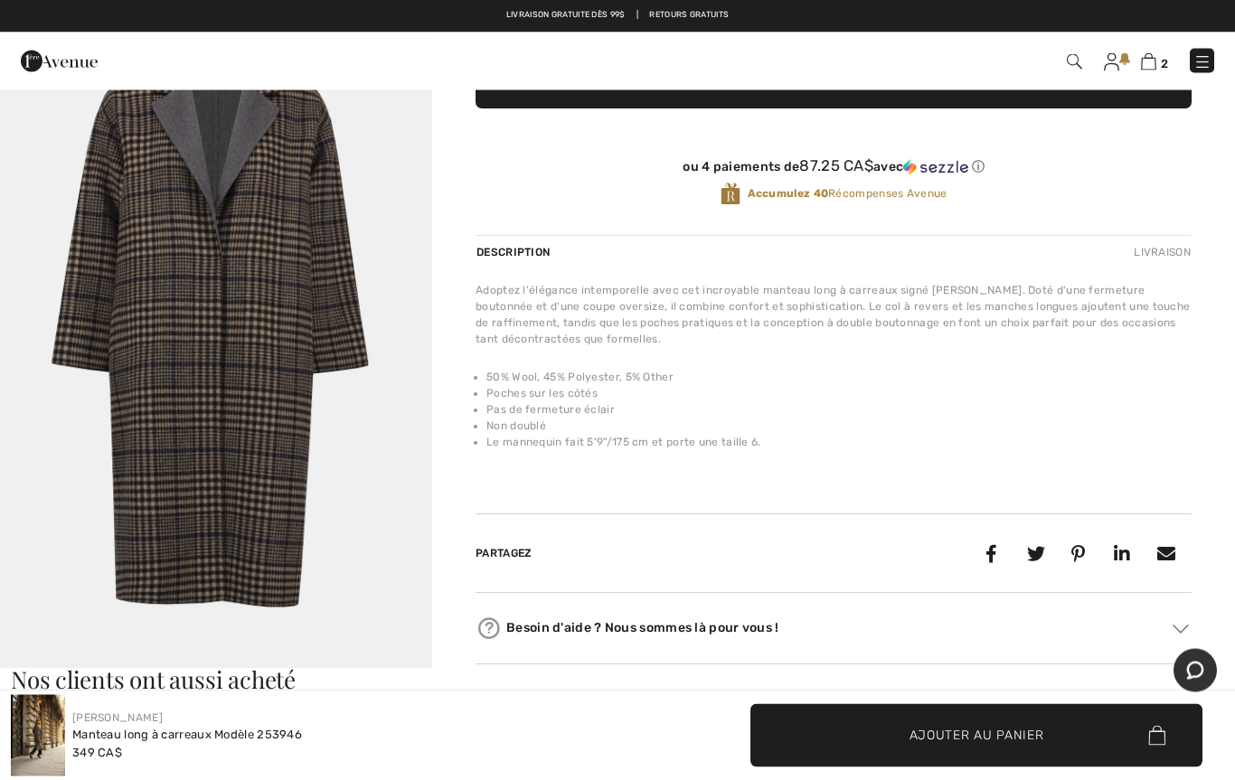
scroll to position [513, 0]
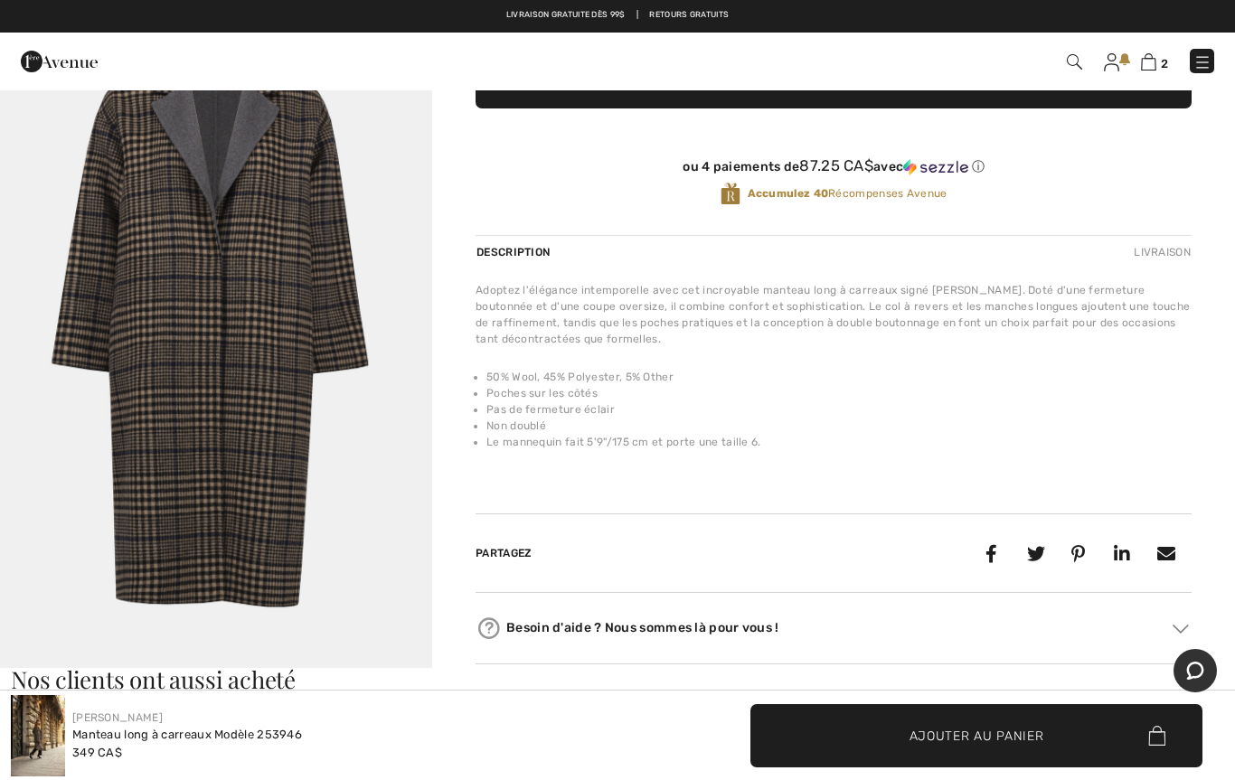
click at [510, 622] on div "Besoin d'aide ? Nous sommes là pour vous !" at bounding box center [834, 628] width 716 height 27
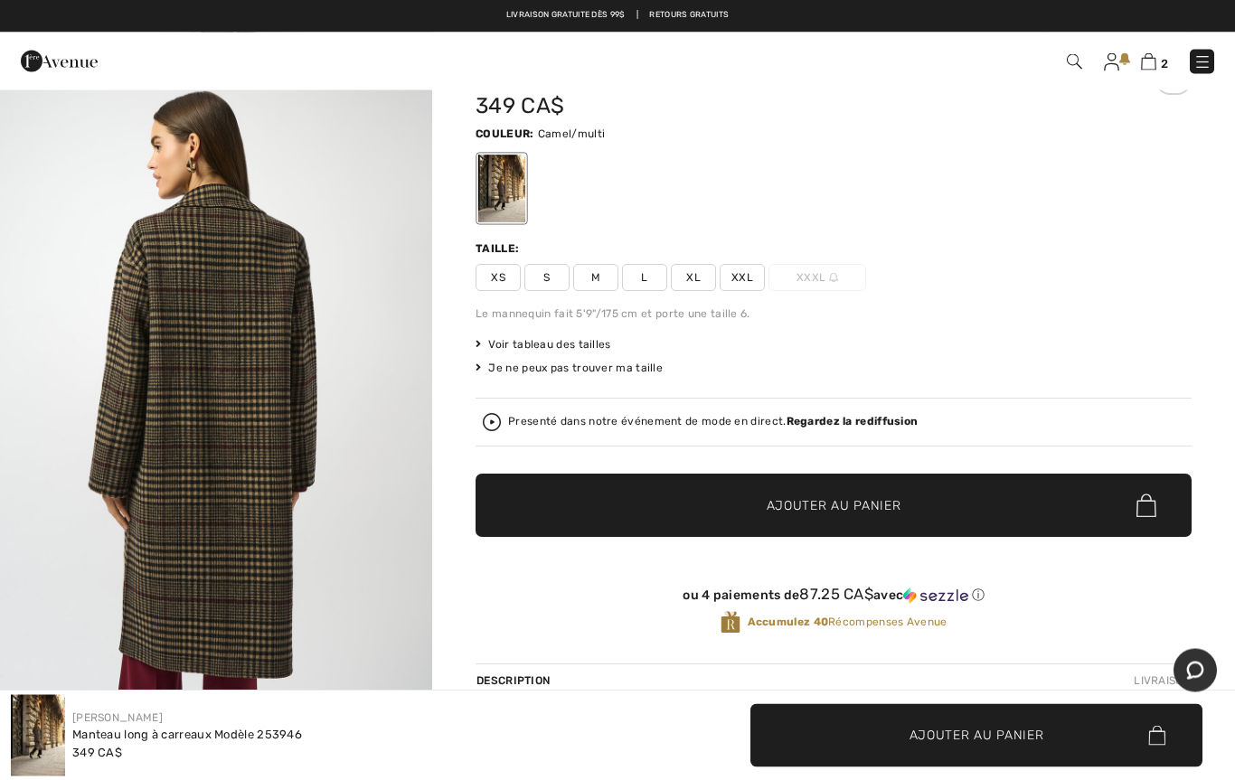
scroll to position [80, 0]
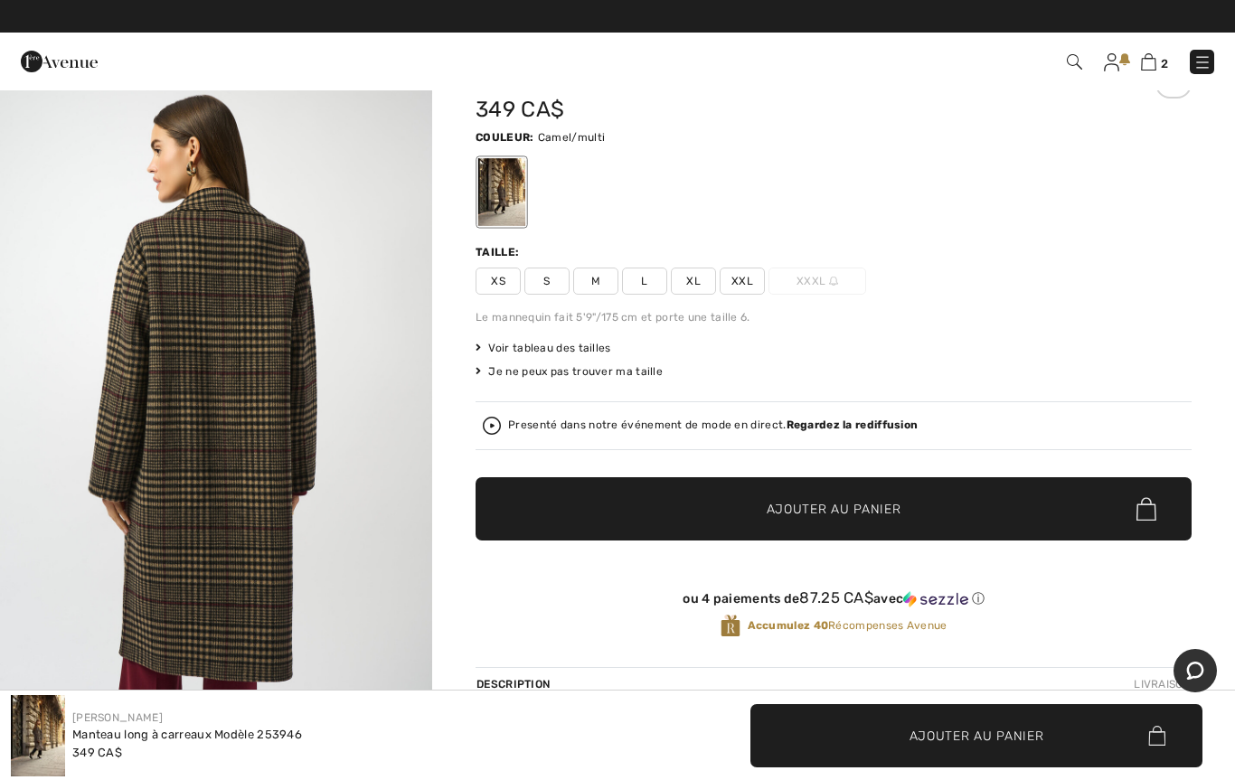
click at [496, 430] on img at bounding box center [492, 426] width 18 height 18
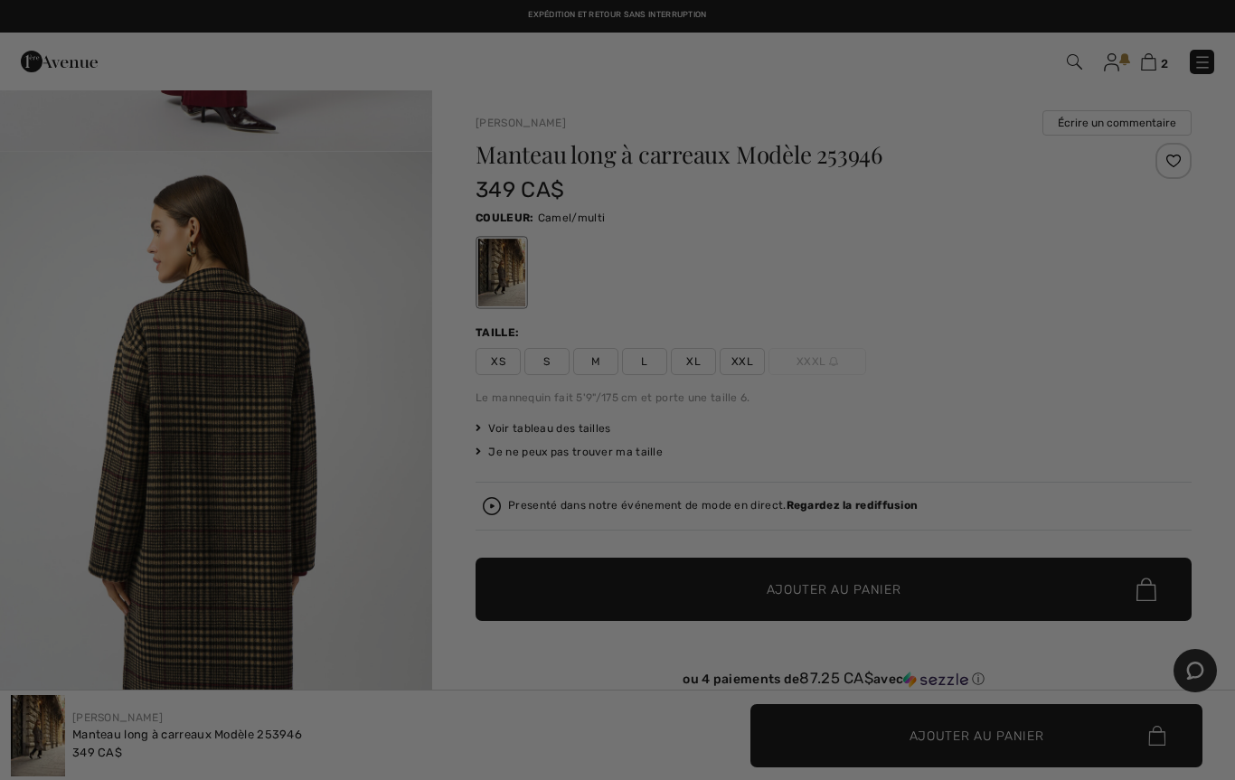
scroll to position [0, 0]
